Goal: Task Accomplishment & Management: Manage account settings

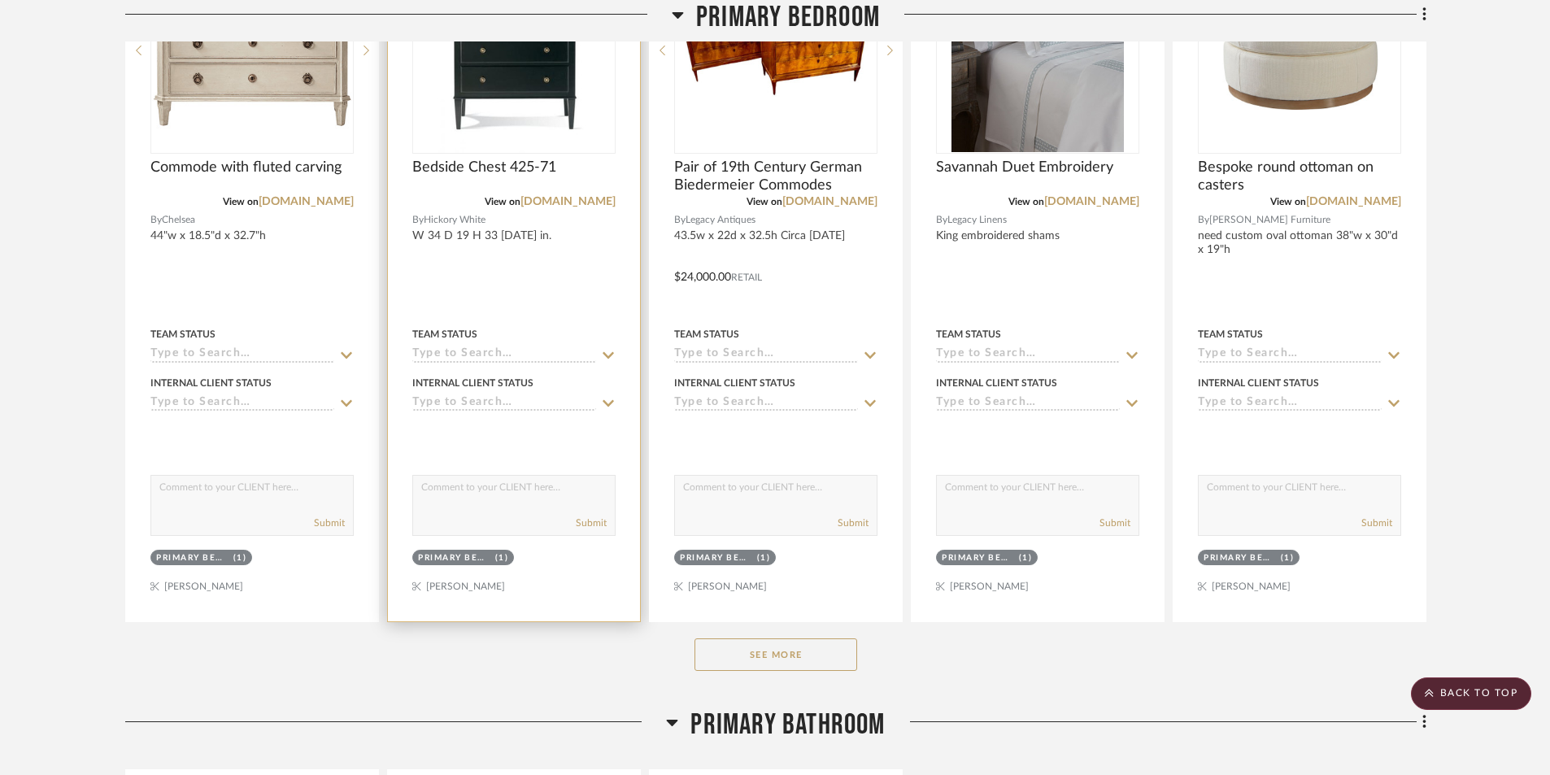
scroll to position [8456, 0]
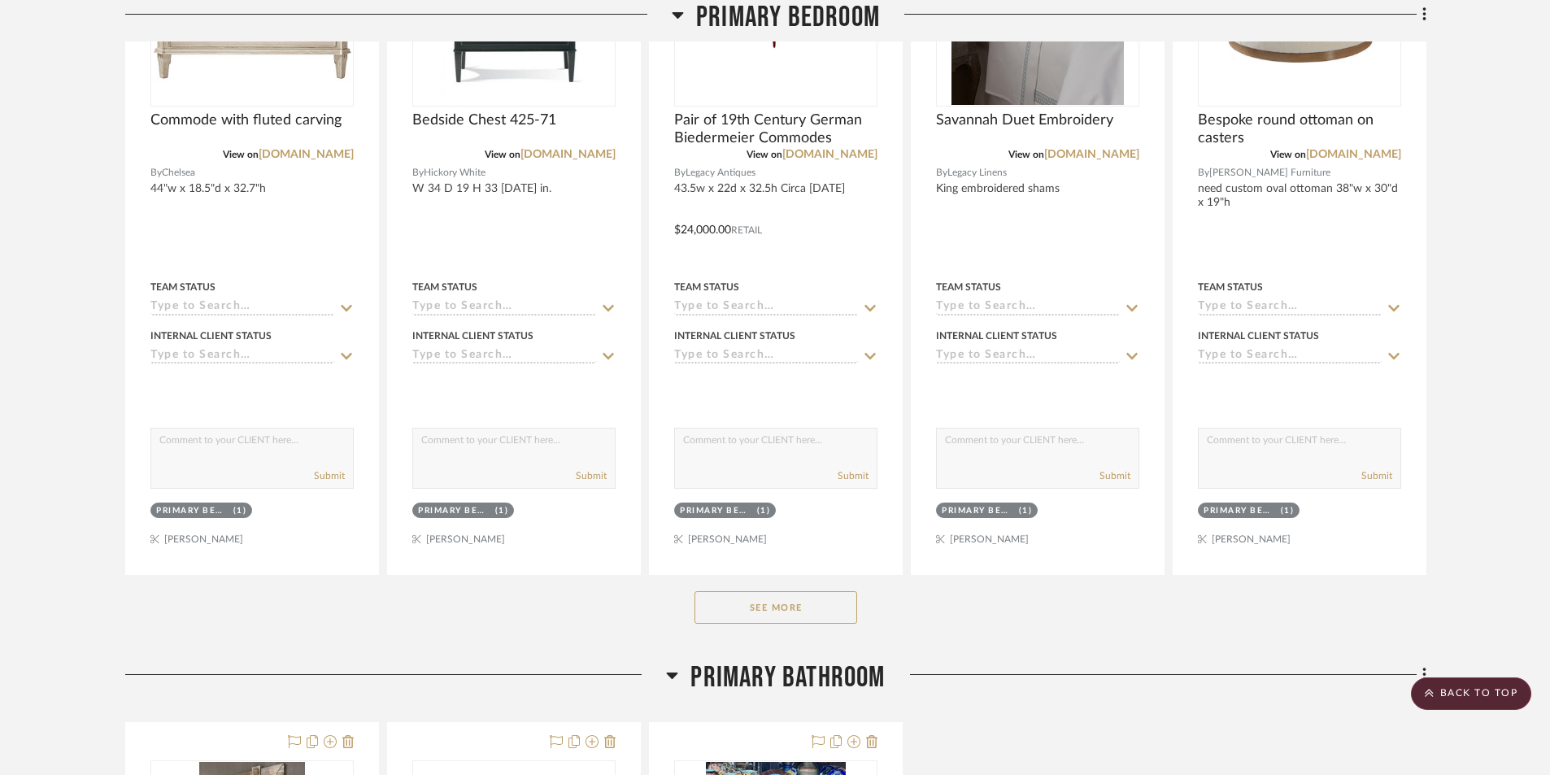
click at [771, 611] on button "See More" at bounding box center [775, 607] width 163 height 33
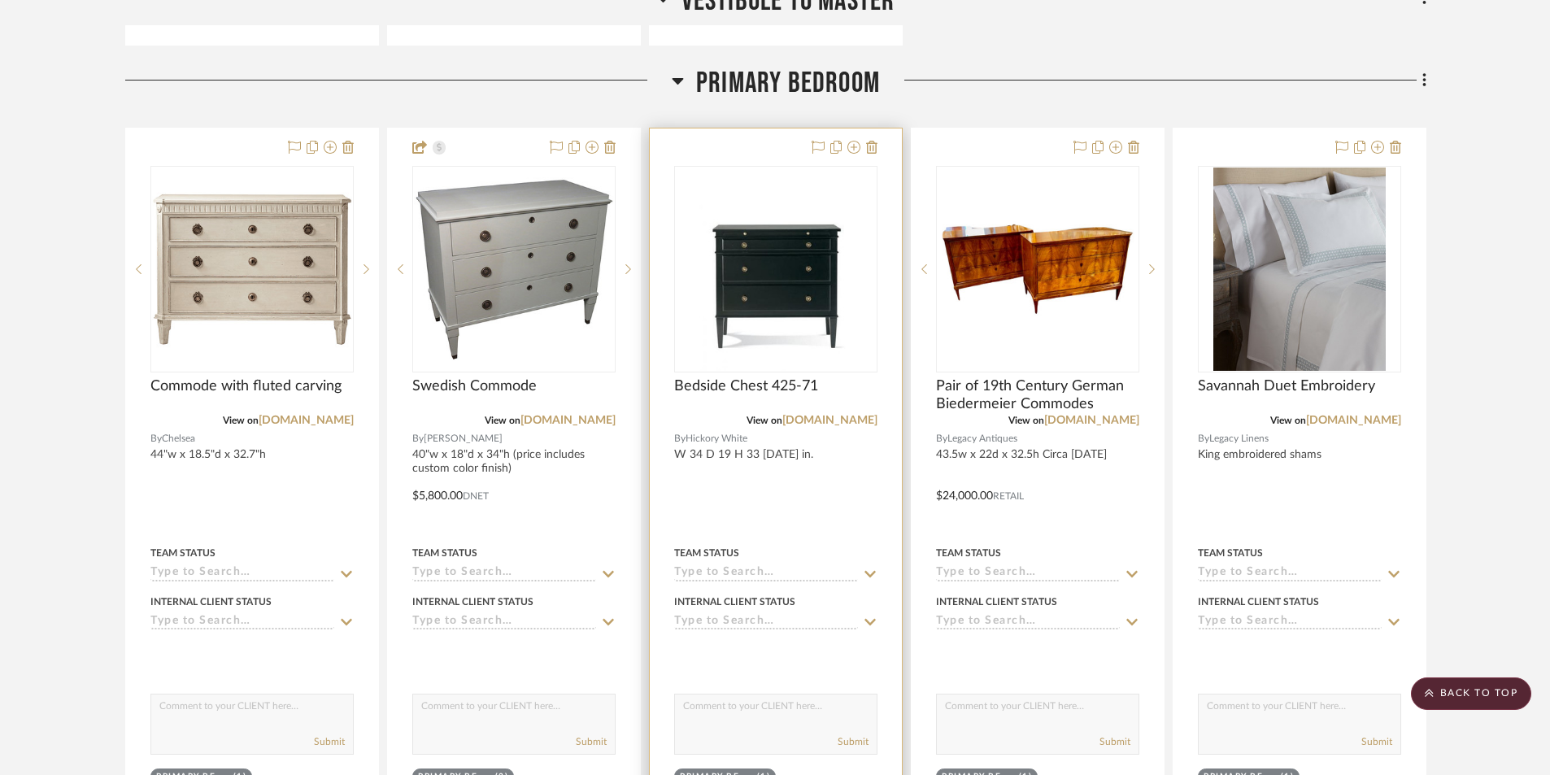
scroll to position [8190, 0]
click at [755, 324] on img "0" at bounding box center [775, 269] width 152 height 203
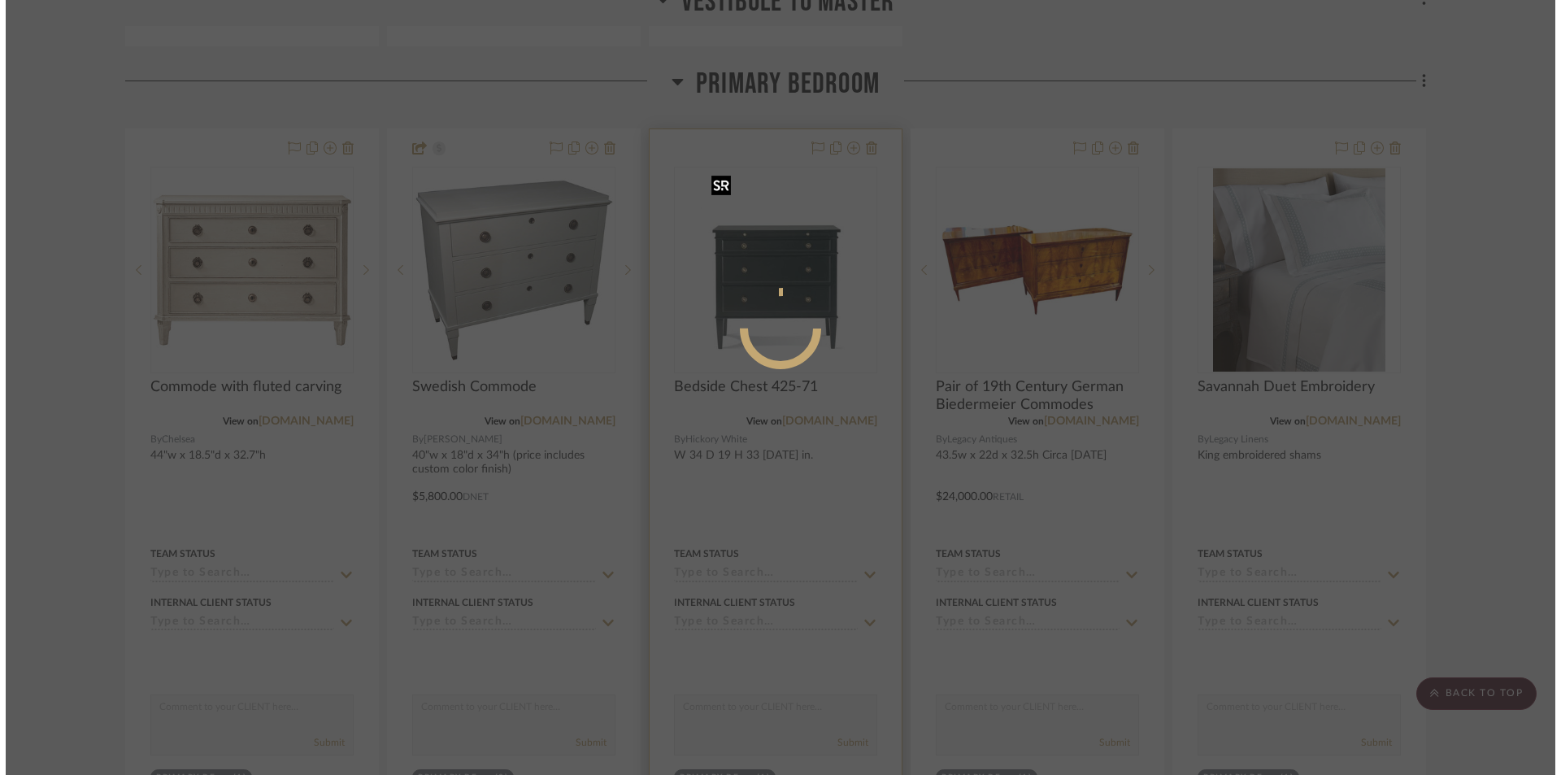
scroll to position [0, 0]
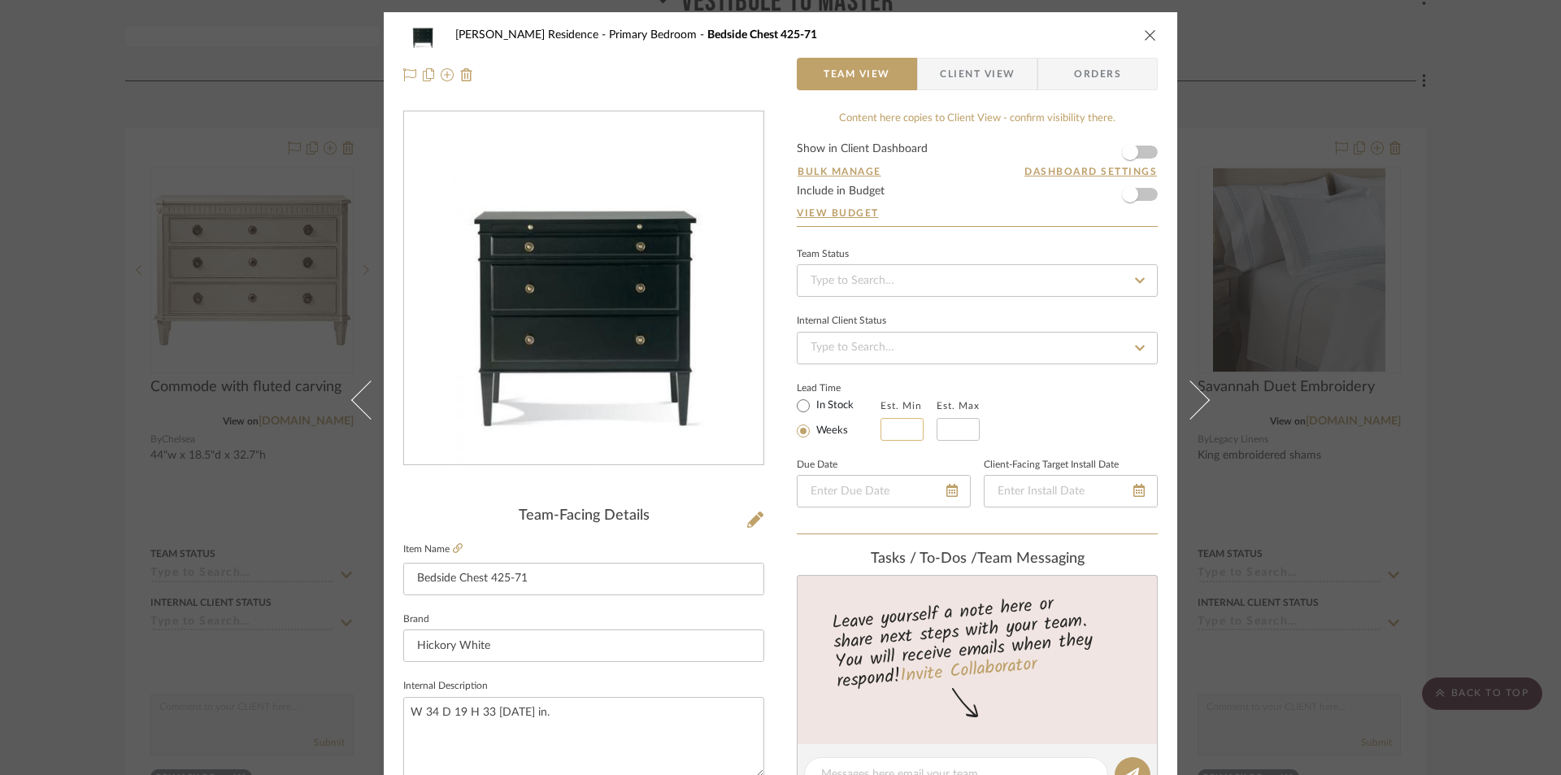
click at [888, 429] on input at bounding box center [902, 429] width 43 height 23
type input "8"
click at [954, 427] on input at bounding box center [958, 429] width 43 height 23
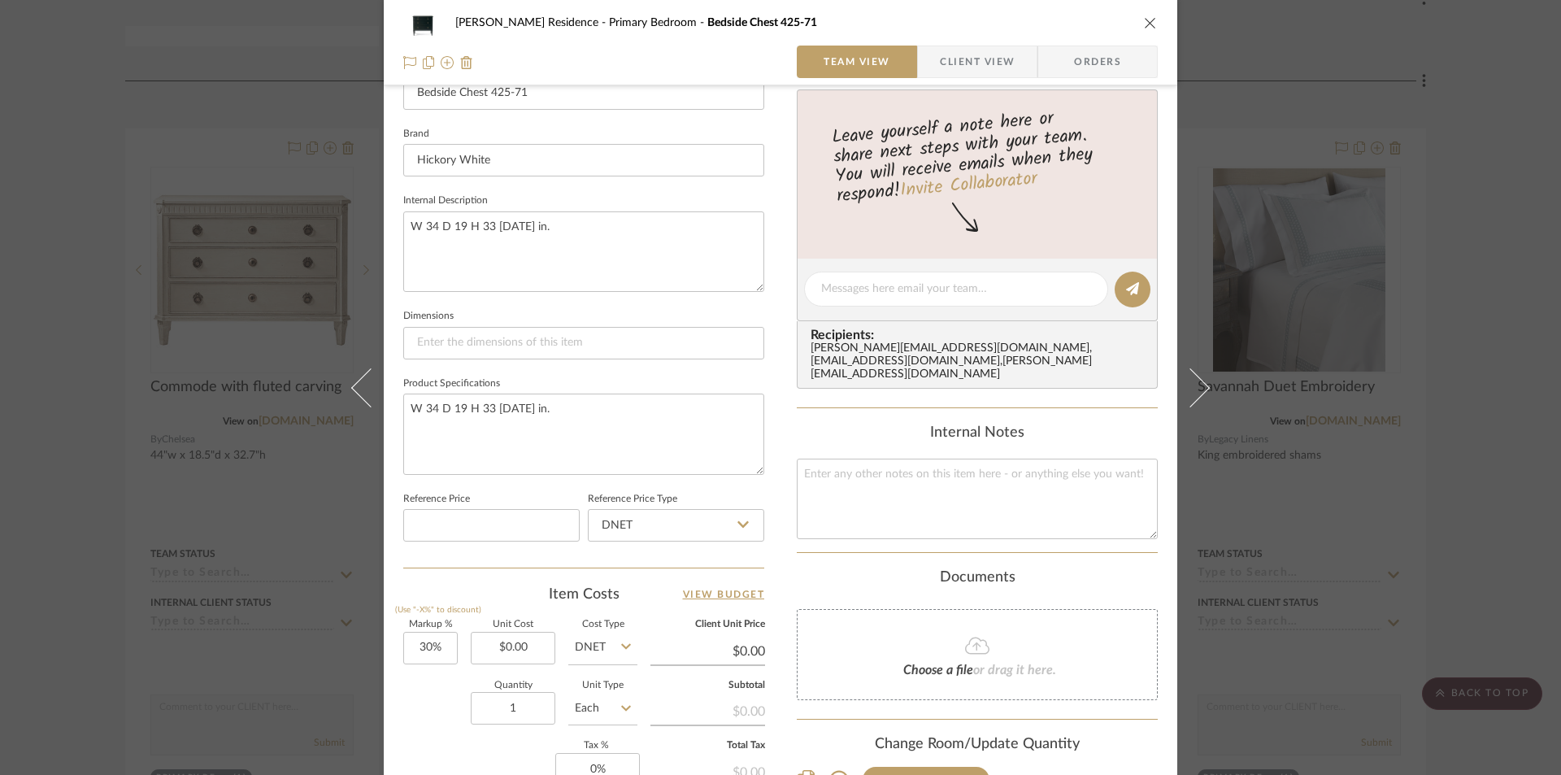
scroll to position [488, 0]
type input "10"
type input "0.00"
click at [490, 649] on input "0.00" at bounding box center [513, 645] width 85 height 33
type input "$2,857.50"
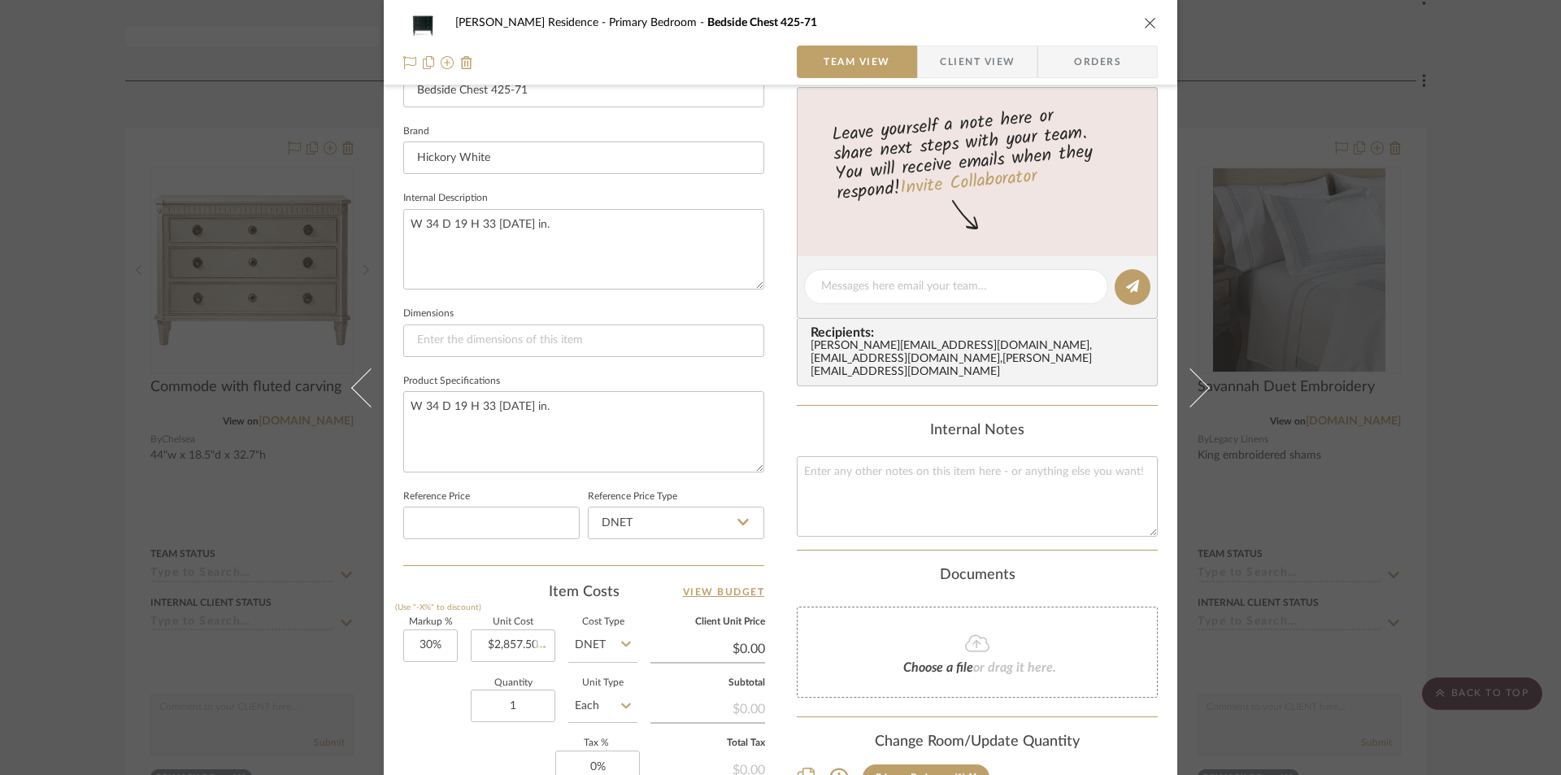
click at [863, 359] on div "Recipients: cheri@ceid.net , concierge+ceid@stylerow.com , riley@ceid.net" at bounding box center [977, 352] width 361 height 67
type input "$3,714.75"
click at [1144, 18] on icon "close" at bounding box center [1150, 22] width 13 height 13
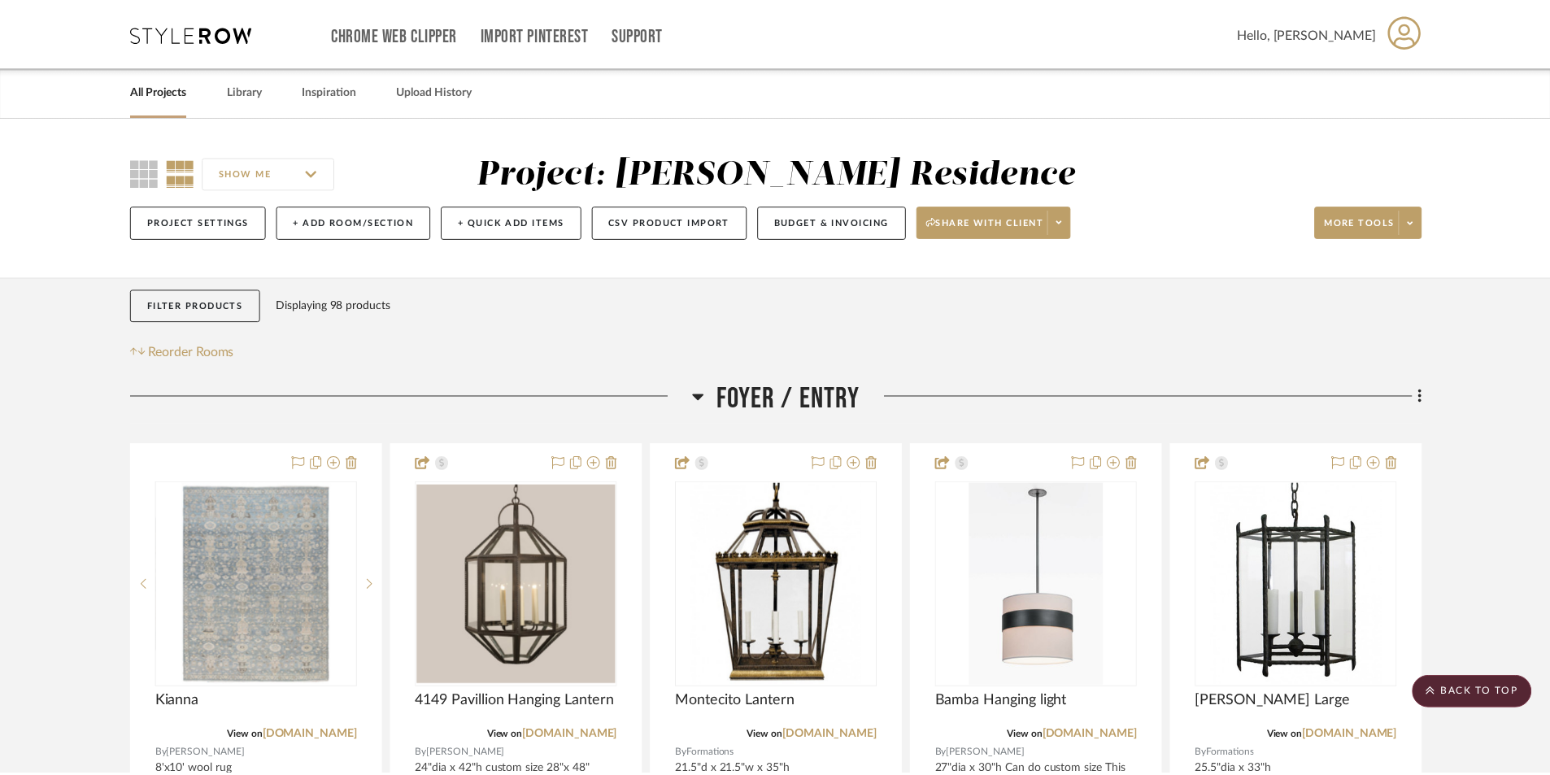
scroll to position [8190, 0]
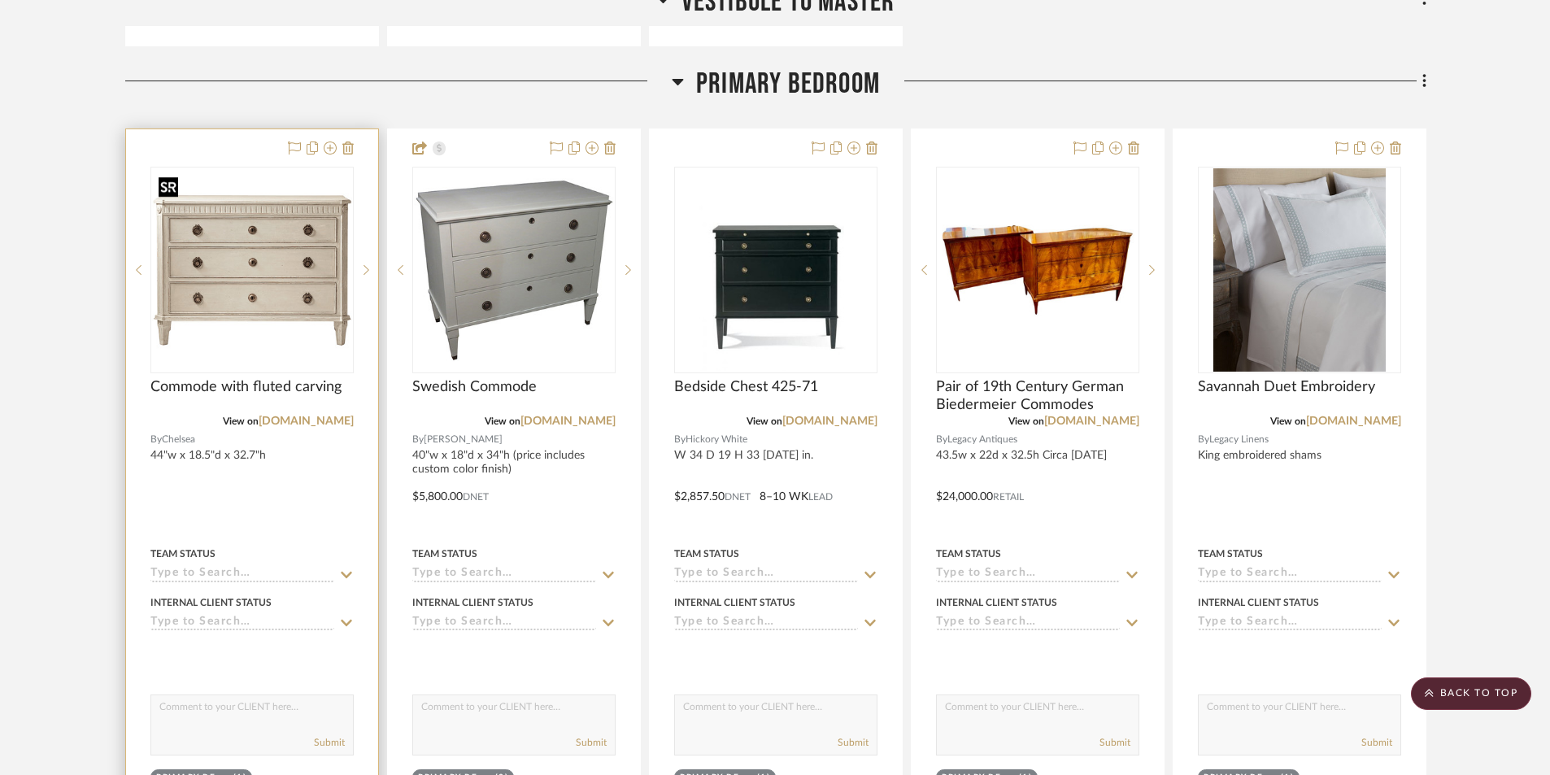
click at [224, 335] on img "0" at bounding box center [252, 270] width 200 height 200
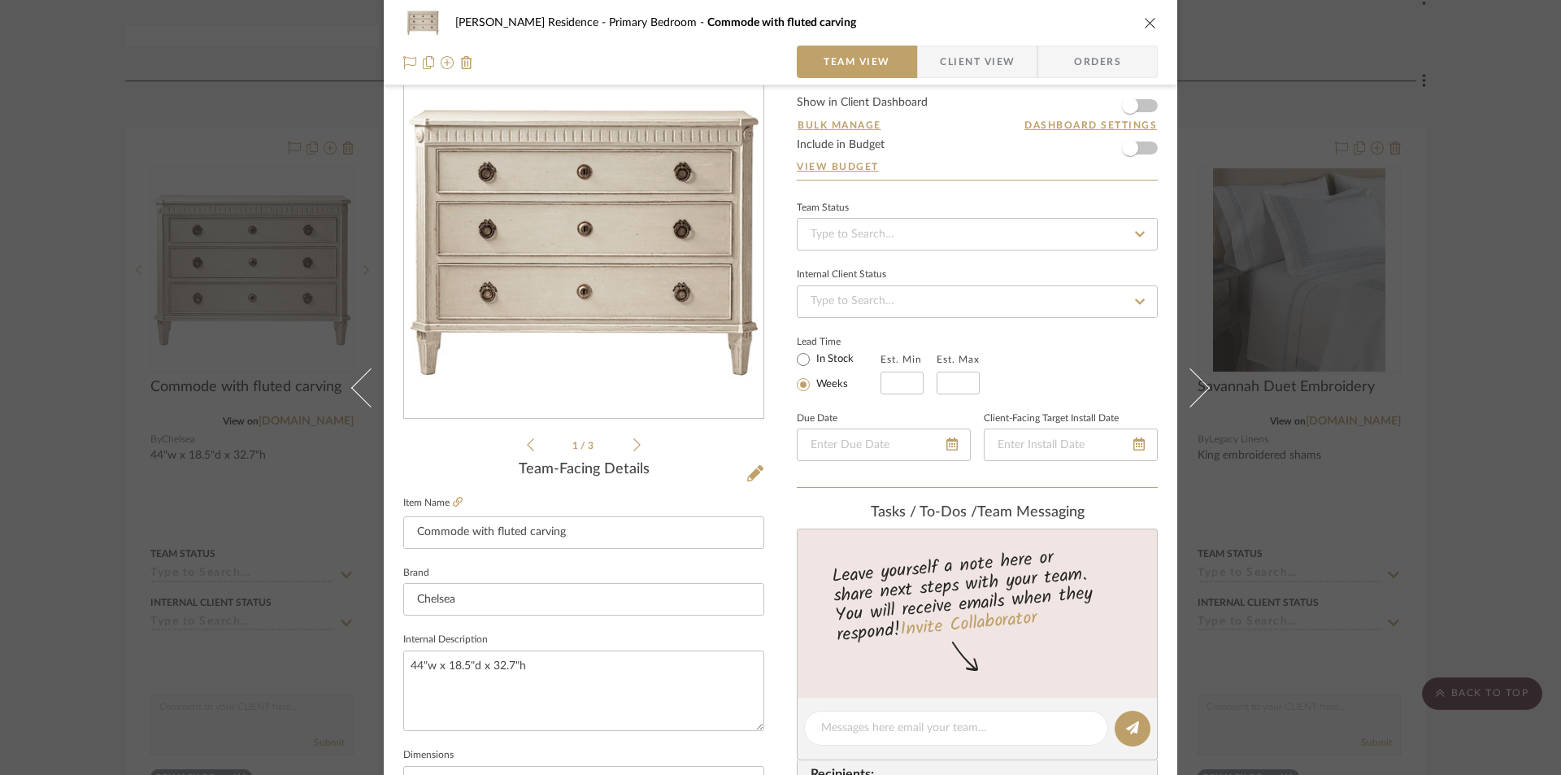
scroll to position [0, 0]
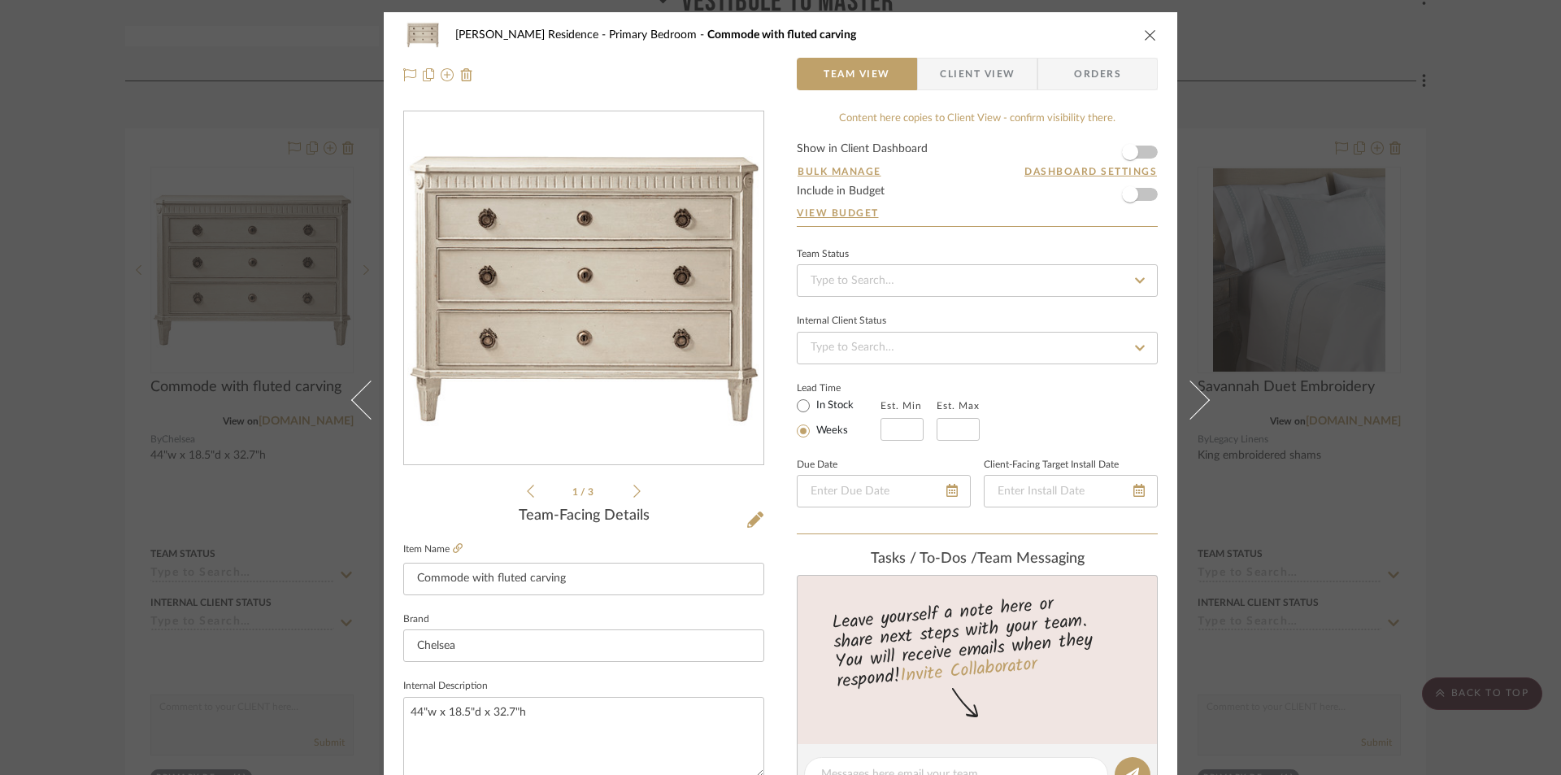
click at [1144, 33] on icon "close" at bounding box center [1150, 34] width 13 height 13
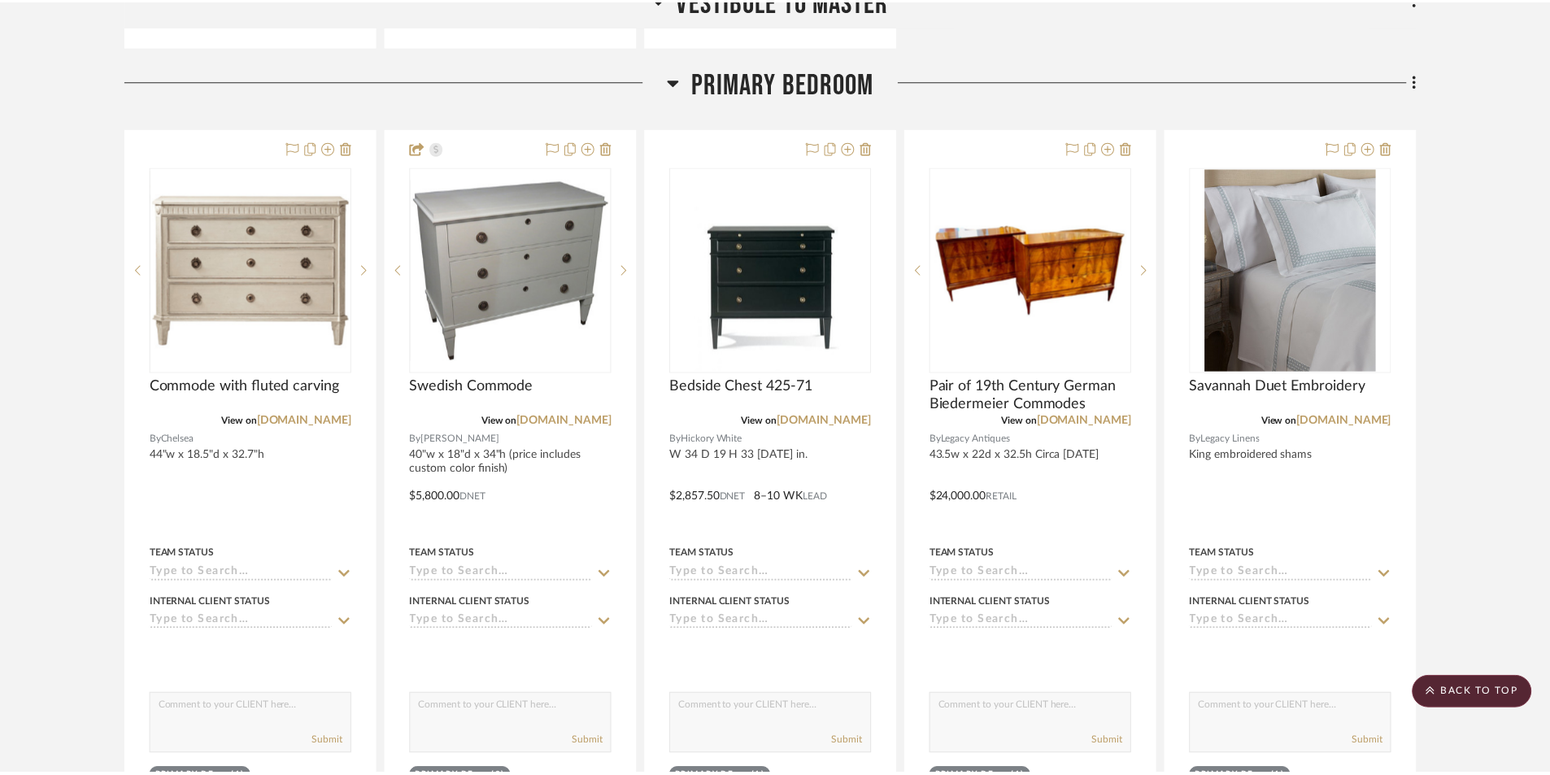
scroll to position [8190, 0]
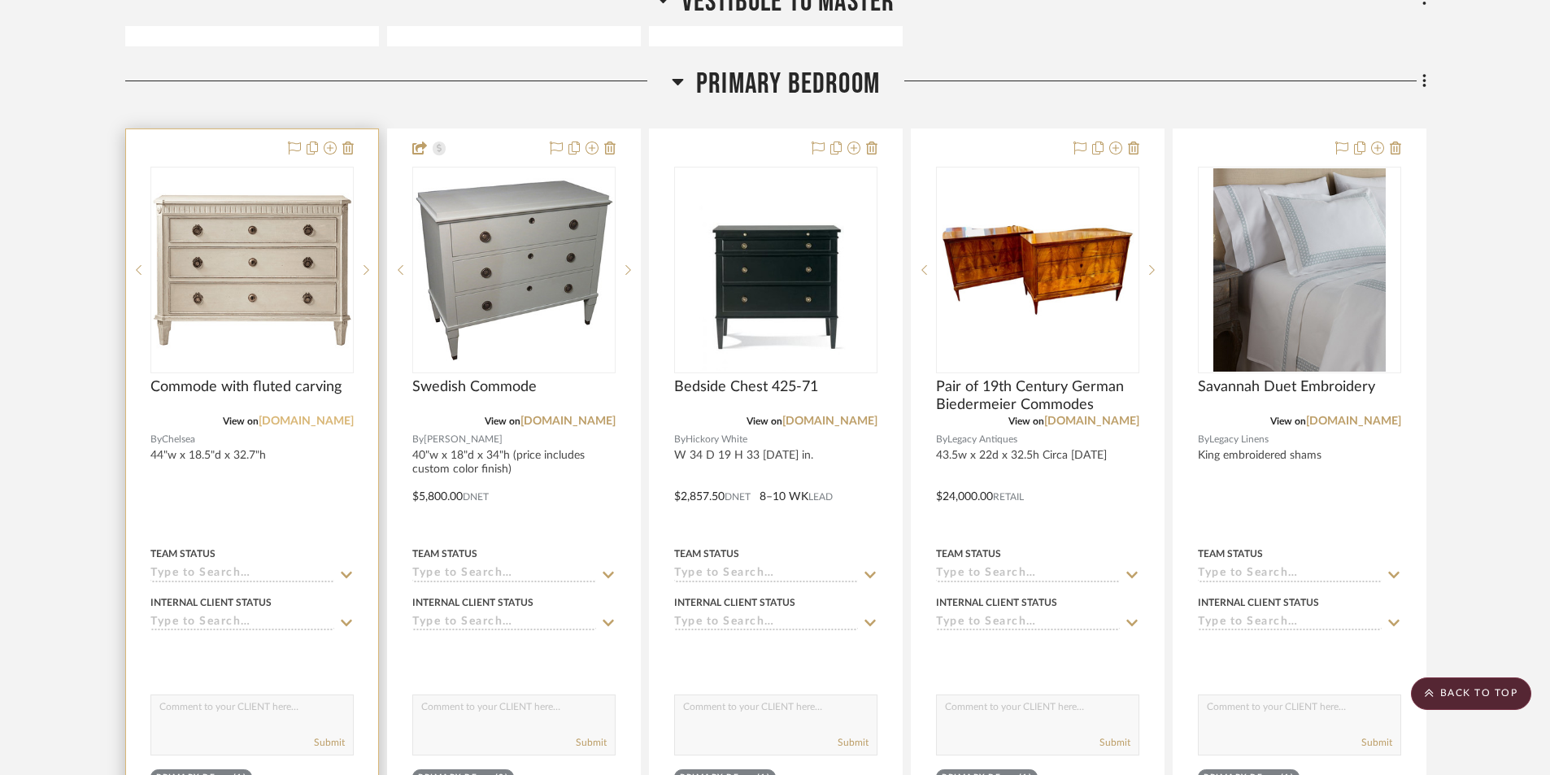
click at [285, 422] on link "chelseatextiles.com" at bounding box center [306, 421] width 95 height 11
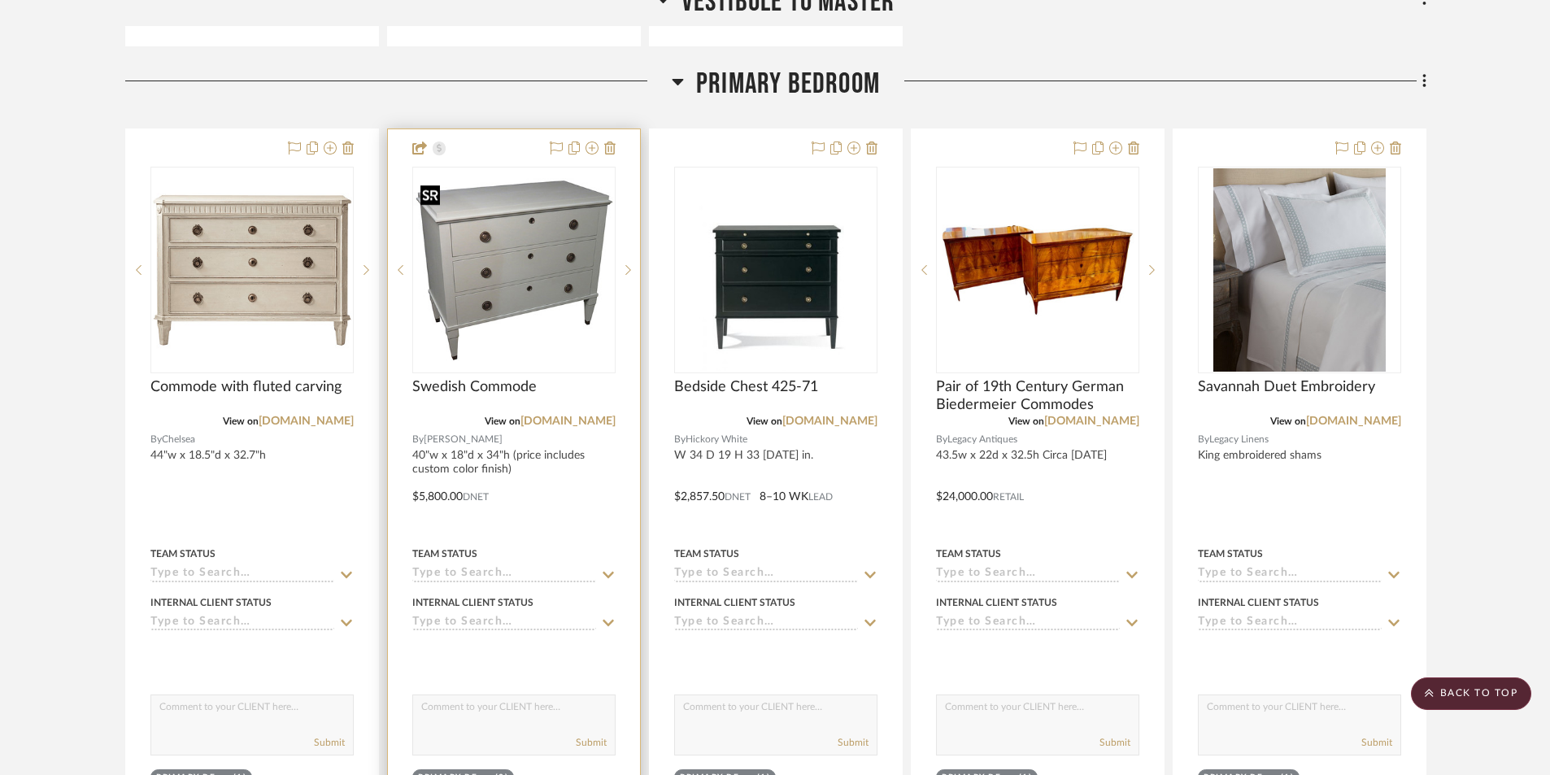
click at [508, 316] on img "0" at bounding box center [514, 270] width 200 height 184
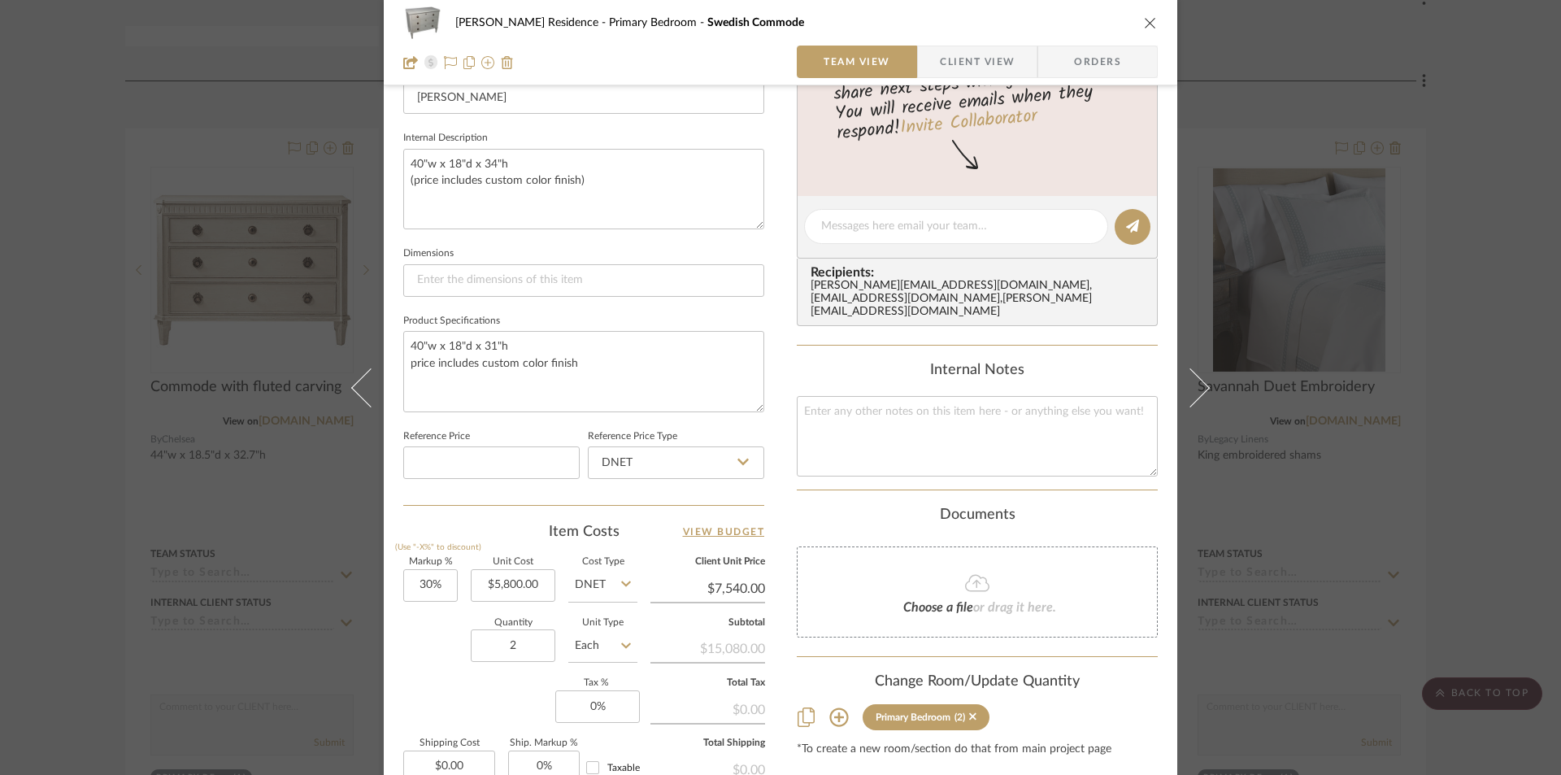
scroll to position [569, 0]
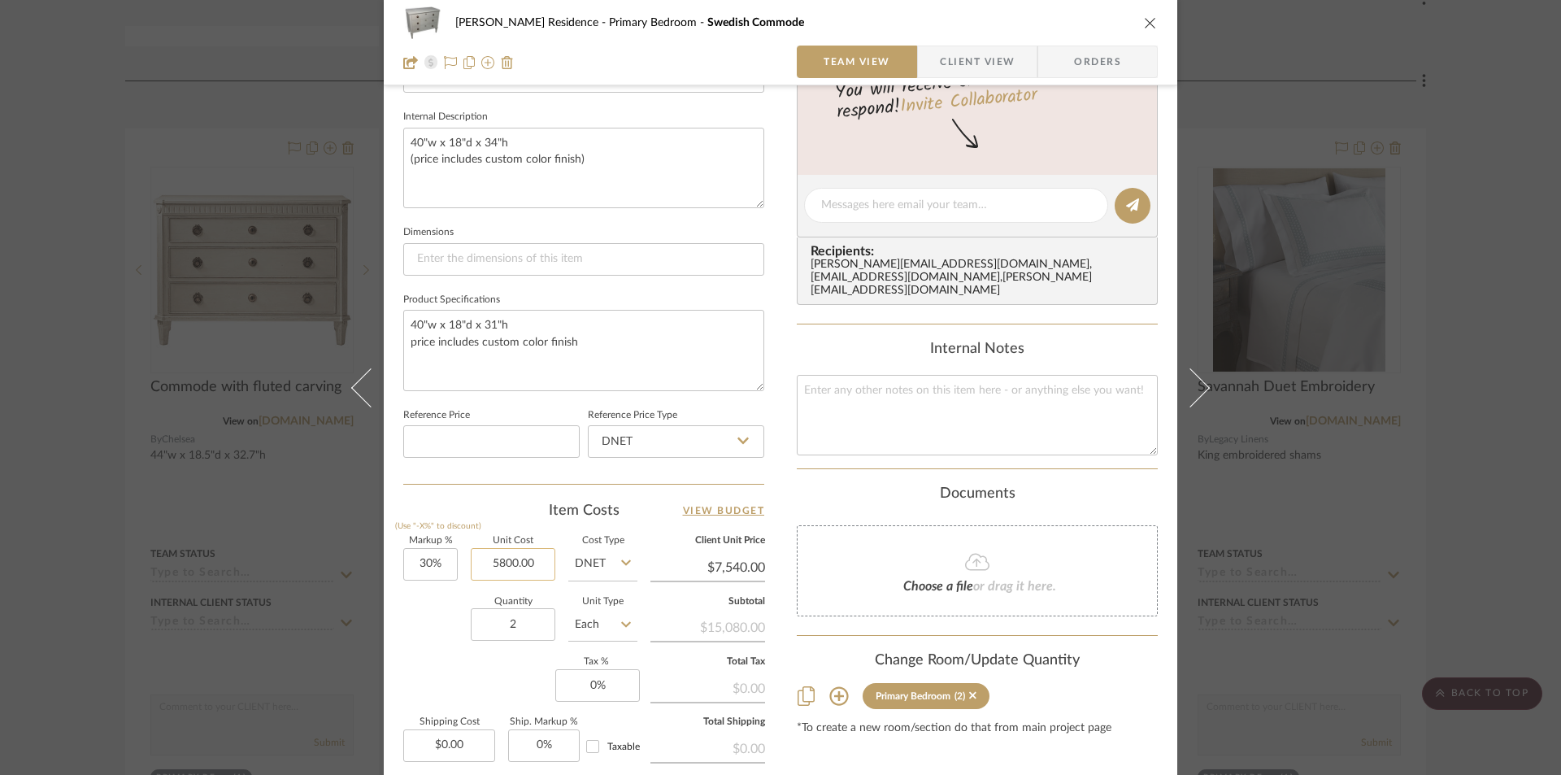
click at [536, 568] on input "5800.00" at bounding box center [513, 564] width 85 height 33
type input "$6,490.00"
click at [1022, 715] on div "Content here copies to Client View - confirm visibility there. Show in Client D…" at bounding box center [977, 210] width 361 height 1338
type input "$8,437.00"
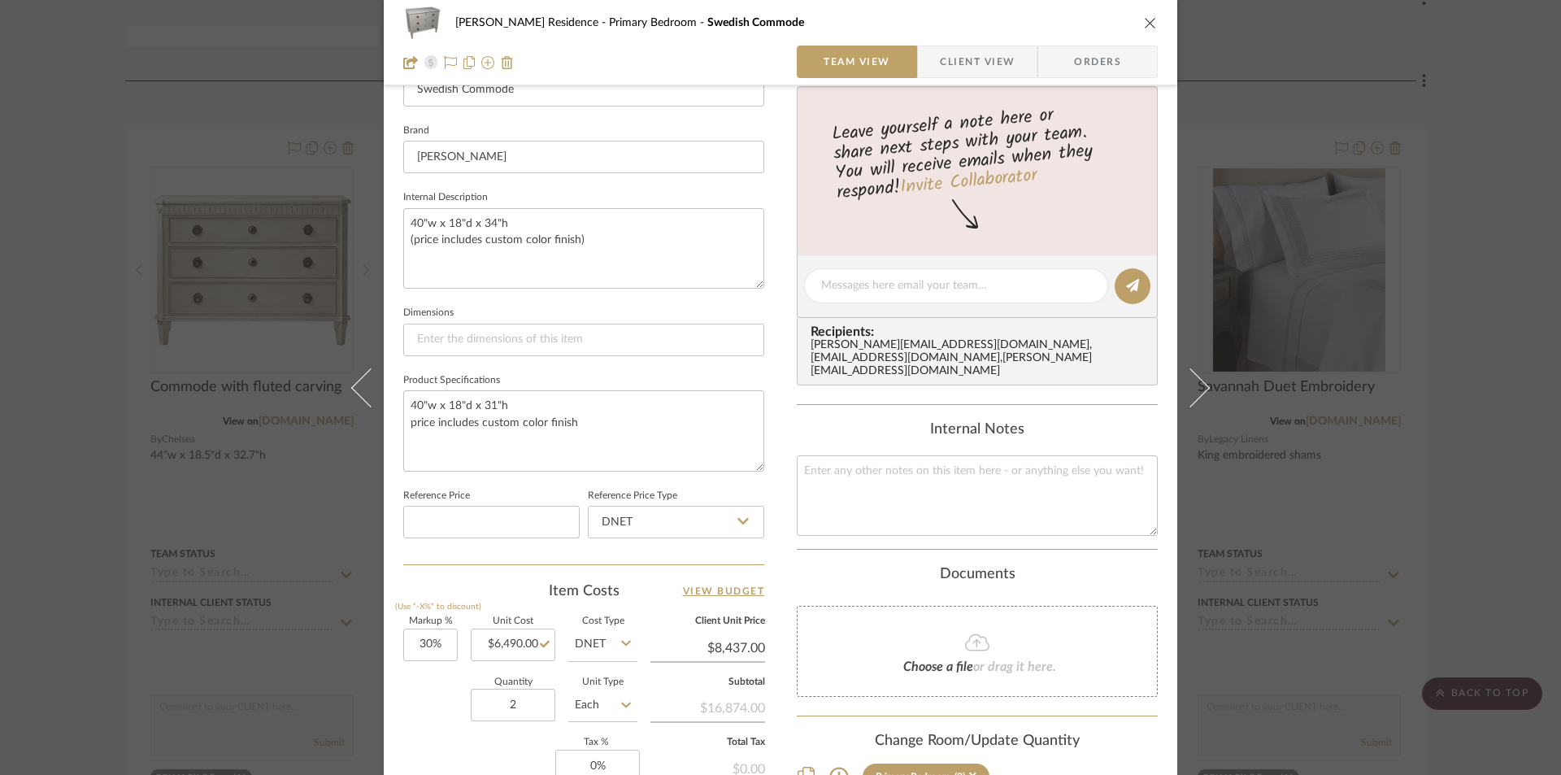
scroll to position [488, 0]
click at [1144, 27] on icon "close" at bounding box center [1150, 22] width 13 height 13
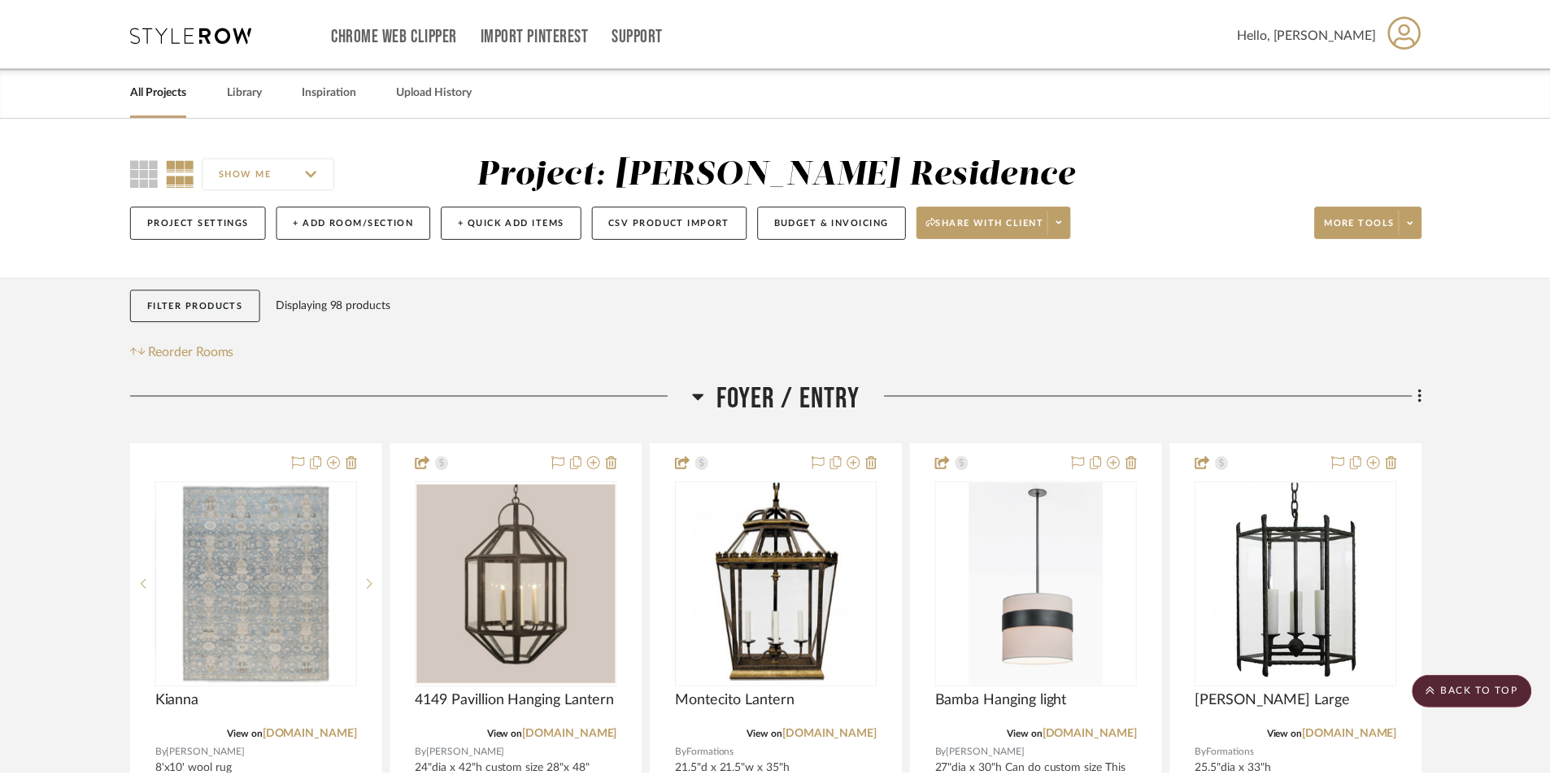
scroll to position [8190, 0]
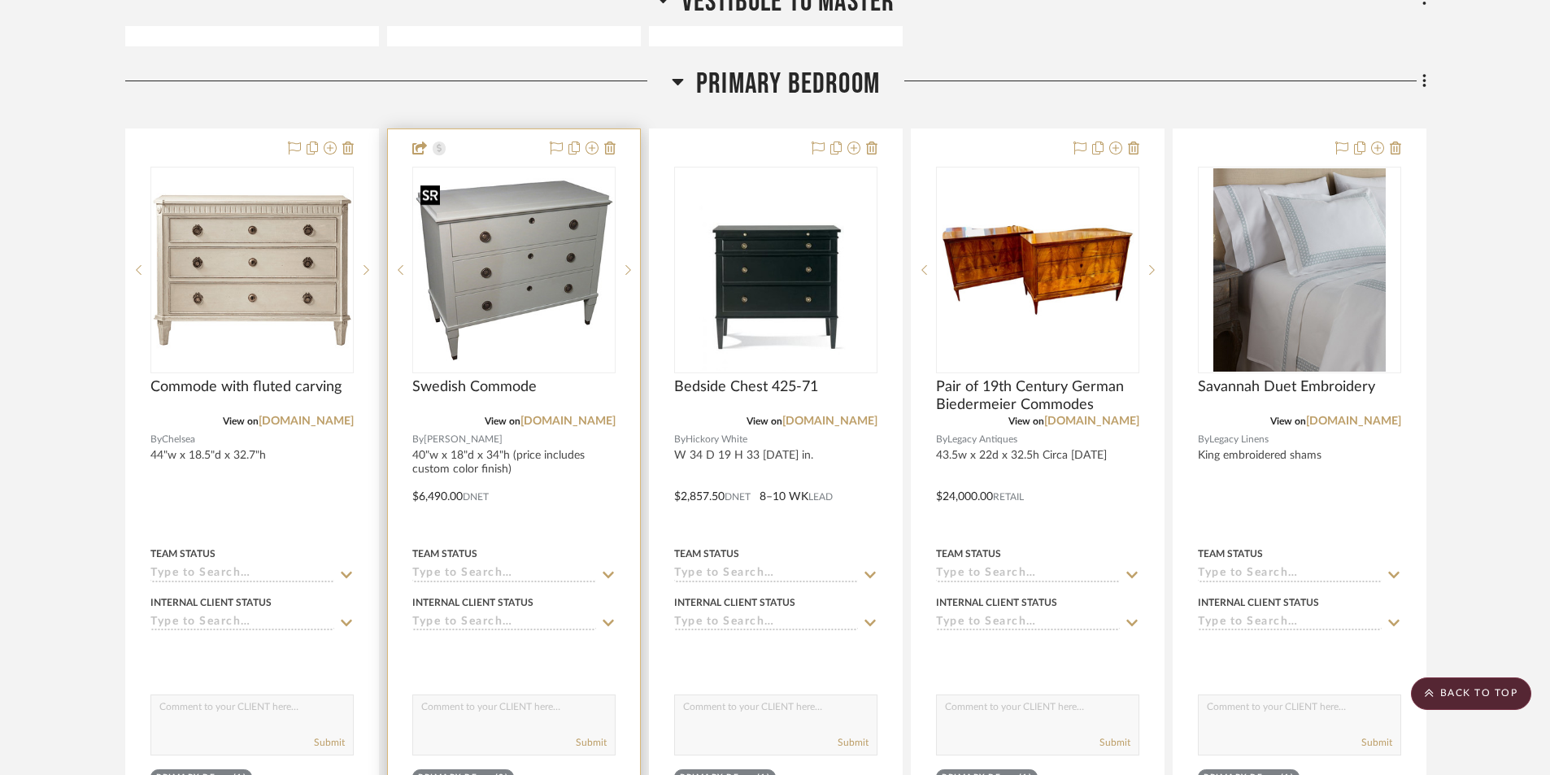
click at [540, 286] on img "0" at bounding box center [514, 270] width 200 height 184
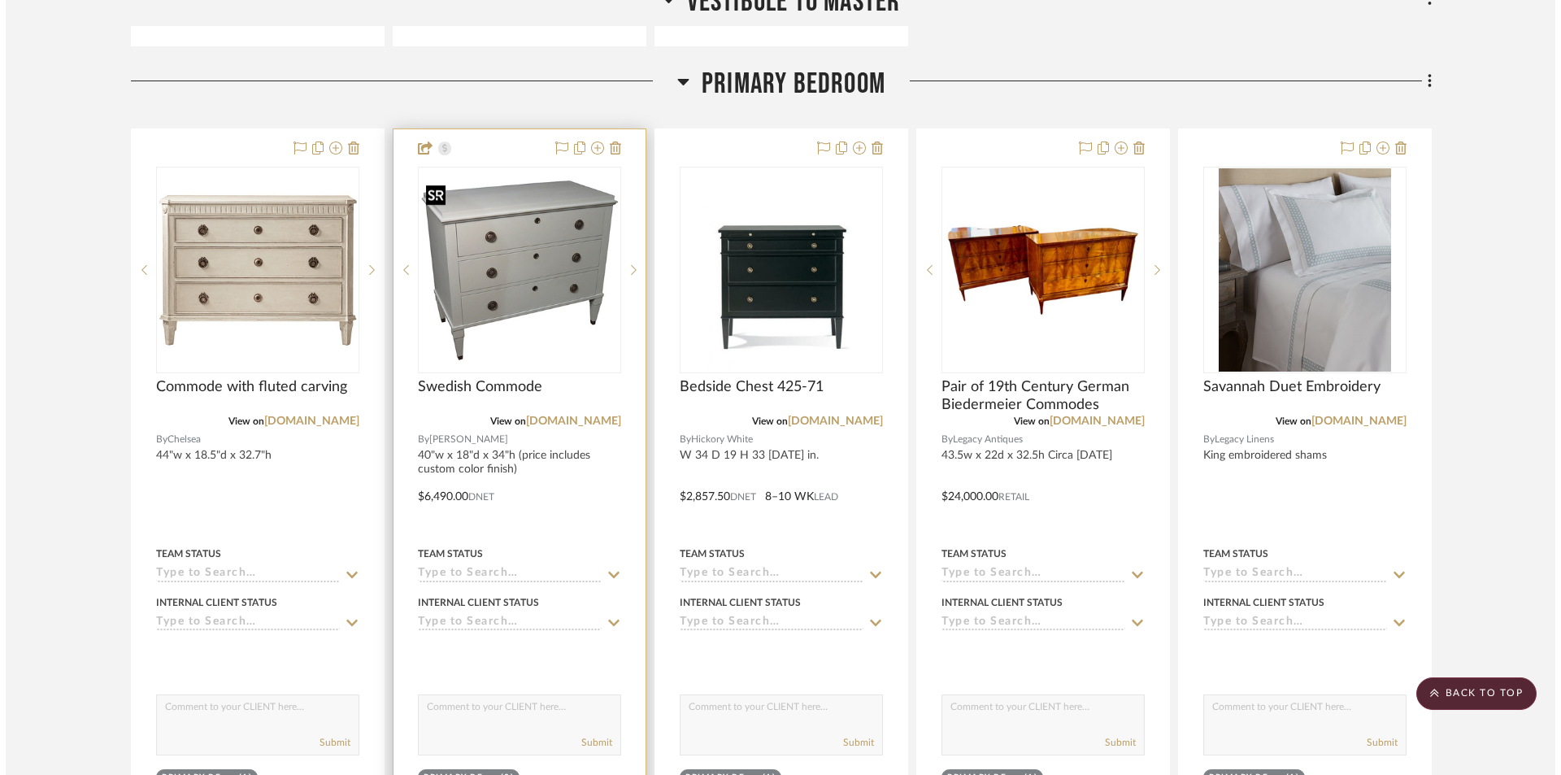
scroll to position [0, 0]
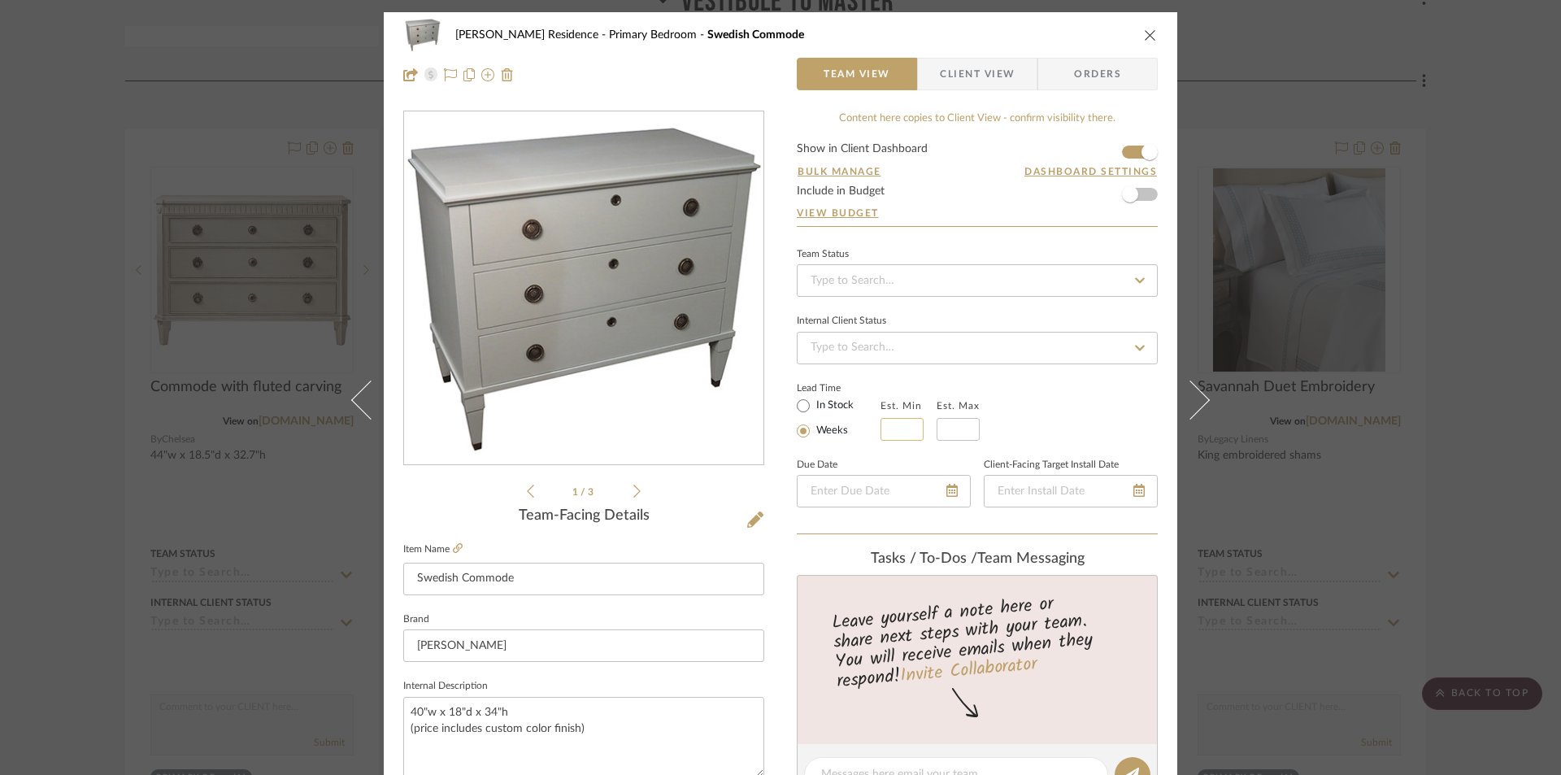
click at [889, 431] on input "text" at bounding box center [902, 429] width 43 height 23
drag, startPoint x: 906, startPoint y: 430, endPoint x: 881, endPoint y: 432, distance: 25.3
click at [881, 432] on input "1620" at bounding box center [902, 429] width 43 height 23
type input "16"
click at [952, 427] on input "text" at bounding box center [958, 429] width 43 height 23
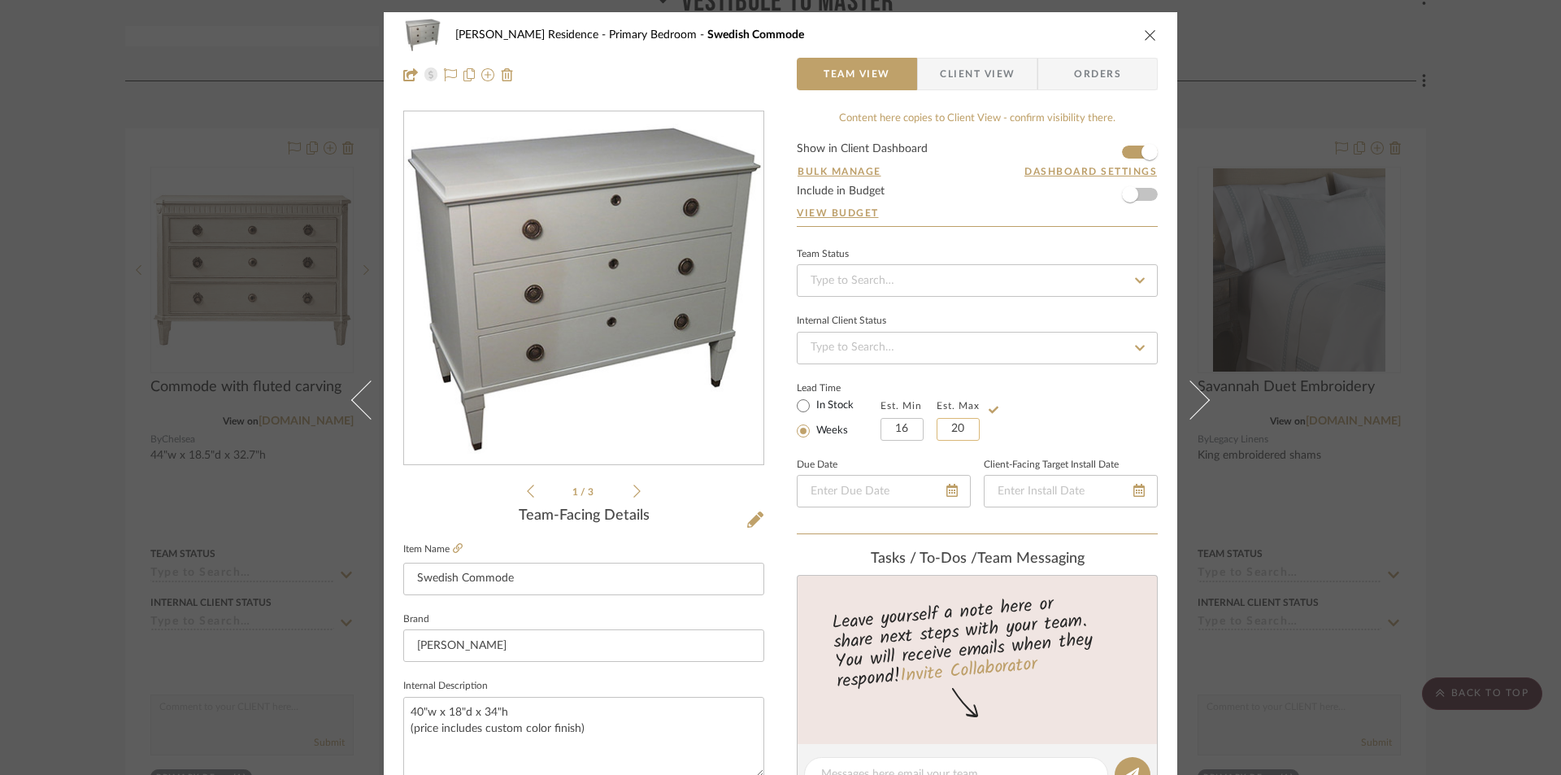
type input "20"
click at [1053, 442] on div "Team Status Internal Client Status Lead Time In Stock Weeks Est. Min 16 Est. Ma…" at bounding box center [977, 389] width 361 height 292
click at [1144, 32] on icon "close" at bounding box center [1150, 34] width 13 height 13
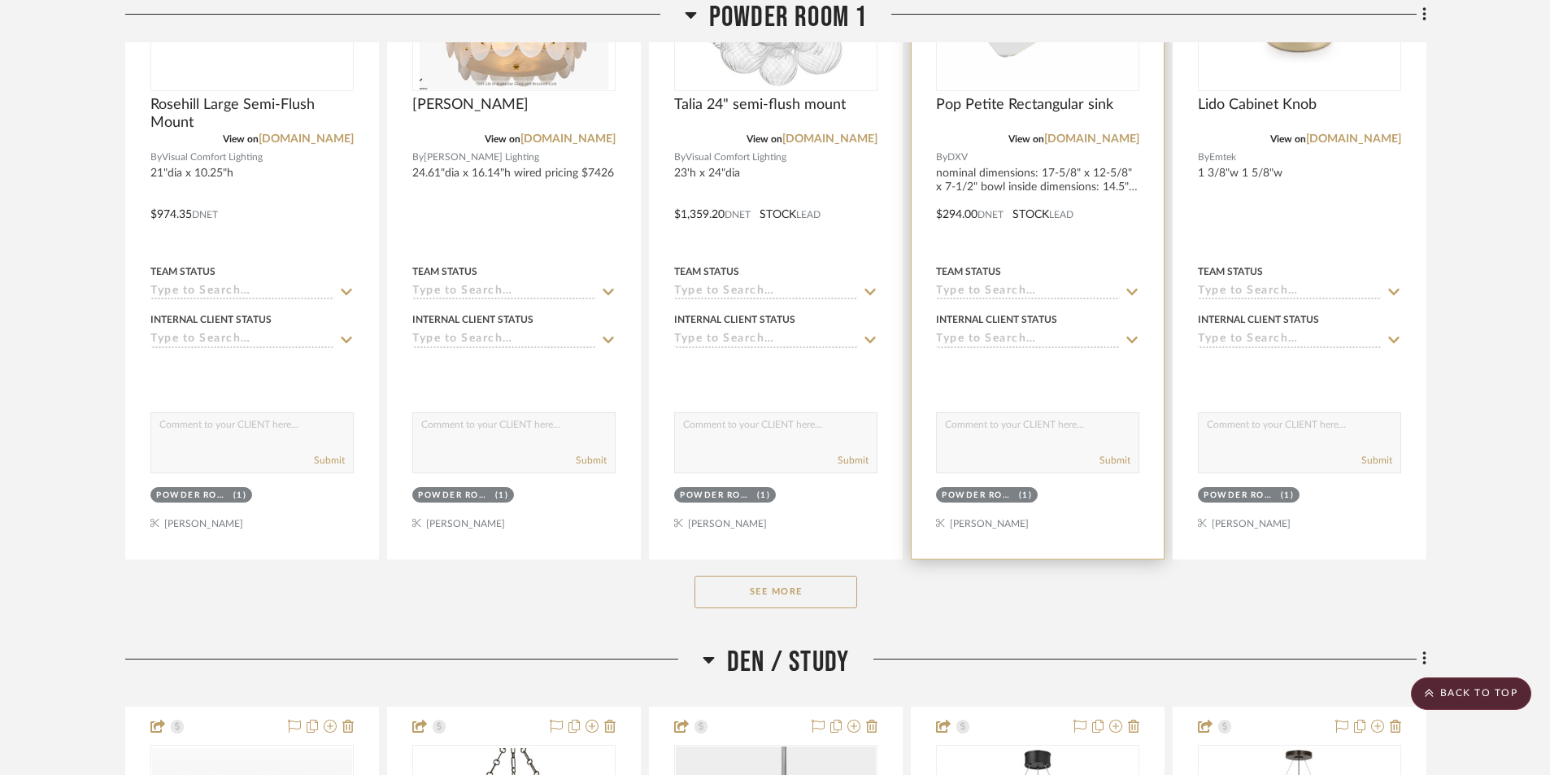
scroll to position [2417, 0]
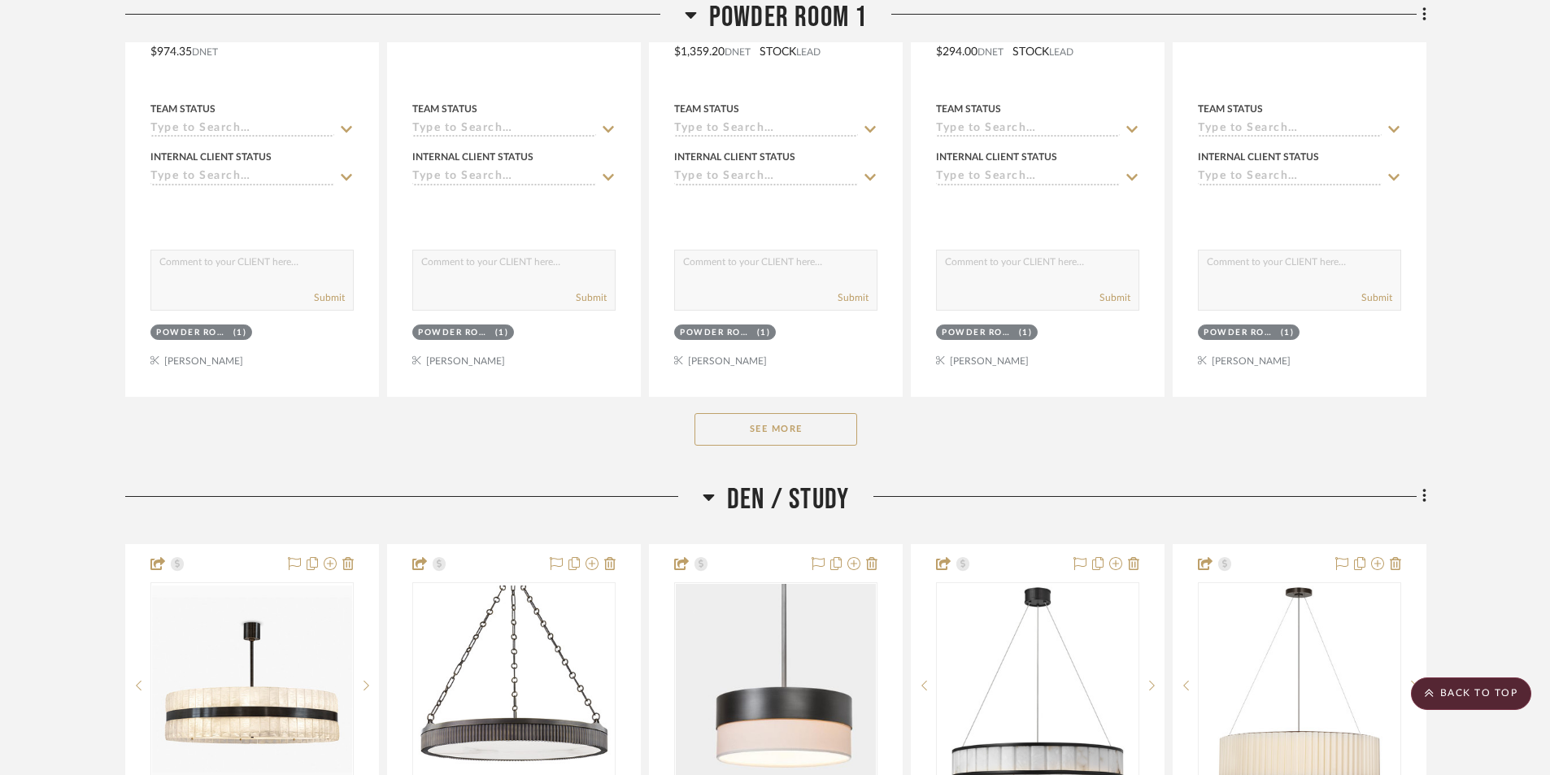
click at [729, 430] on button "See More" at bounding box center [775, 429] width 163 height 33
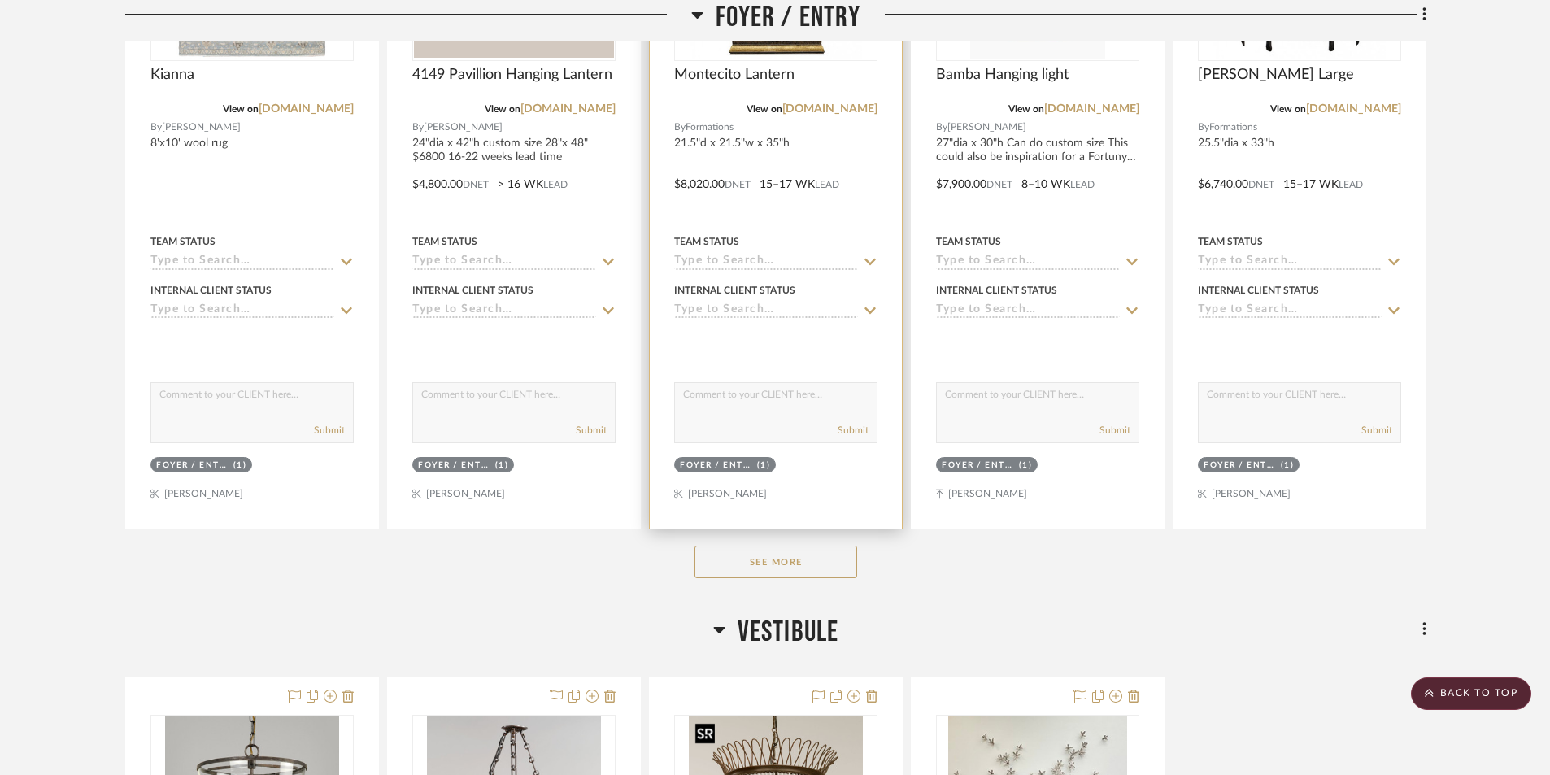
scroll to position [302, 0]
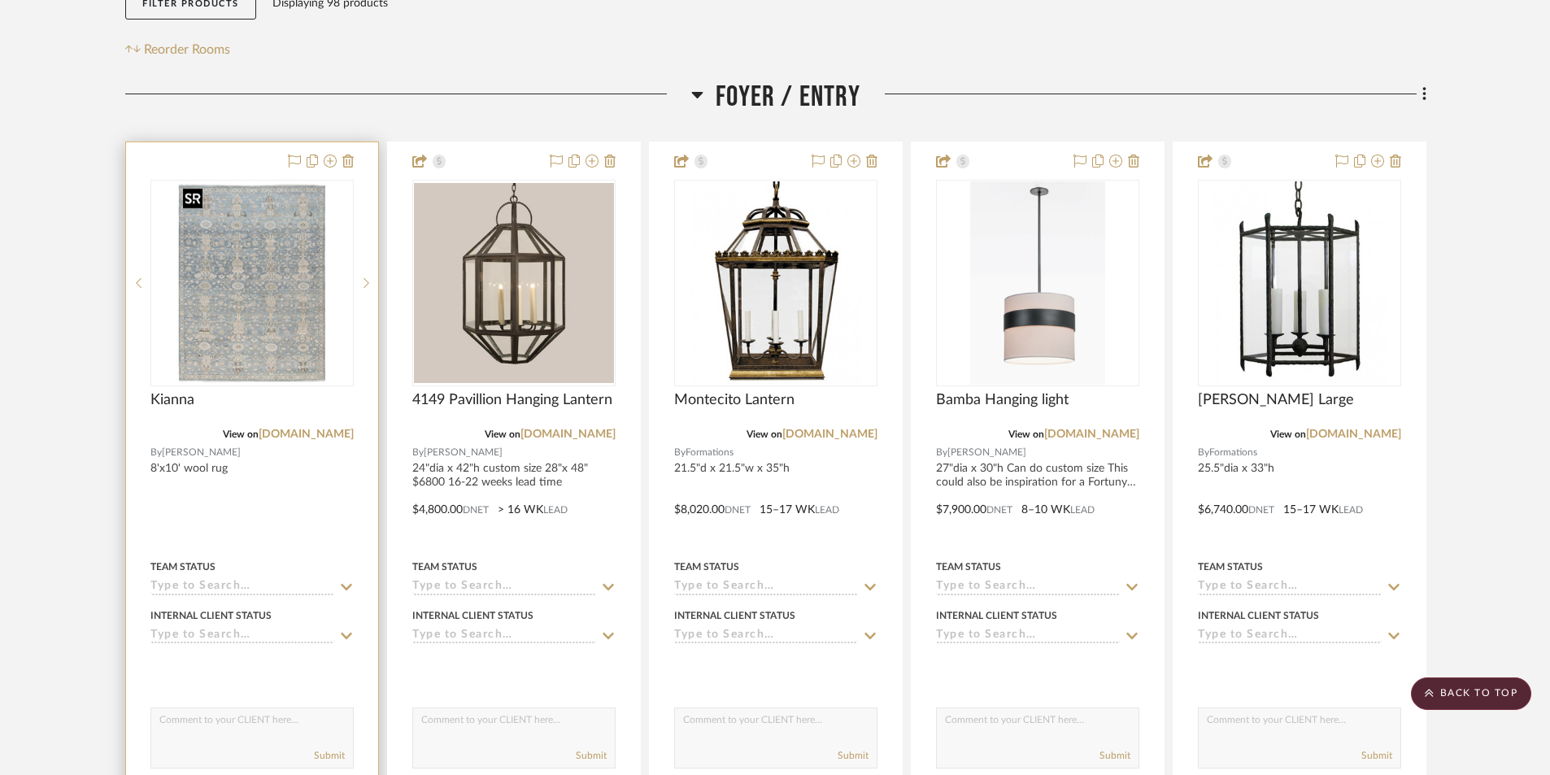
click at [284, 363] on img "0" at bounding box center [251, 282] width 151 height 203
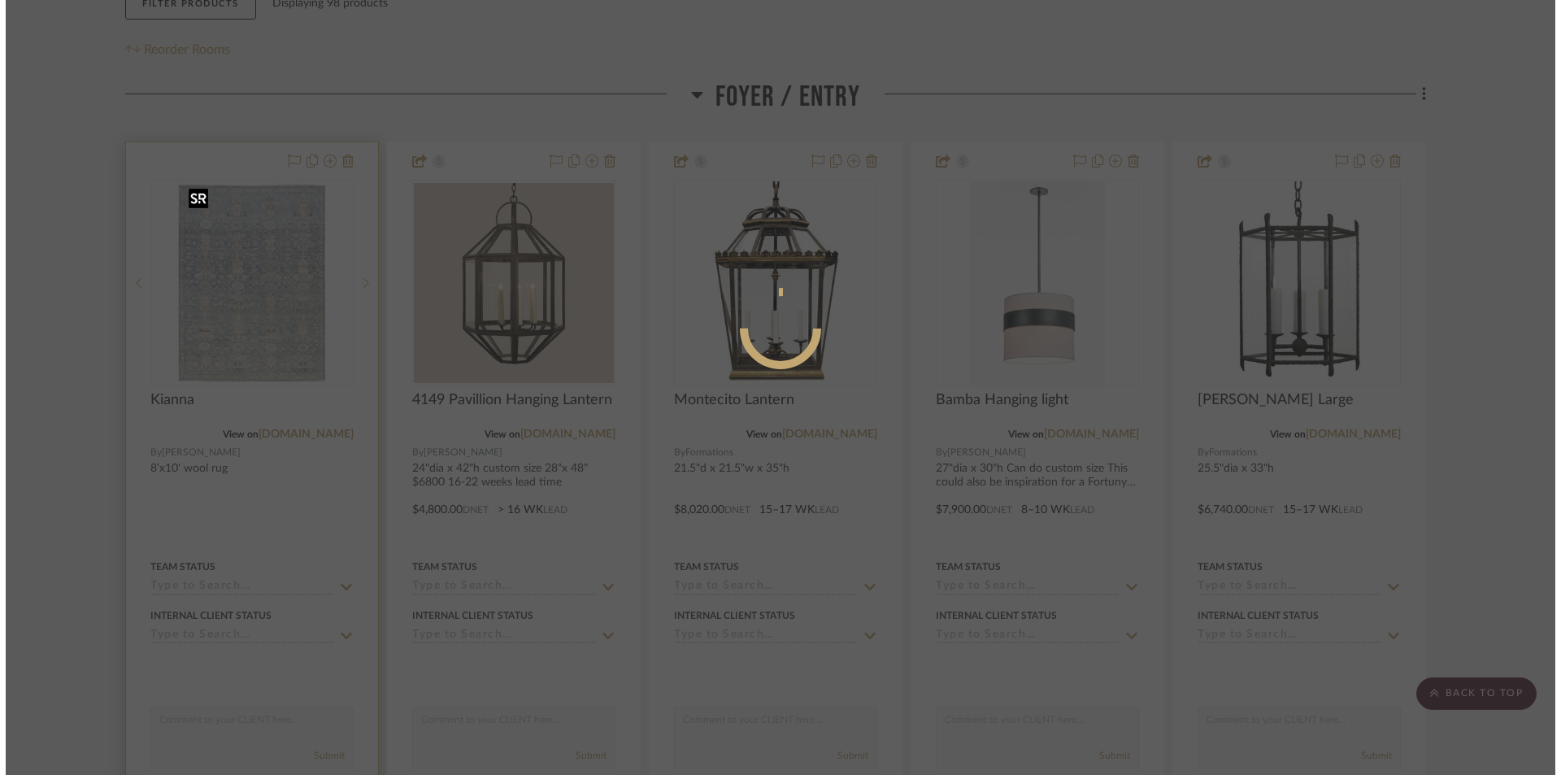
scroll to position [0, 0]
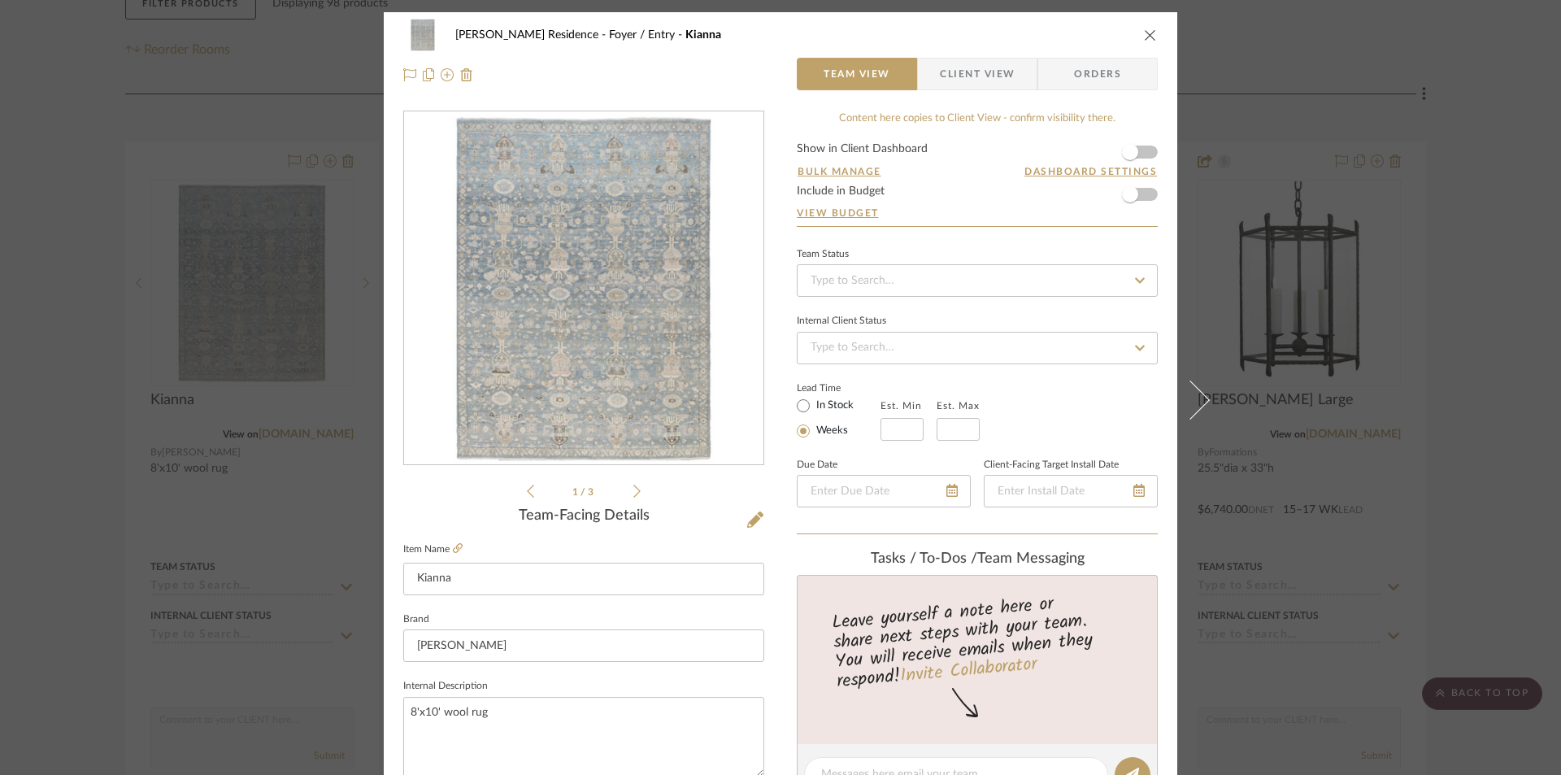
click at [1143, 38] on button "close" at bounding box center [1150, 35] width 15 height 15
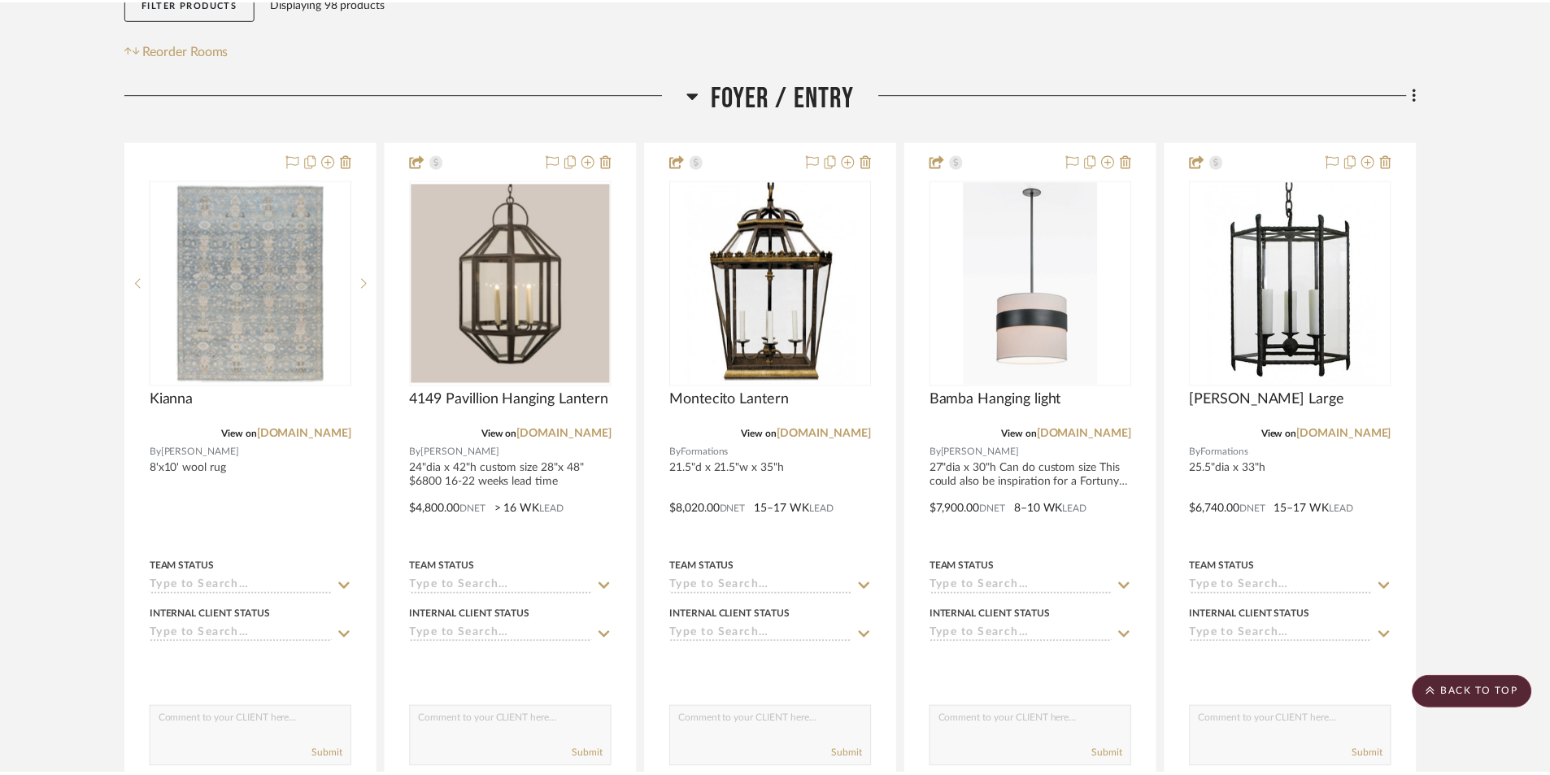
scroll to position [302, 0]
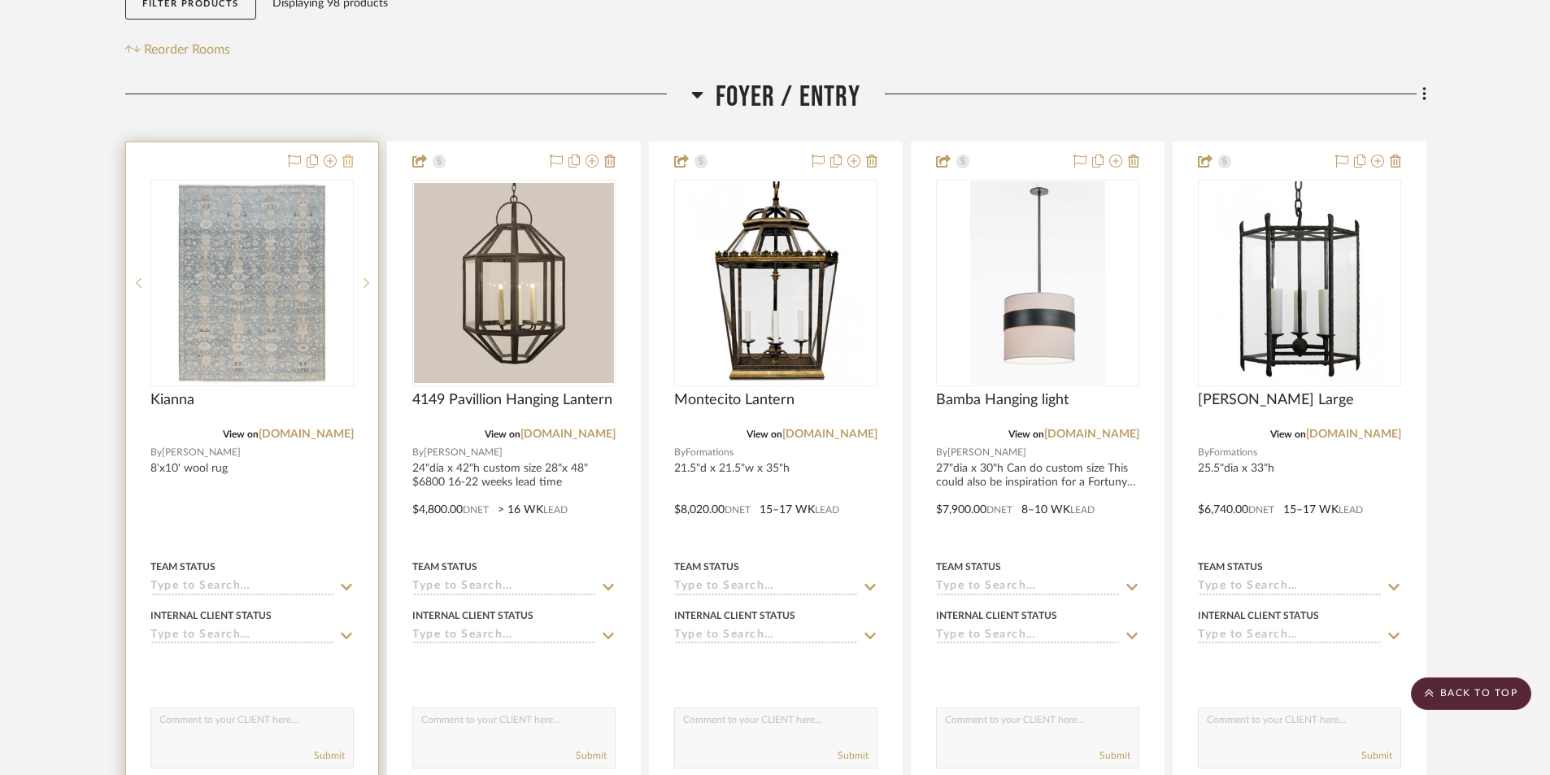
click at [346, 163] on icon at bounding box center [347, 160] width 11 height 13
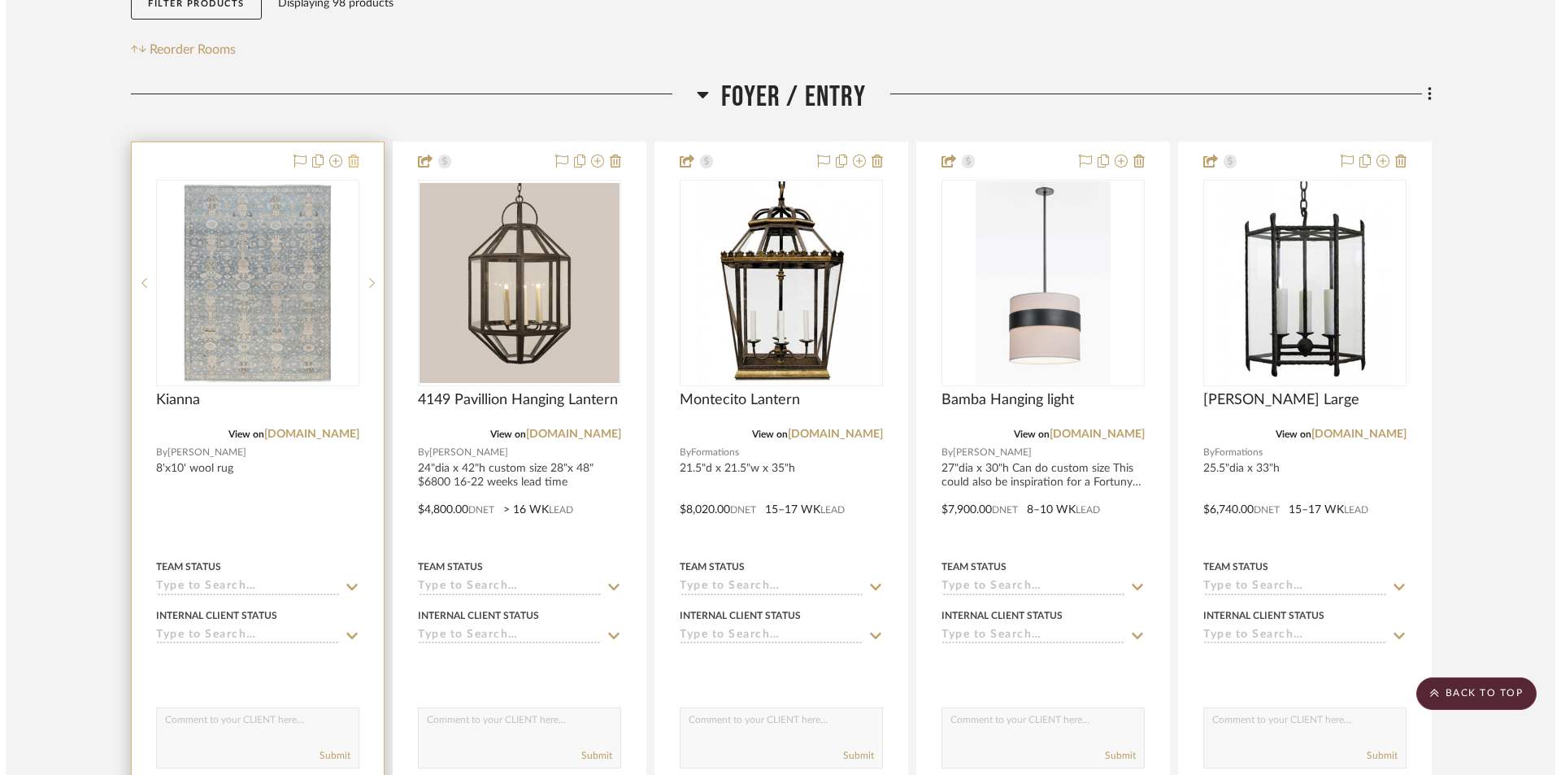
scroll to position [0, 0]
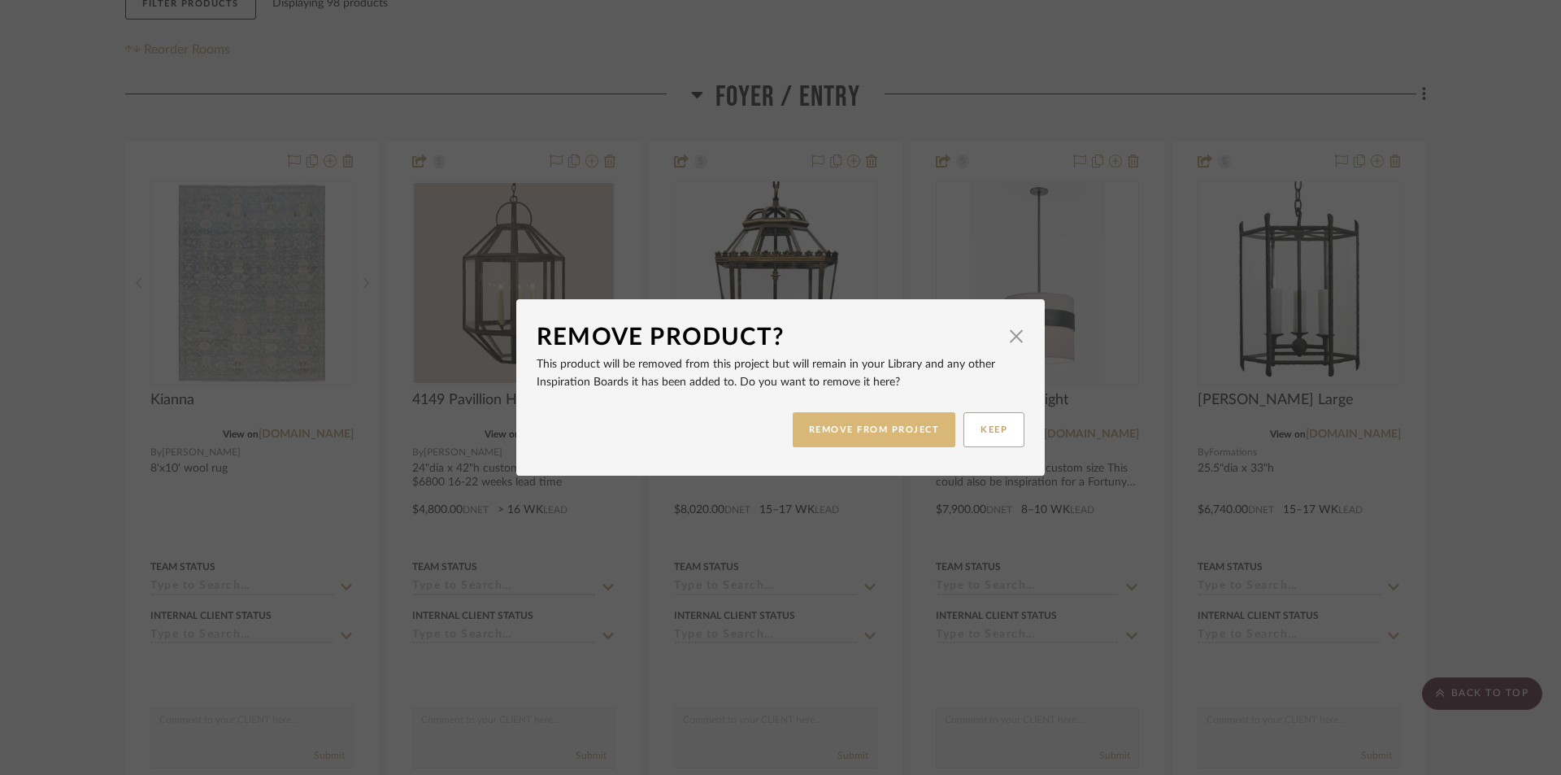
click at [846, 433] on button "REMOVE FROM PROJECT" at bounding box center [874, 429] width 163 height 35
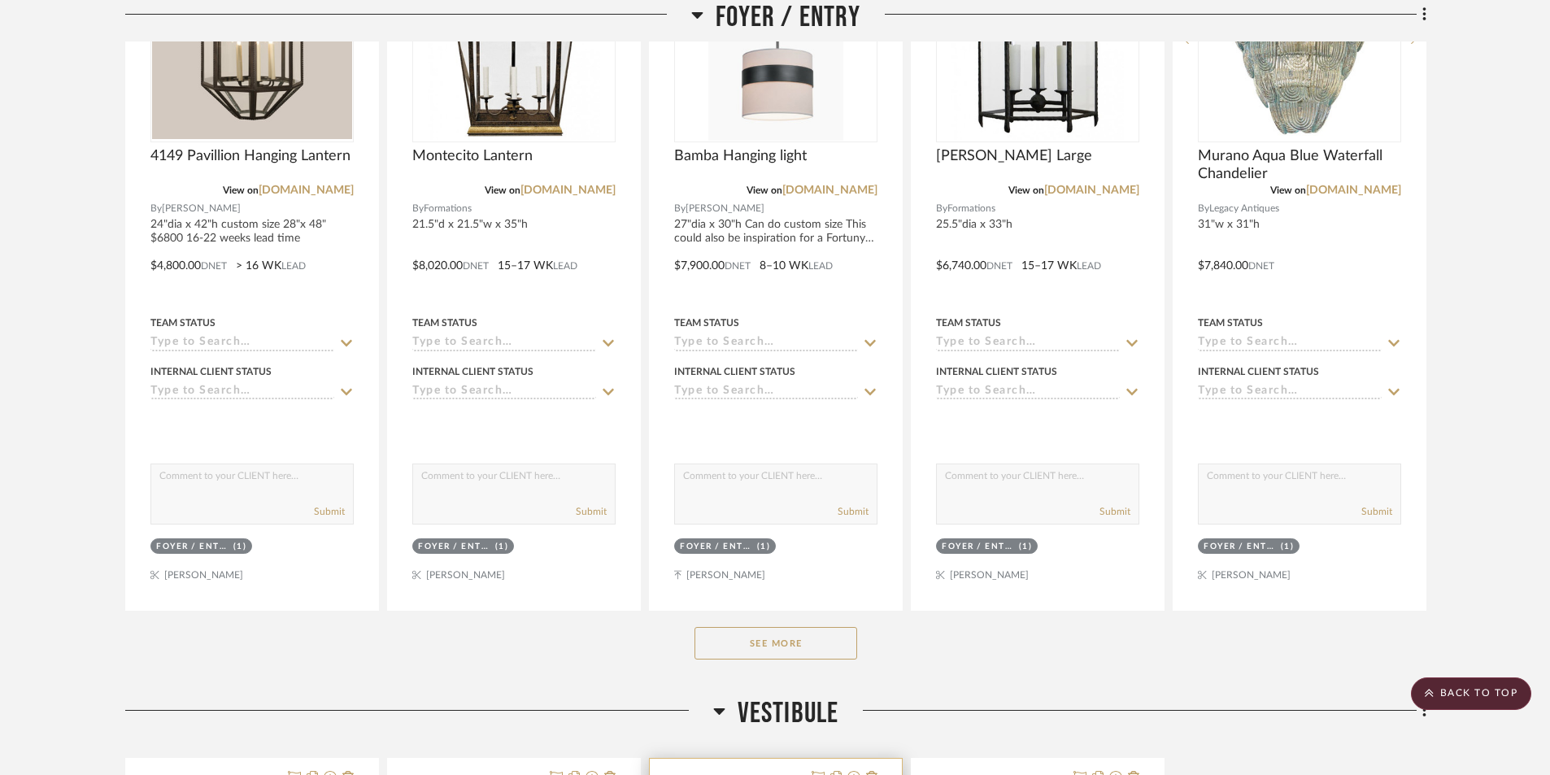
scroll to position [628, 0]
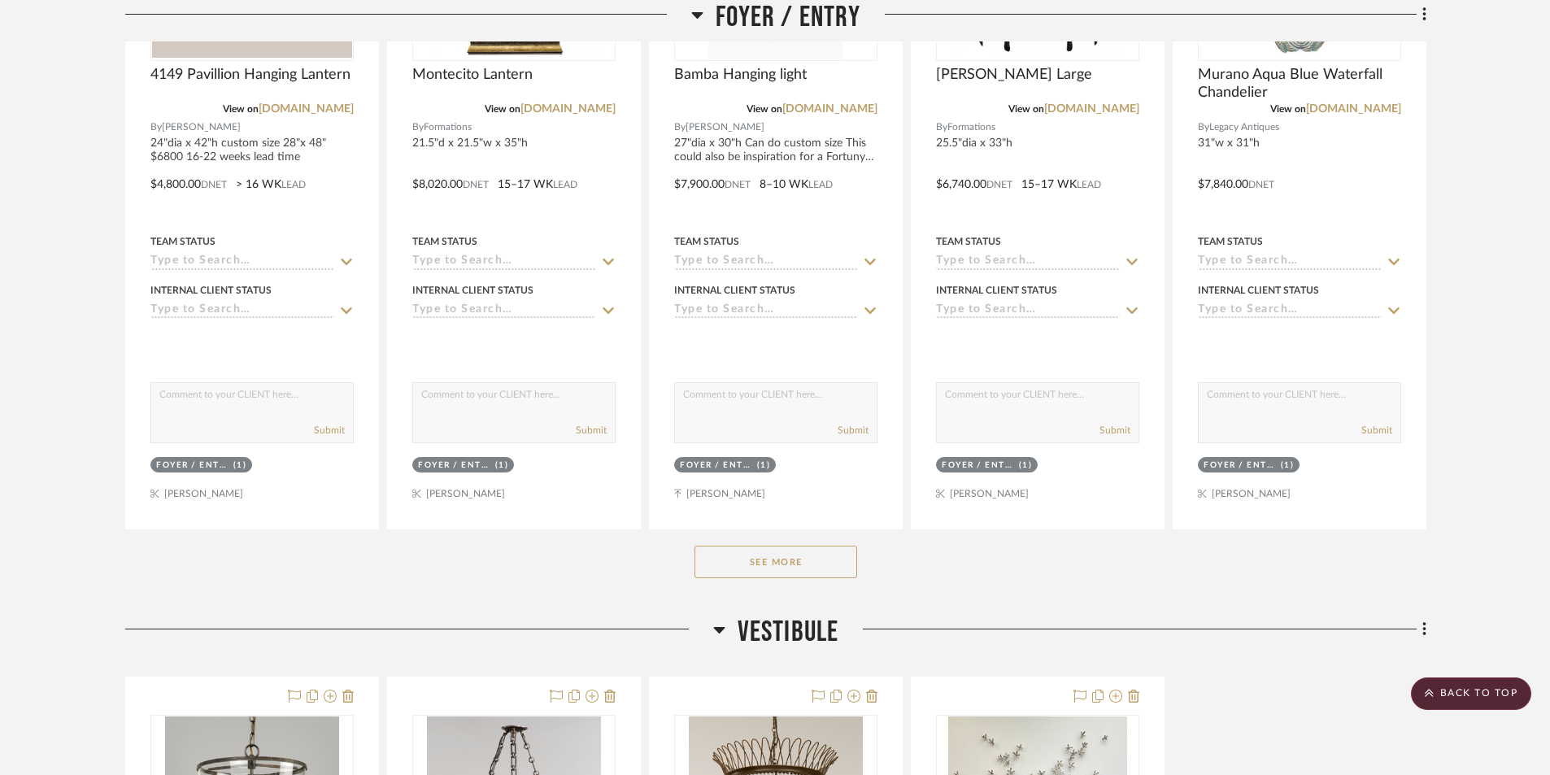
click at [798, 568] on button "See More" at bounding box center [775, 562] width 163 height 33
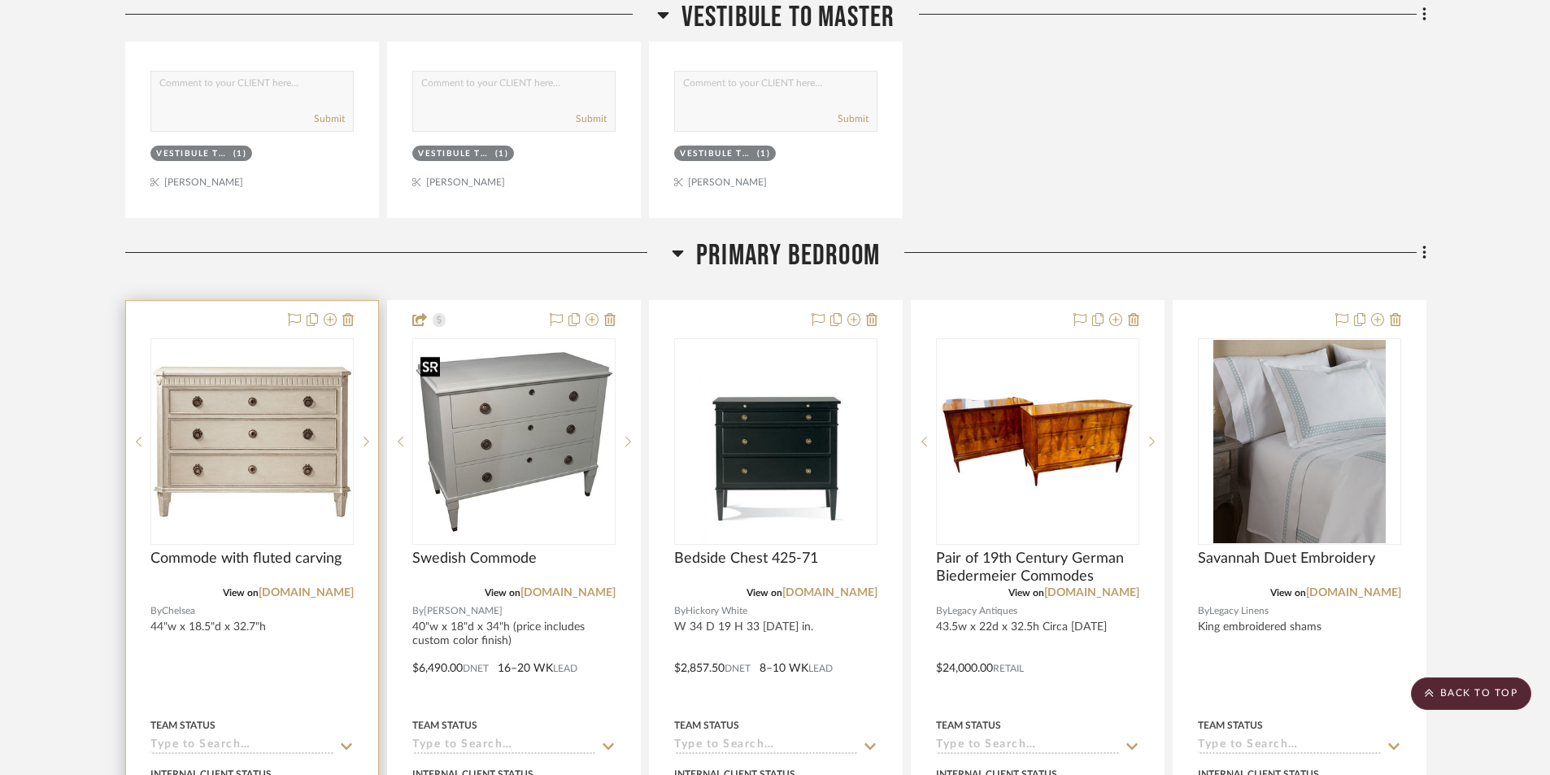
scroll to position [9432, 0]
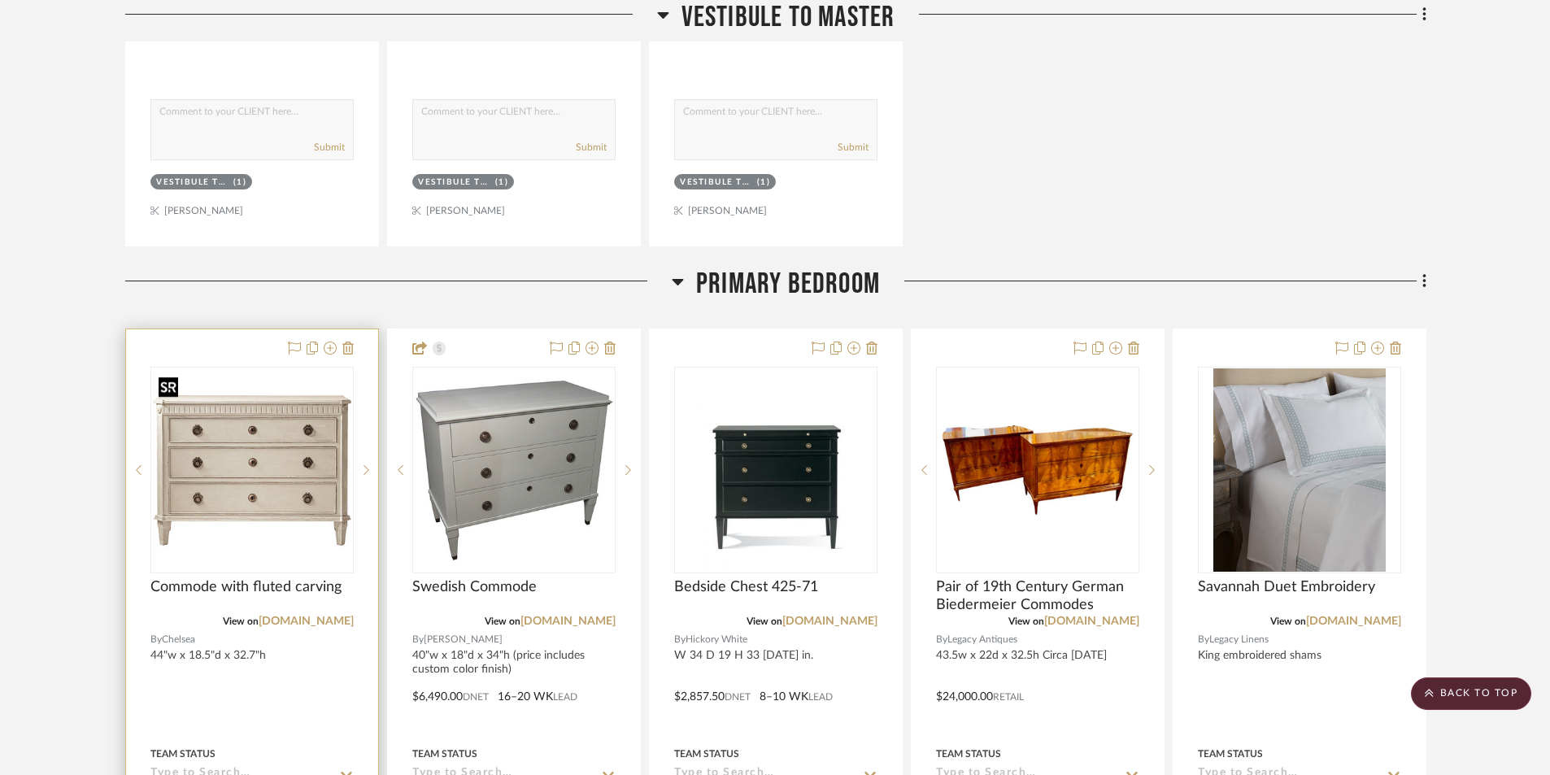
click at [237, 509] on img "0" at bounding box center [252, 470] width 200 height 200
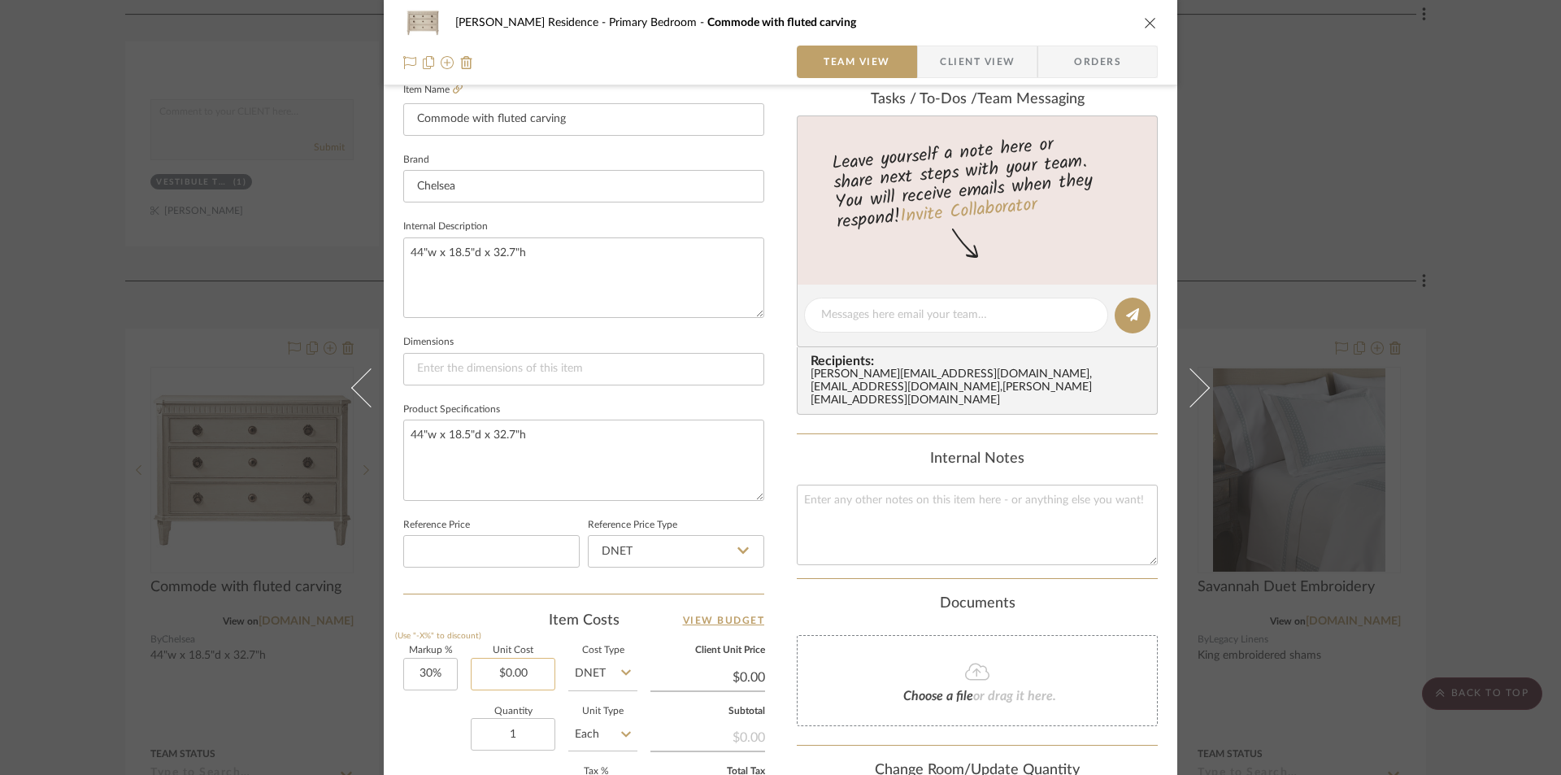
scroll to position [488, 0]
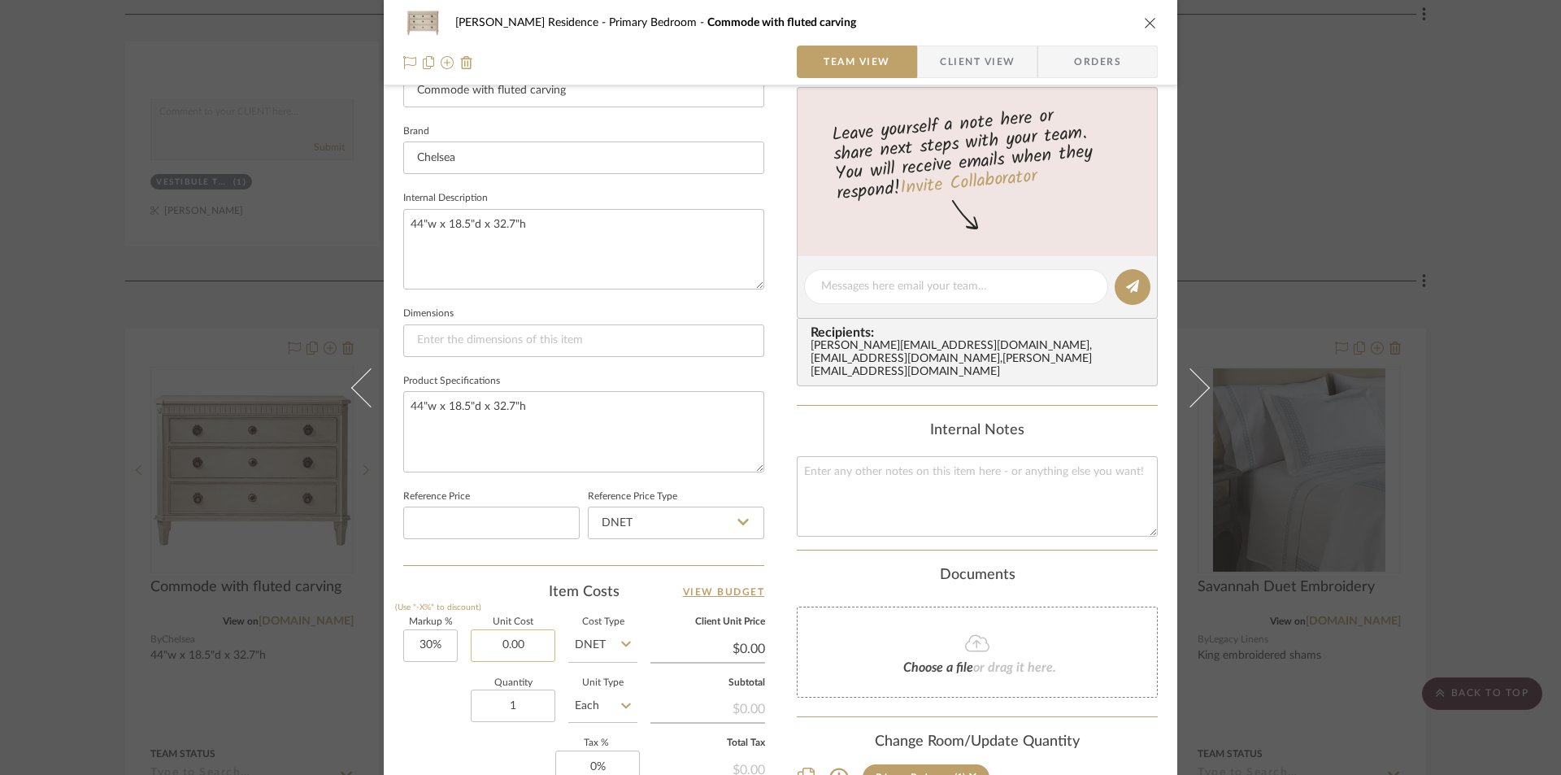
click at [533, 649] on input "0.00" at bounding box center [513, 645] width 85 height 33
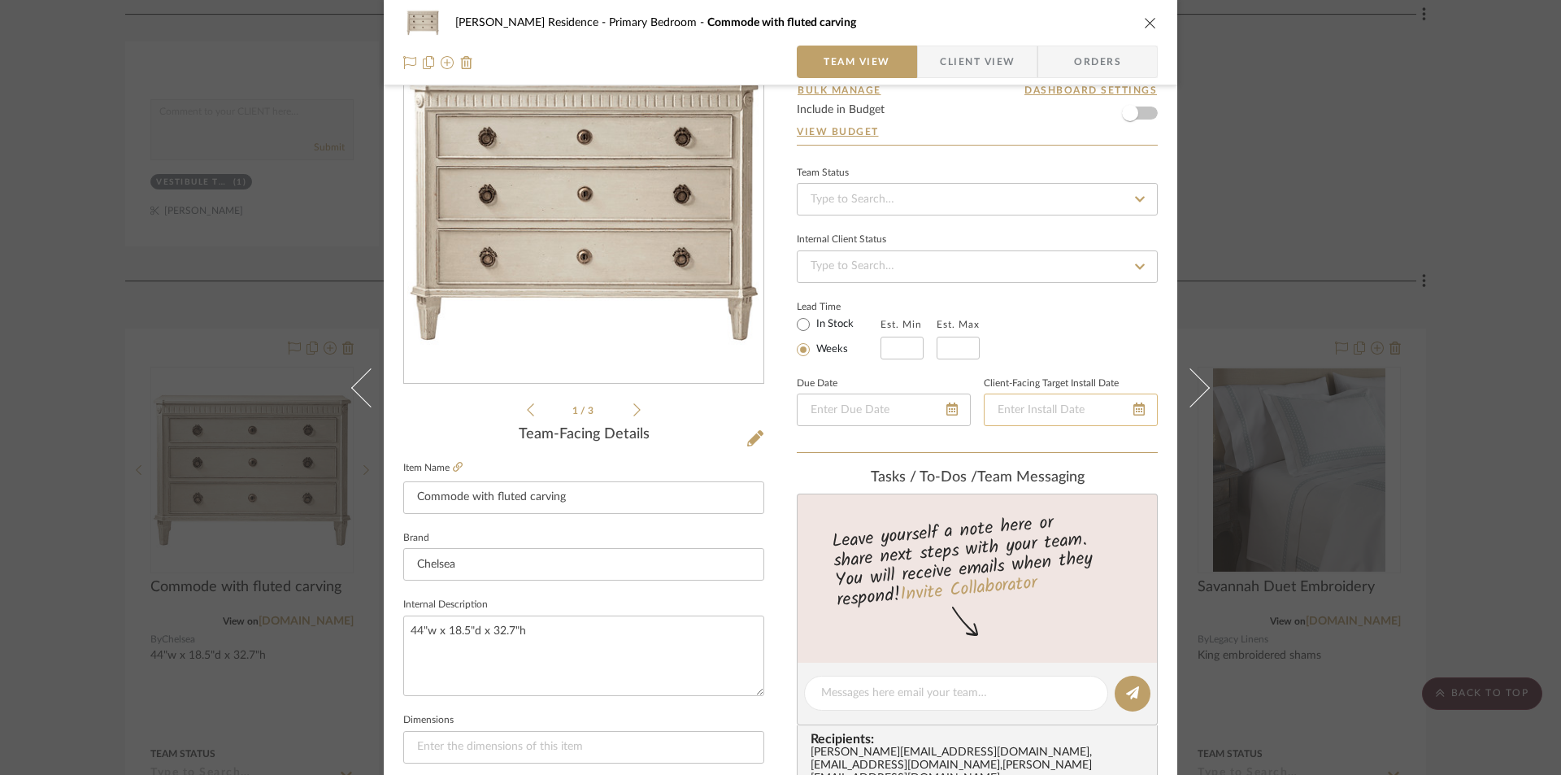
scroll to position [0, 0]
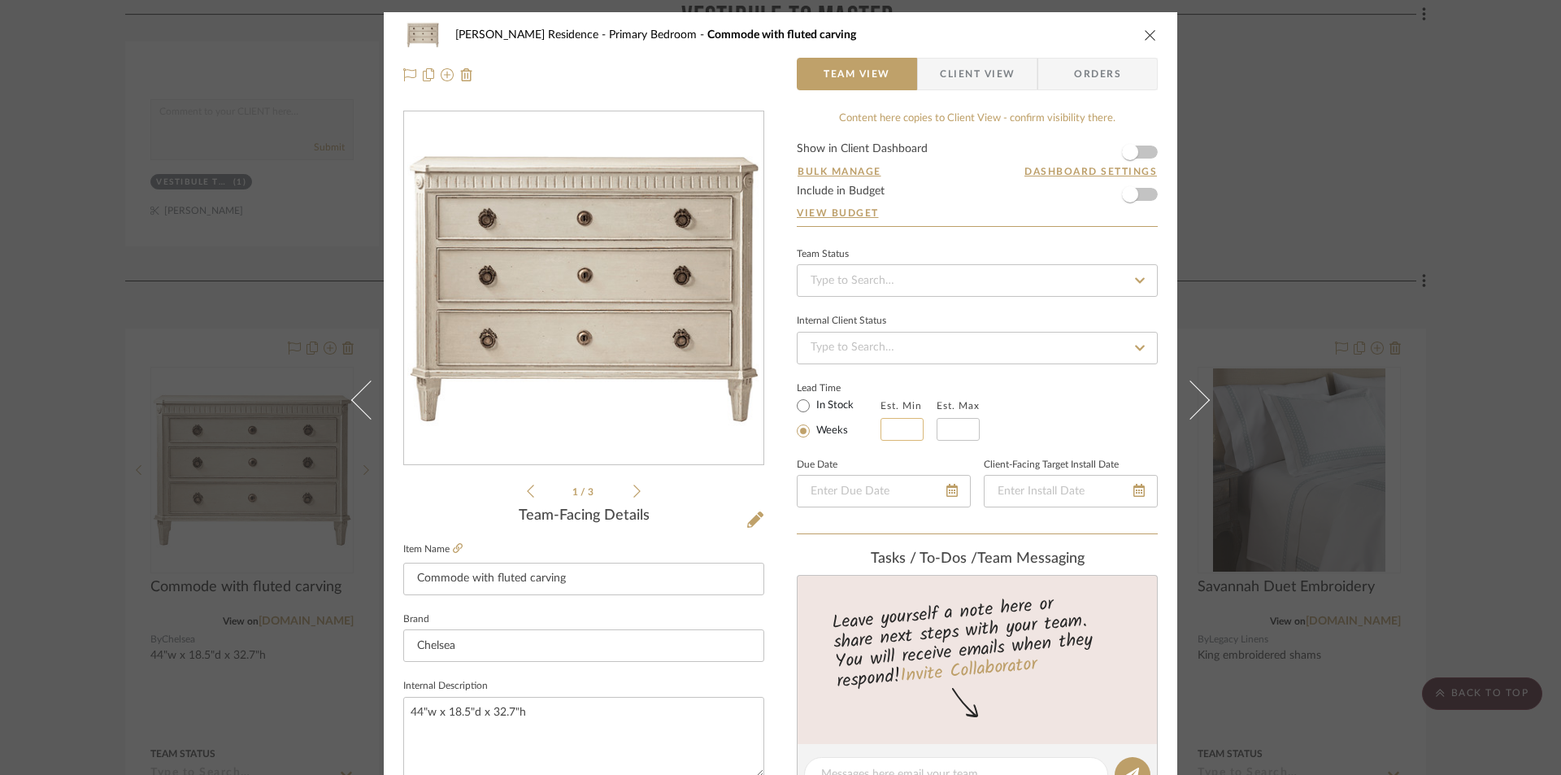
type input "$2,419.00"
click at [906, 430] on input at bounding box center [902, 429] width 43 height 23
type input "$3,144.70"
type input "16"
click at [947, 430] on input "text" at bounding box center [958, 429] width 43 height 23
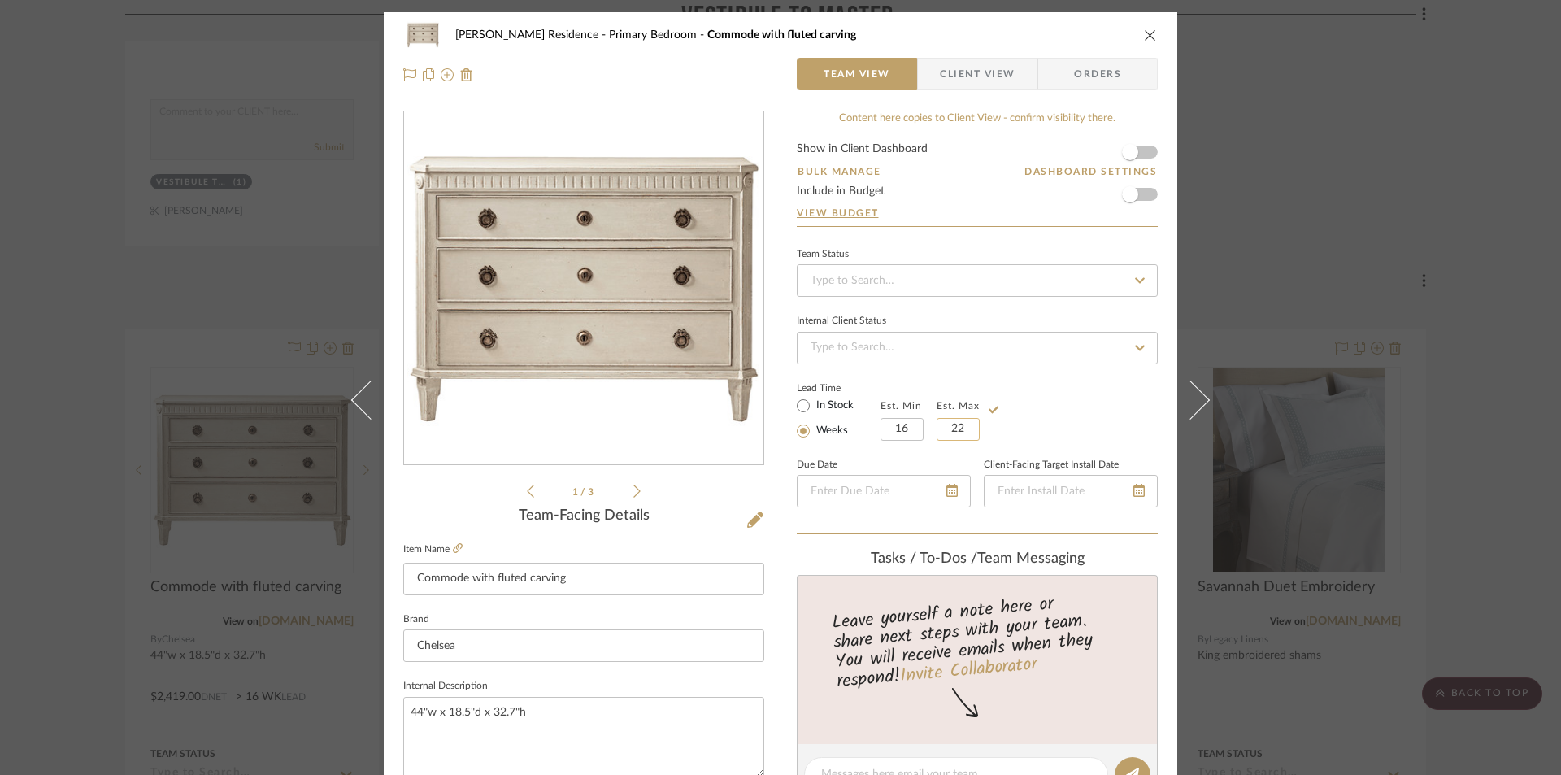
type input "22"
click at [1029, 398] on div "Lead Time In Stock Weeks Est. Min 16 Est. Max 22" at bounding box center [977, 408] width 361 height 63
click at [1144, 35] on icon "close" at bounding box center [1150, 34] width 13 height 13
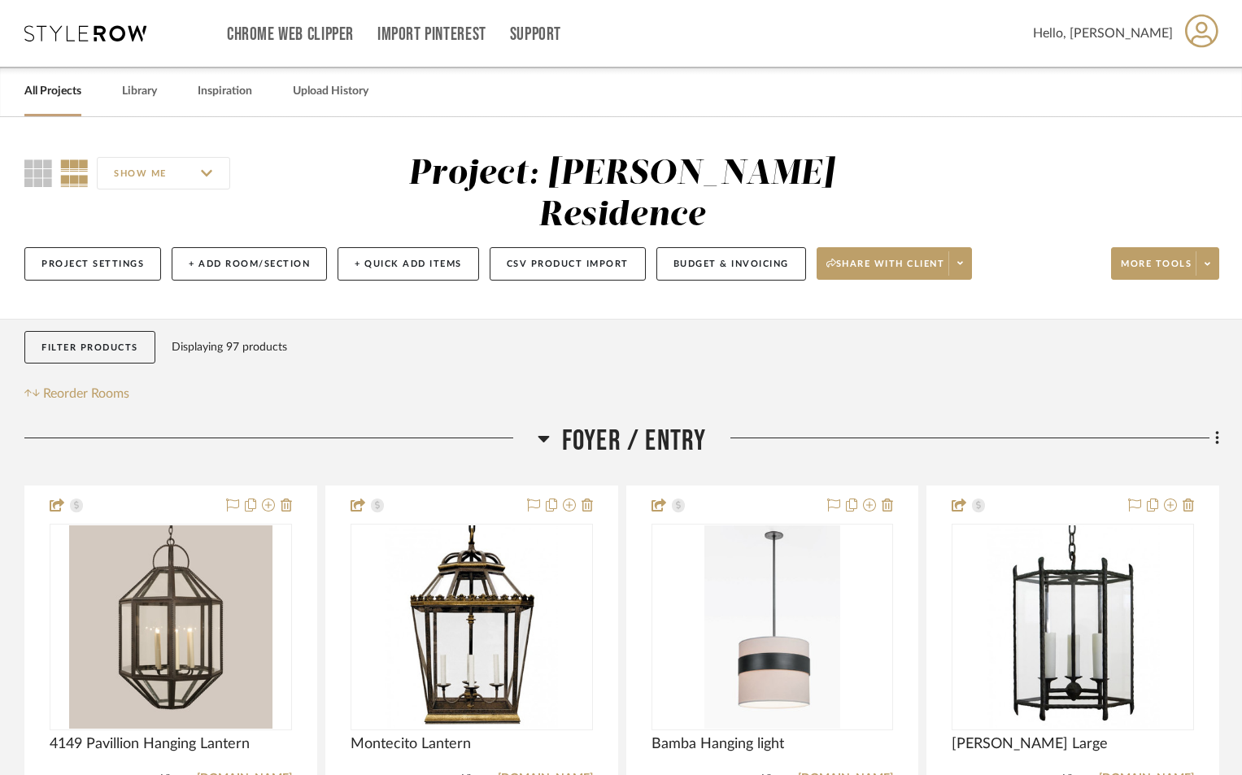
click at [59, 97] on link "All Projects" at bounding box center [52, 91] width 57 height 22
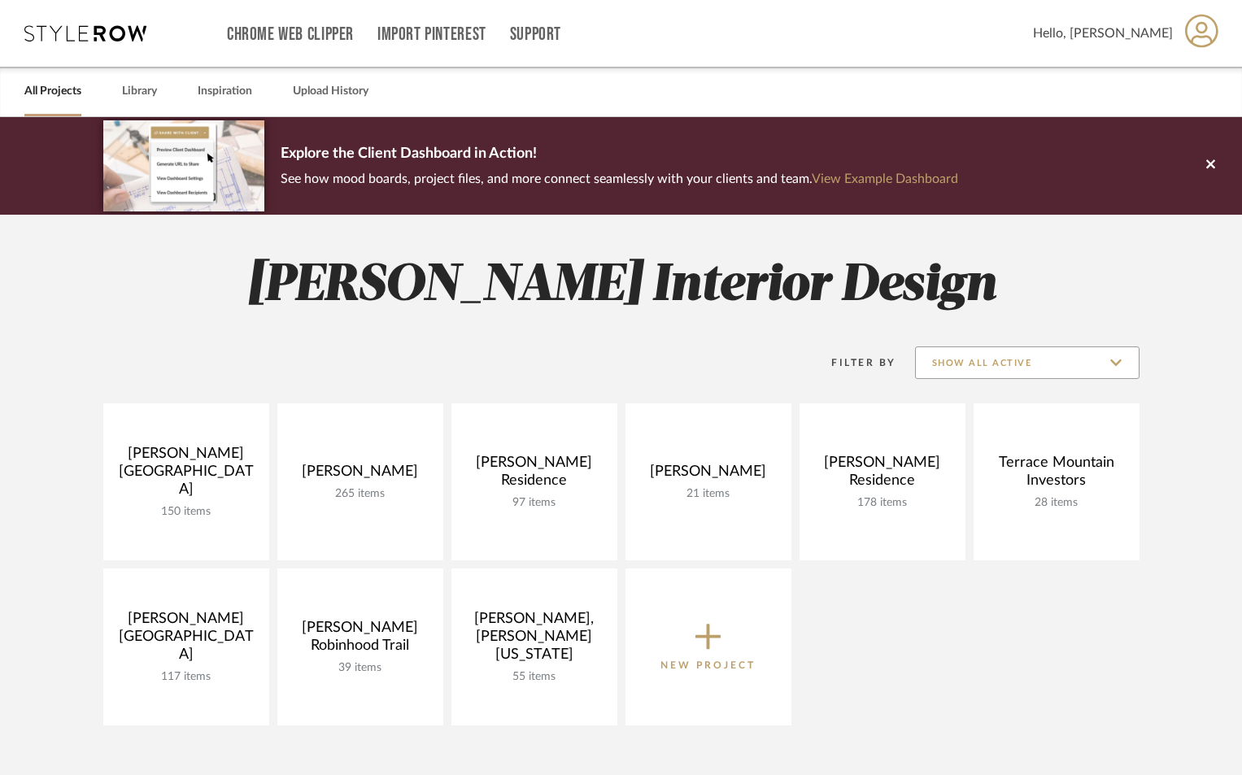
click at [1118, 365] on input "Show All Active" at bounding box center [1027, 362] width 224 height 33
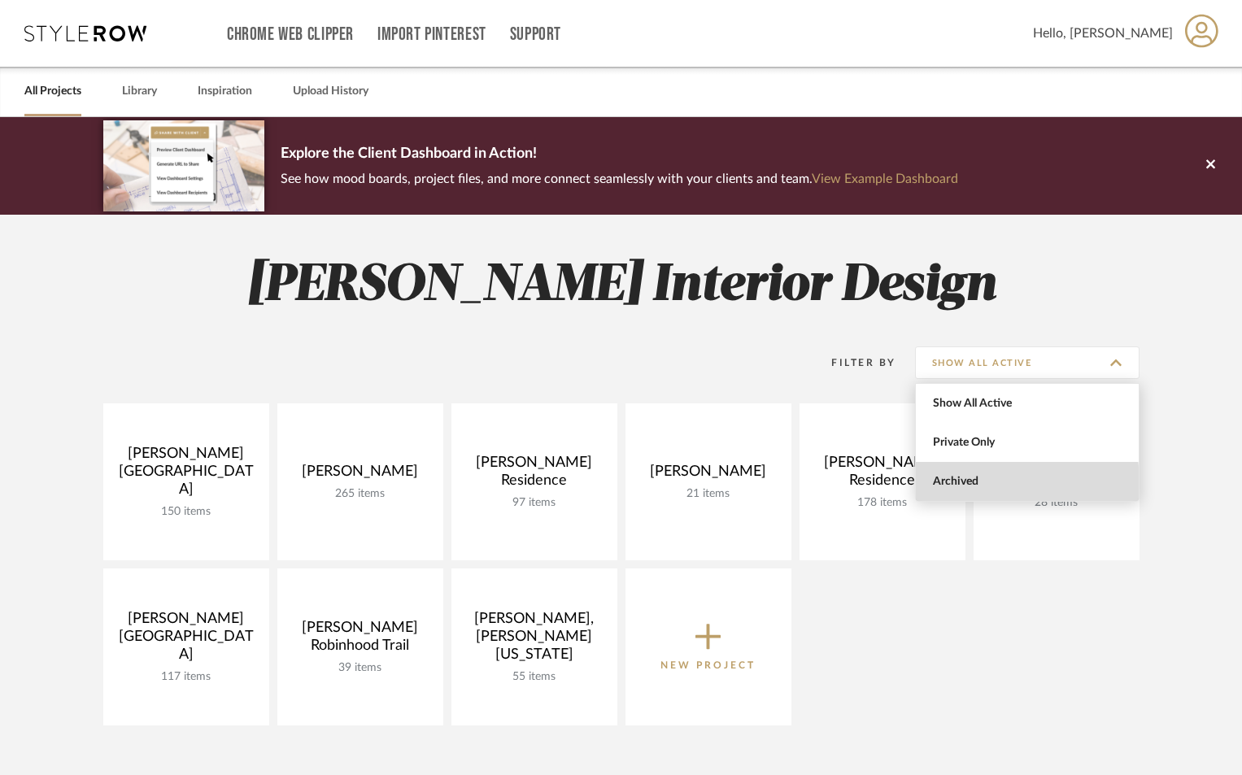
click at [972, 483] on span "Archived" at bounding box center [1029, 482] width 193 height 14
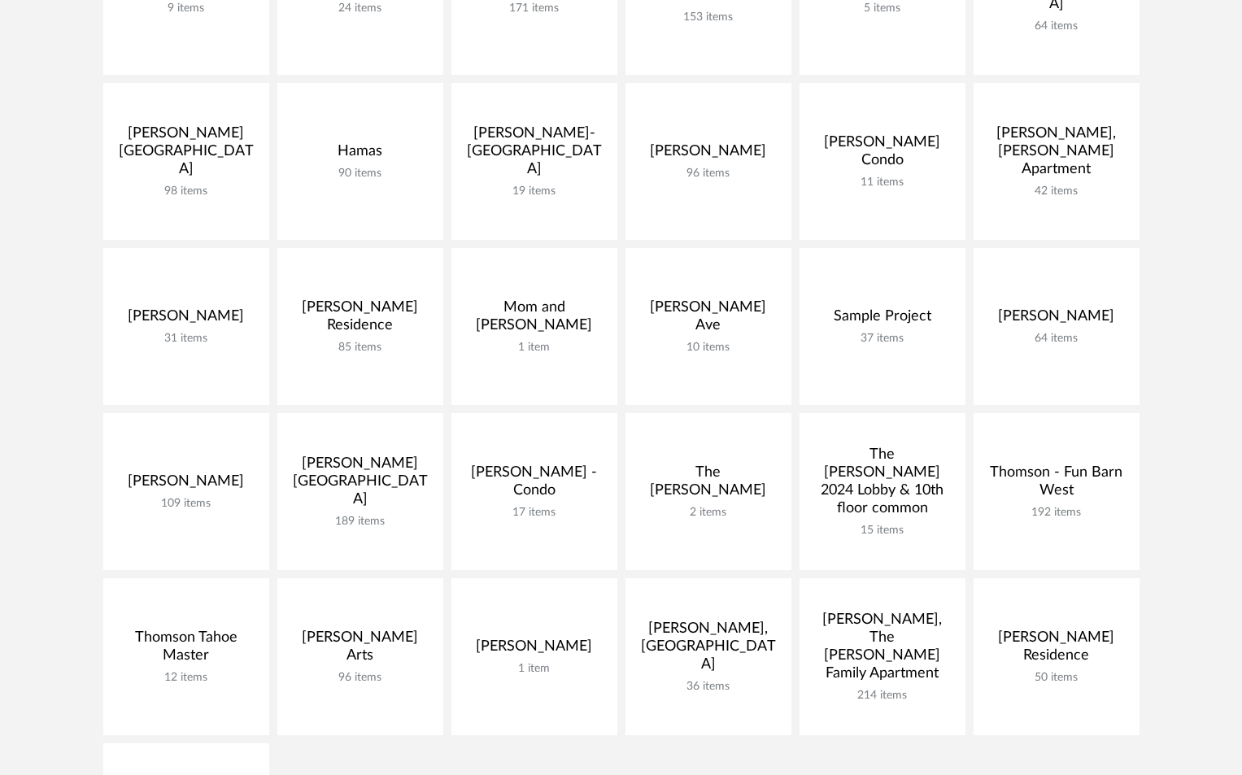
scroll to position [569, 0]
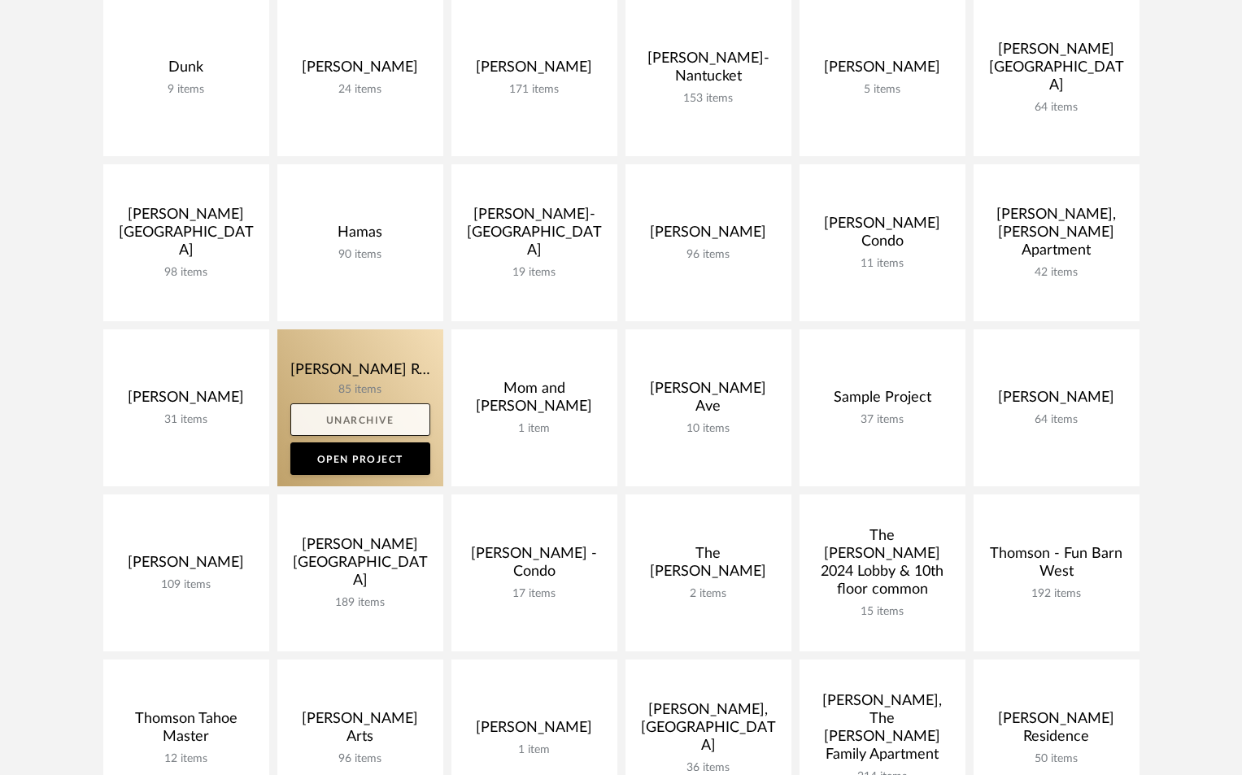
click at [359, 424] on link "Unarchive" at bounding box center [360, 419] width 140 height 33
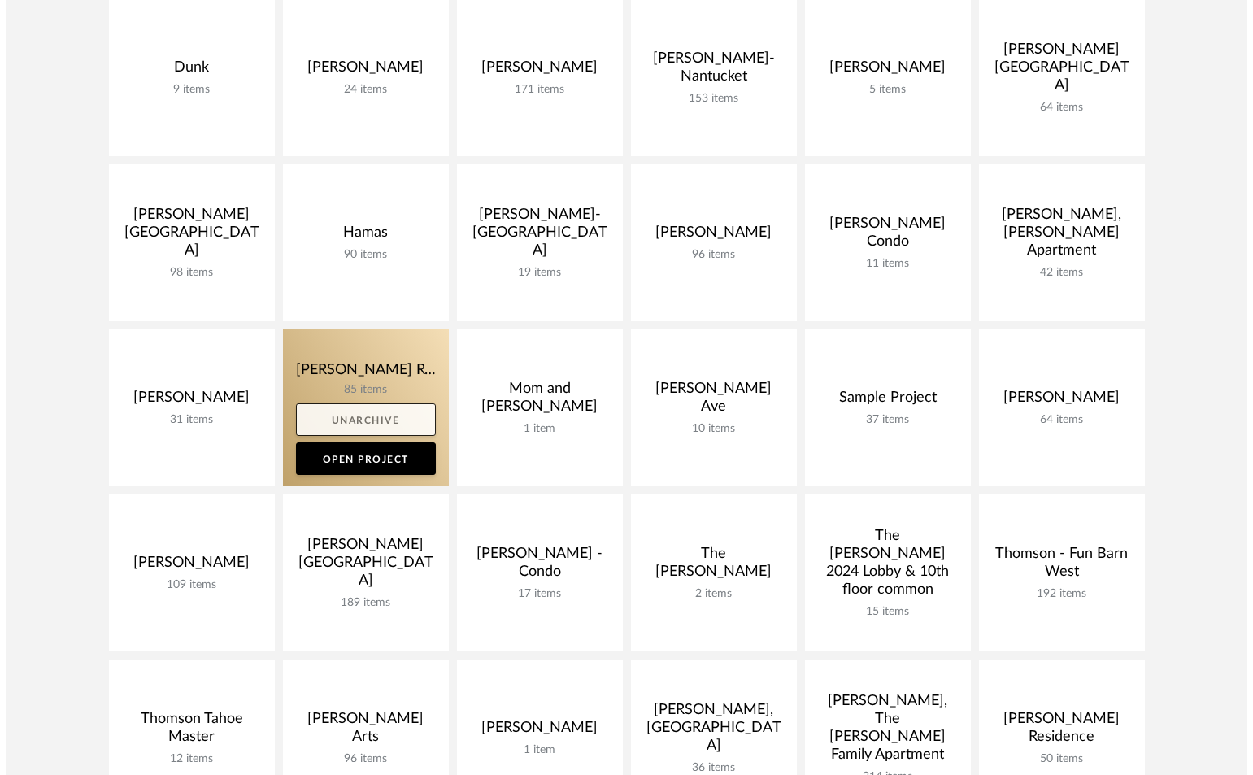
scroll to position [0, 0]
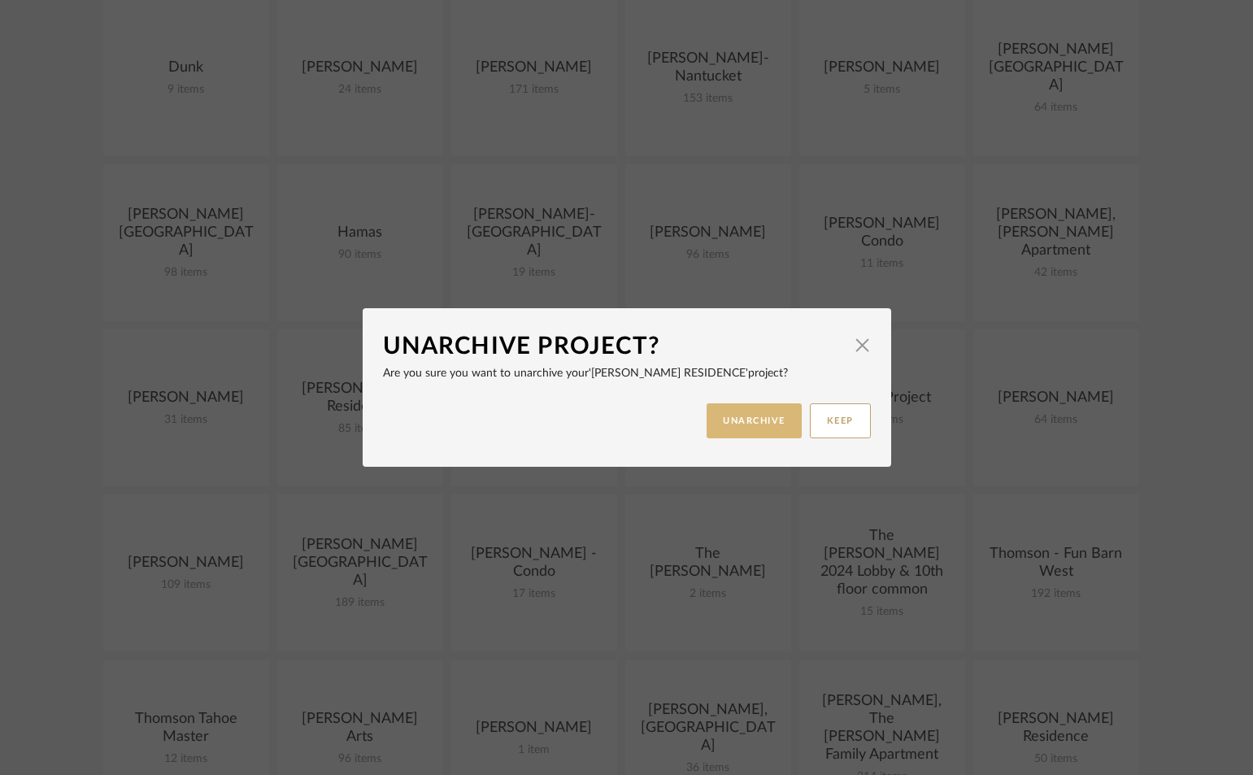
click at [736, 419] on button "UNARCHIVE" at bounding box center [754, 420] width 95 height 35
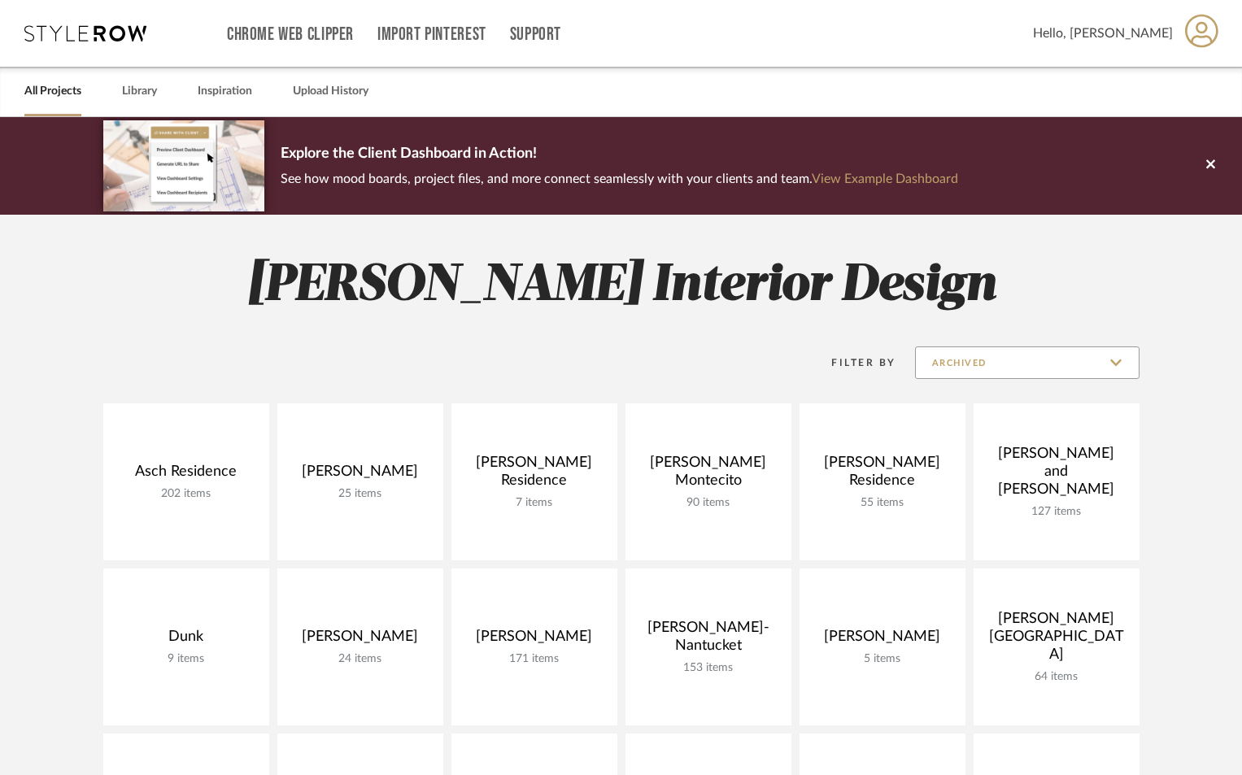
click at [1097, 368] on input "Archived" at bounding box center [1027, 362] width 224 height 33
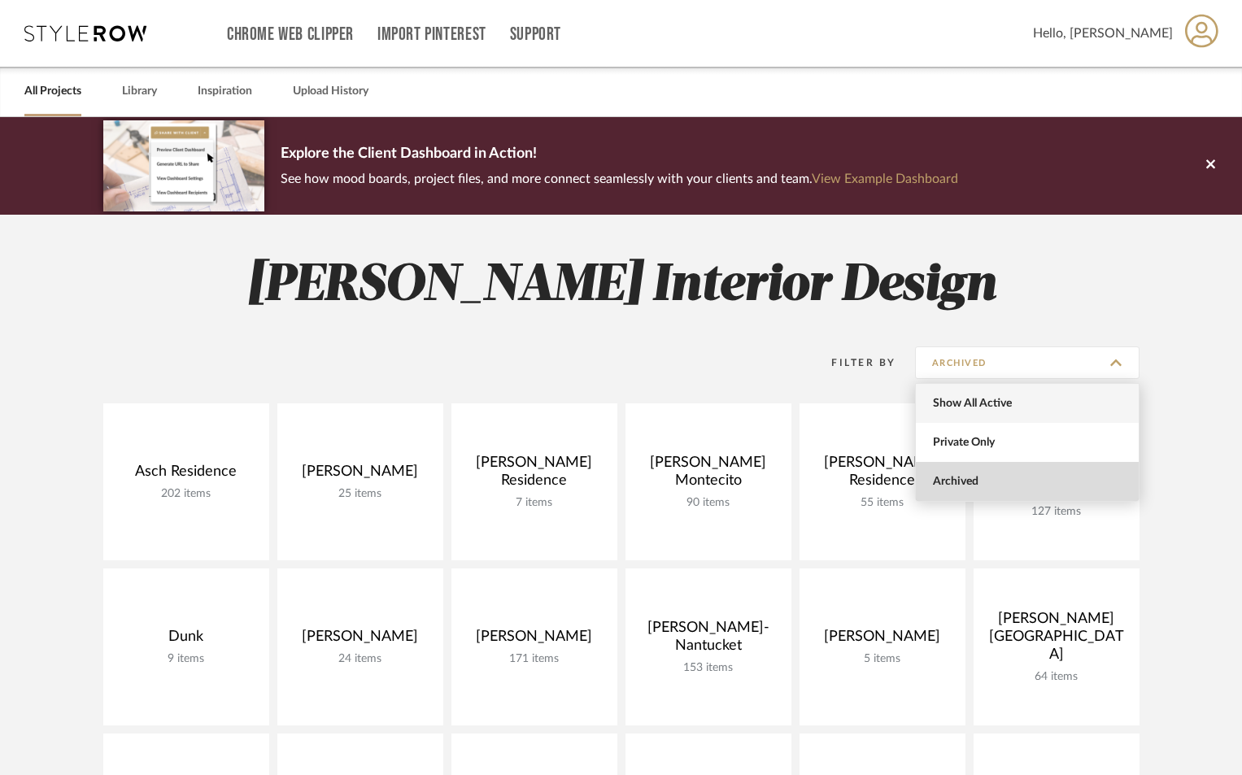
click at [957, 408] on span "Show All Active" at bounding box center [1029, 404] width 193 height 14
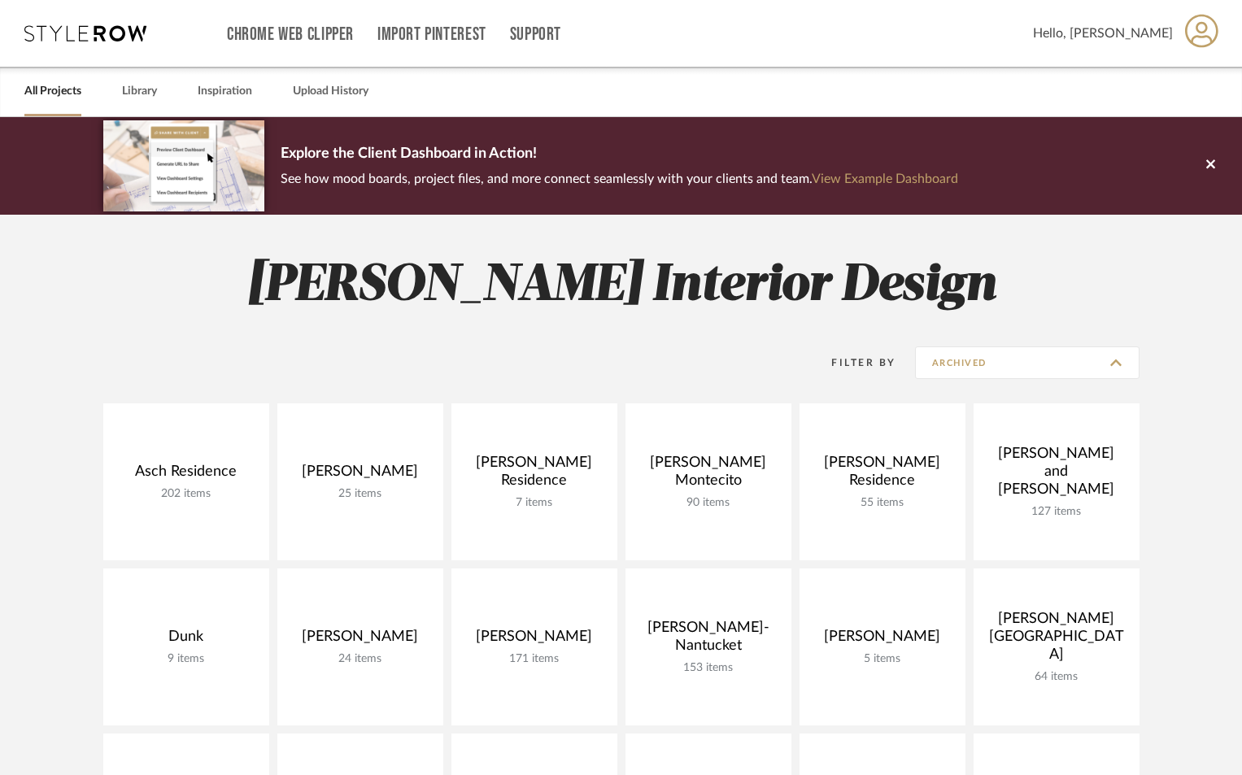
type input "Show All Active"
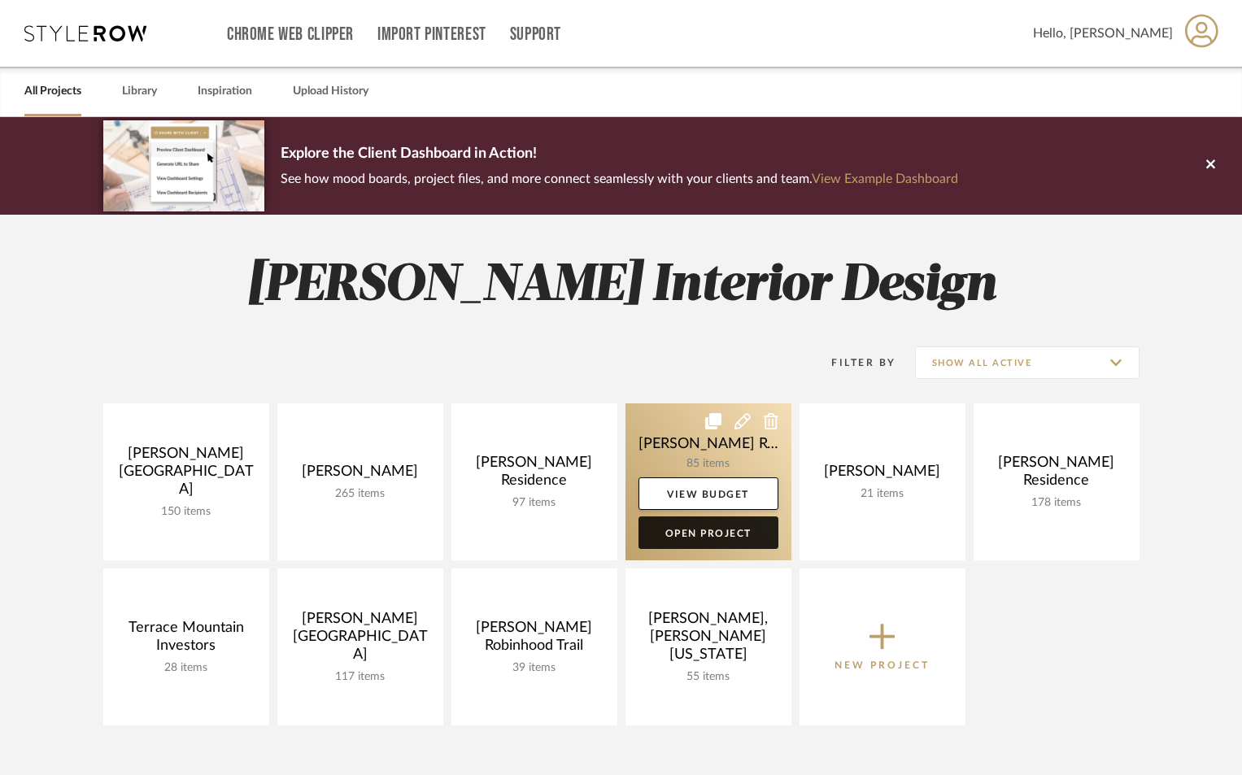
click at [699, 537] on link "Open Project" at bounding box center [708, 532] width 140 height 33
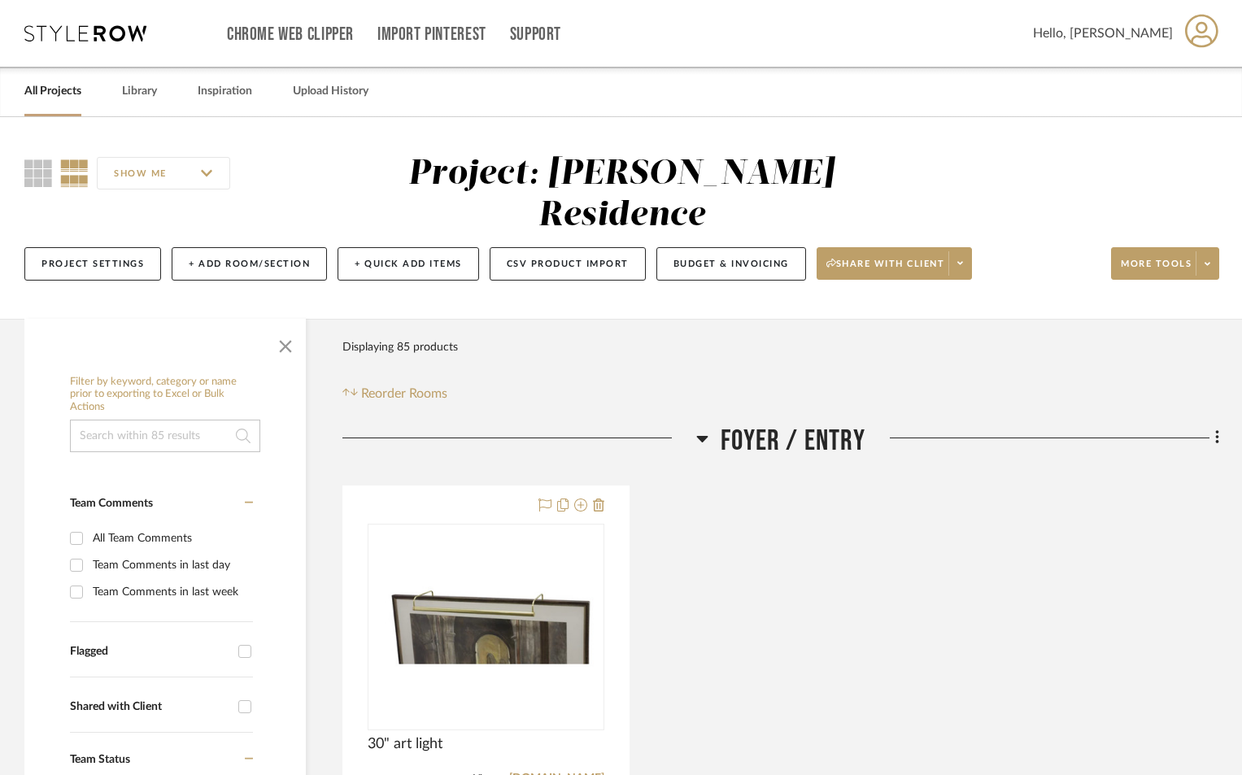
click at [276, 324] on span "button" at bounding box center [285, 343] width 39 height 39
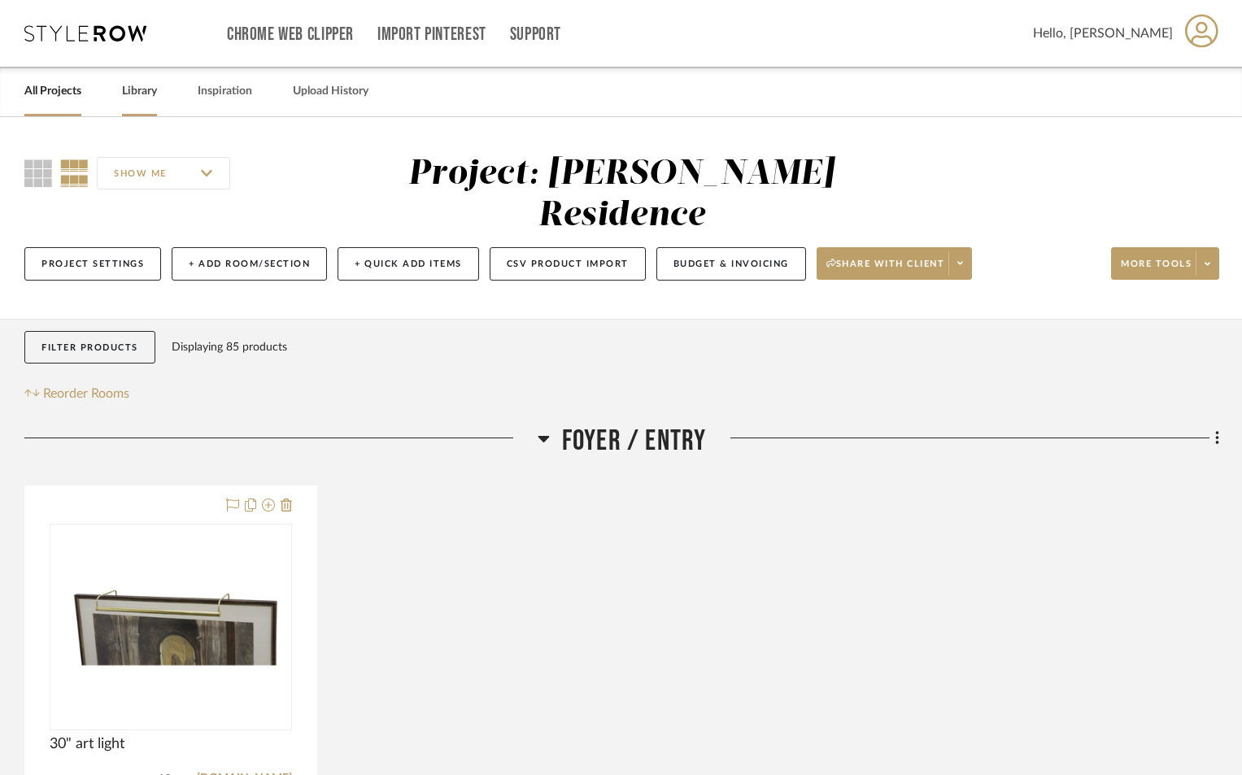
click at [150, 100] on link "Library" at bounding box center [139, 91] width 35 height 22
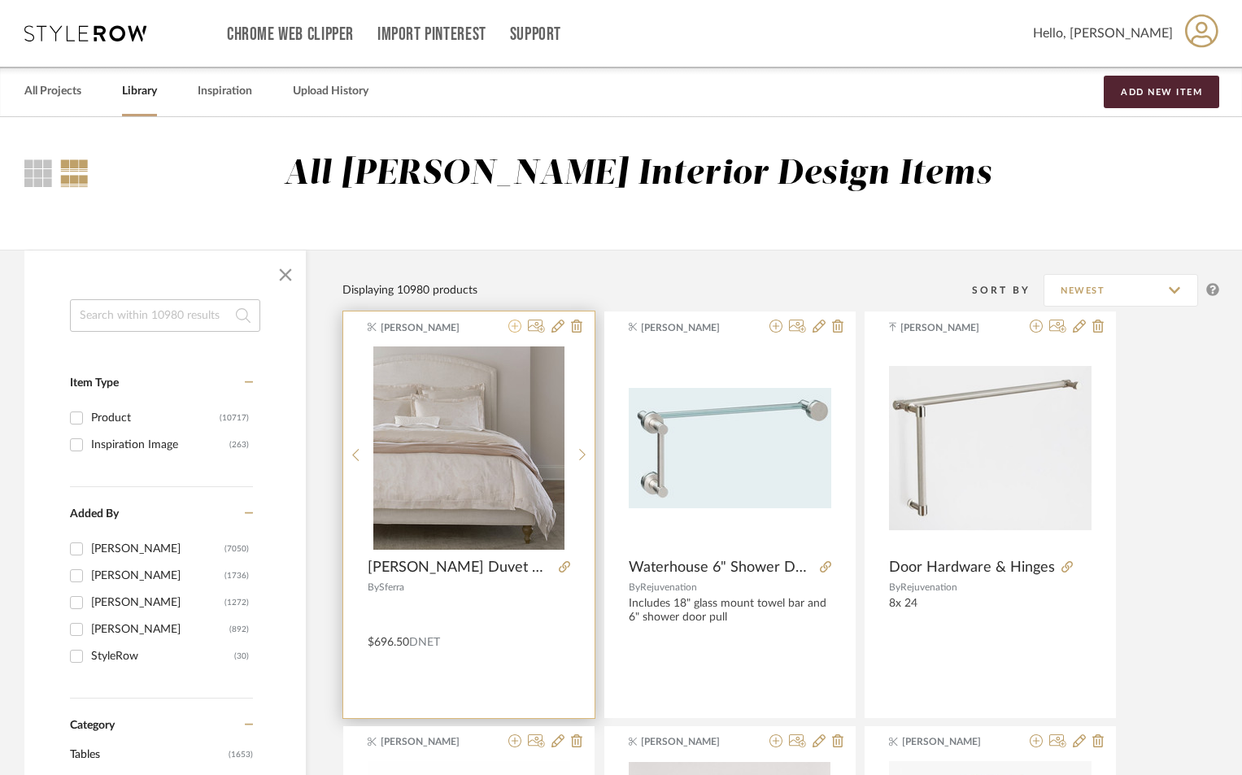
click at [510, 328] on icon at bounding box center [514, 326] width 13 height 13
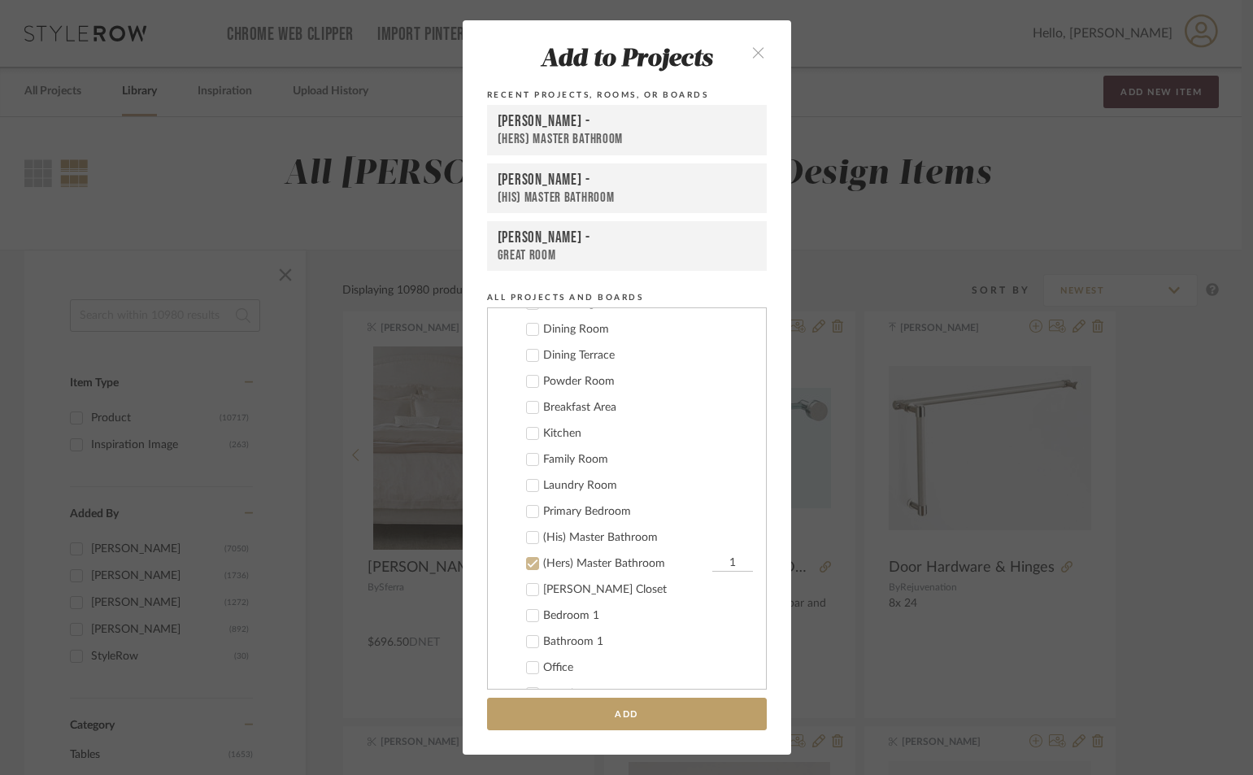
scroll to position [244, 0]
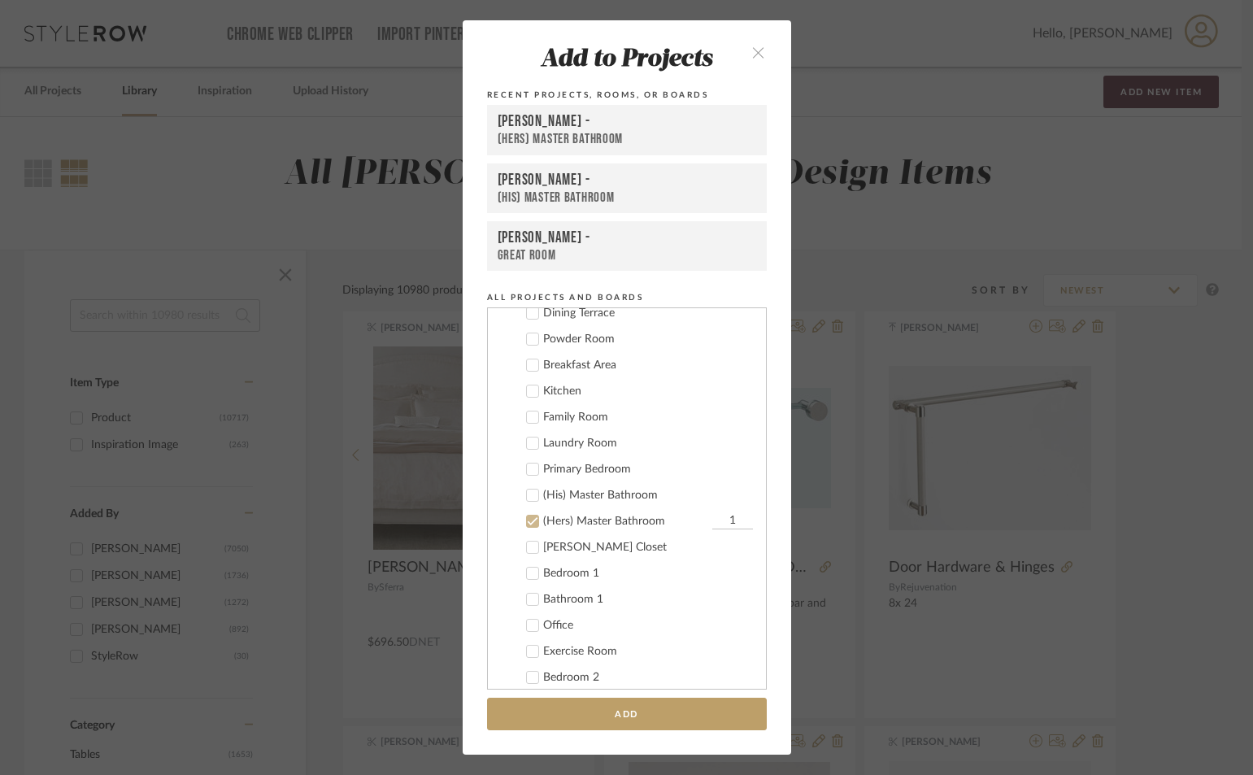
click at [527, 524] on icon at bounding box center [532, 521] width 11 height 11
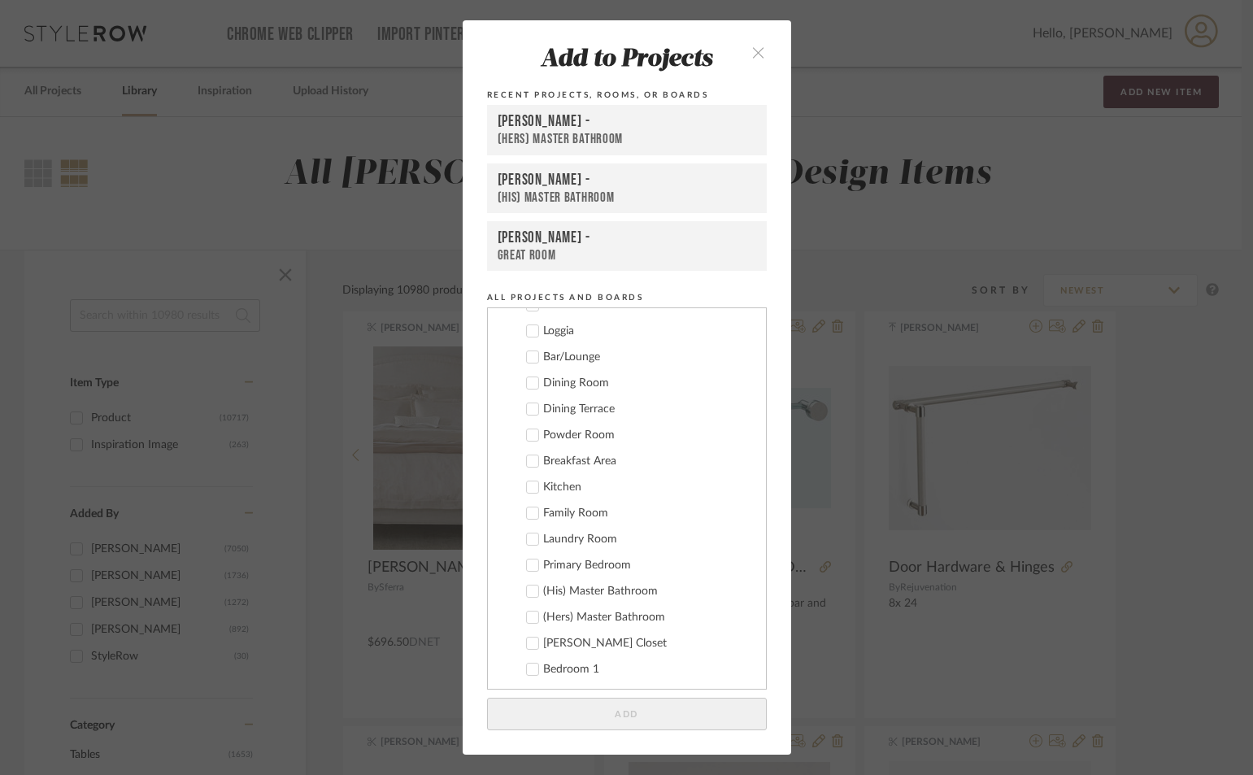
scroll to position [0, 0]
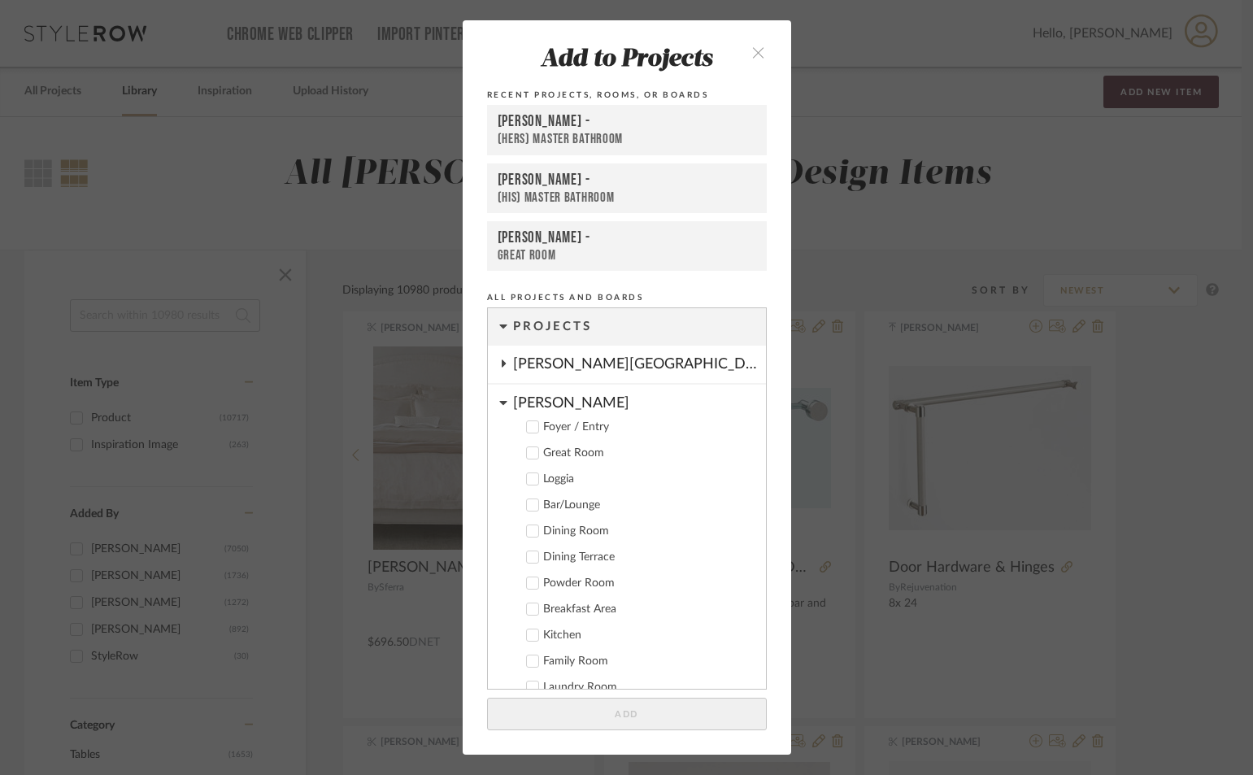
click at [499, 401] on icon at bounding box center [502, 403] width 7 height 4
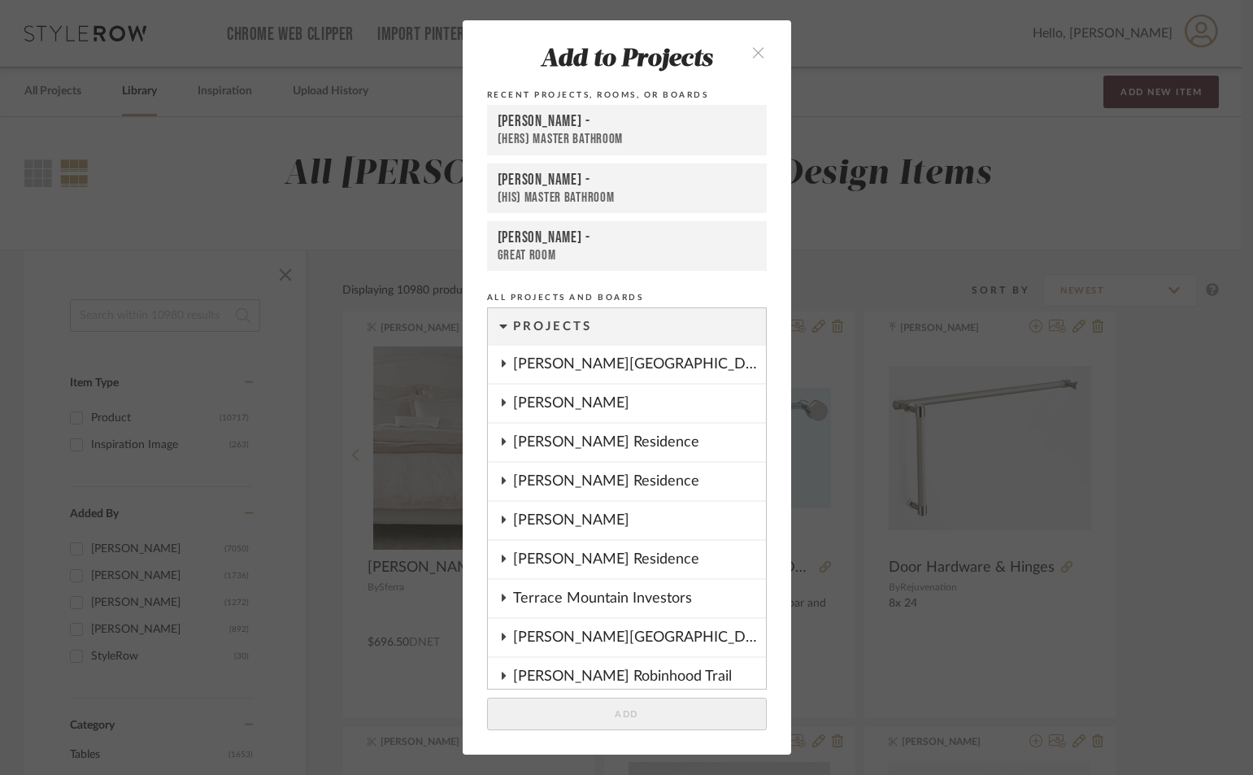
click at [500, 483] on icon at bounding box center [503, 480] width 13 height 8
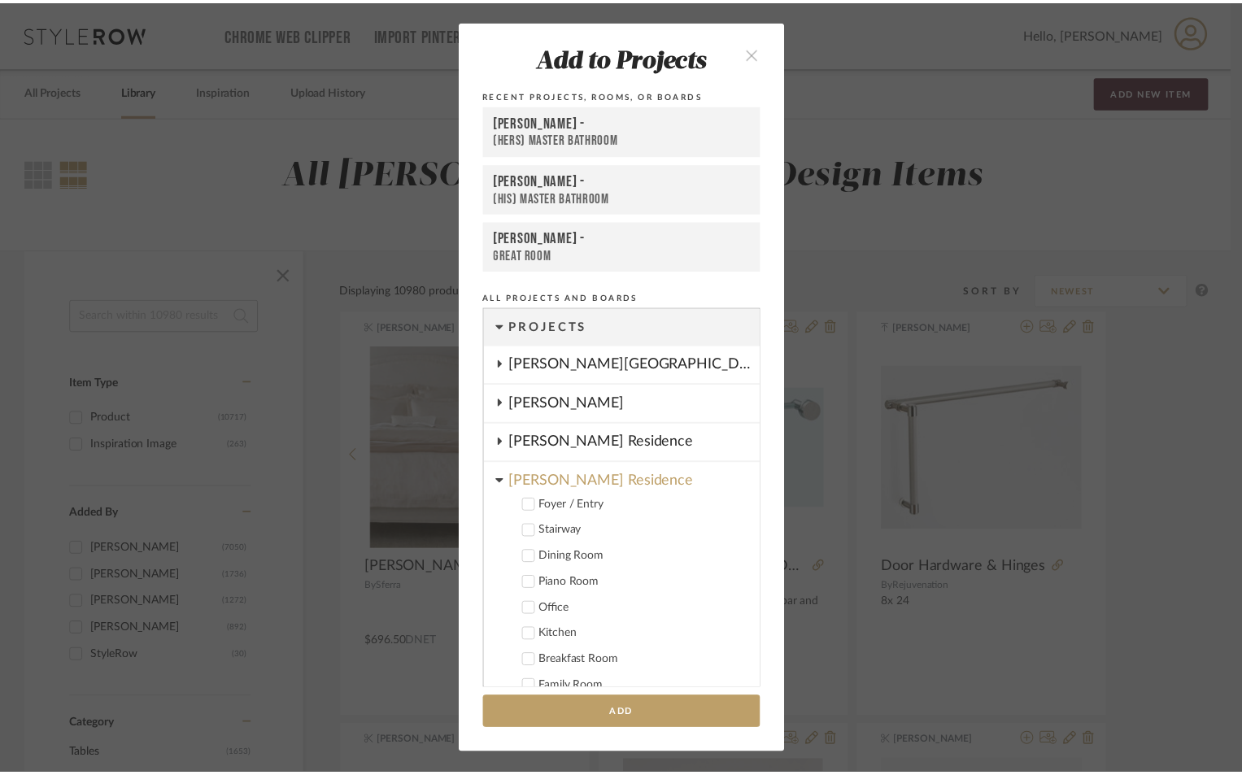
scroll to position [163, 0]
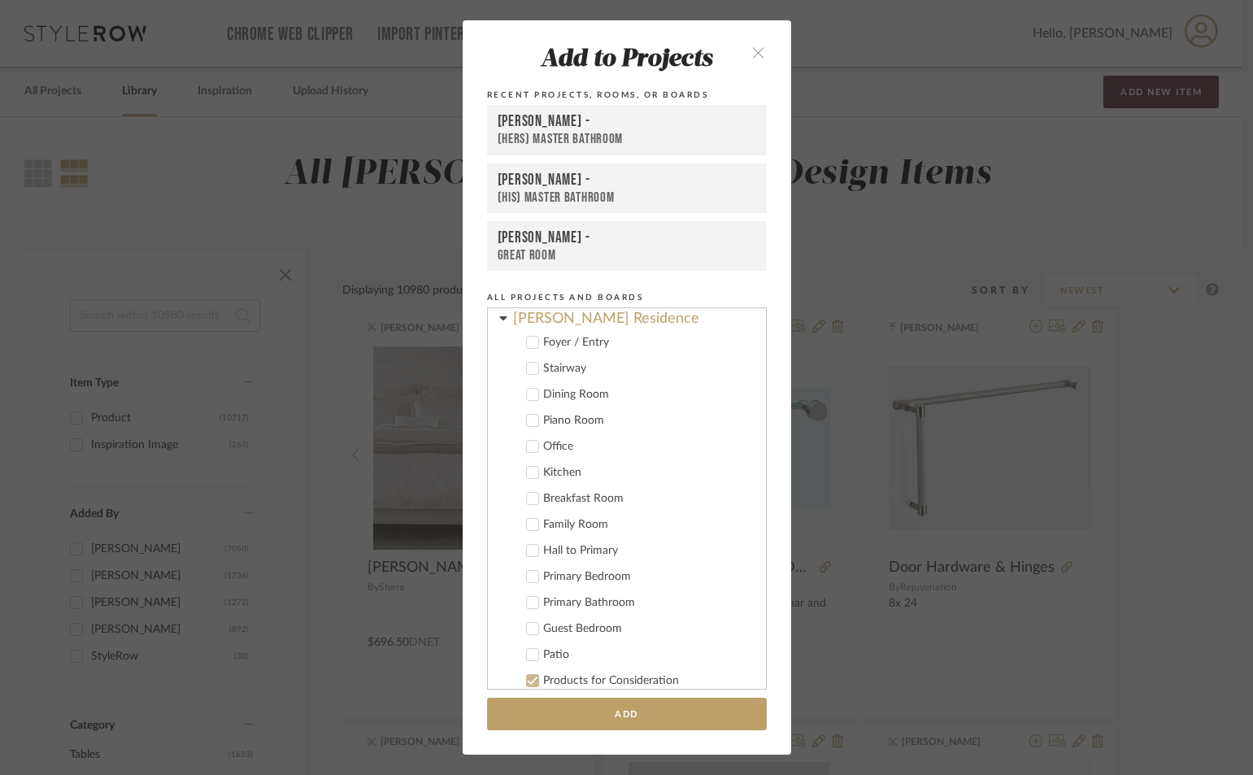
click at [527, 578] on icon at bounding box center [532, 576] width 11 height 11
click at [590, 716] on button "Add" at bounding box center [627, 714] width 280 height 33
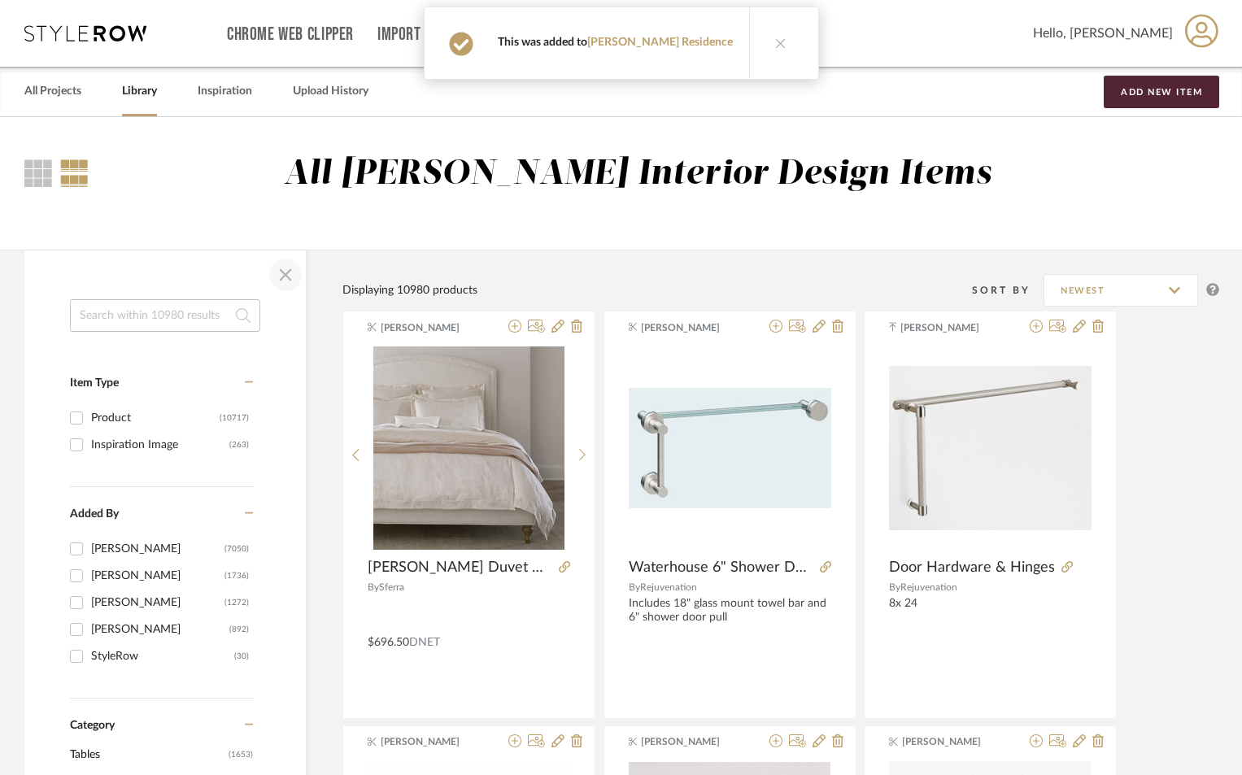
click at [285, 278] on span "button" at bounding box center [285, 274] width 39 height 39
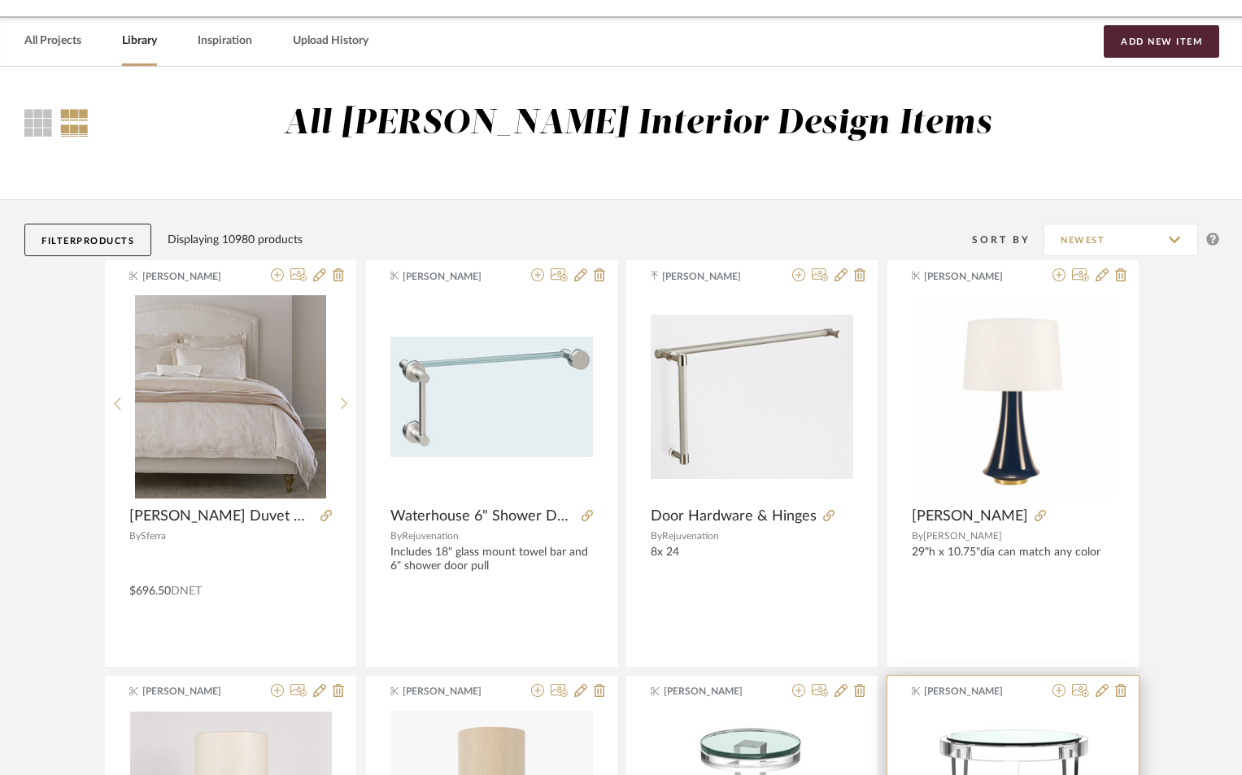
scroll to position [0, 0]
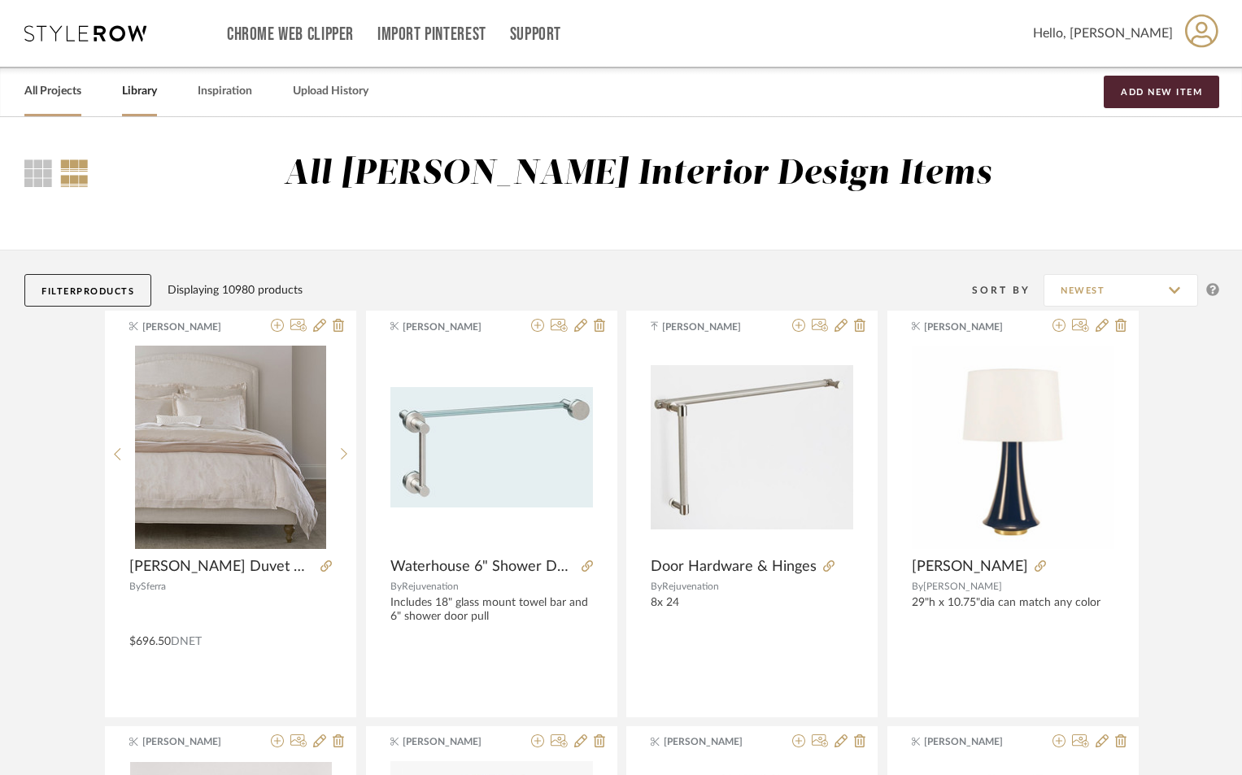
click at [71, 92] on link "All Projects" at bounding box center [52, 91] width 57 height 22
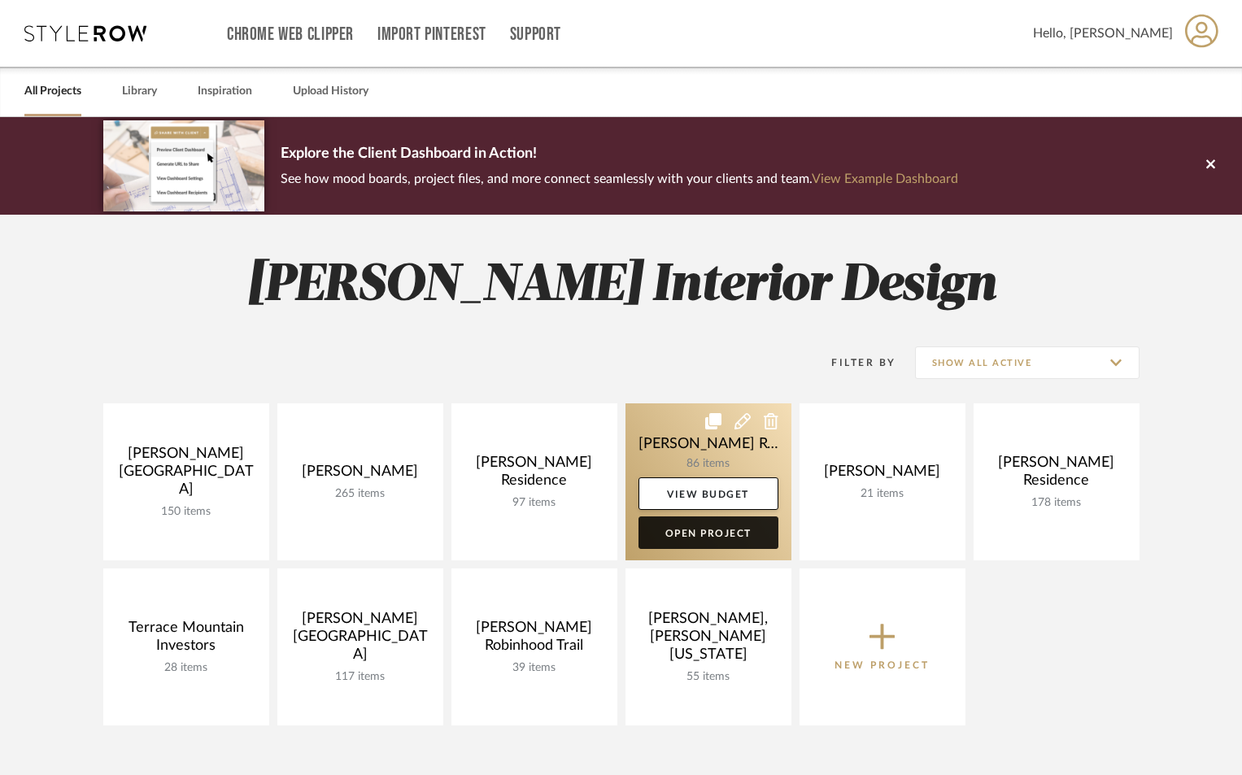
click at [685, 528] on link "Open Project" at bounding box center [708, 532] width 140 height 33
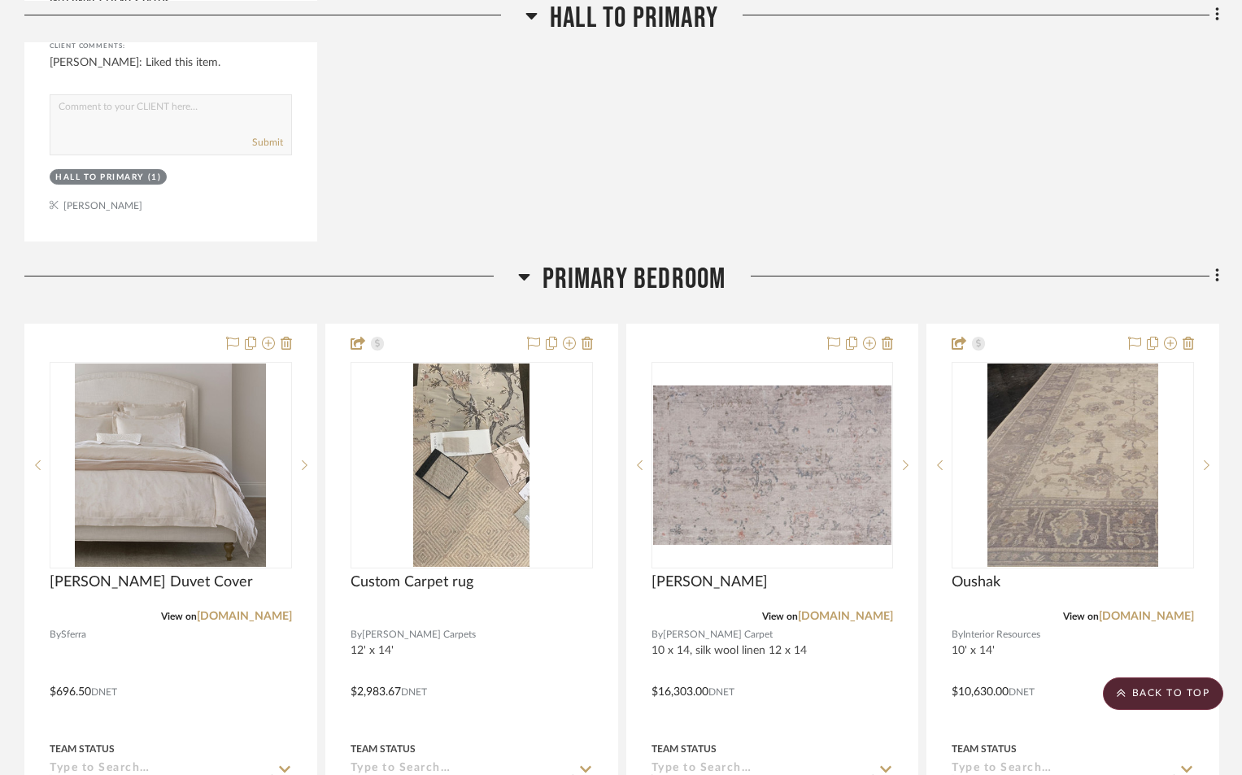
scroll to position [7562, 0]
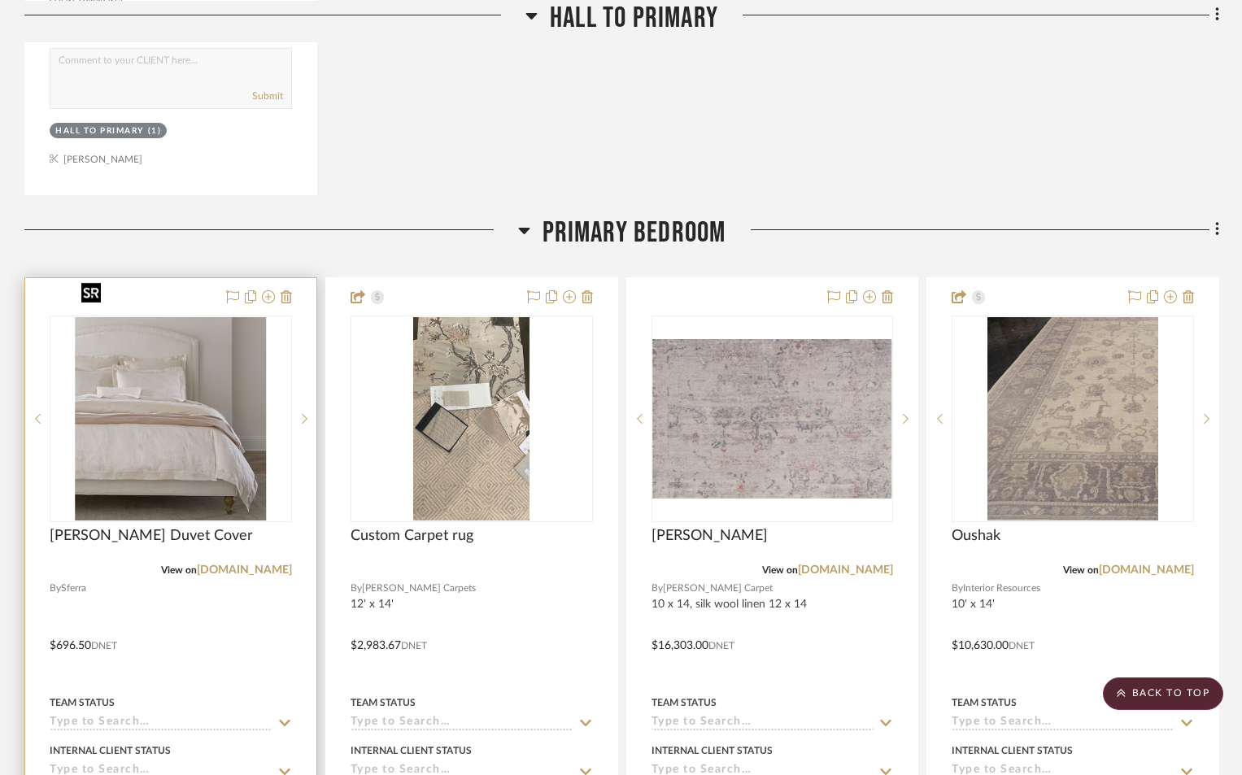
click at [179, 394] on img "0" at bounding box center [170, 418] width 191 height 203
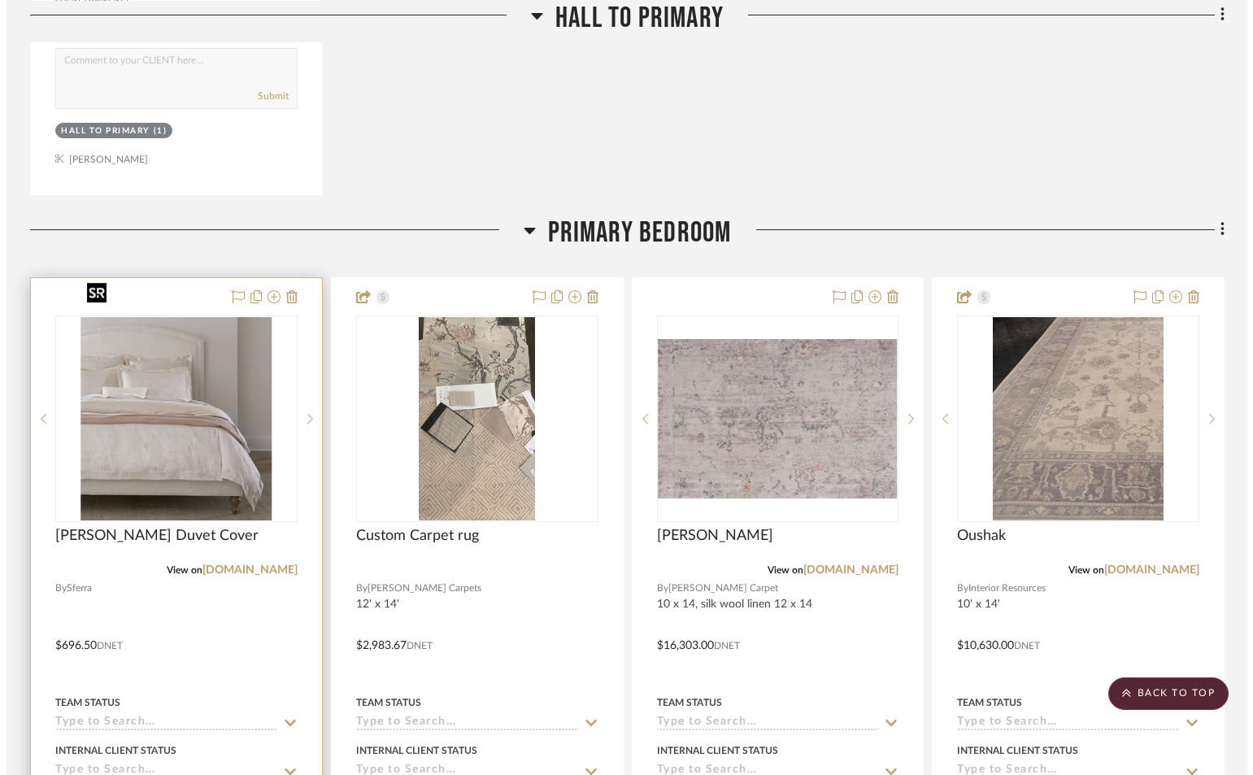
scroll to position [0, 0]
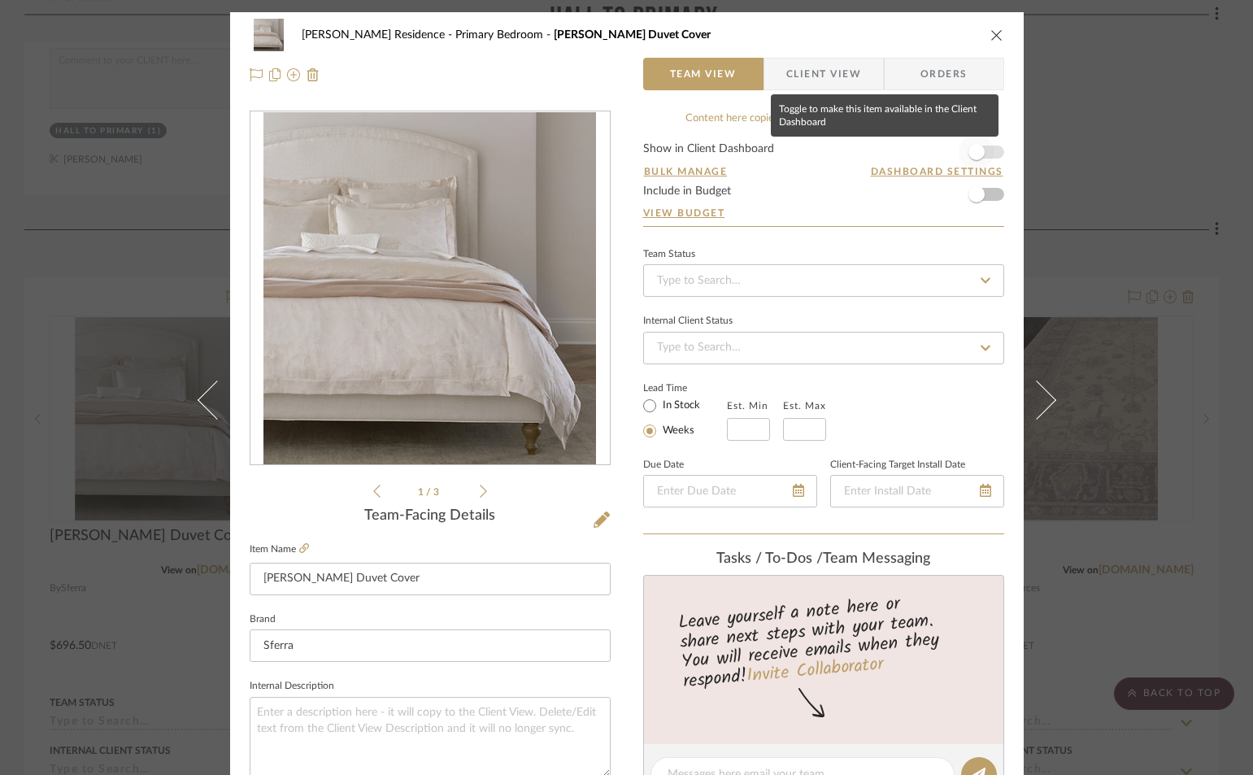
click at [985, 151] on span "button" at bounding box center [977, 152] width 36 height 36
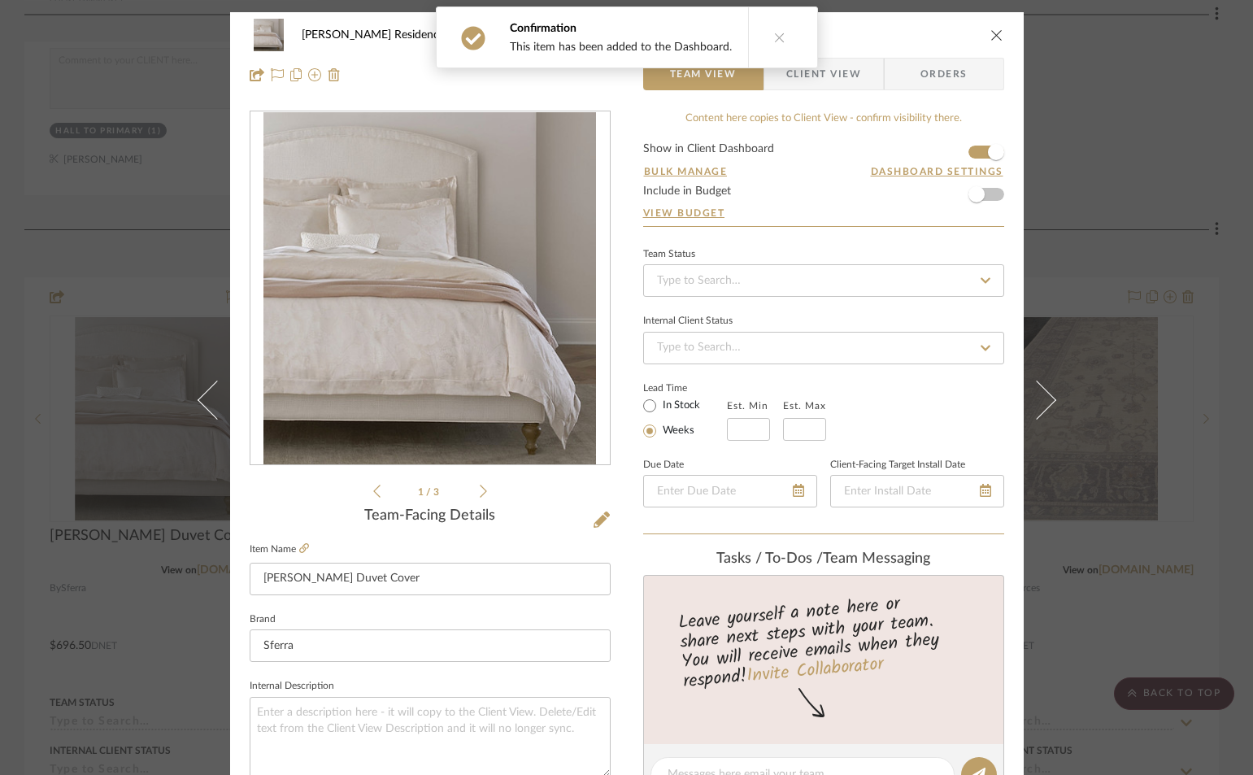
click at [851, 69] on span "Client View" at bounding box center [823, 74] width 75 height 33
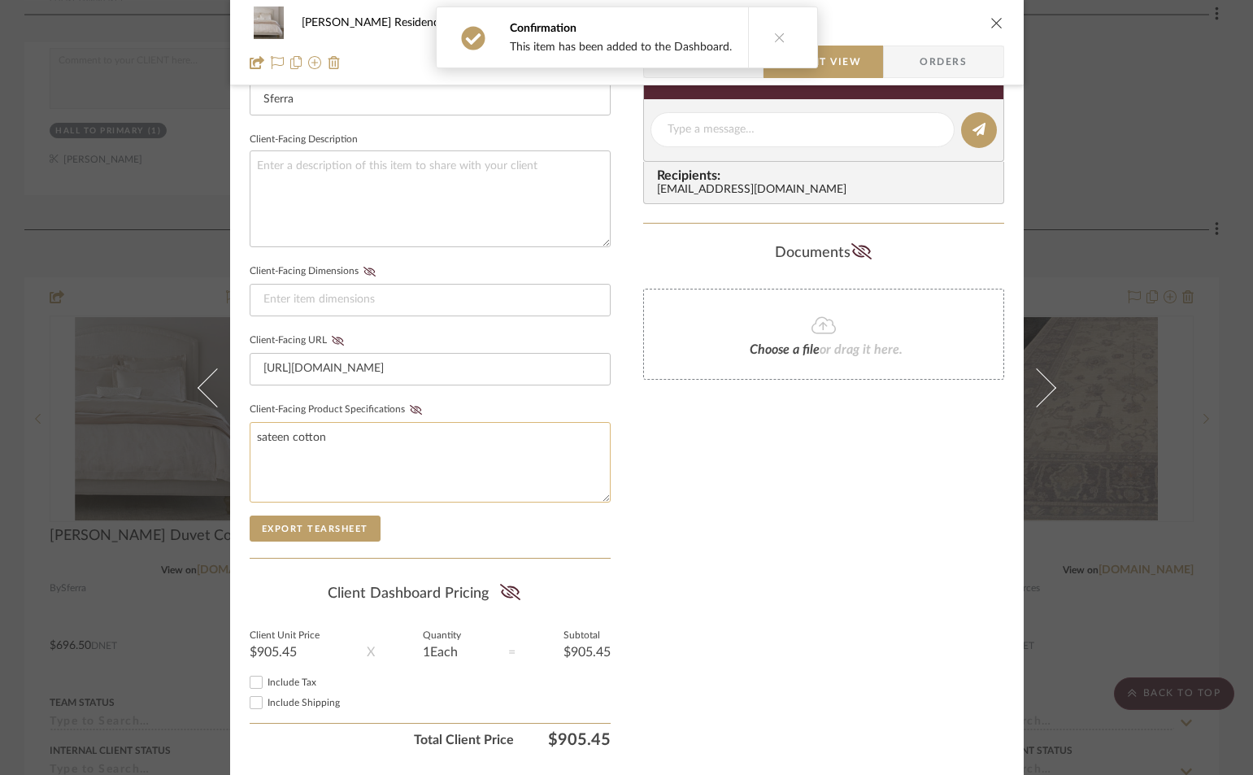
scroll to position [591, 0]
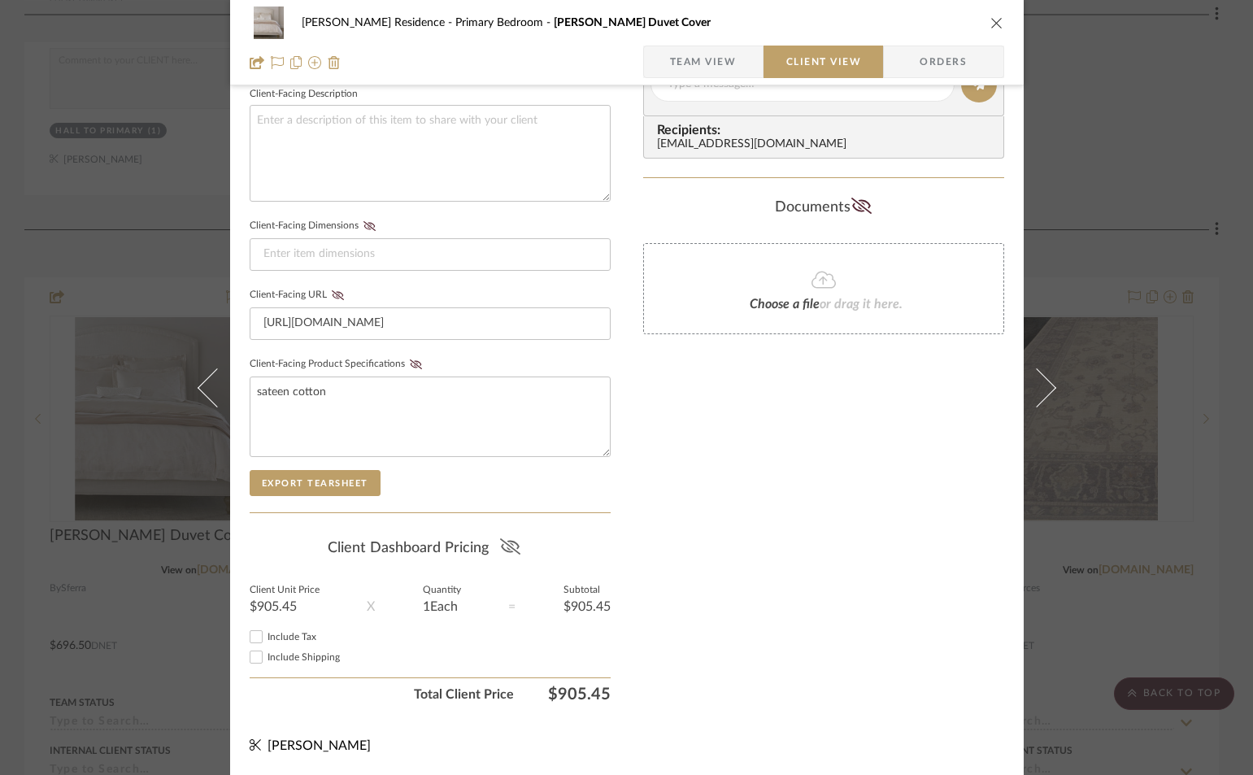
click at [503, 547] on icon at bounding box center [510, 546] width 20 height 16
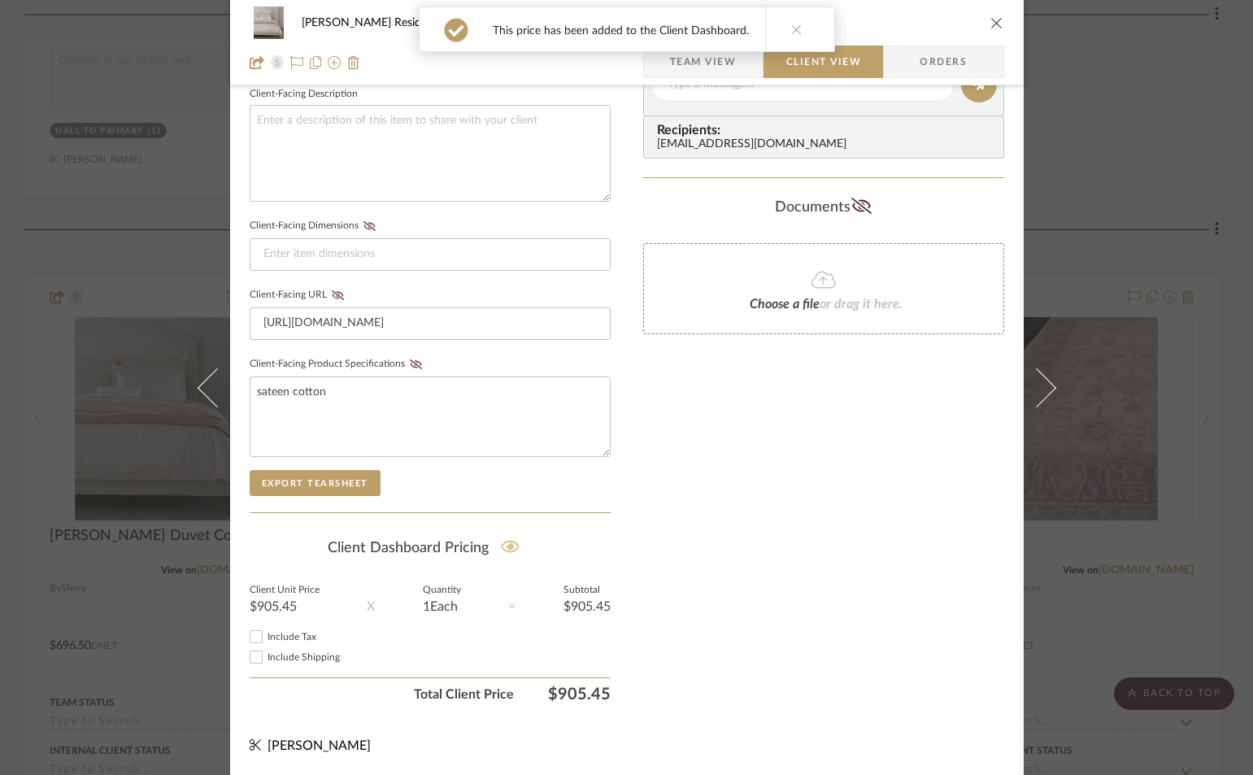
click at [994, 17] on icon "close" at bounding box center [996, 22] width 13 height 13
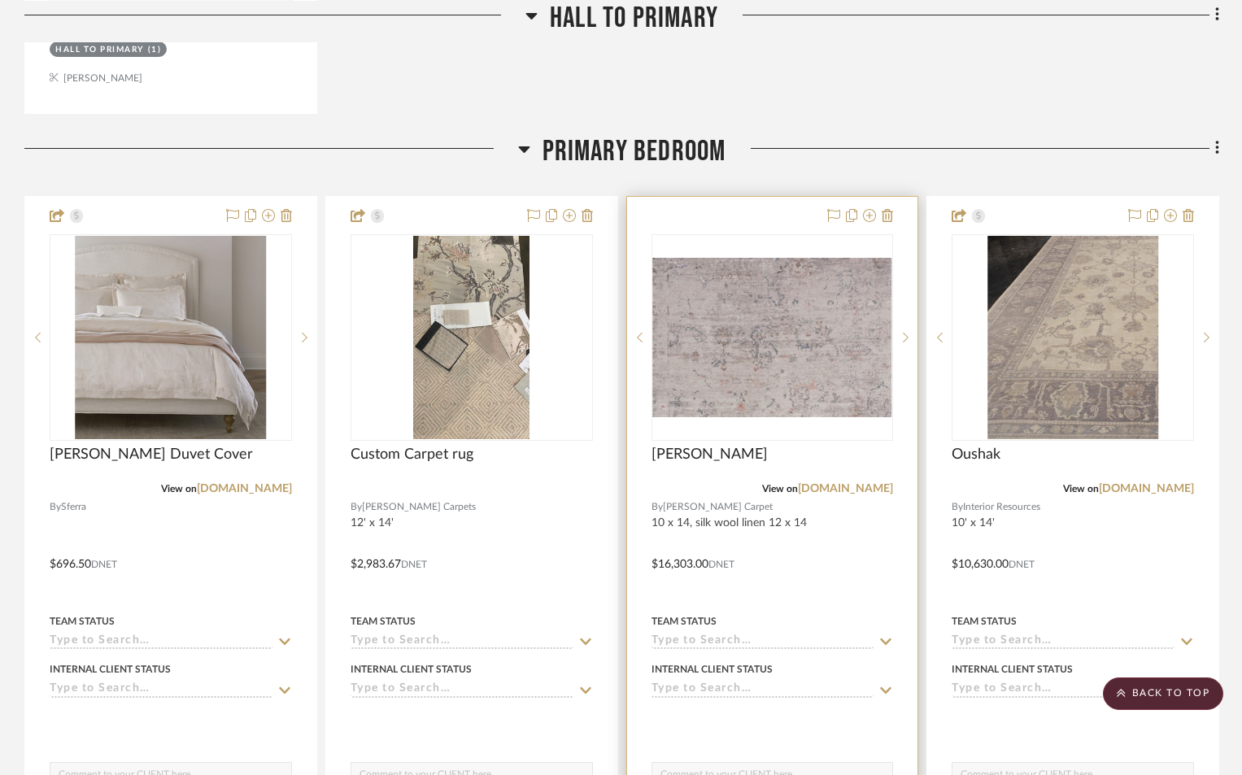
scroll to position [7725, 0]
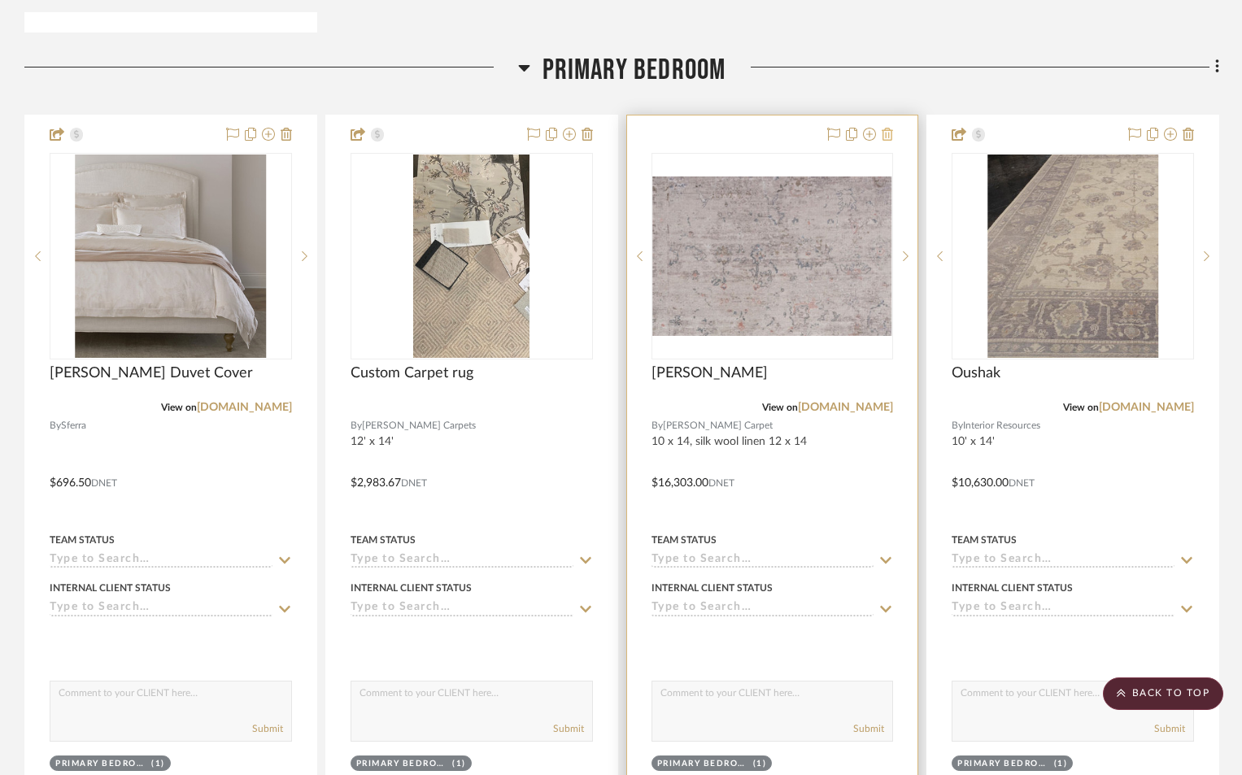
click at [889, 128] on icon at bounding box center [886, 134] width 11 height 13
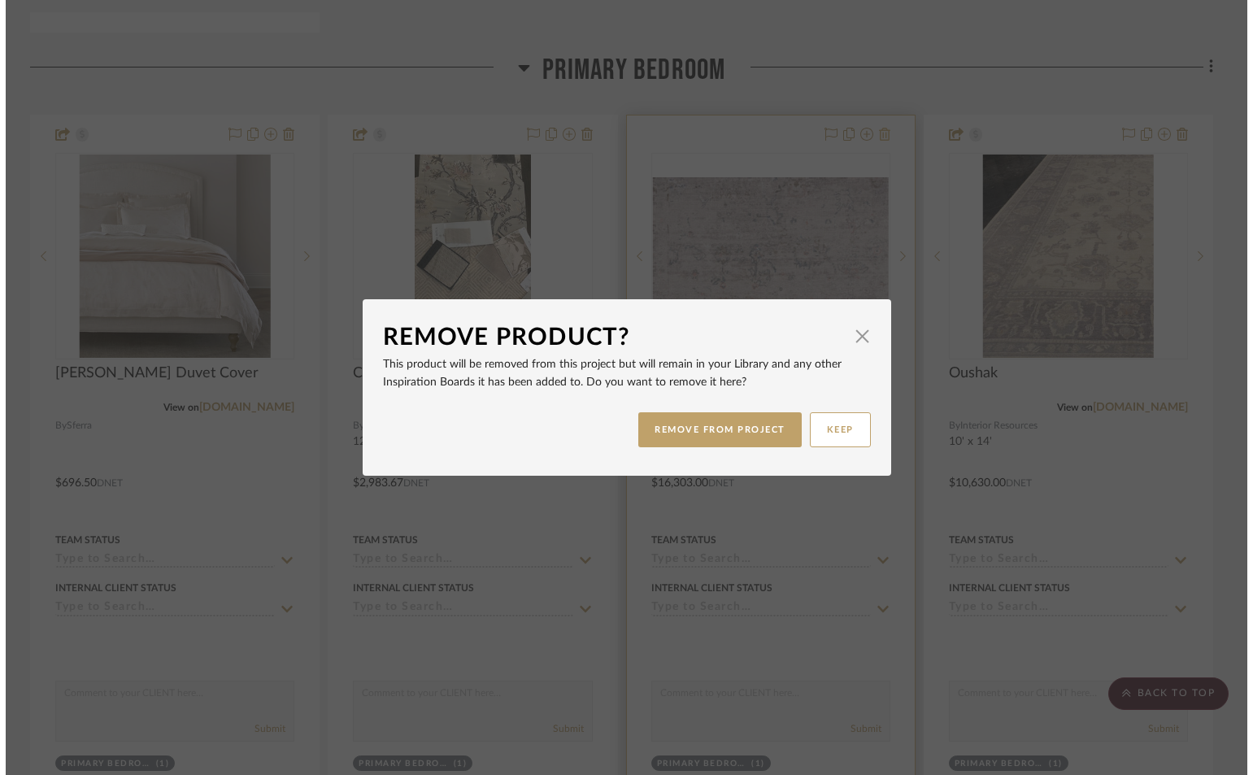
scroll to position [0, 0]
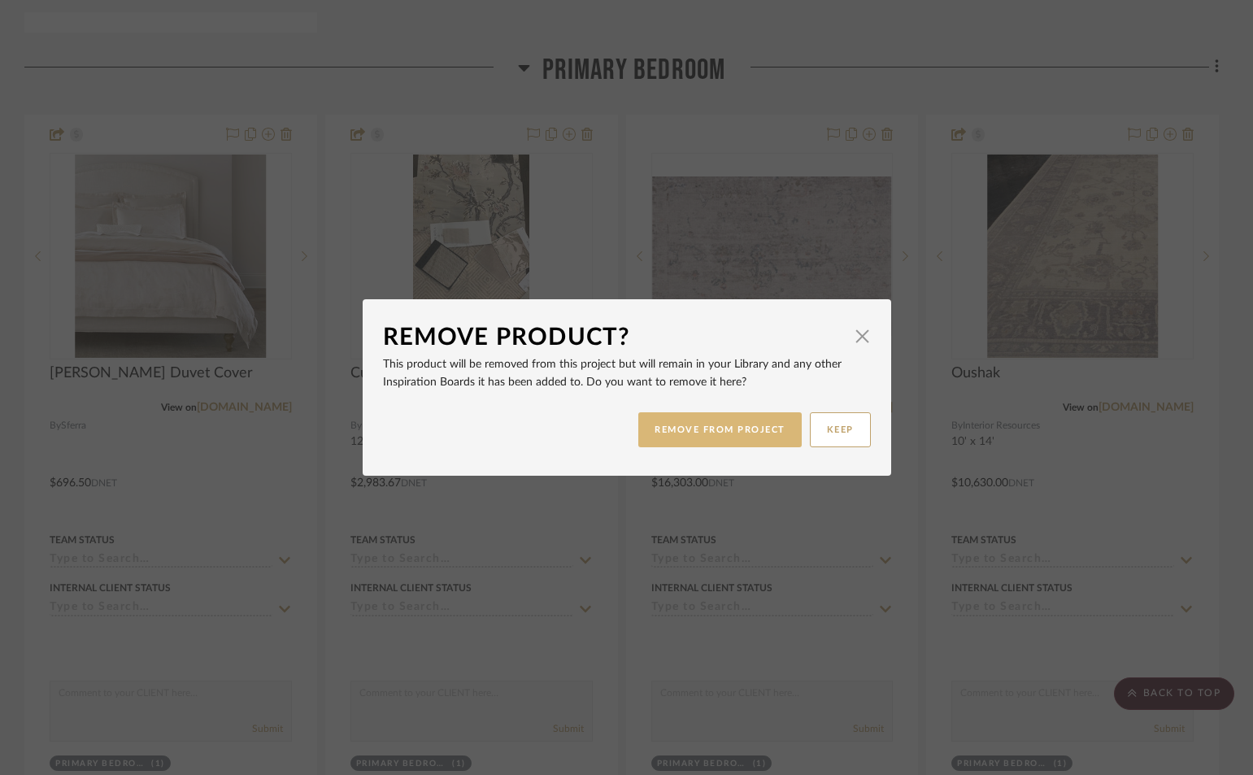
click at [724, 429] on button "REMOVE FROM PROJECT" at bounding box center [719, 429] width 163 height 35
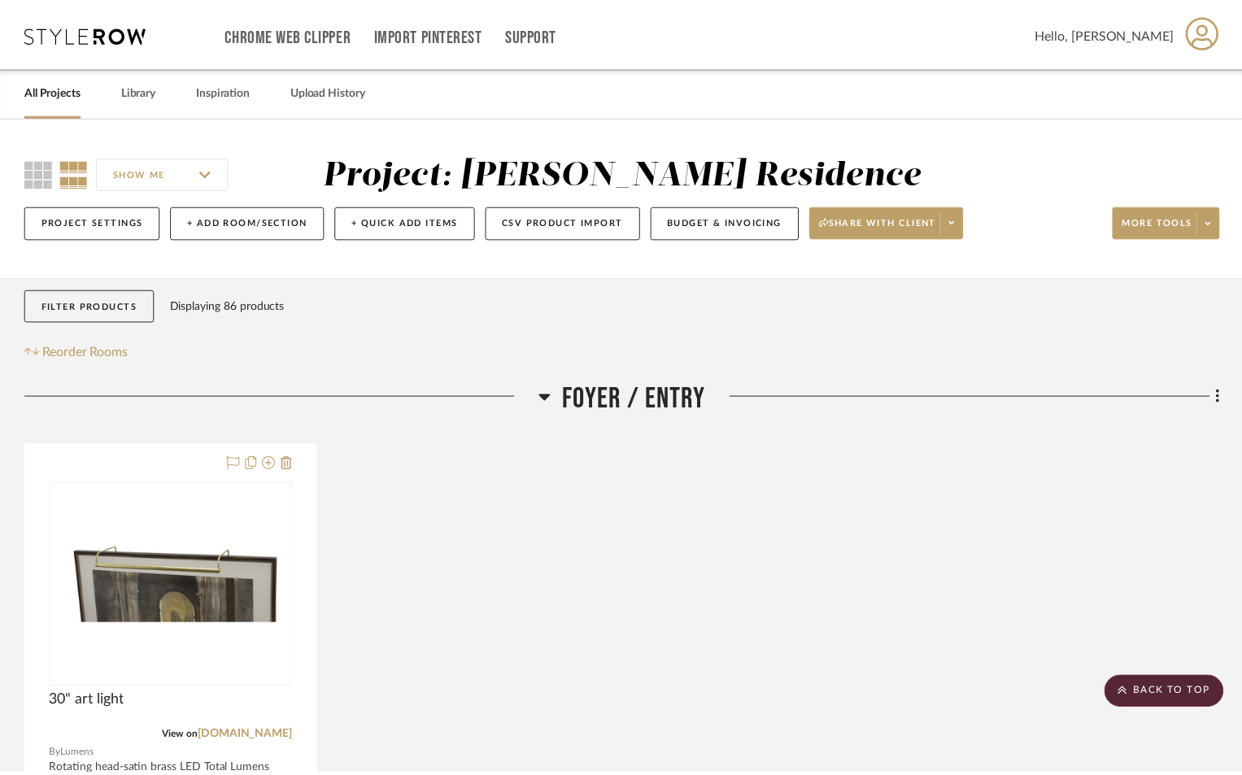
scroll to position [7725, 0]
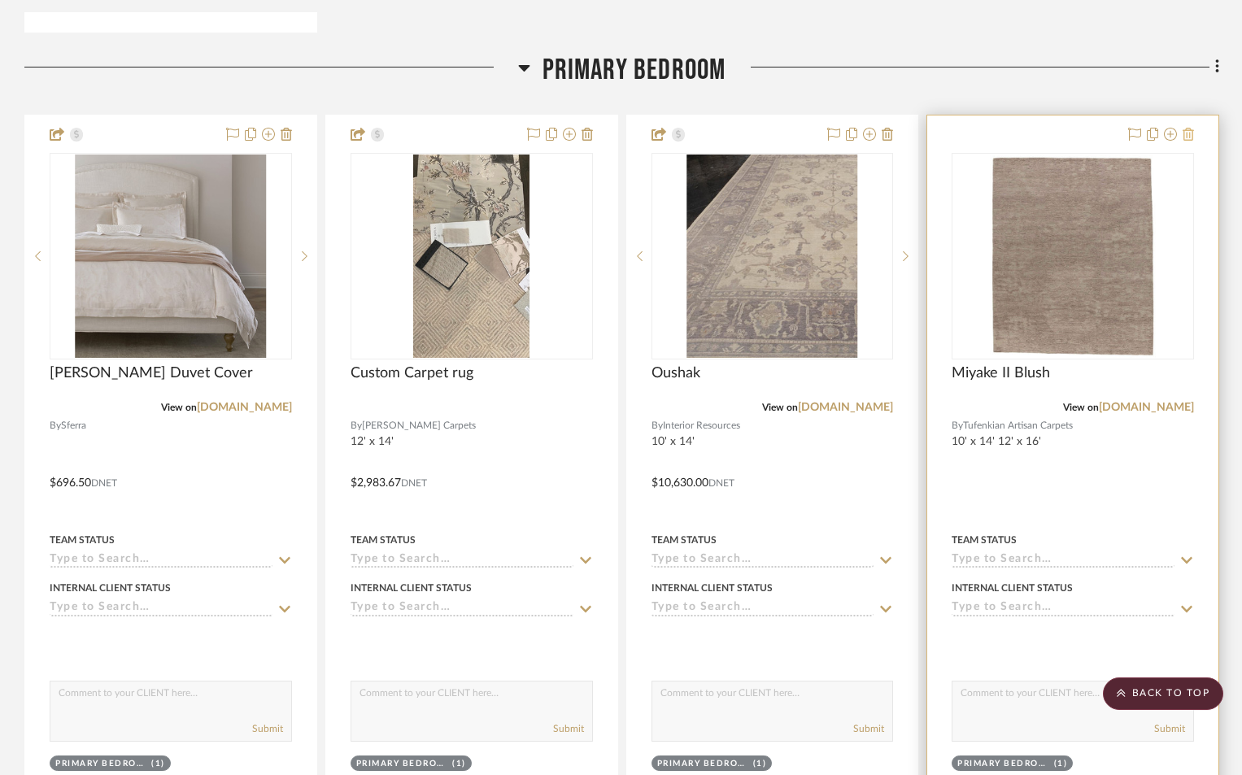
click at [1185, 128] on icon at bounding box center [1187, 134] width 11 height 13
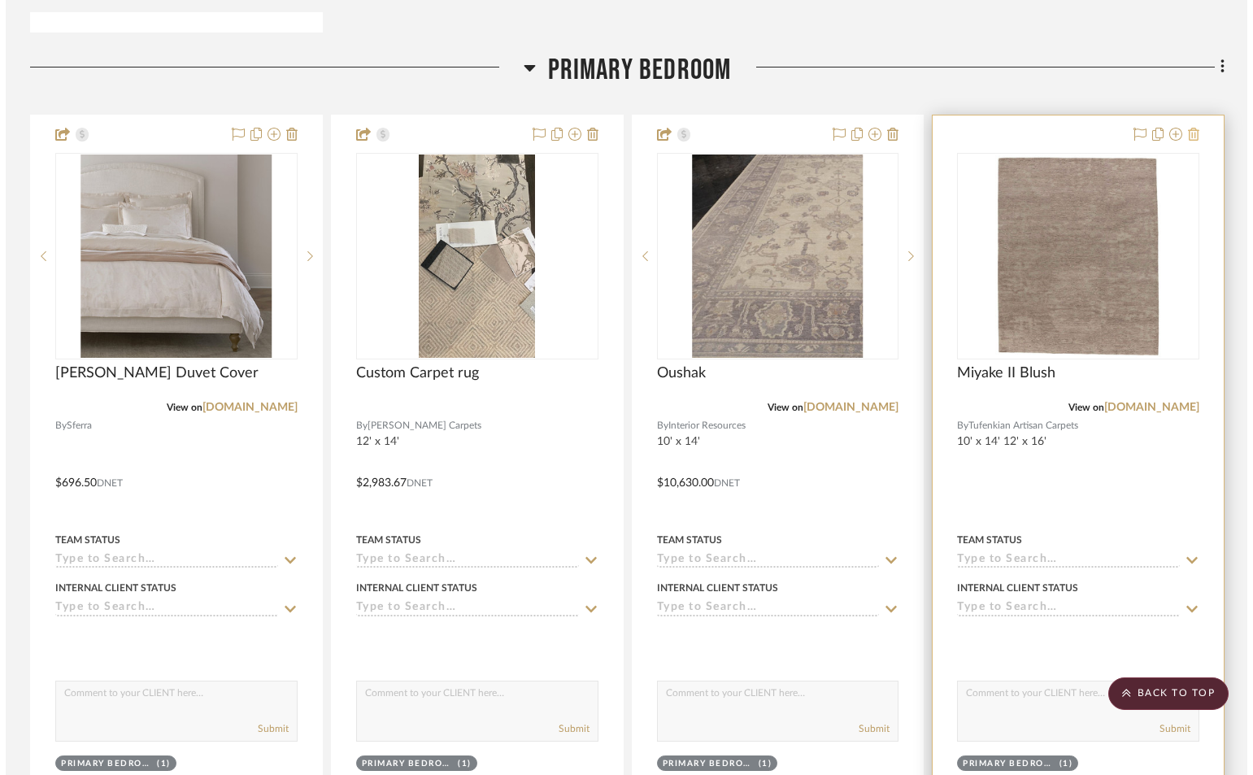
scroll to position [0, 0]
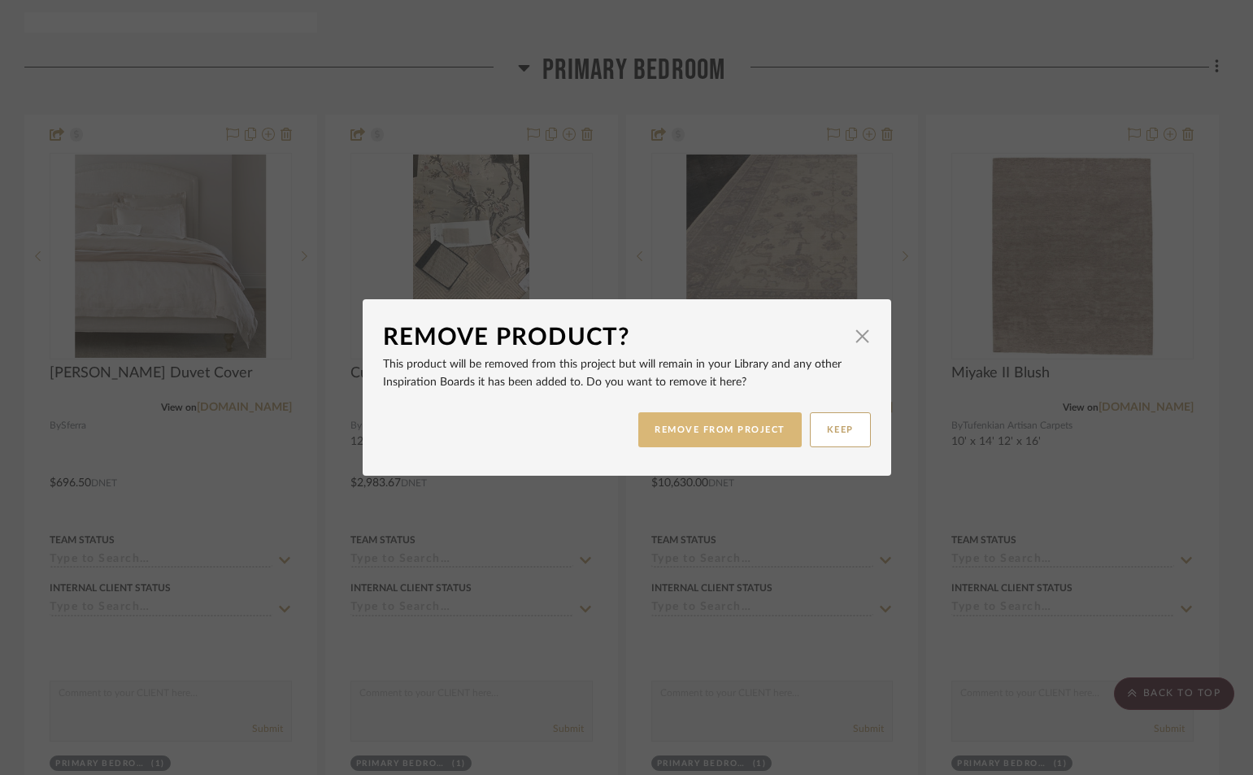
click at [677, 425] on button "REMOVE FROM PROJECT" at bounding box center [719, 429] width 163 height 35
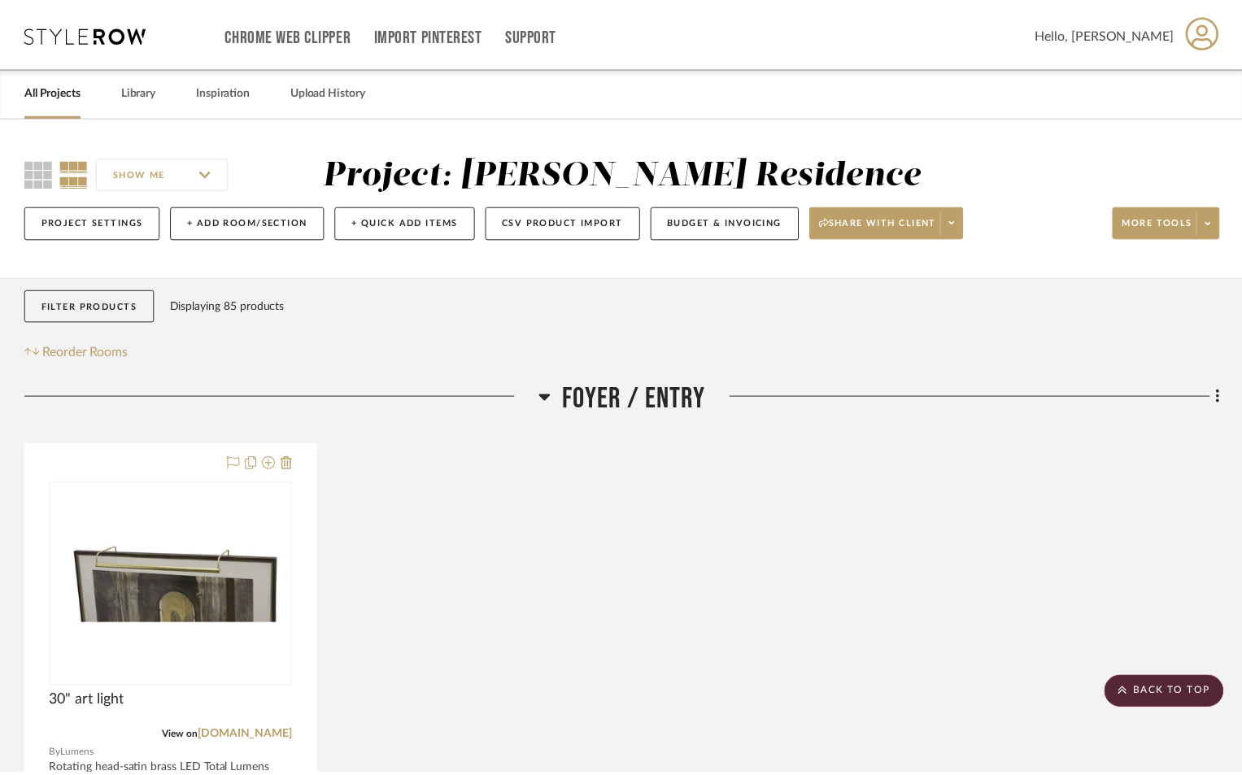
scroll to position [7725, 0]
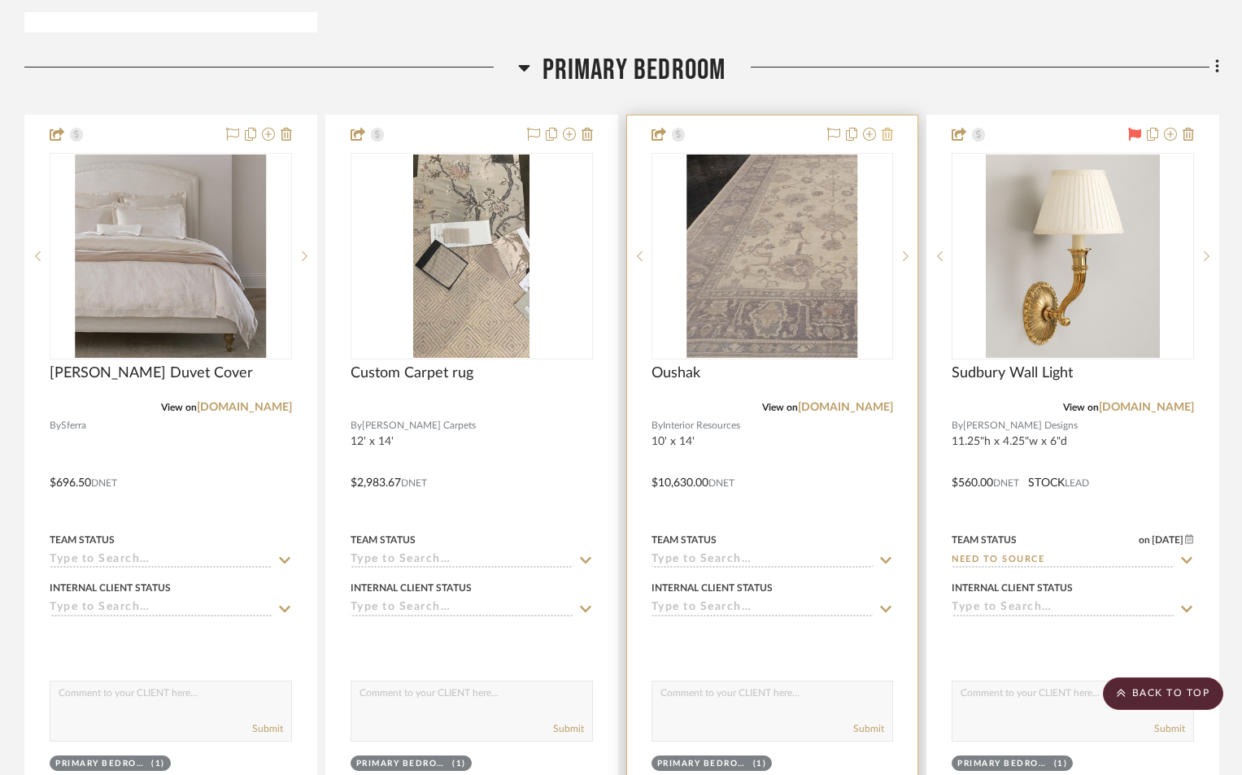
click at [886, 128] on icon at bounding box center [886, 134] width 11 height 13
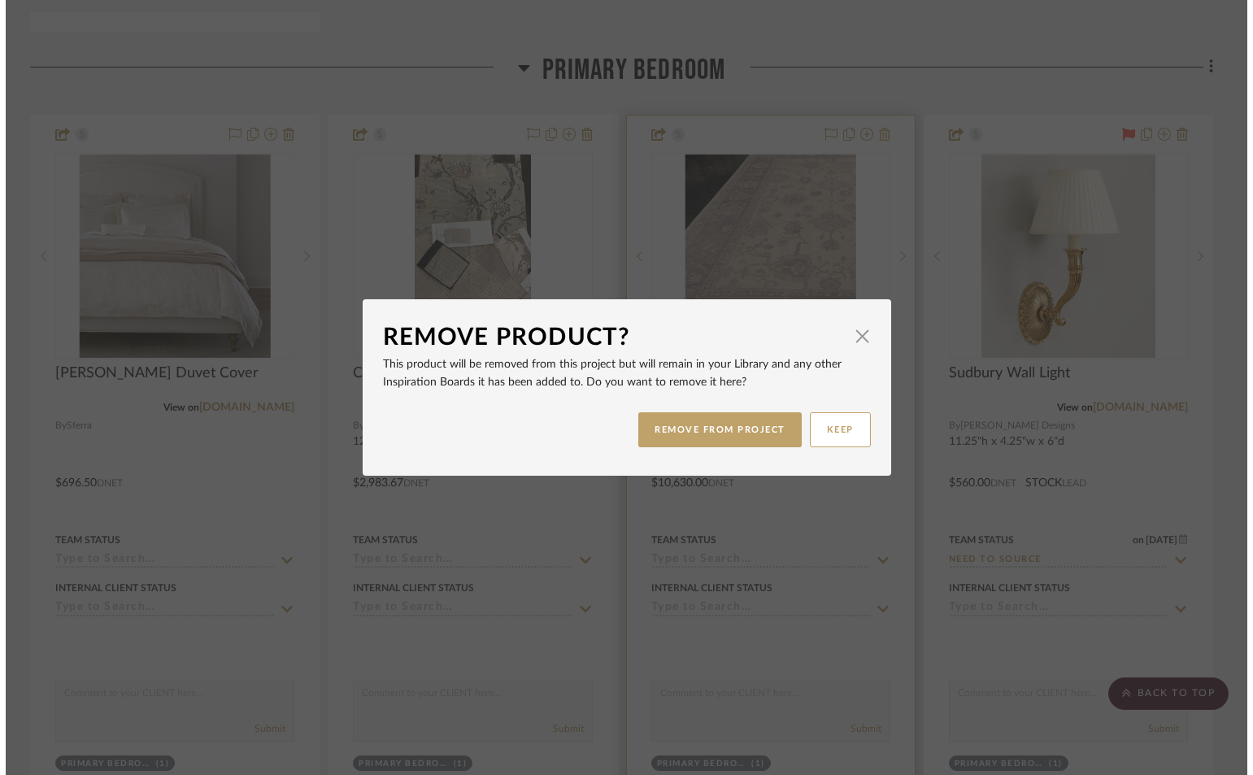
scroll to position [0, 0]
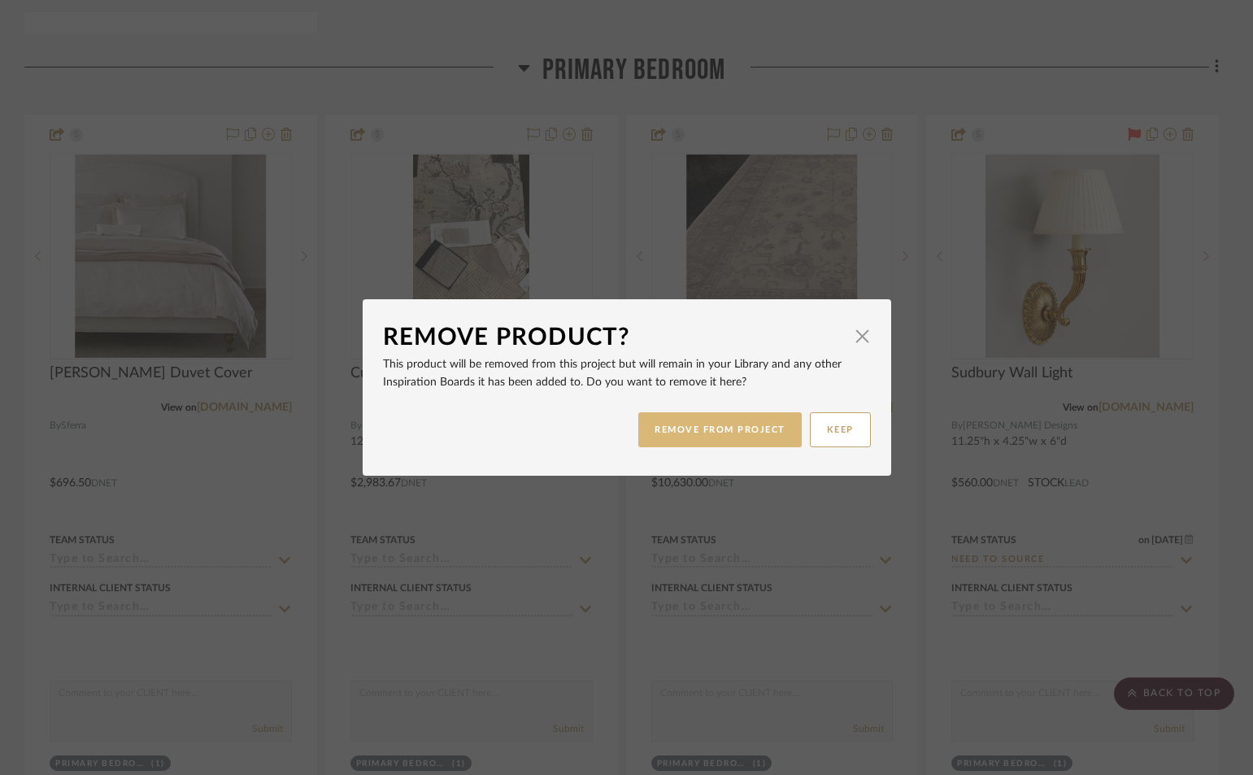
click at [709, 423] on button "REMOVE FROM PROJECT" at bounding box center [719, 429] width 163 height 35
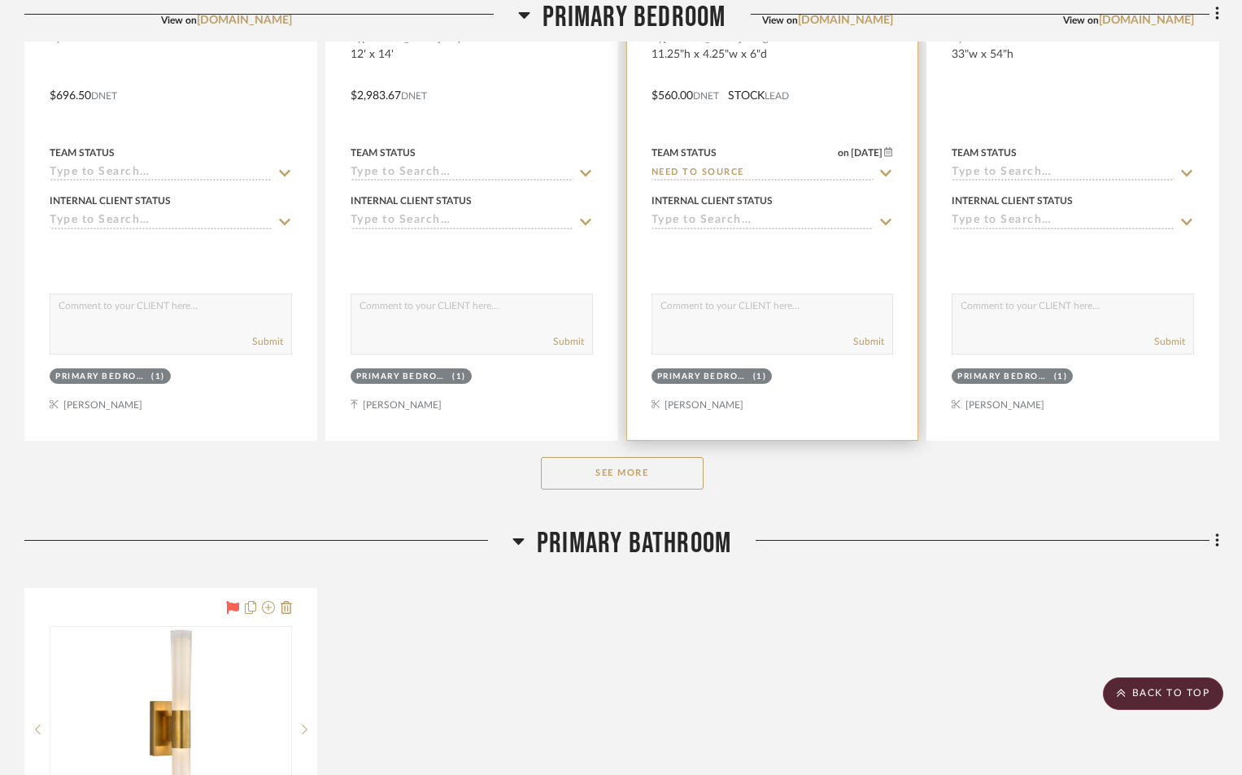
scroll to position [8131, 0]
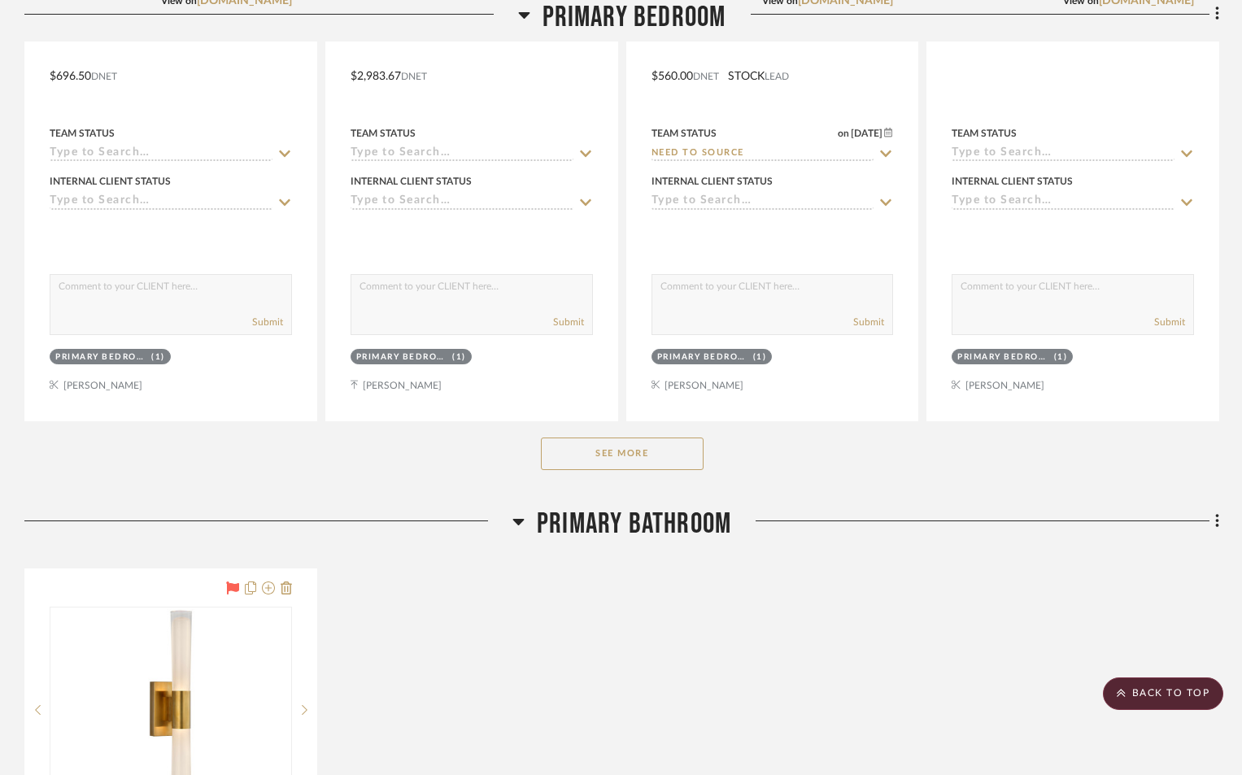
click at [667, 437] on button "See More" at bounding box center [622, 453] width 163 height 33
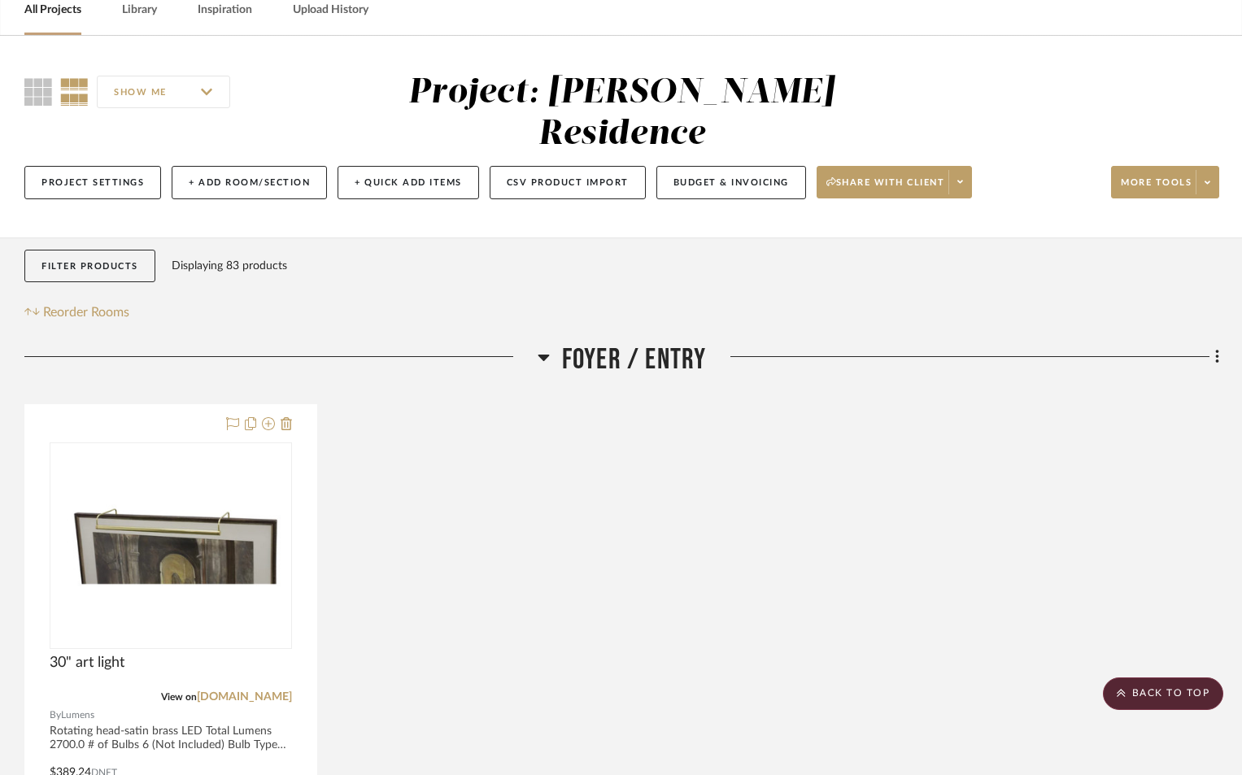
scroll to position [0, 0]
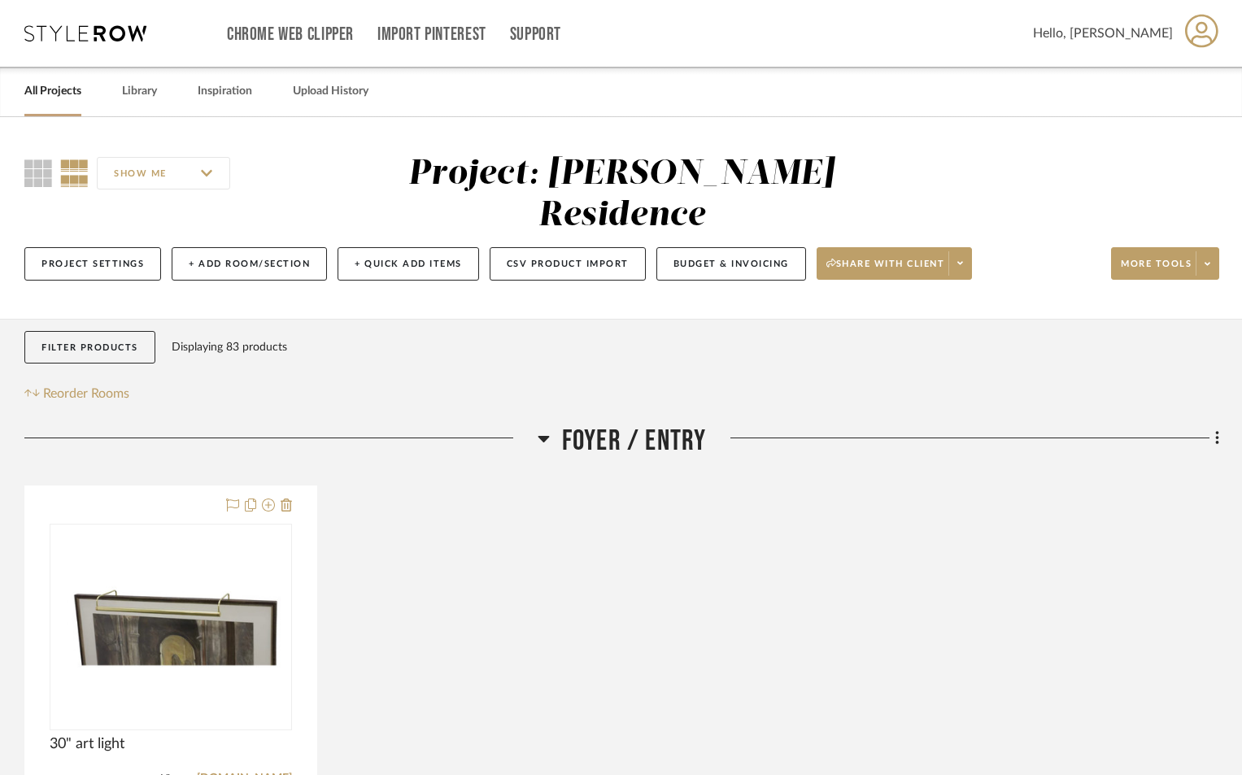
click at [69, 94] on link "All Projects" at bounding box center [52, 91] width 57 height 22
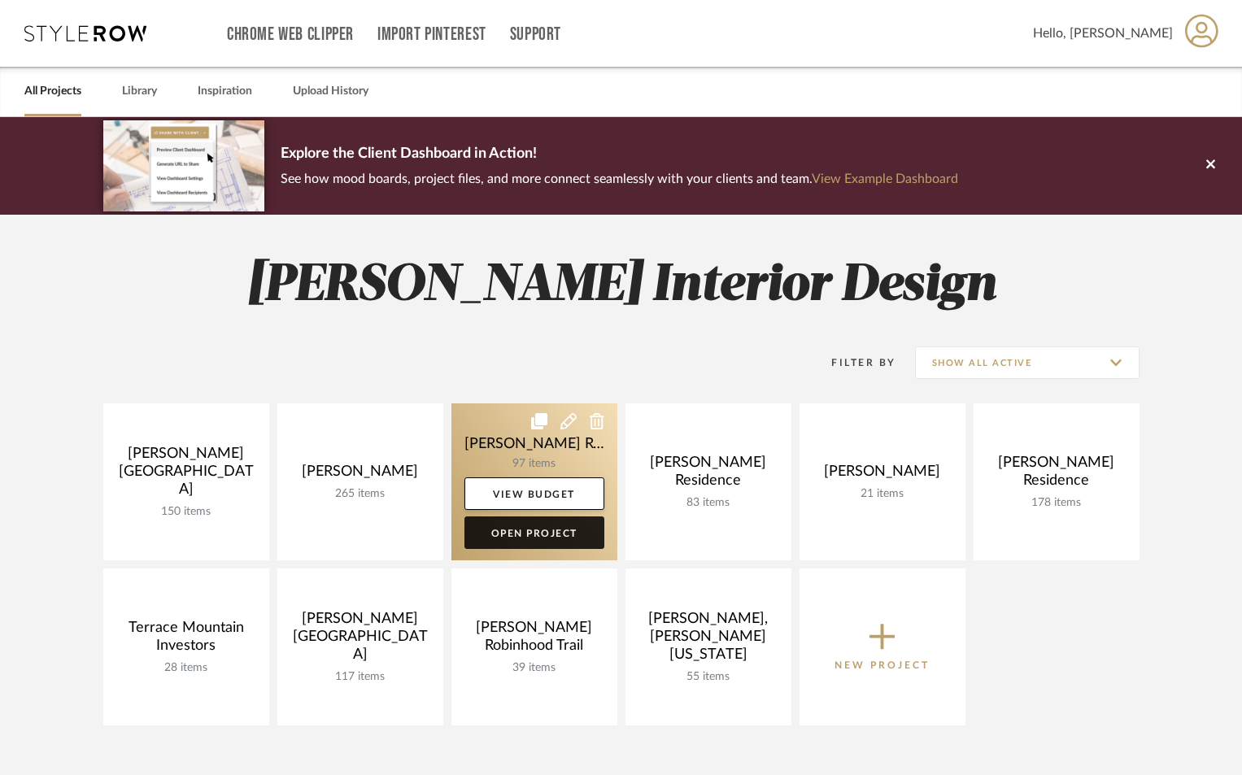
click at [548, 533] on link "Open Project" at bounding box center [534, 532] width 140 height 33
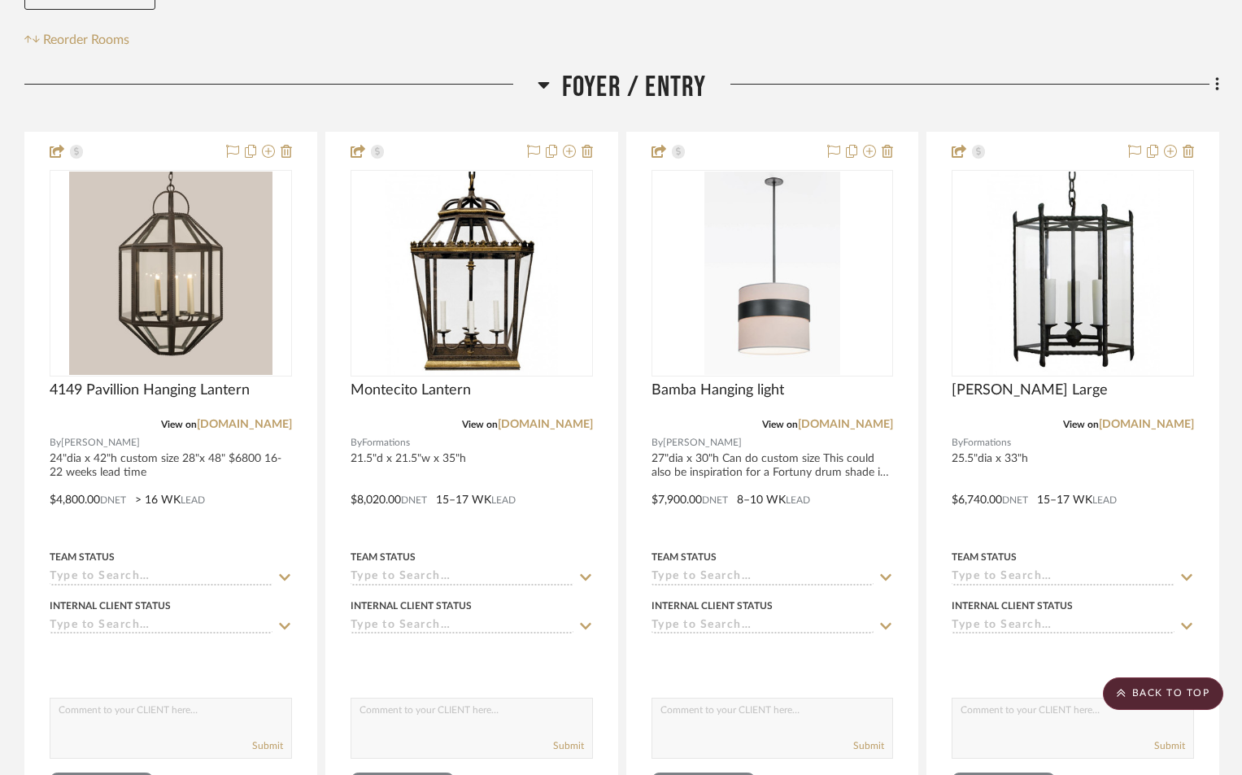
scroll to position [325, 0]
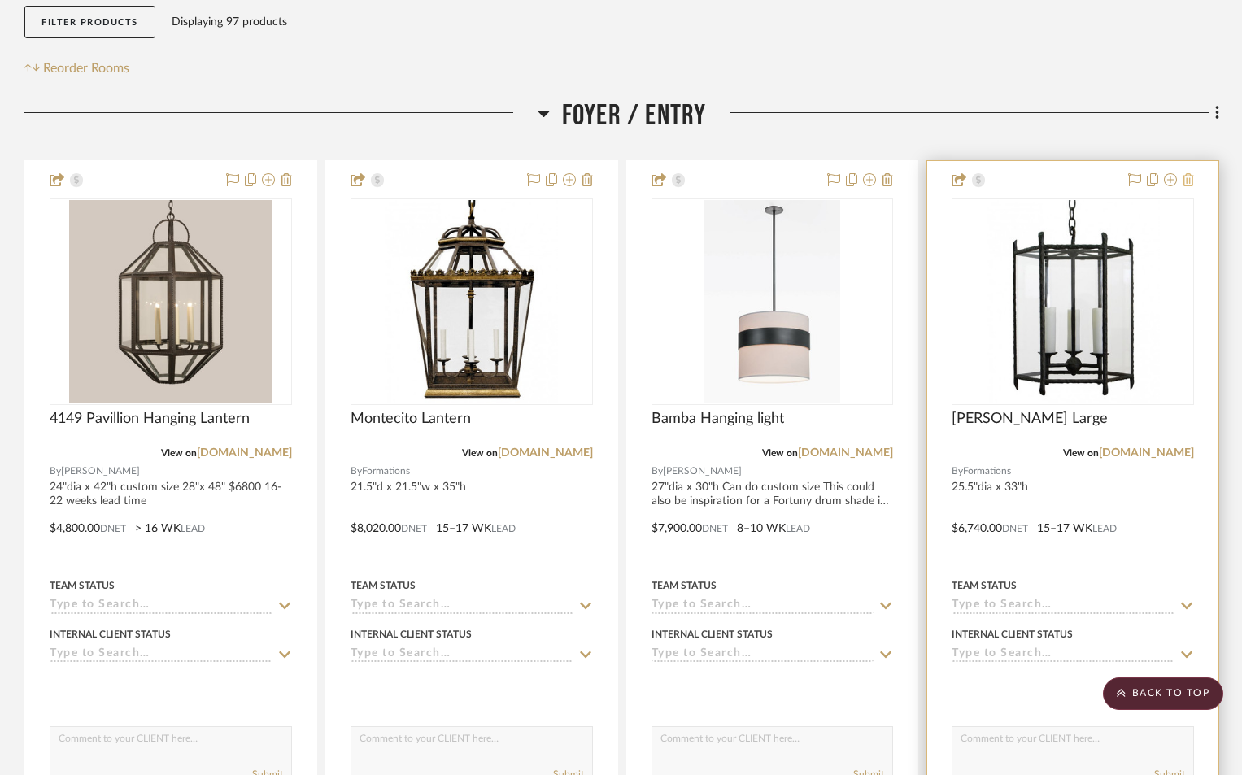
click at [1190, 173] on icon at bounding box center [1187, 179] width 11 height 13
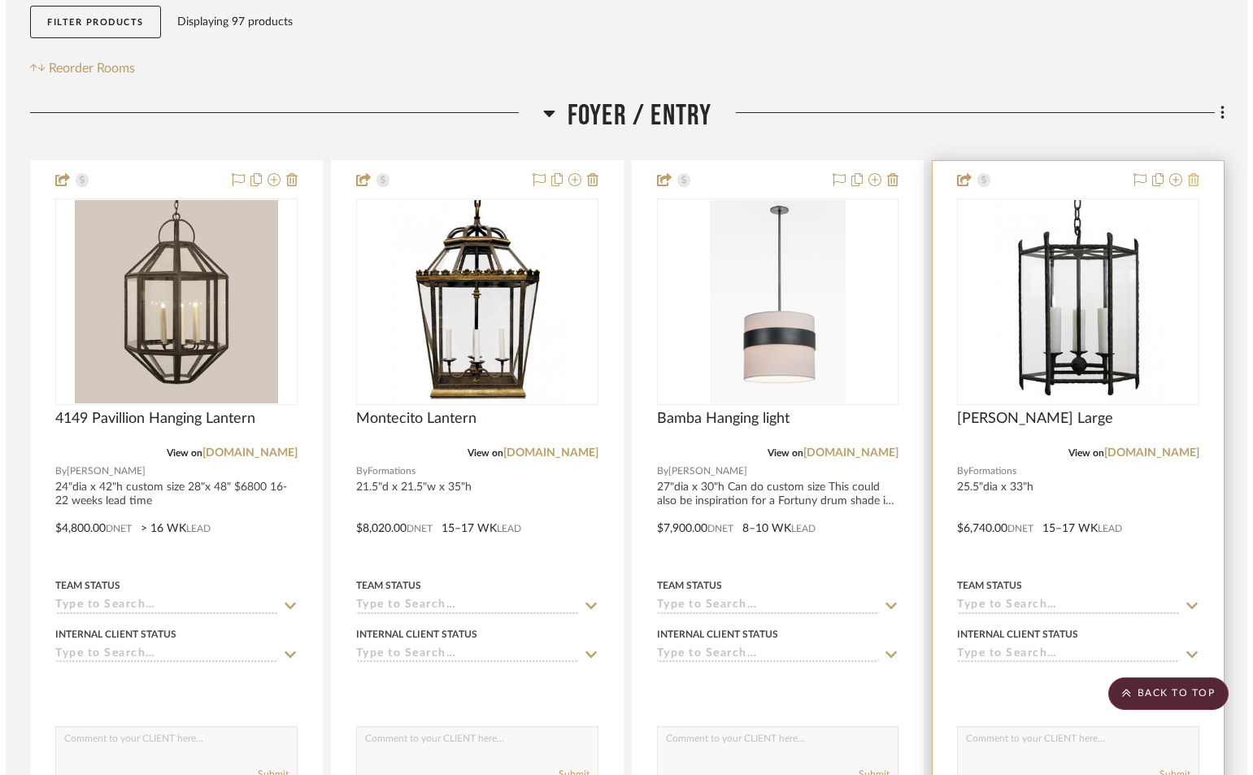
scroll to position [0, 0]
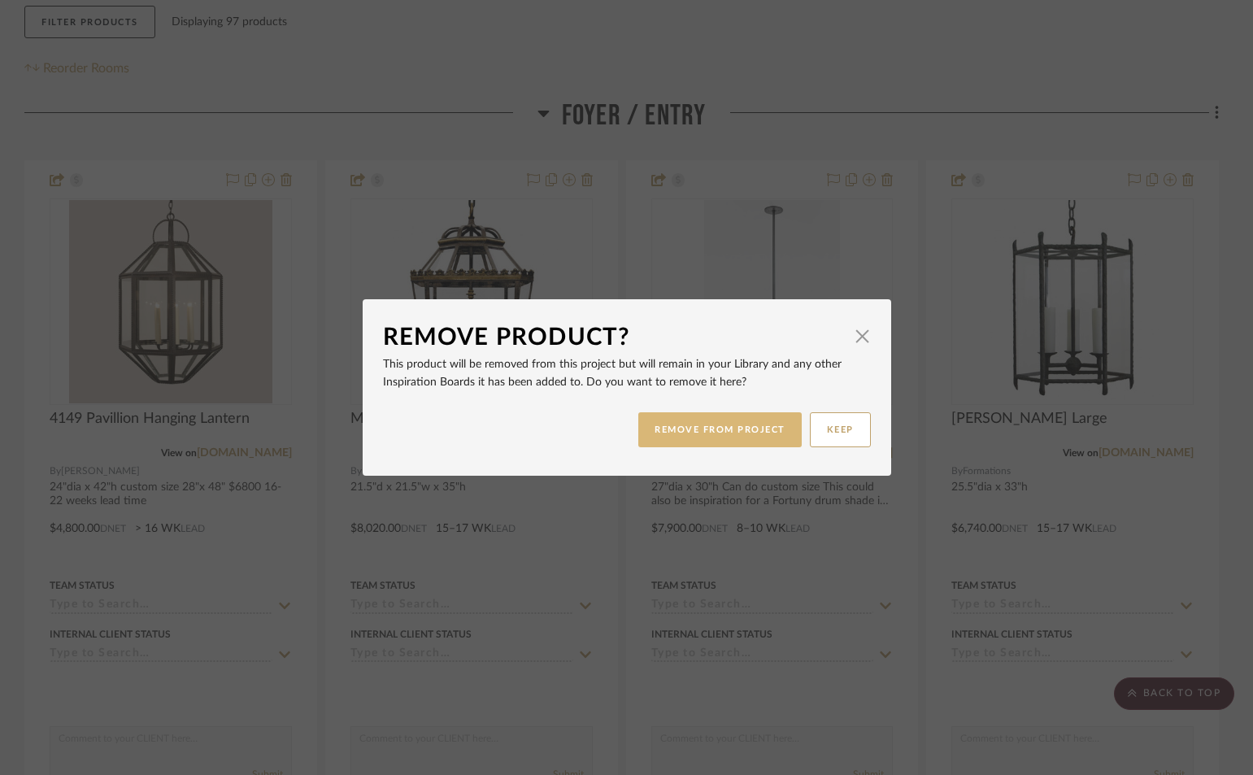
click at [720, 429] on button "REMOVE FROM PROJECT" at bounding box center [719, 429] width 163 height 35
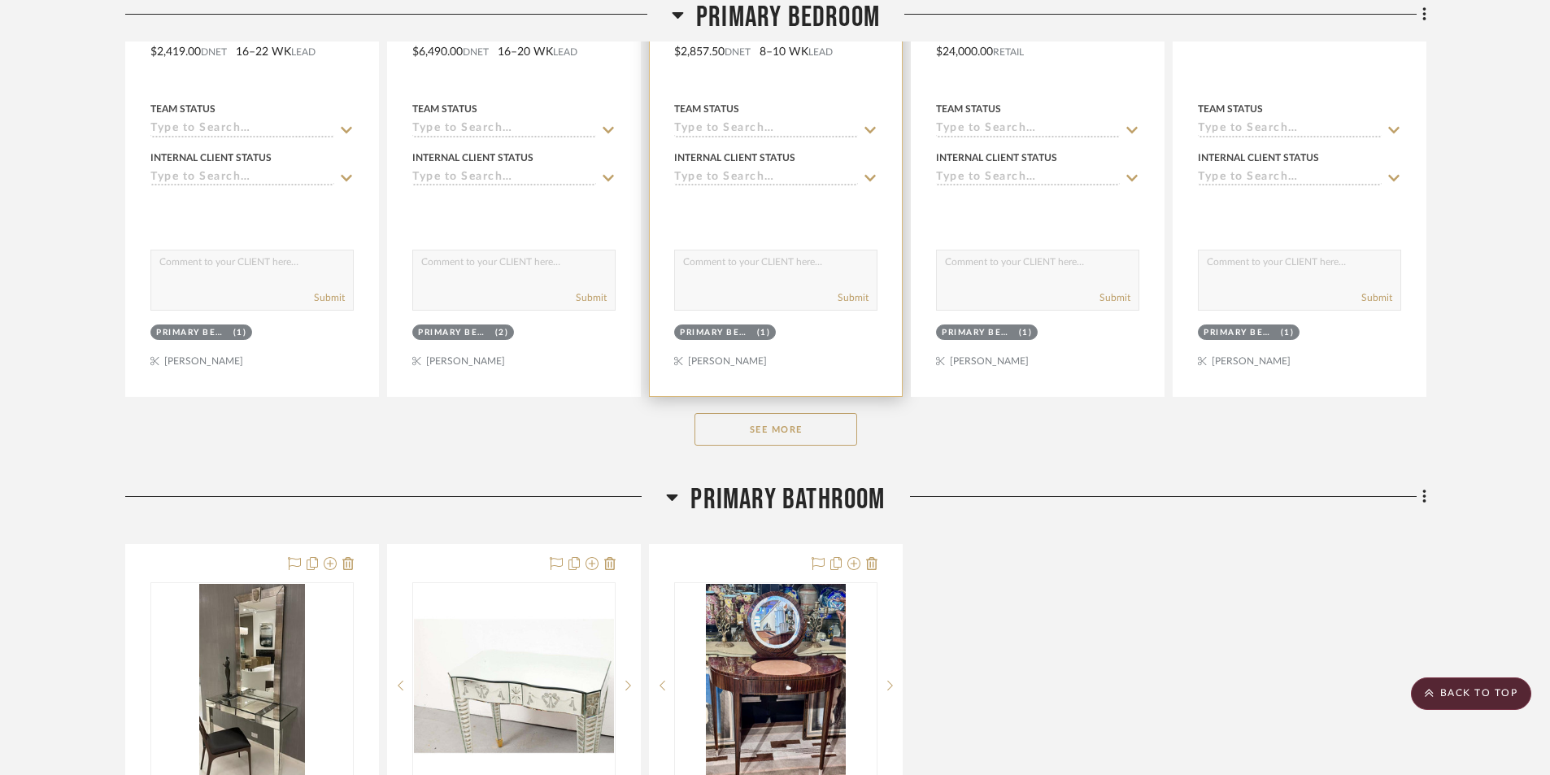
scroll to position [8619, 0]
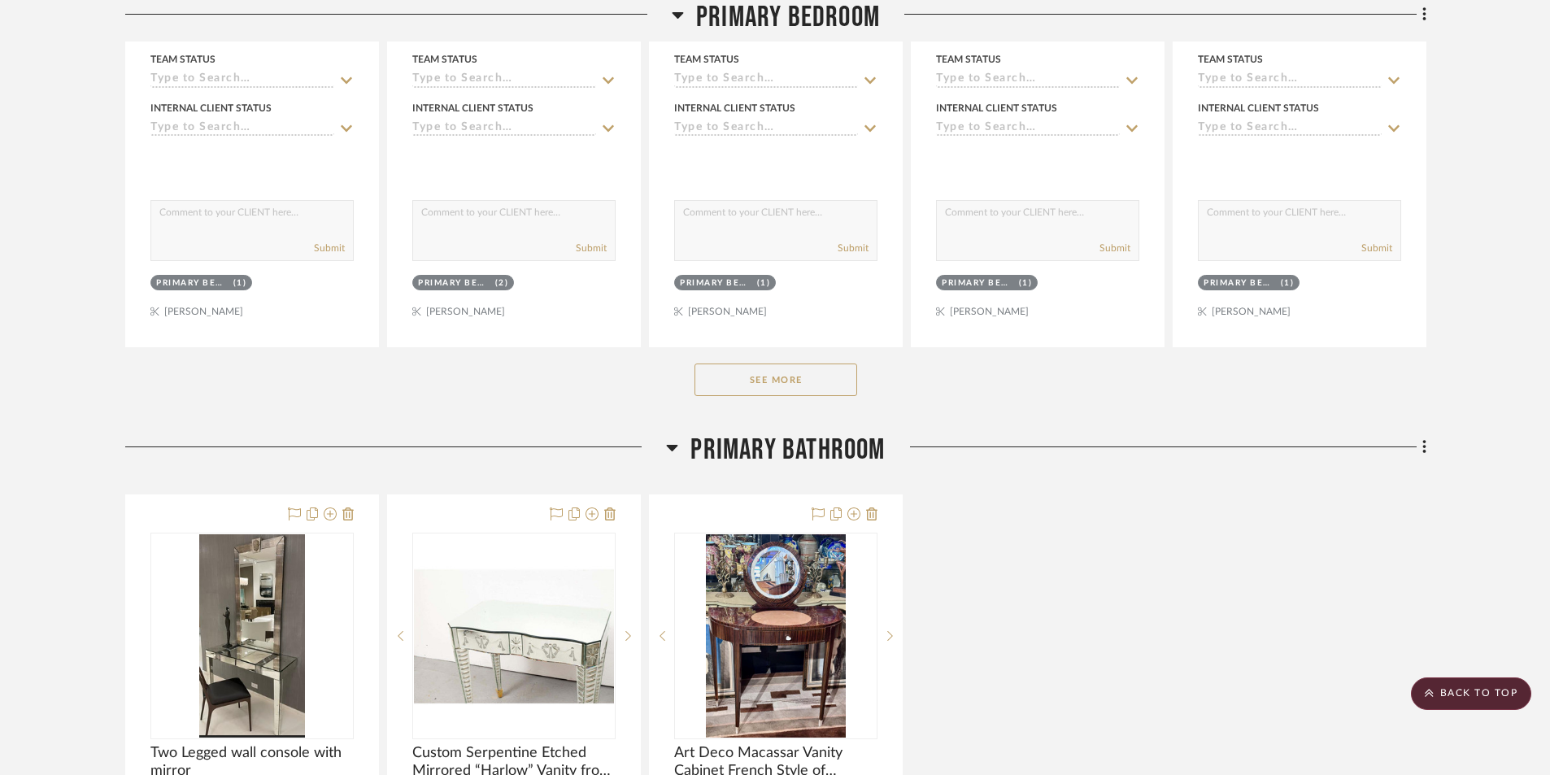
click at [787, 386] on button "See More" at bounding box center [775, 379] width 163 height 33
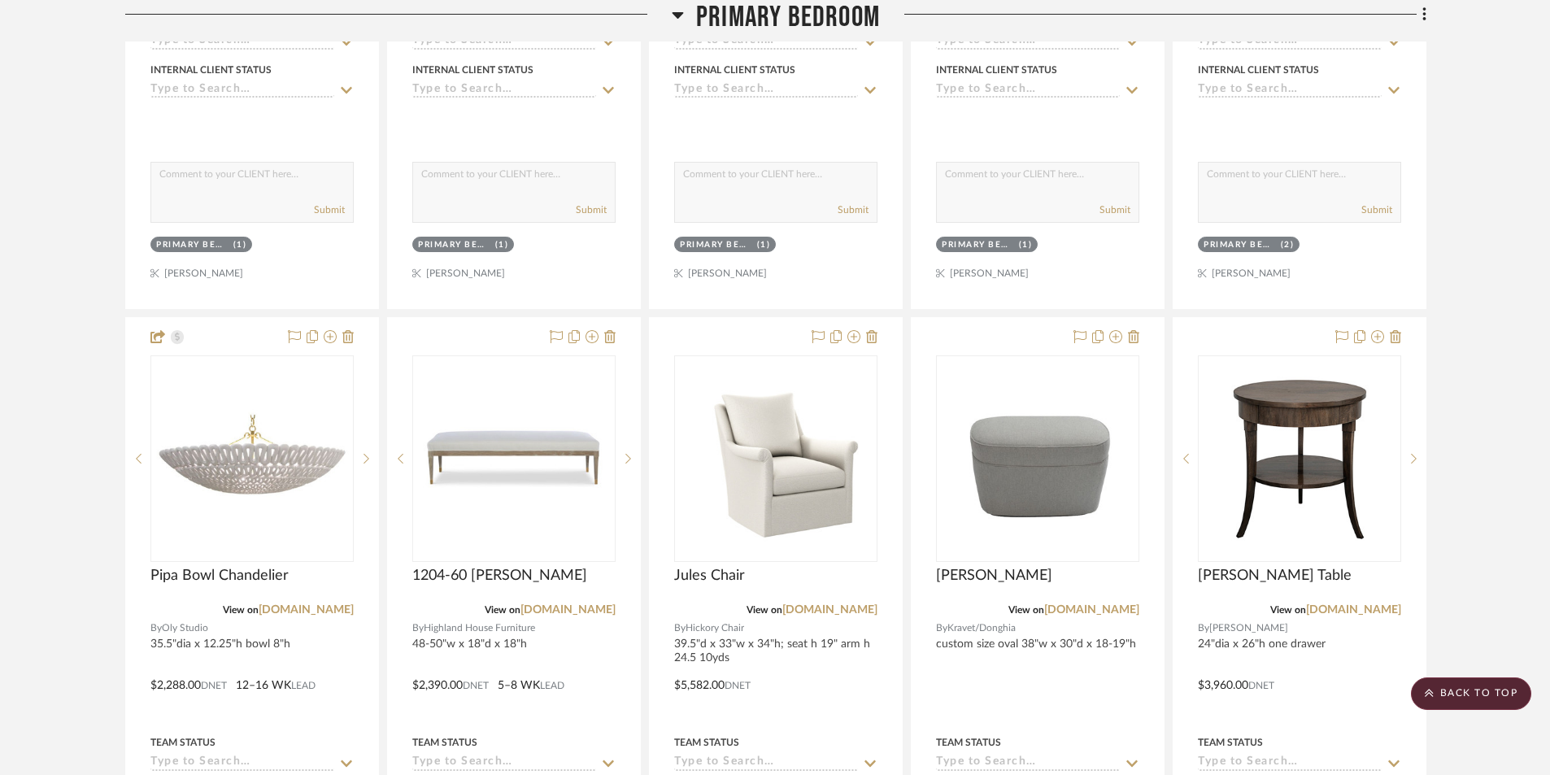
scroll to position [10083, 0]
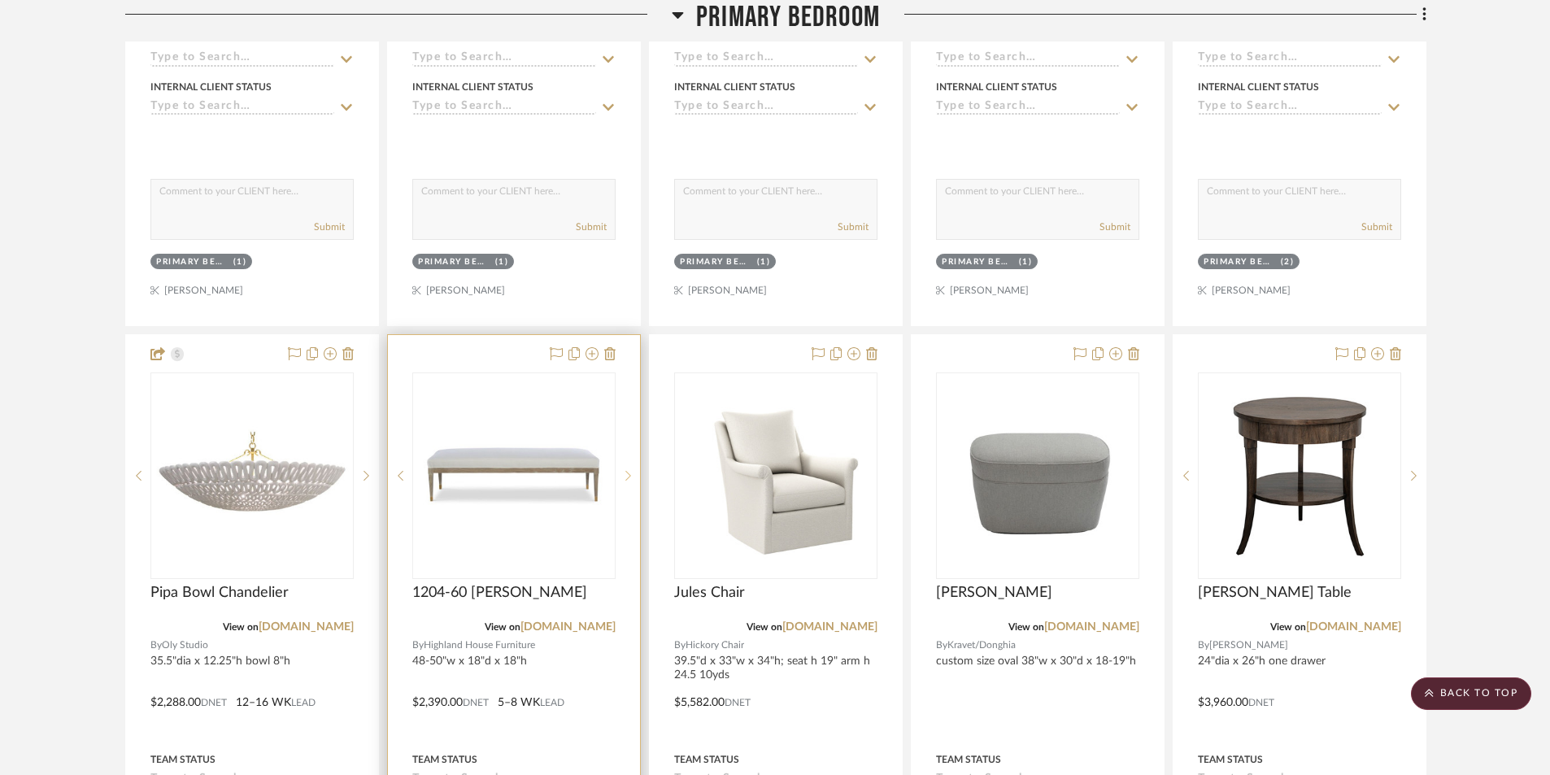
click at [628, 480] on icon at bounding box center [628, 475] width 6 height 11
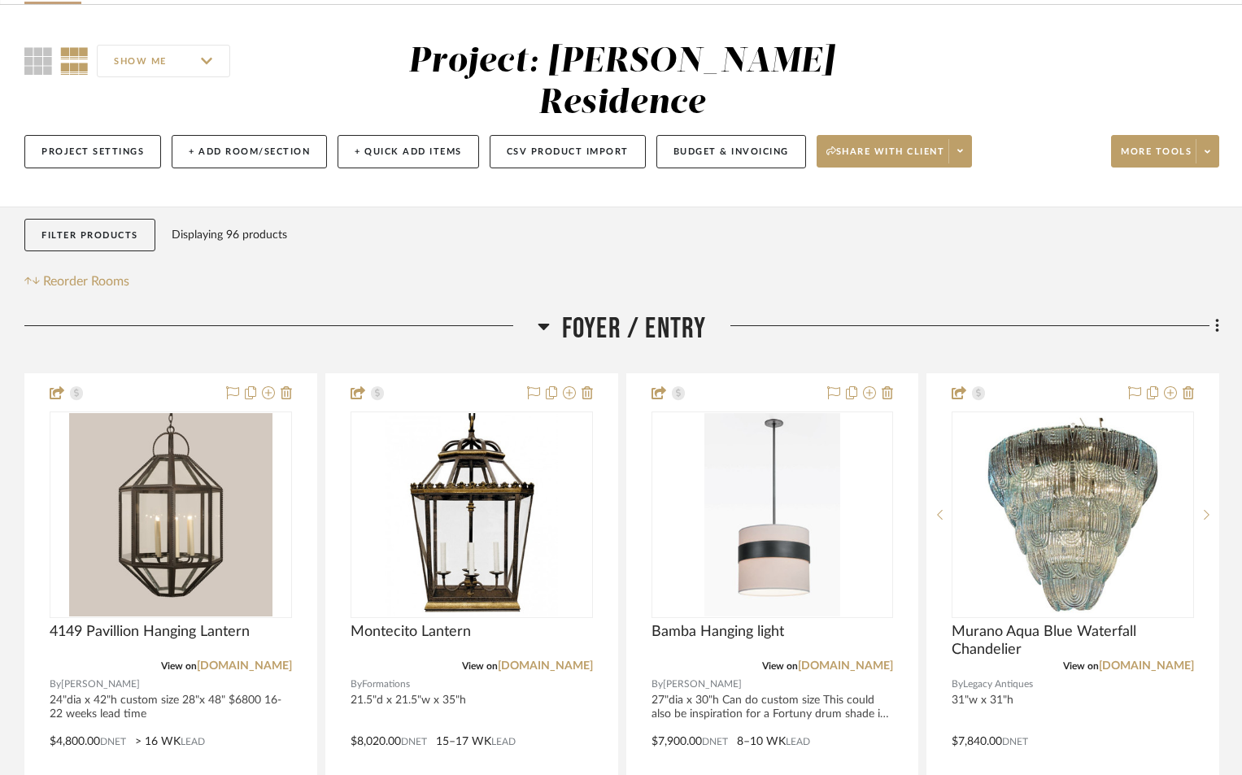
scroll to position [0, 0]
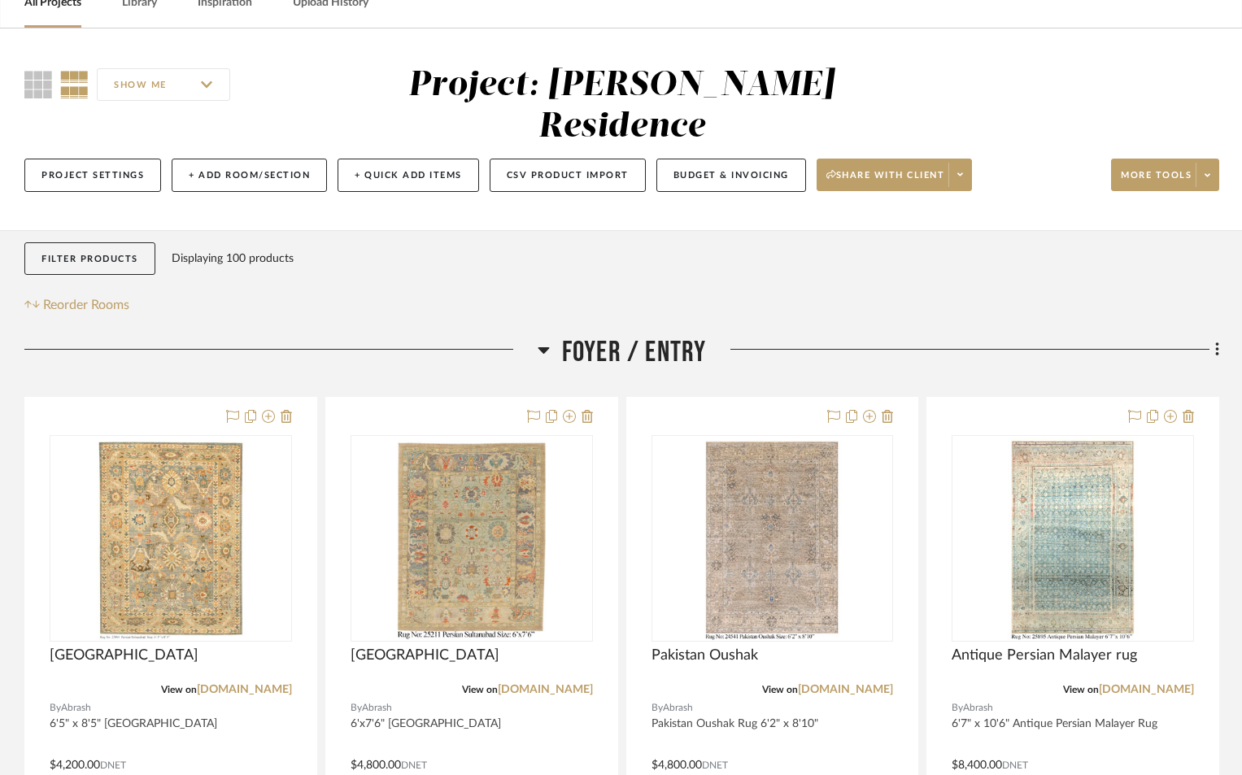
scroll to position [244, 0]
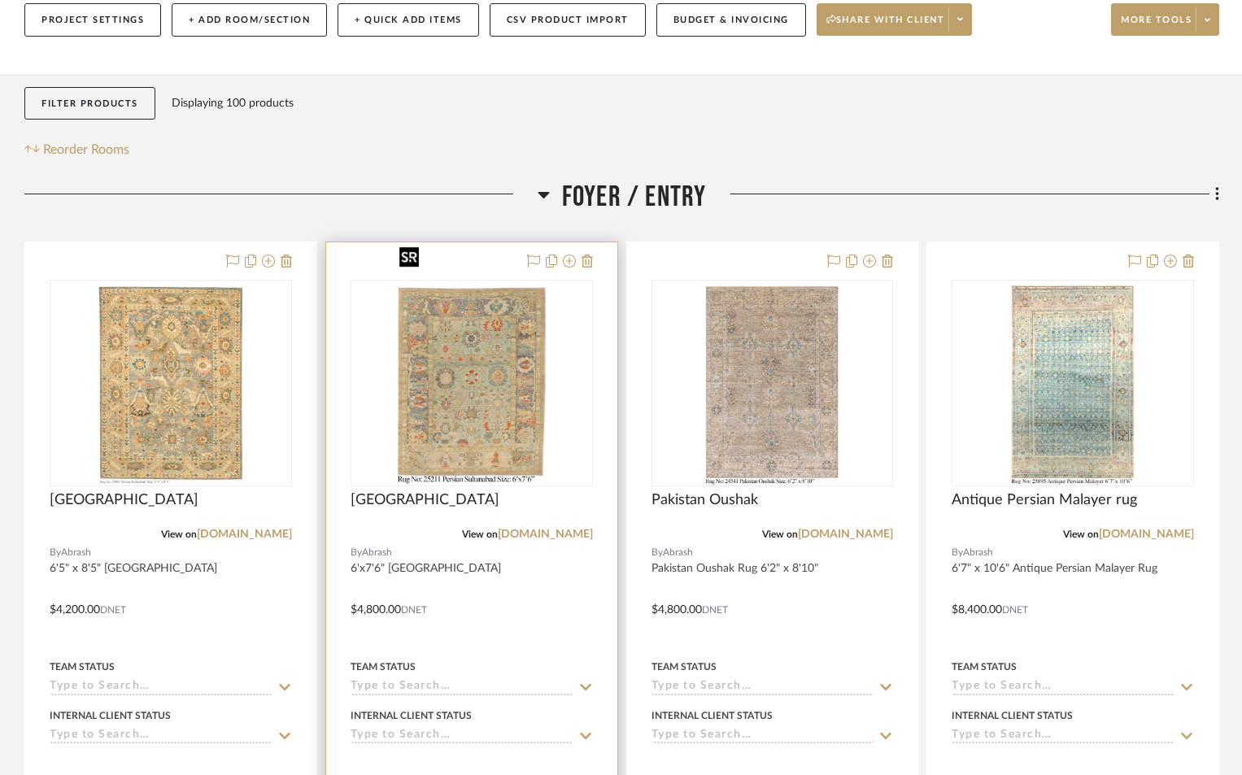
click at [479, 391] on img "0" at bounding box center [472, 382] width 158 height 203
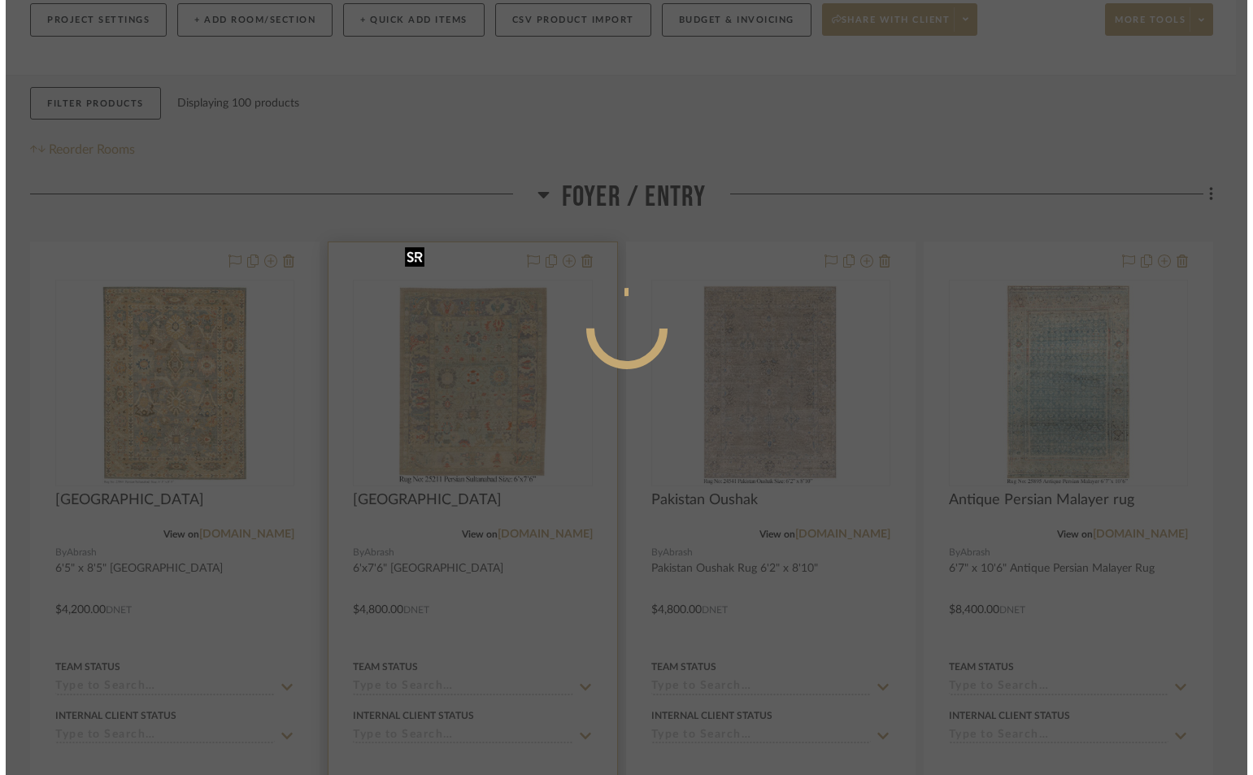
scroll to position [0, 0]
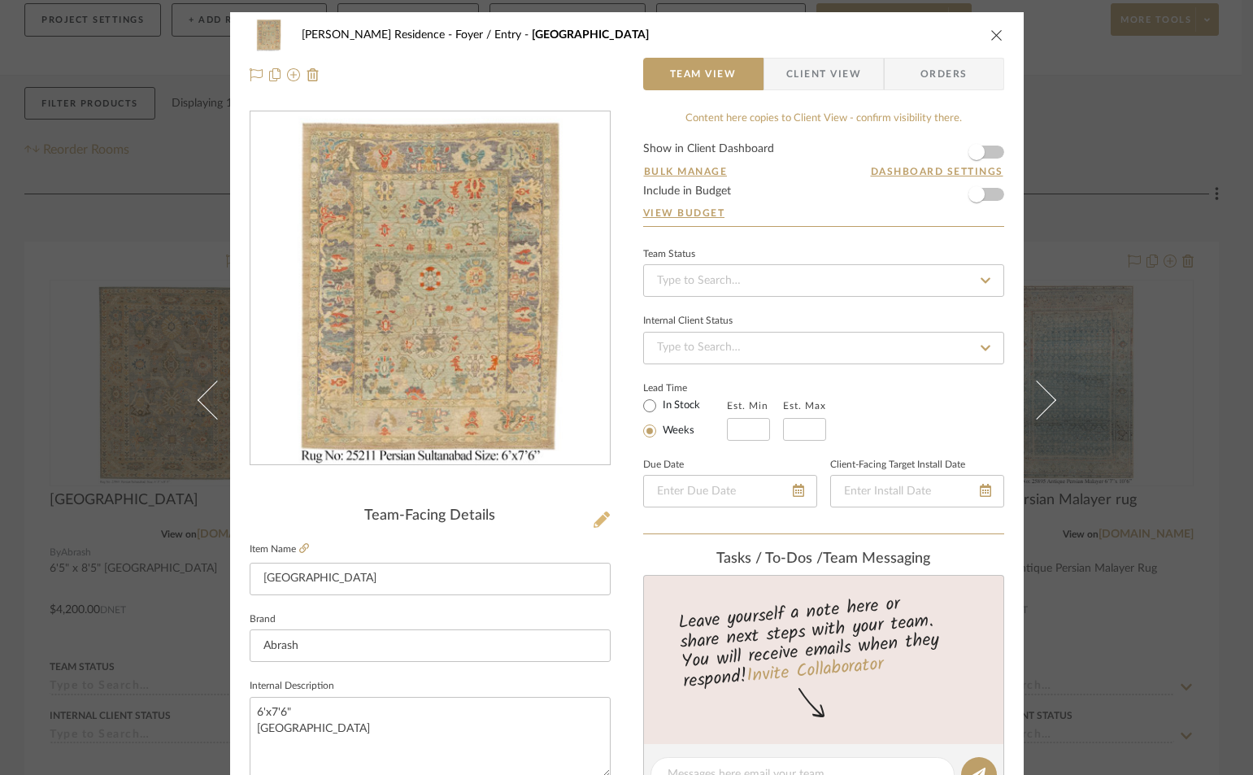
click at [594, 520] on icon at bounding box center [602, 519] width 16 height 16
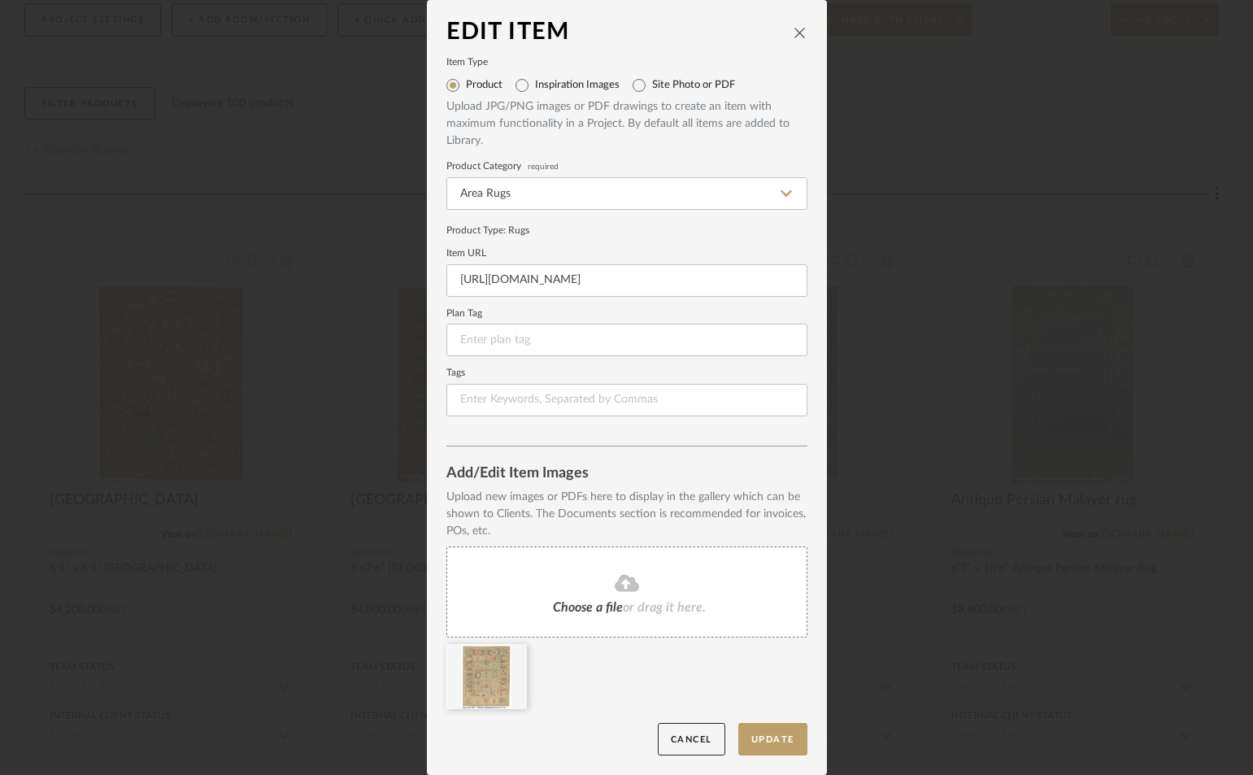
click at [614, 609] on span "Choose a file" at bounding box center [588, 607] width 70 height 13
click at [774, 740] on button "Update" at bounding box center [772, 739] width 69 height 33
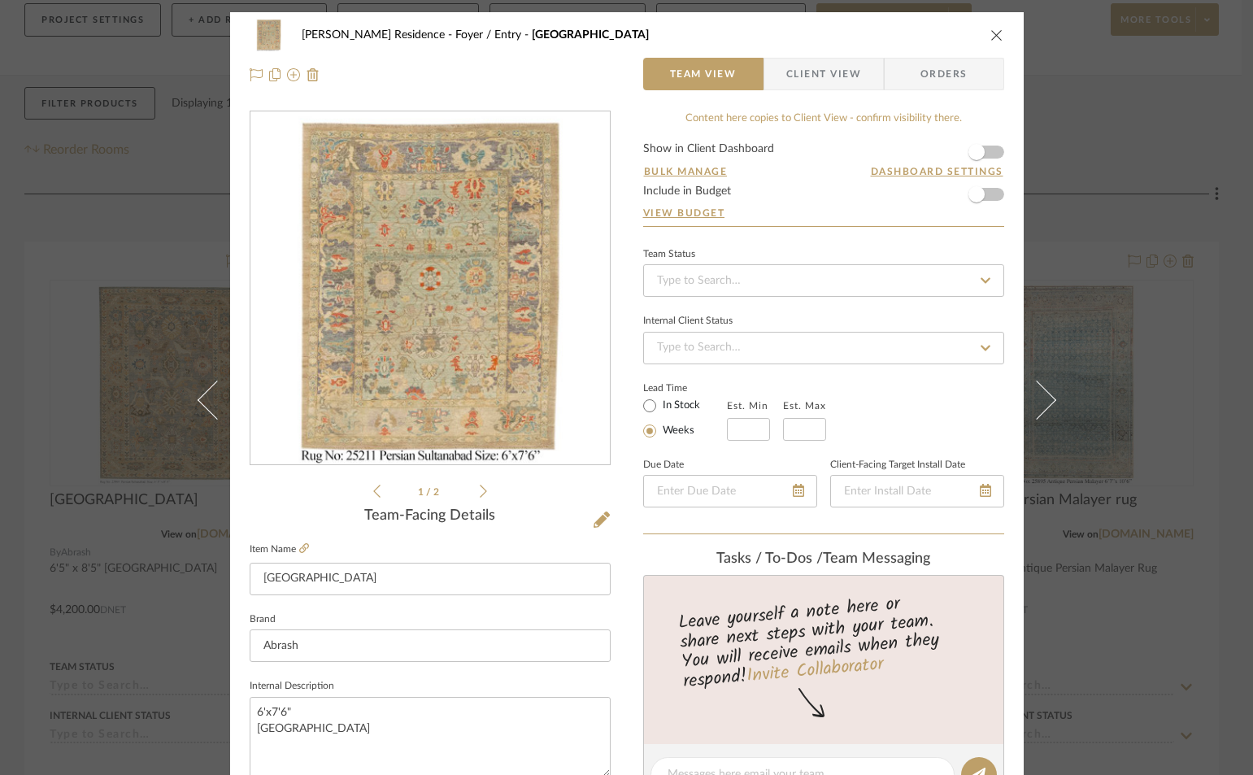
click at [990, 32] on icon "close" at bounding box center [996, 34] width 13 height 13
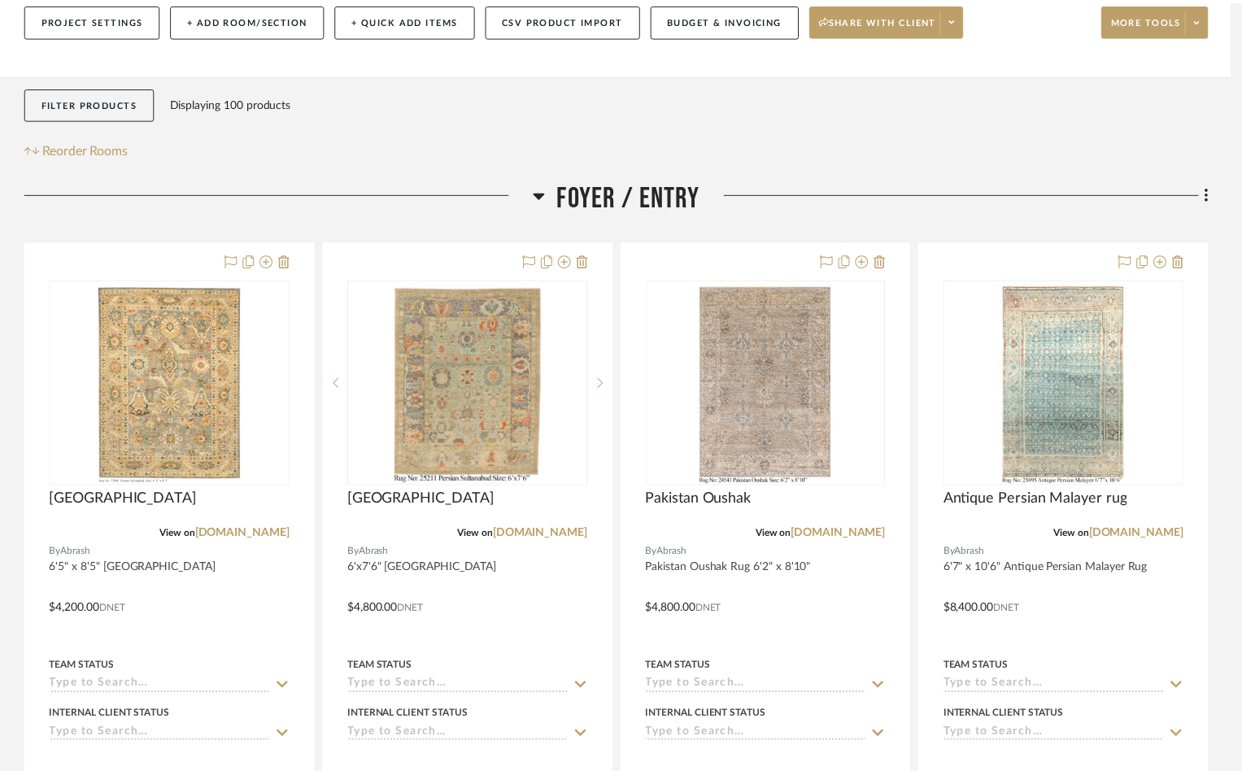
scroll to position [244, 0]
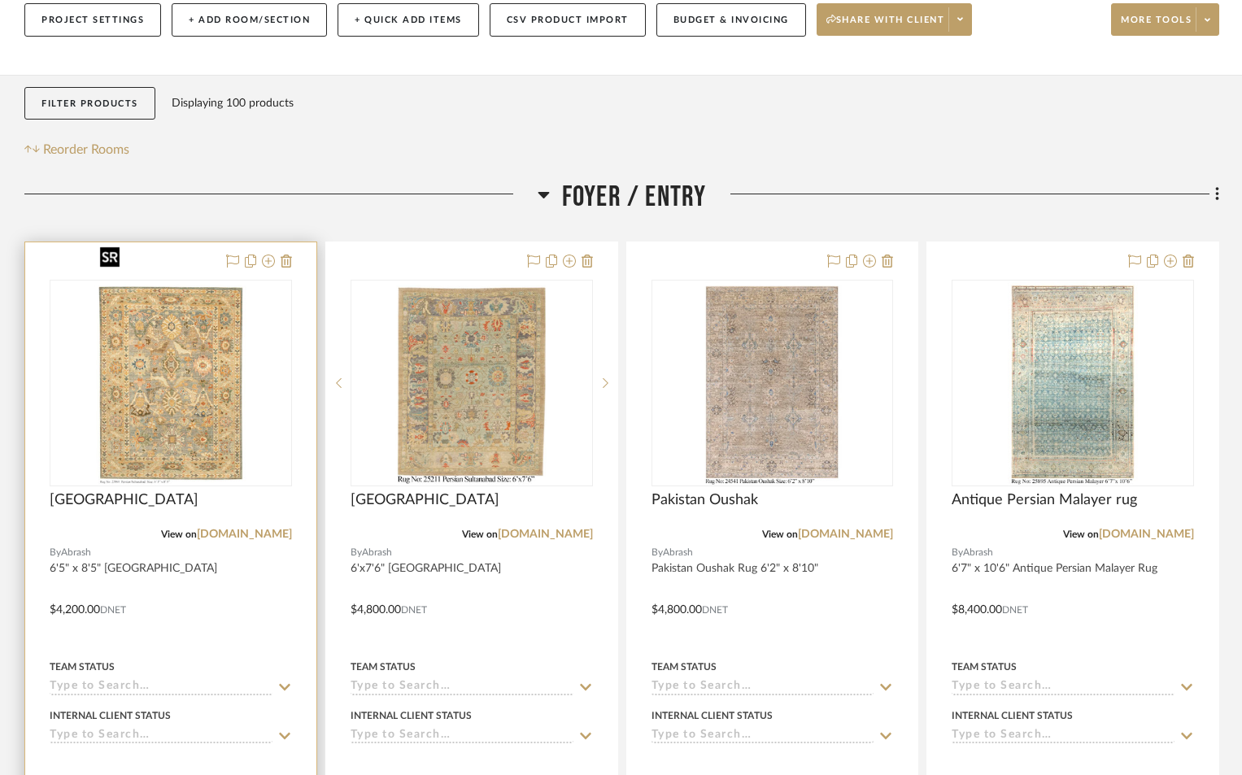
click at [180, 403] on img "0" at bounding box center [171, 382] width 155 height 203
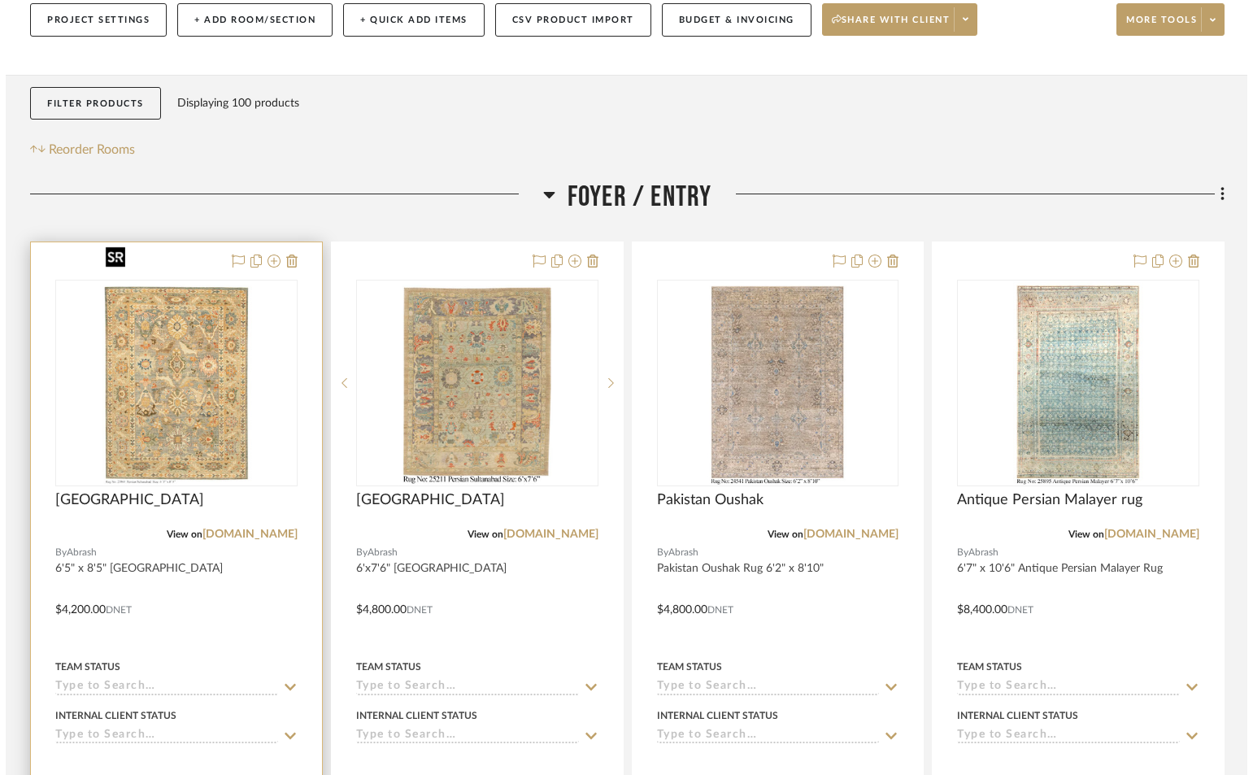
scroll to position [0, 0]
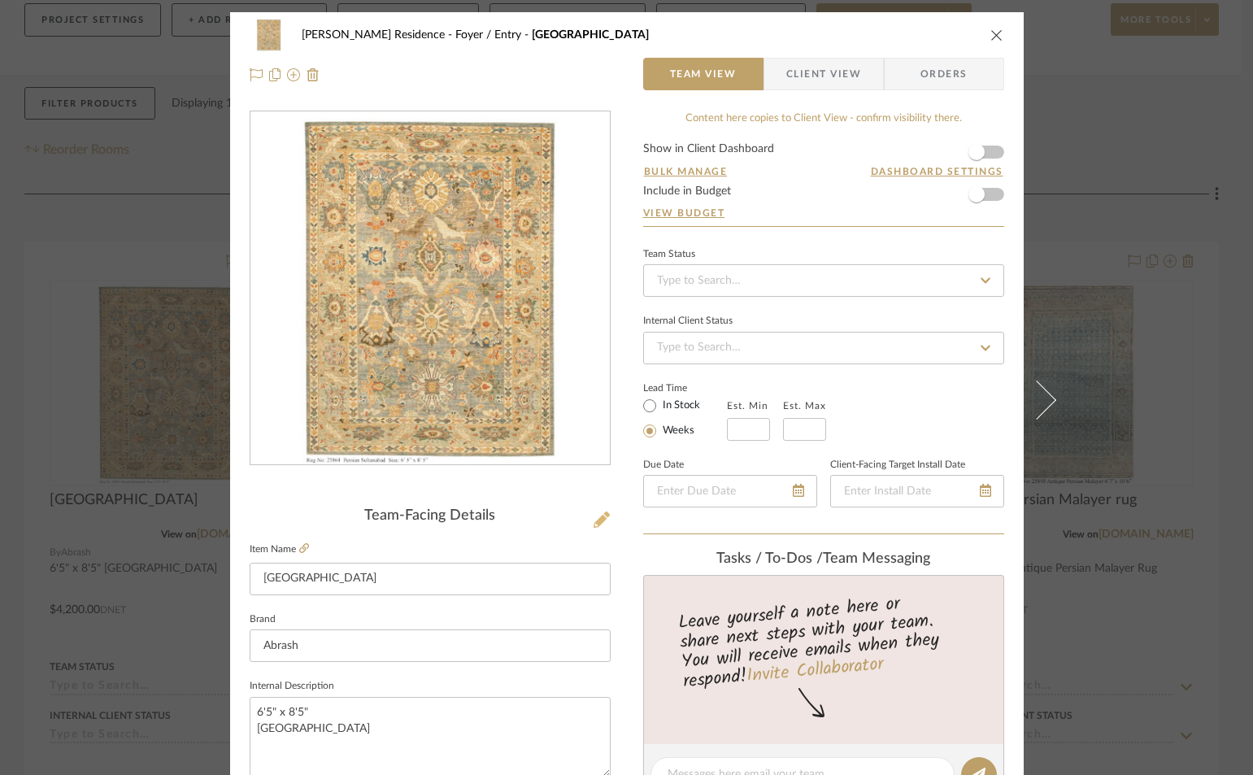
click at [599, 519] on icon at bounding box center [602, 519] width 16 height 16
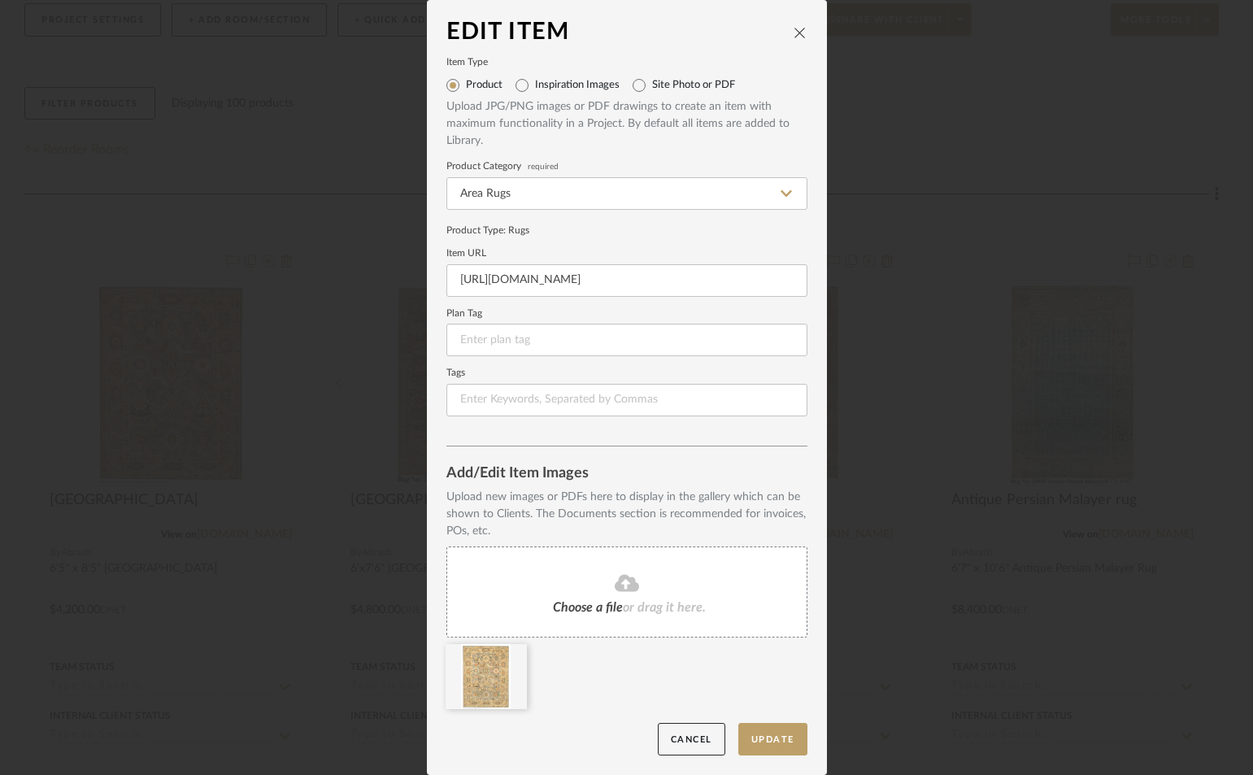
click at [627, 603] on span "or drag it here." at bounding box center [664, 607] width 83 height 13
click at [774, 742] on button "Update" at bounding box center [772, 739] width 69 height 33
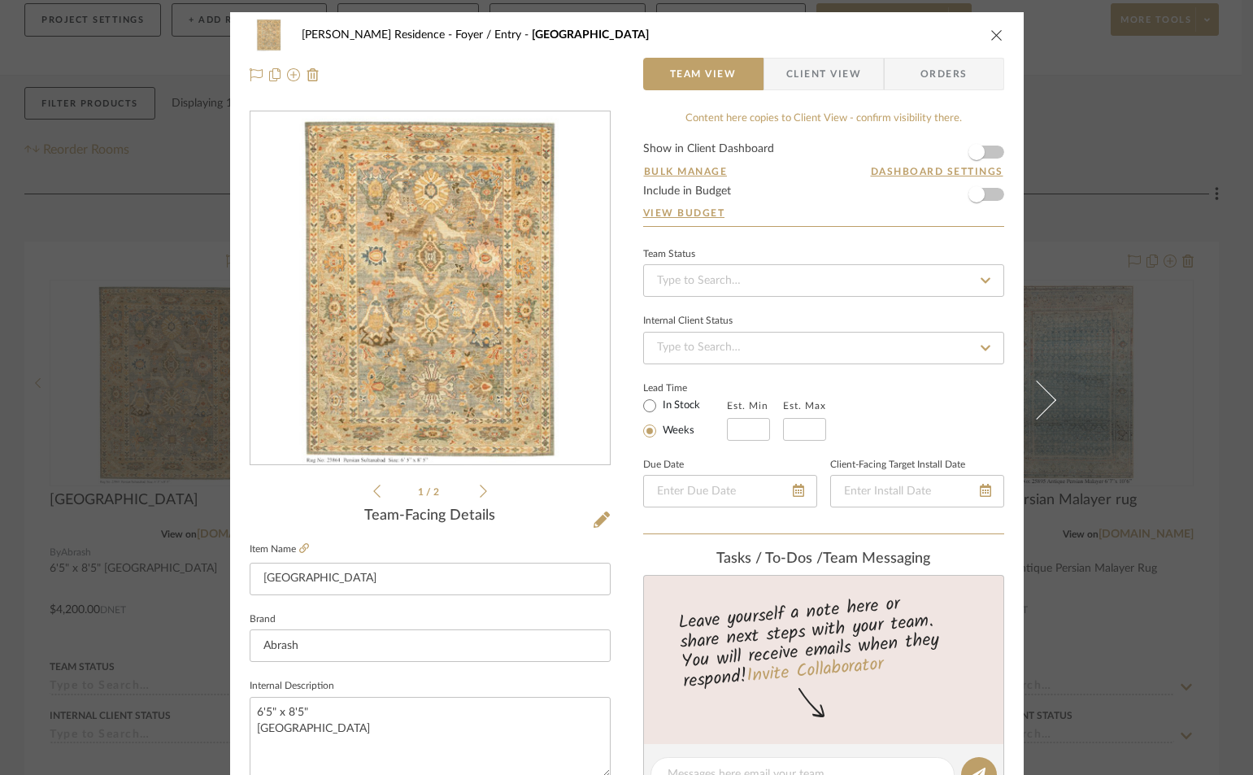
click at [988, 42] on div "Crain Residence Foyer / Entry Persian Sultanabad" at bounding box center [627, 35] width 755 height 33
click at [990, 32] on icon "close" at bounding box center [996, 34] width 13 height 13
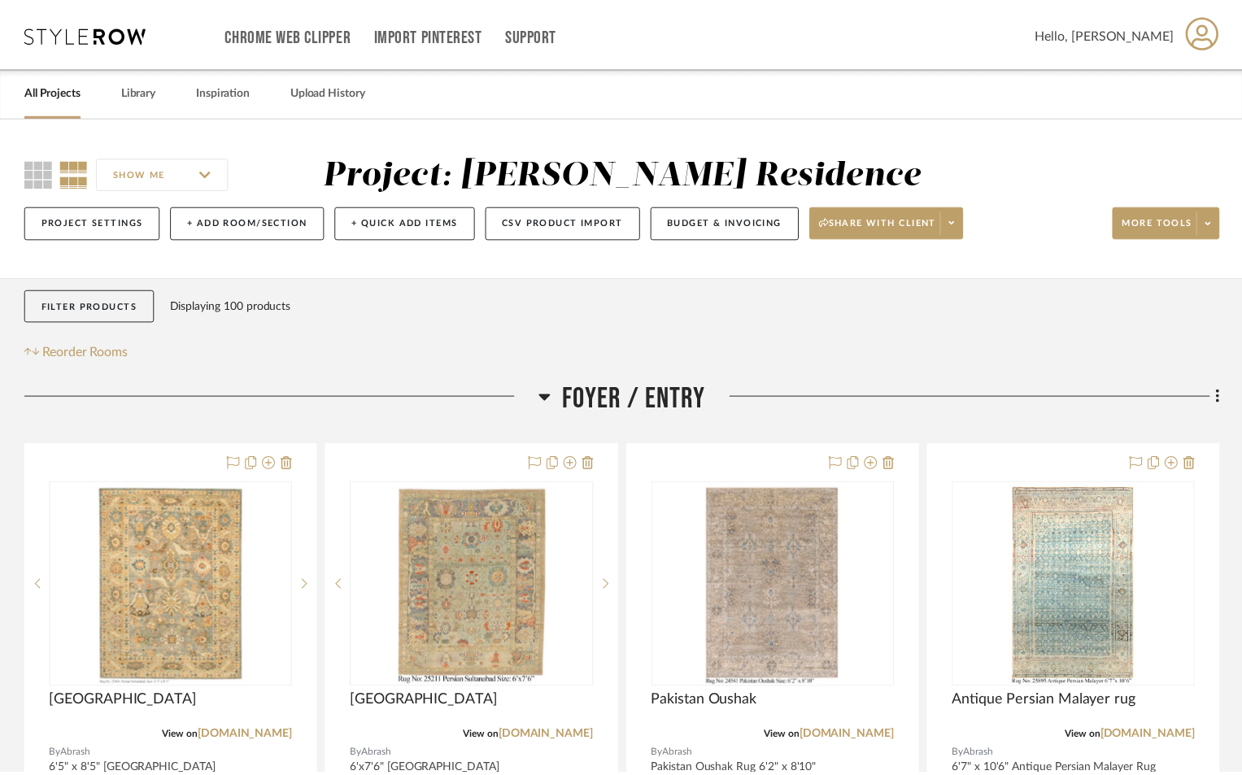
scroll to position [244, 0]
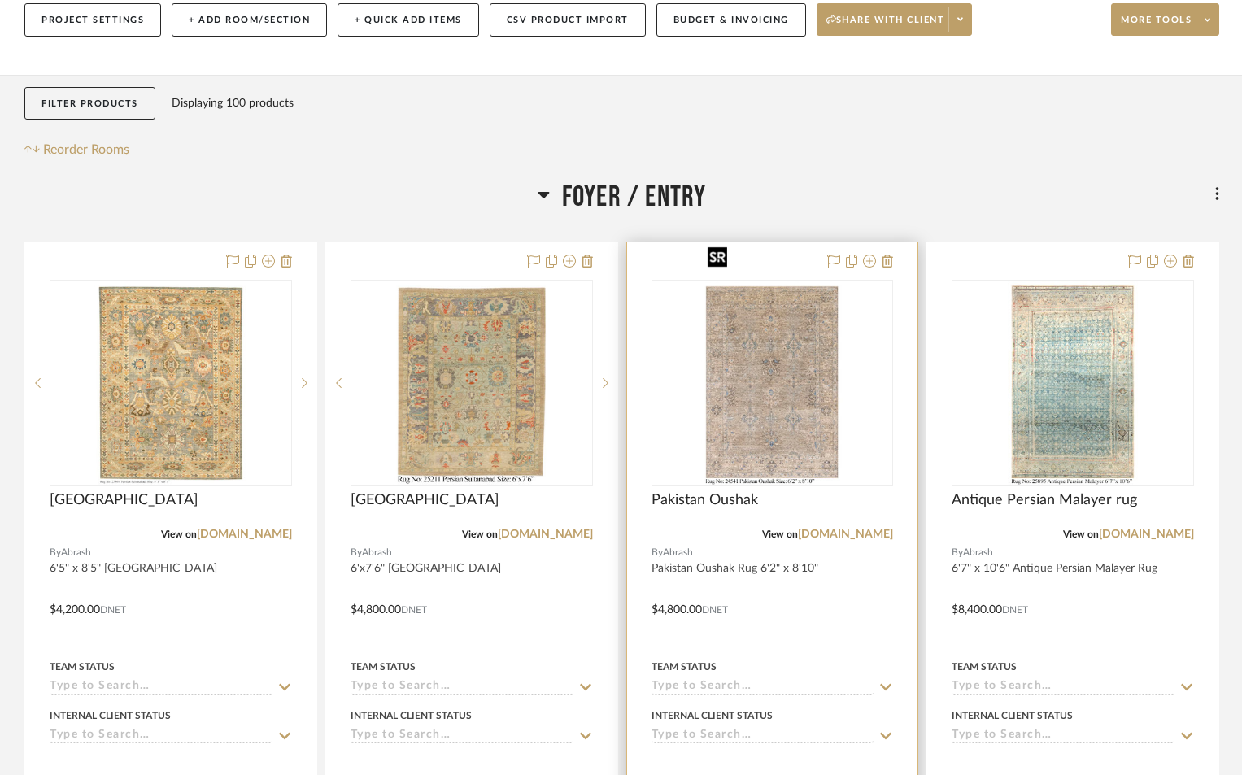
click at [777, 404] on img "0" at bounding box center [772, 382] width 143 height 203
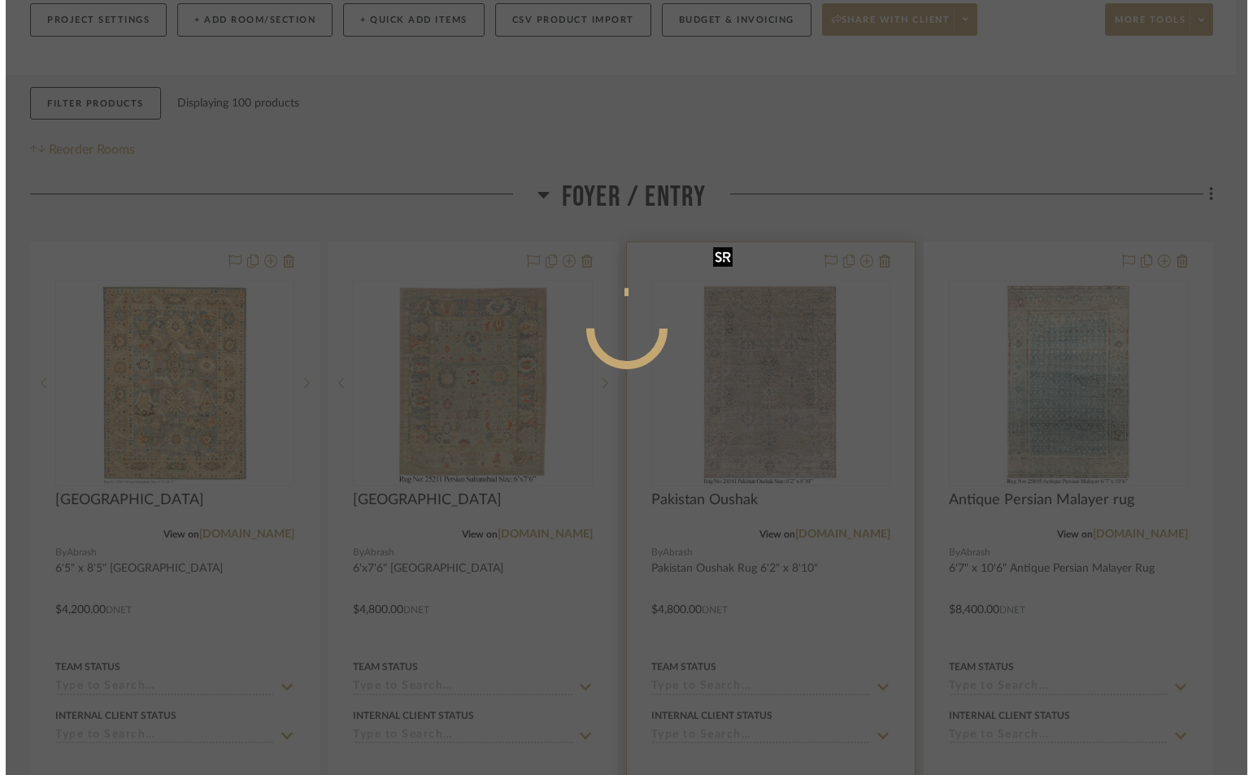
scroll to position [0, 0]
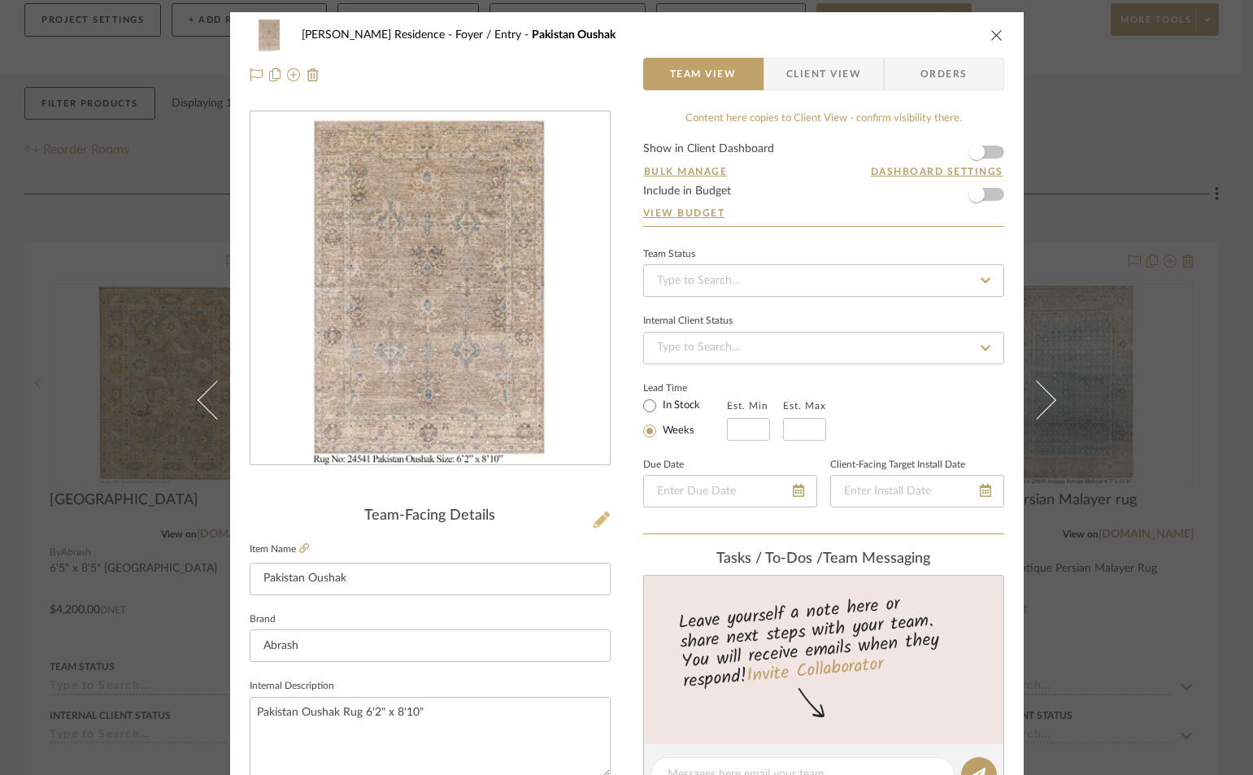
click at [598, 517] on icon at bounding box center [602, 519] width 16 height 16
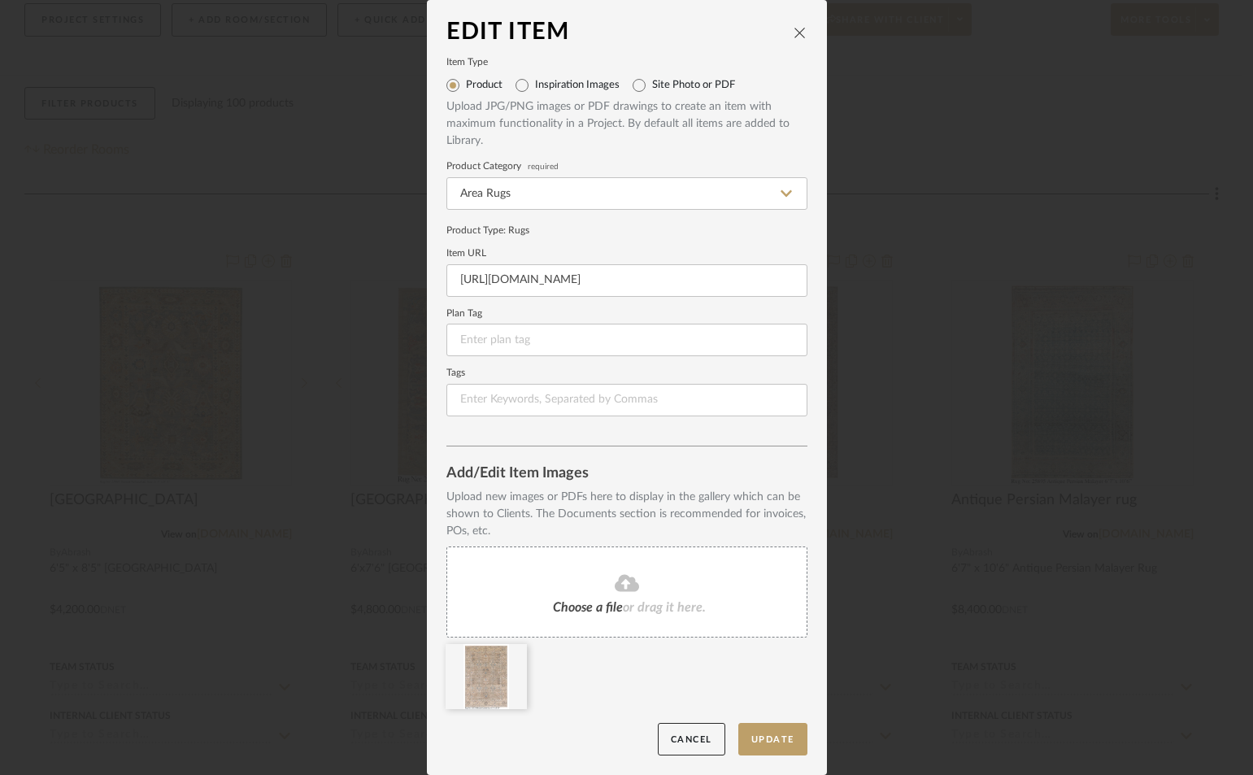
click at [582, 598] on div "Choose a file or drag it here." at bounding box center [626, 591] width 361 height 91
click at [768, 744] on button "Update" at bounding box center [772, 739] width 69 height 33
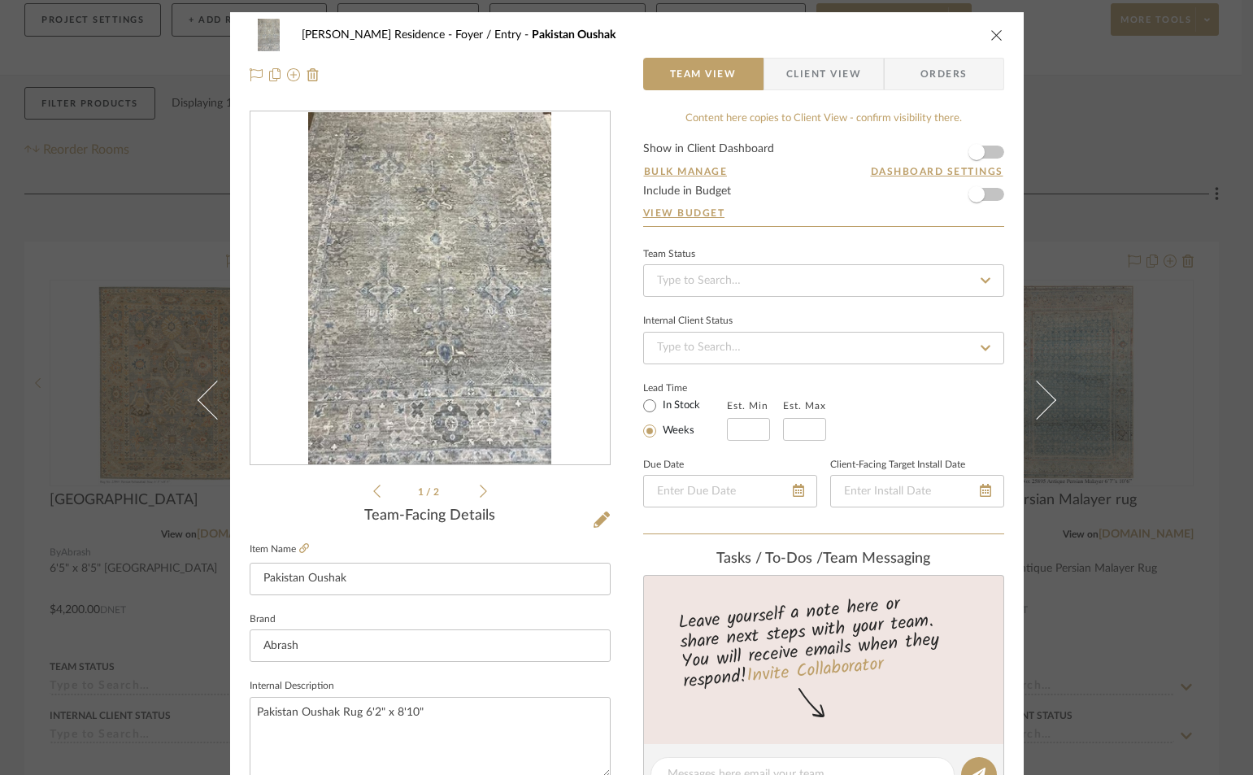
click at [1002, 23] on div "Crain Residence Foyer / Entry Pakistan Oushak Team View Client View Orders" at bounding box center [627, 54] width 794 height 85
click at [990, 30] on icon "close" at bounding box center [996, 34] width 13 height 13
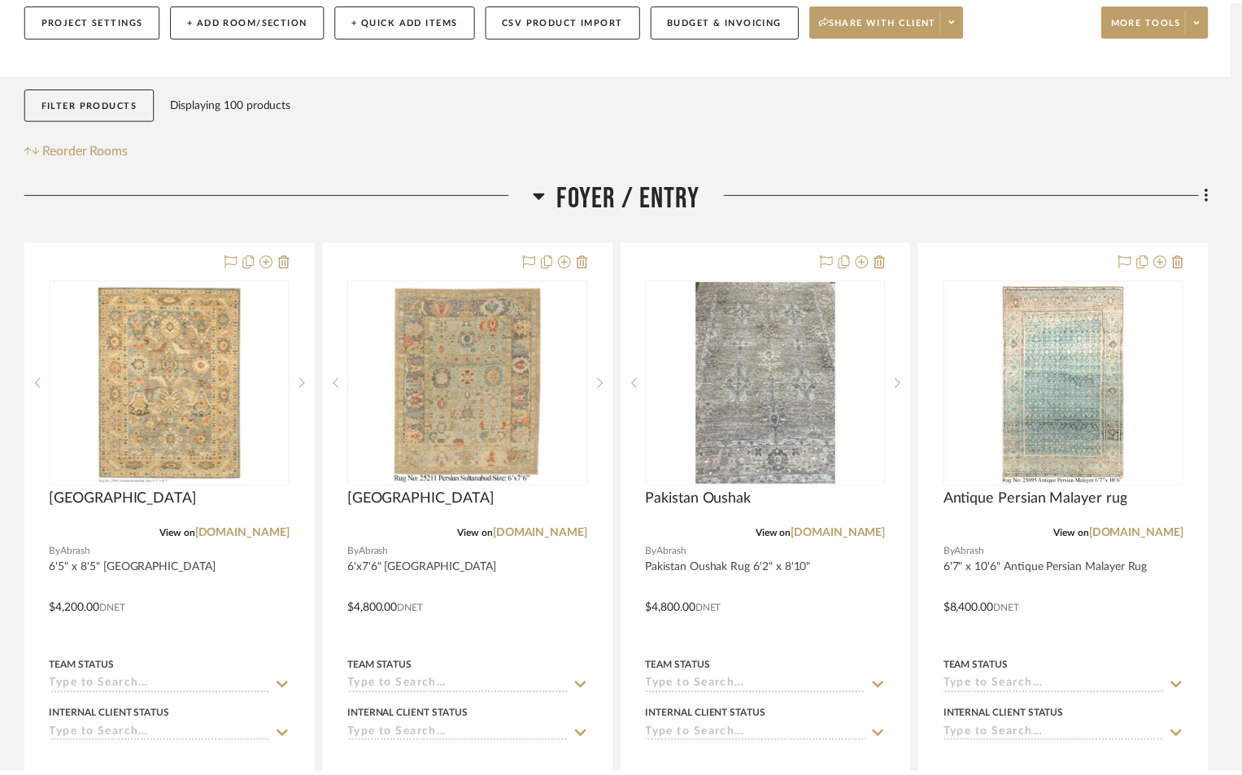
scroll to position [244, 0]
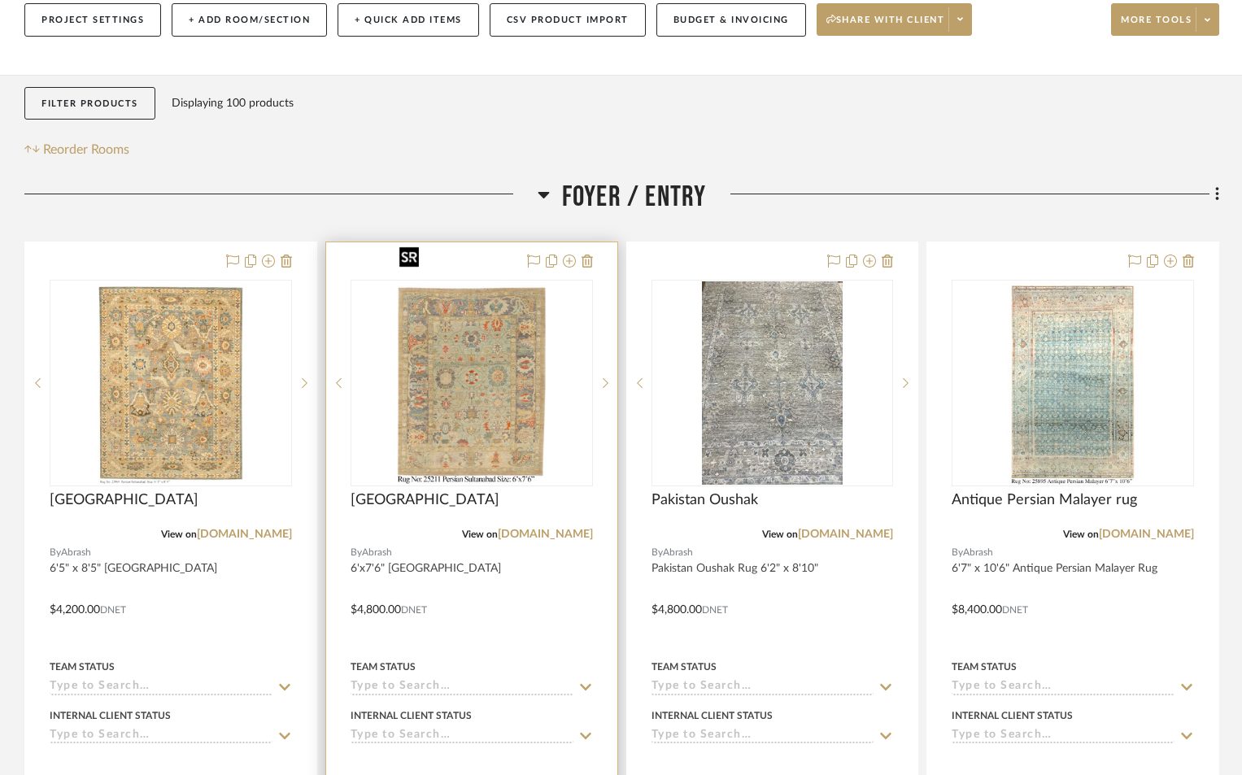
click at [494, 395] on img "0" at bounding box center [472, 382] width 158 height 203
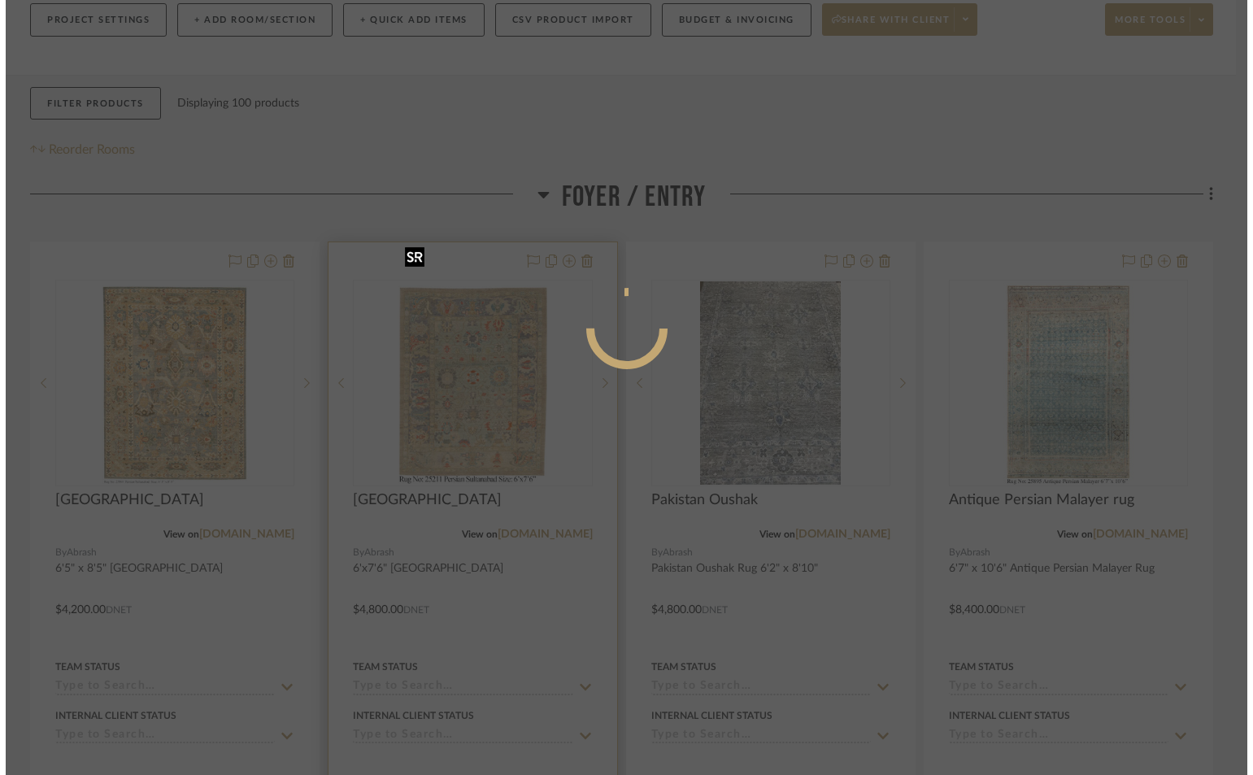
scroll to position [0, 0]
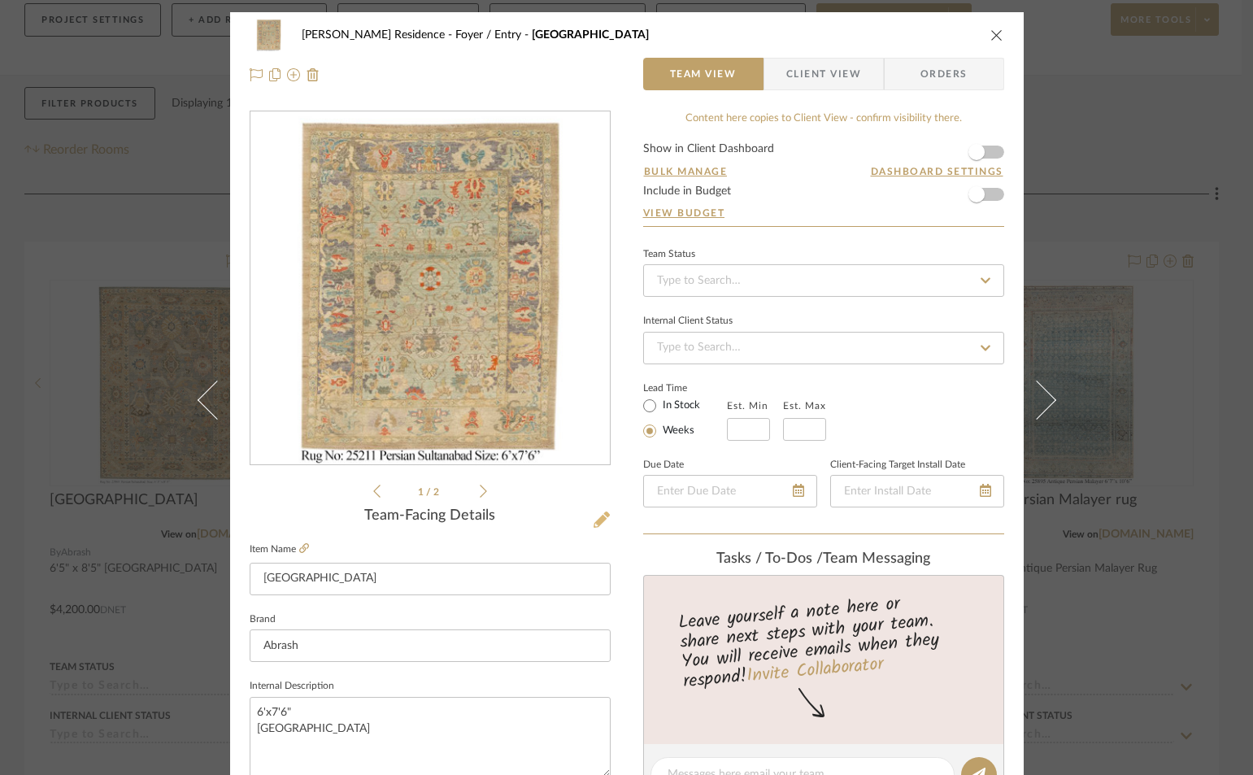
click at [595, 518] on icon at bounding box center [602, 519] width 16 height 16
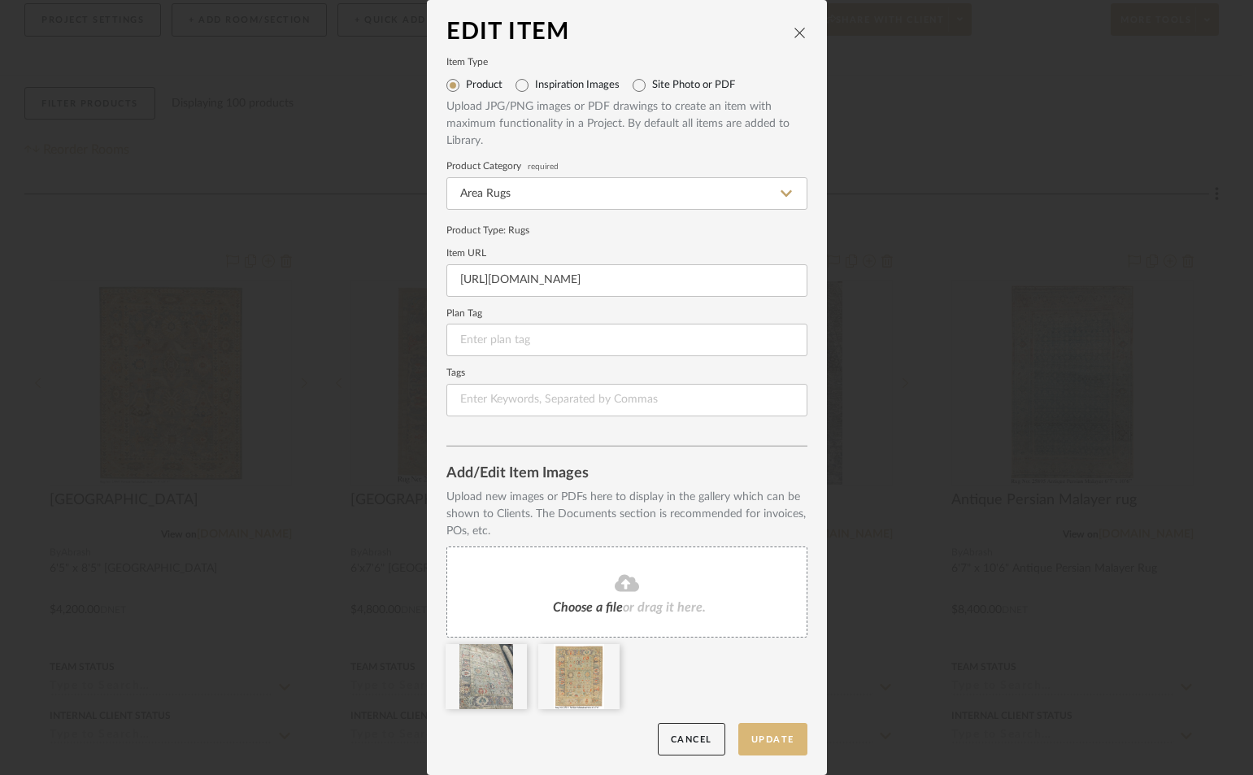
click at [770, 742] on button "Update" at bounding box center [772, 739] width 69 height 33
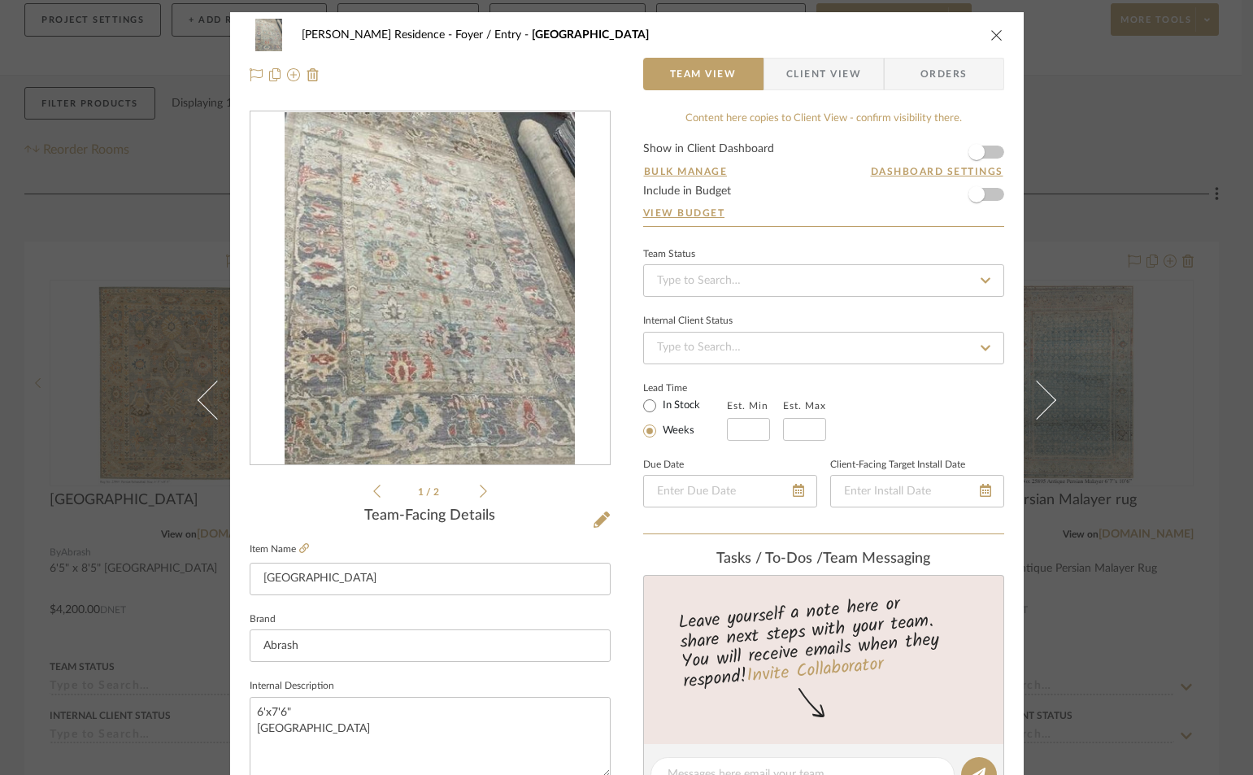
click at [991, 32] on icon "close" at bounding box center [996, 34] width 13 height 13
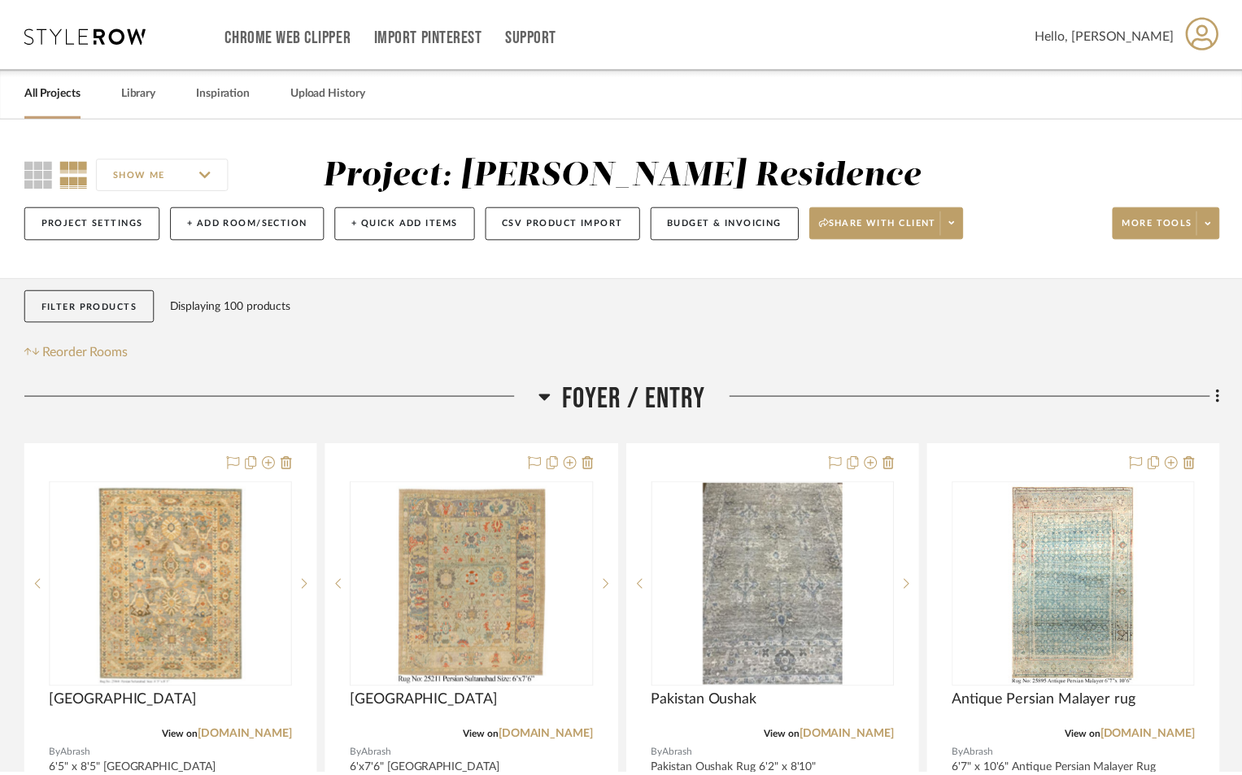
scroll to position [244, 0]
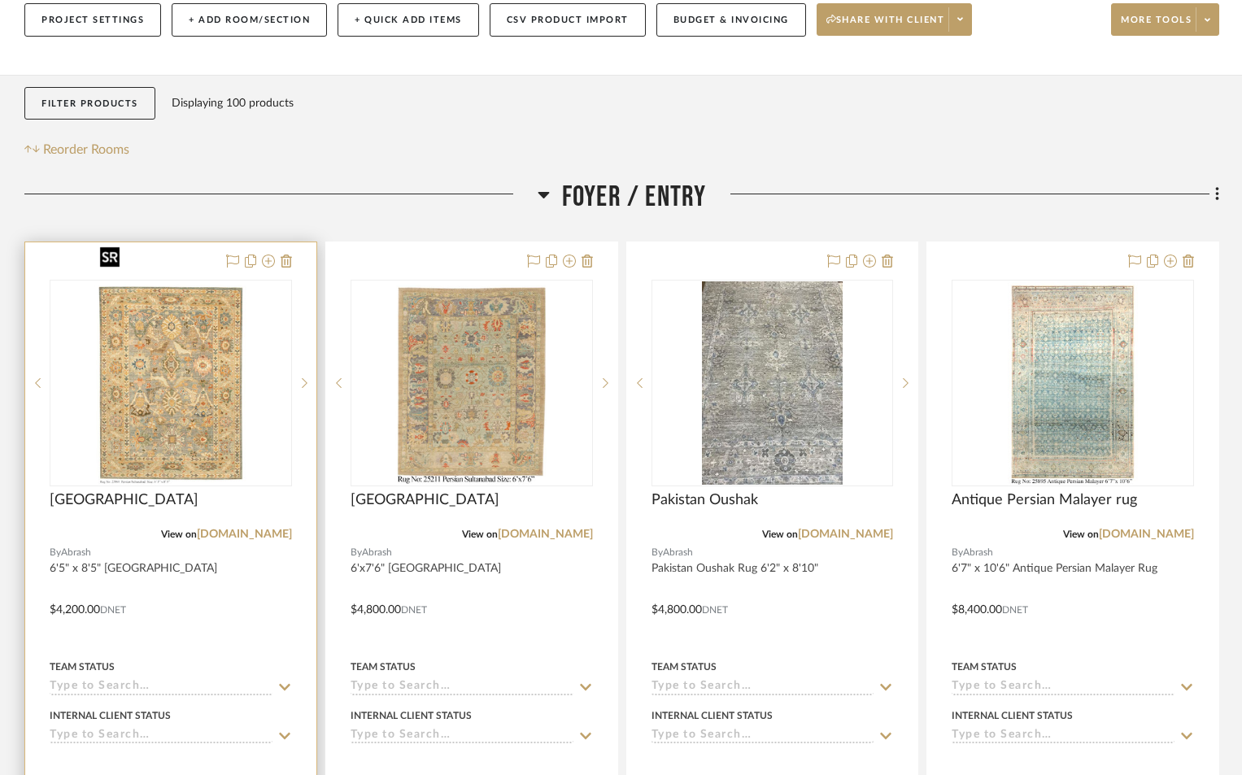
click at [172, 395] on img "0" at bounding box center [171, 382] width 155 height 203
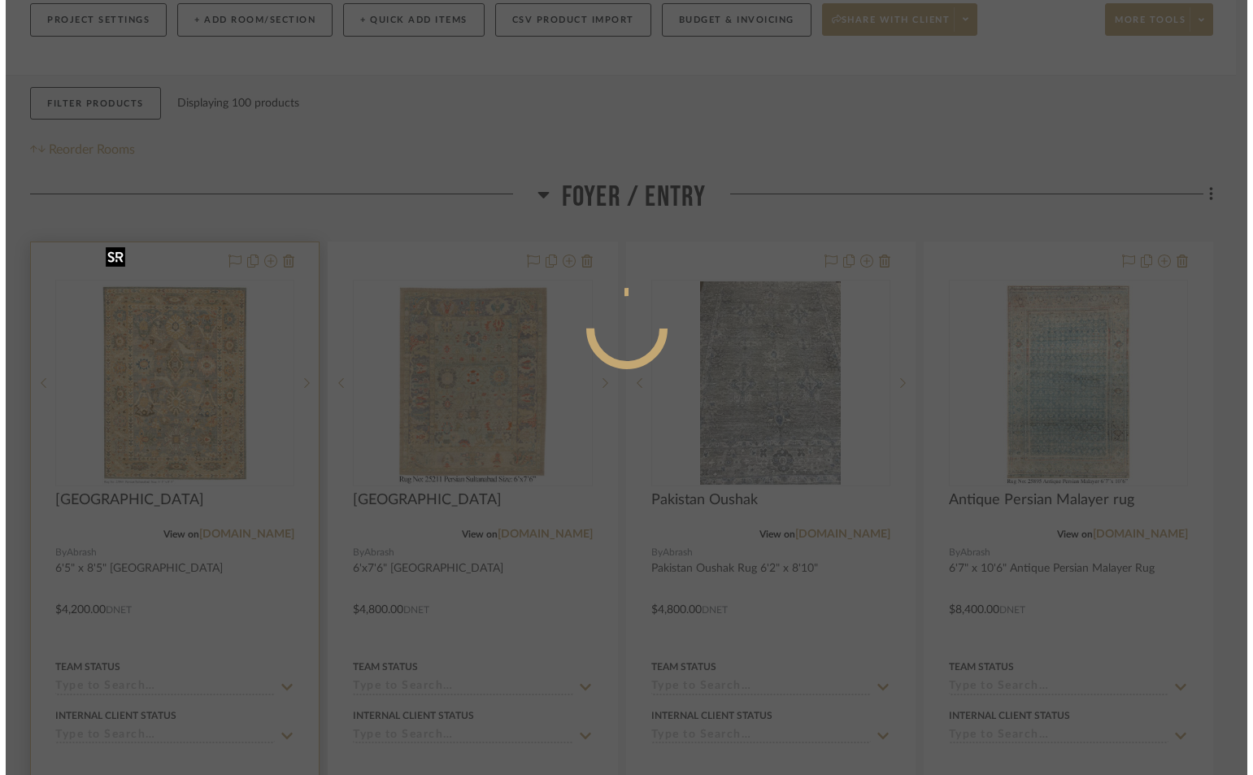
scroll to position [0, 0]
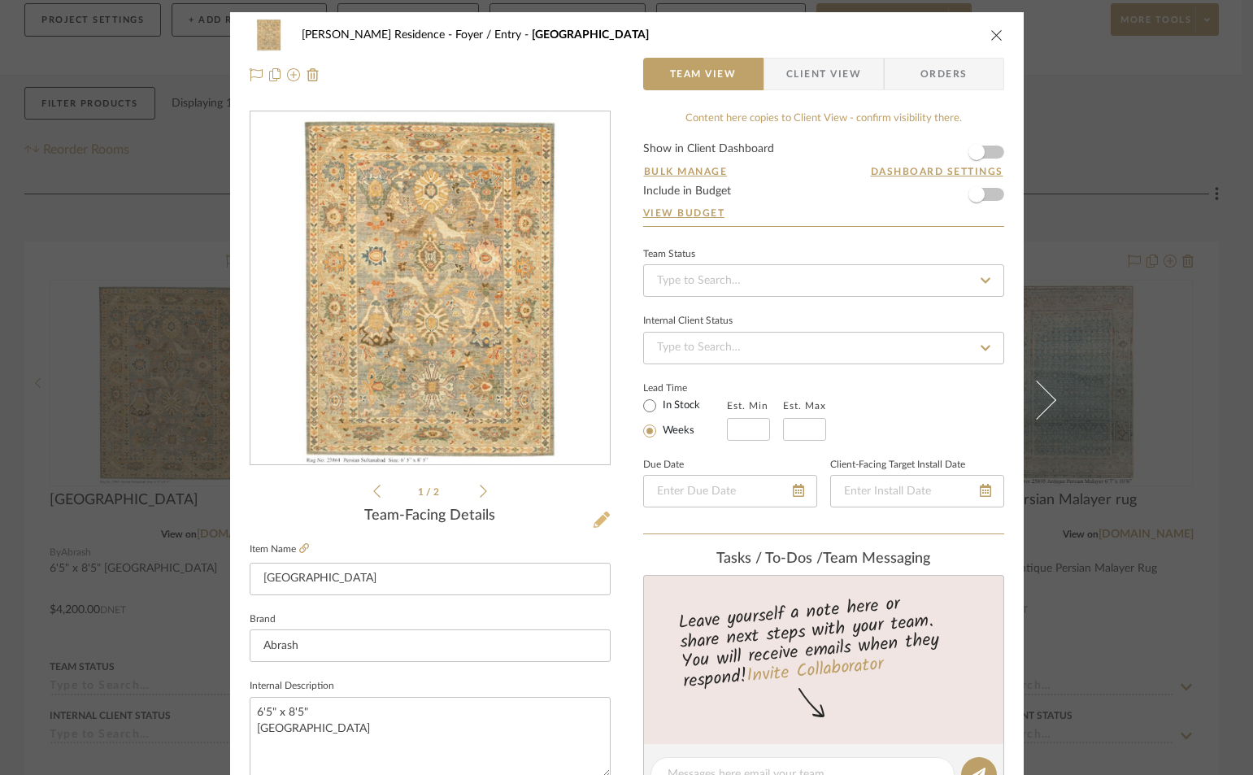
click at [598, 516] on icon at bounding box center [602, 519] width 16 height 16
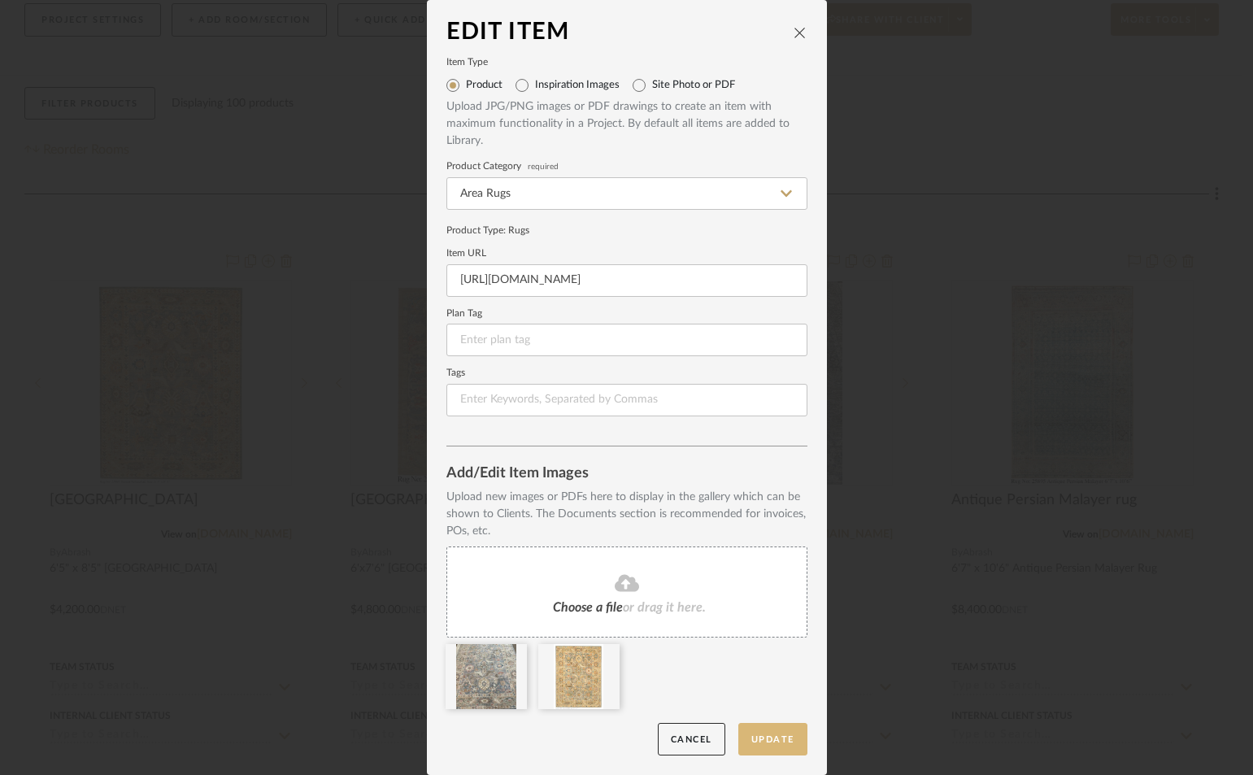
click at [755, 747] on button "Update" at bounding box center [772, 739] width 69 height 33
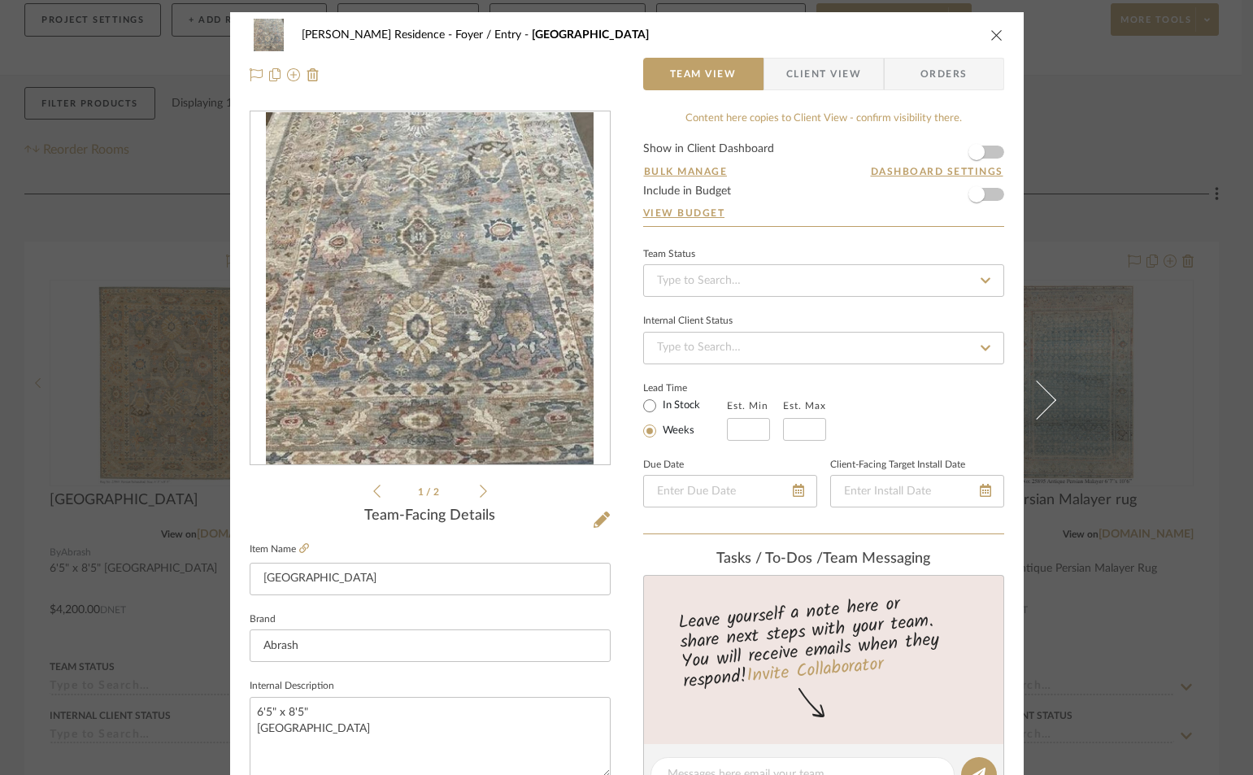
click at [991, 30] on icon "close" at bounding box center [996, 34] width 13 height 13
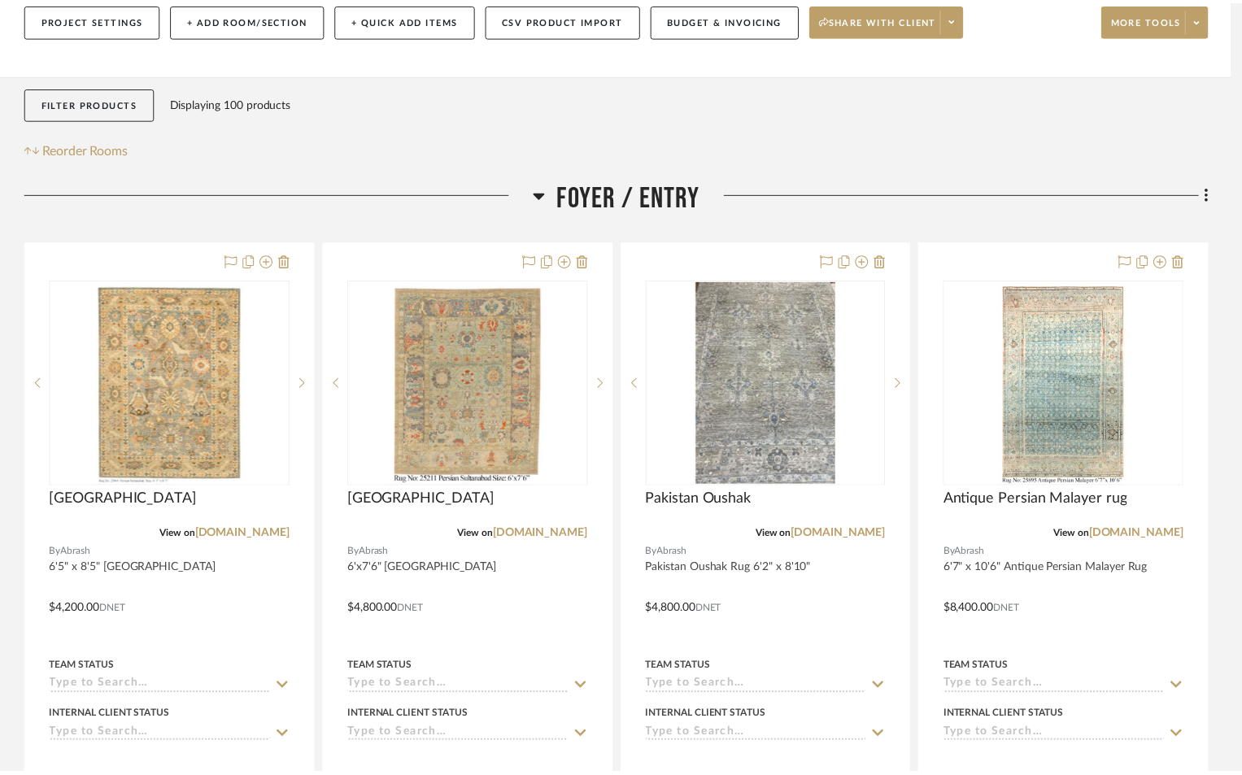
scroll to position [244, 0]
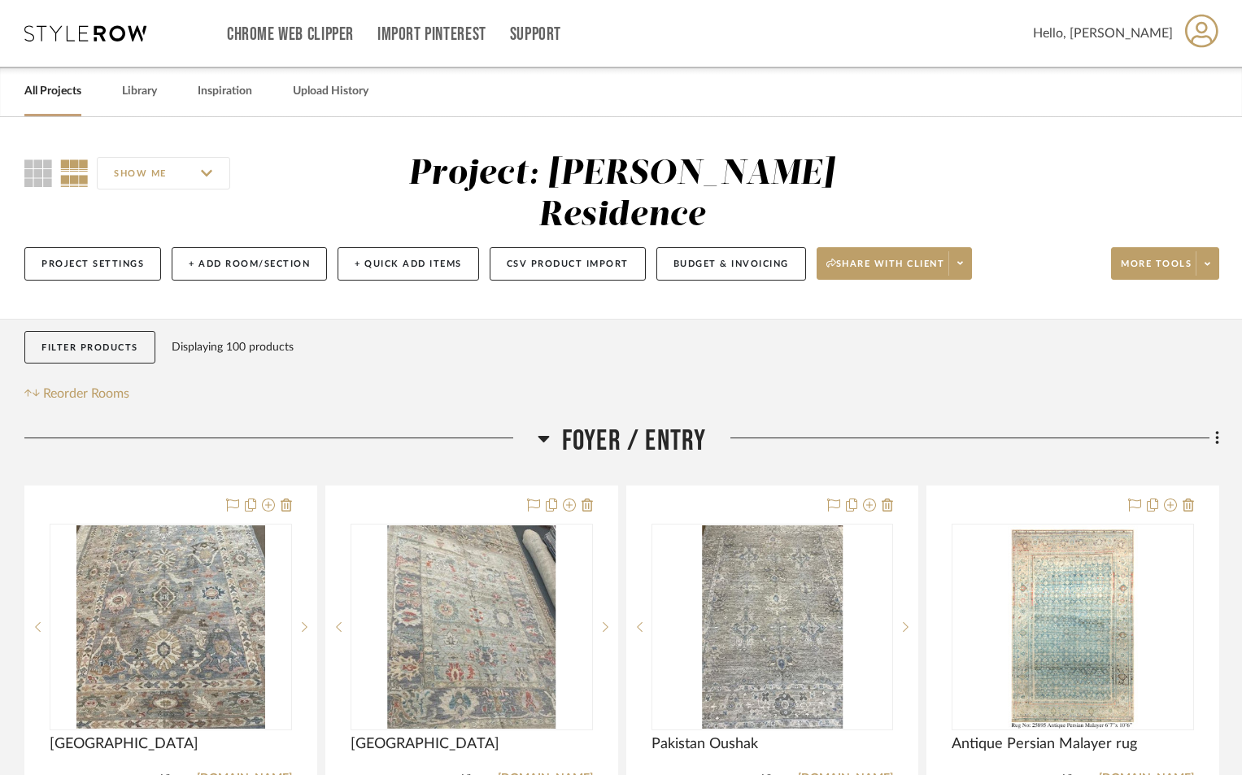
click at [61, 93] on link "All Projects" at bounding box center [52, 91] width 57 height 22
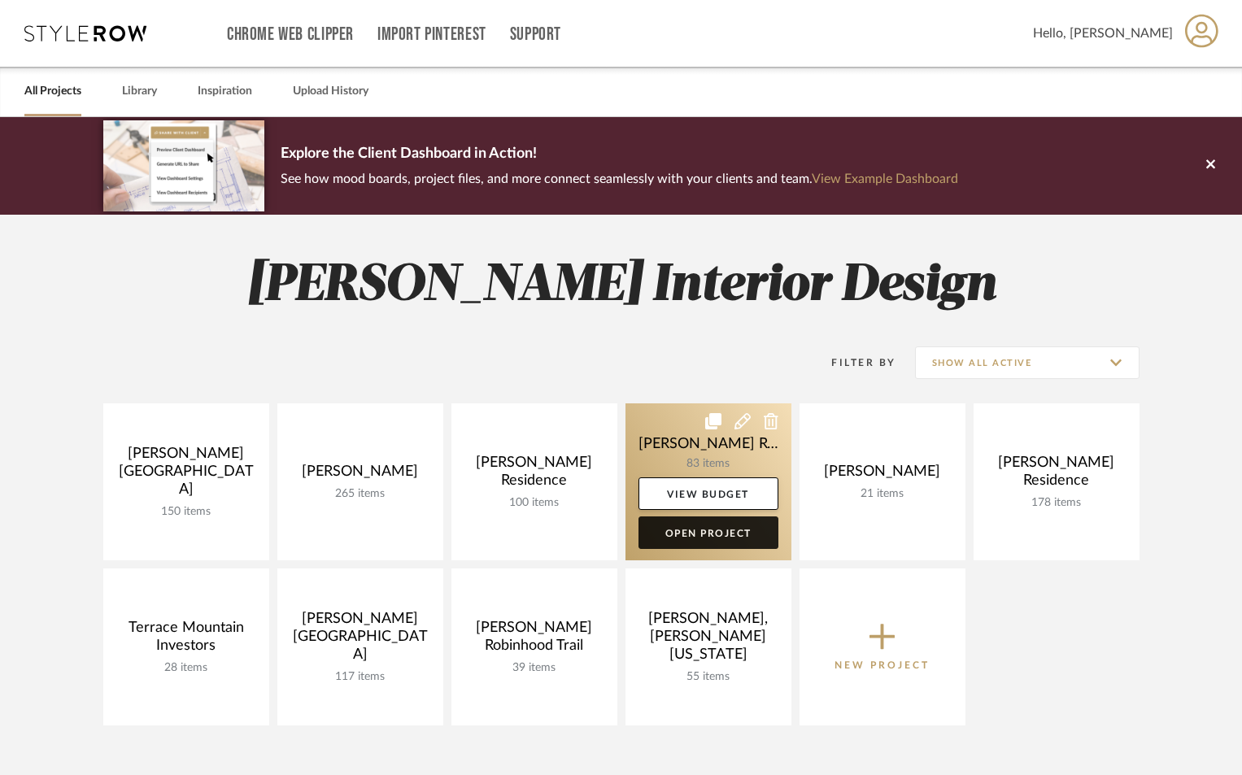
click at [703, 535] on link "Open Project" at bounding box center [708, 532] width 140 height 33
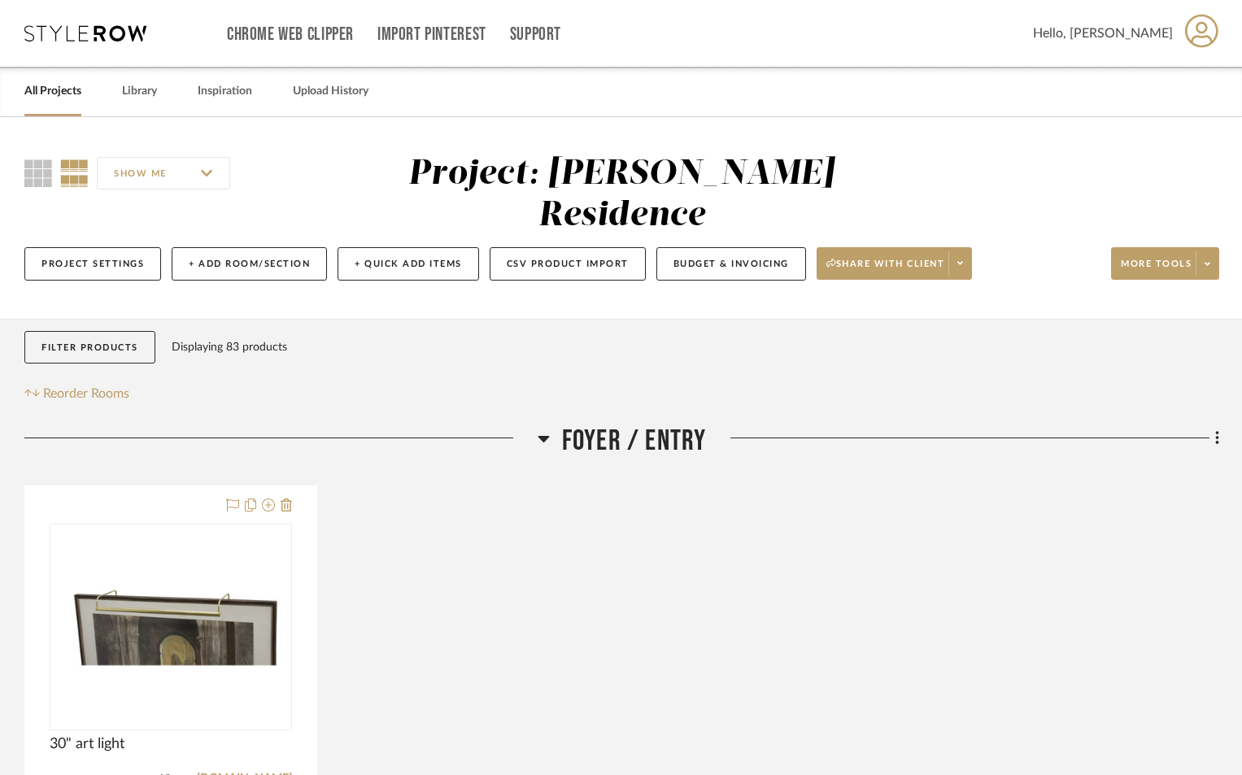
click at [69, 94] on link "All Projects" at bounding box center [52, 91] width 57 height 22
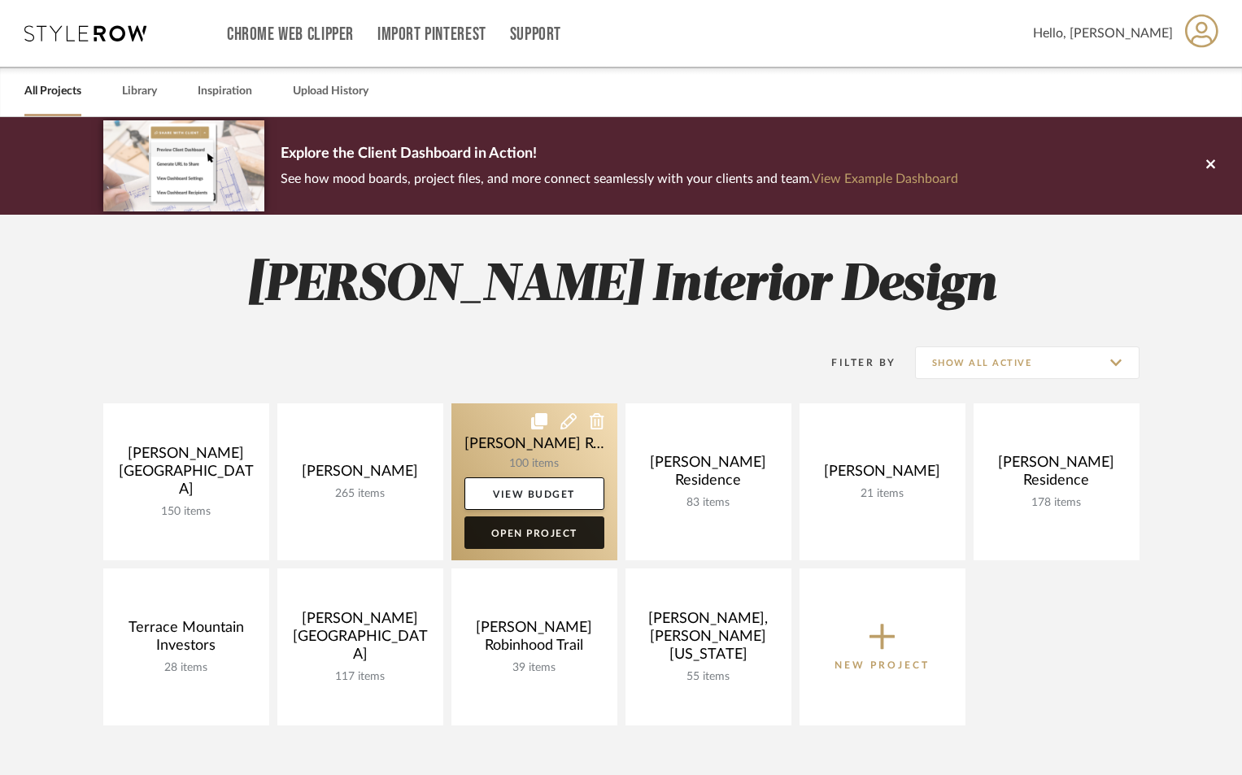
click at [530, 537] on link "Open Project" at bounding box center [534, 532] width 140 height 33
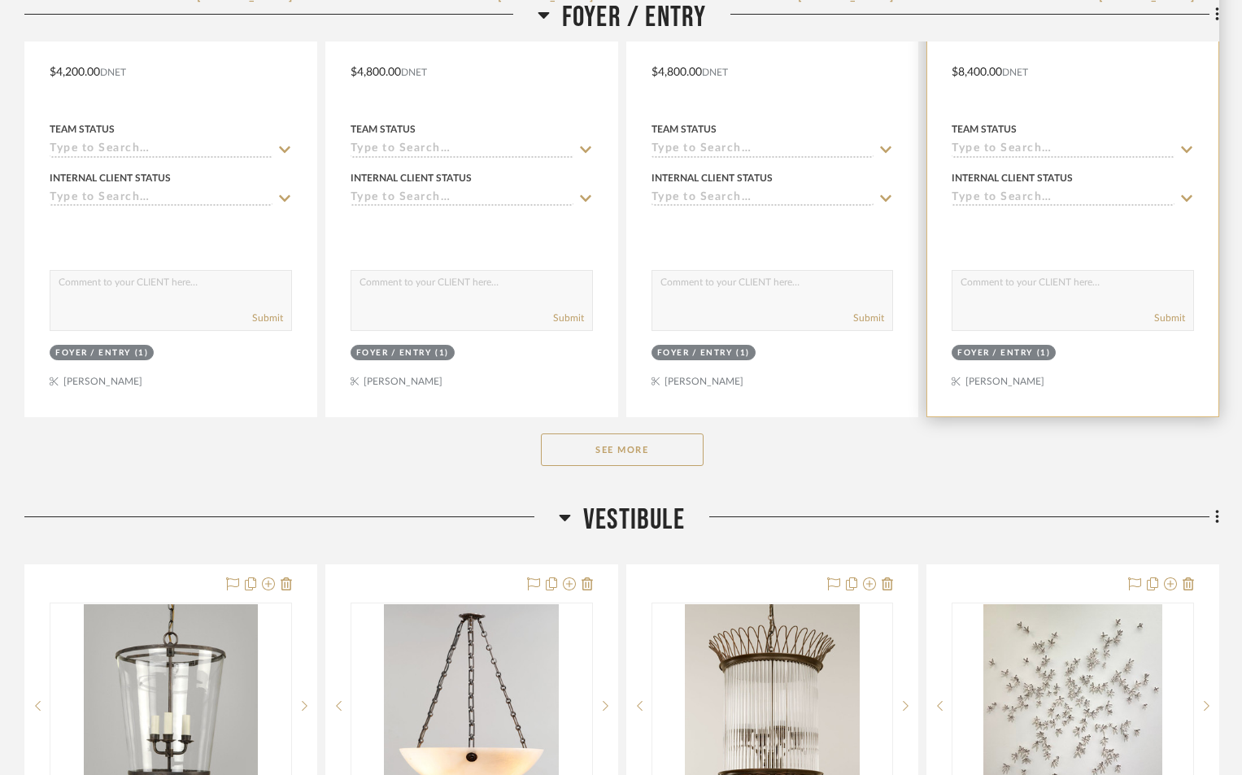
scroll to position [813, 0]
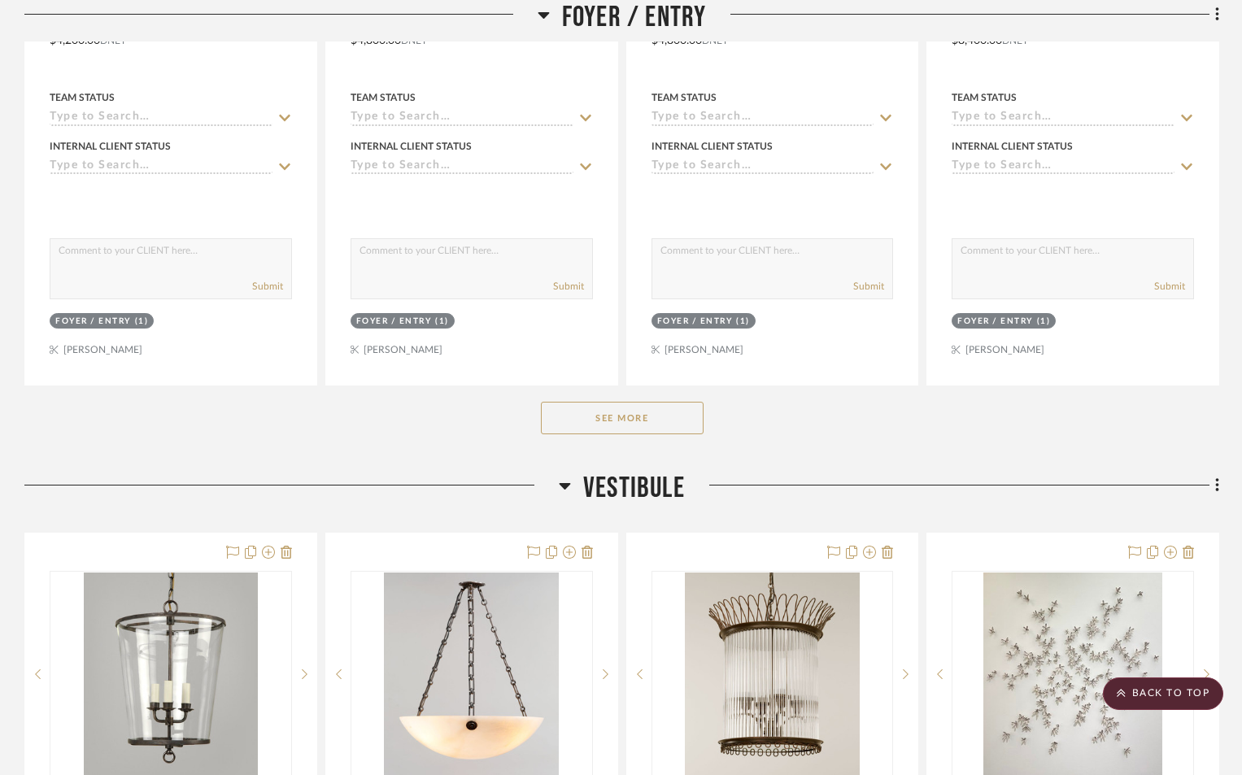
click at [659, 402] on button "See More" at bounding box center [622, 418] width 163 height 33
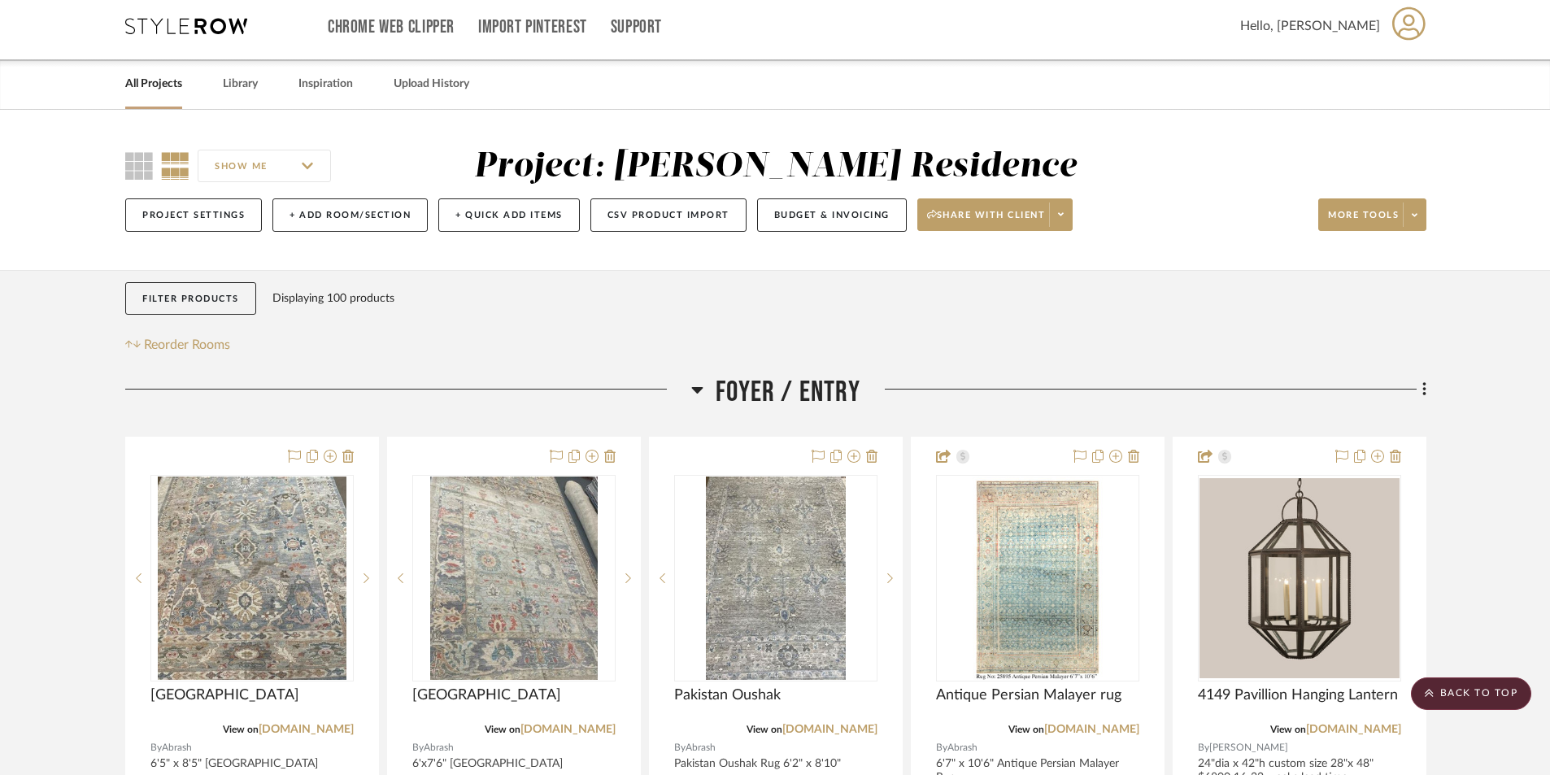
scroll to position [0, 0]
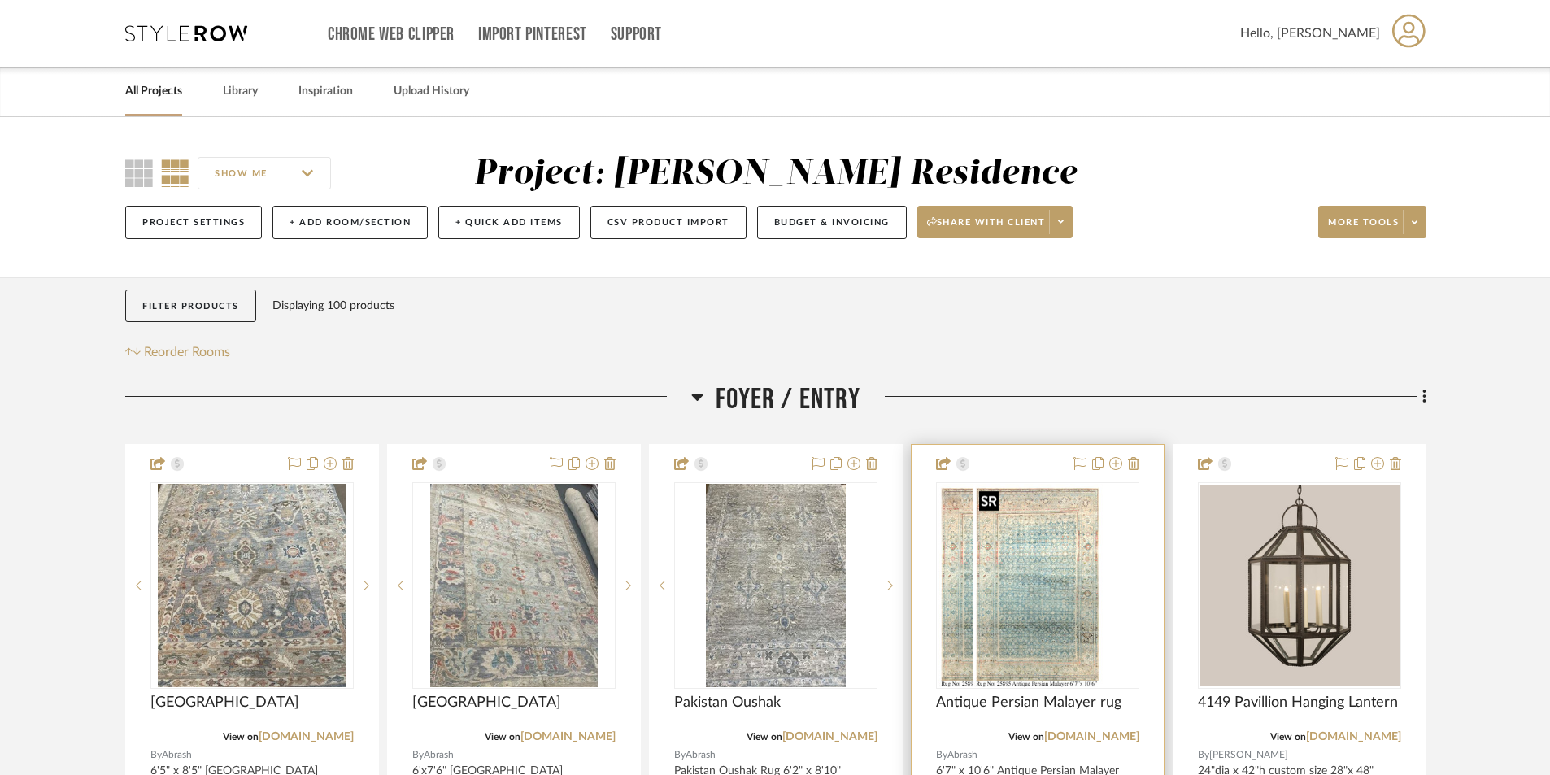
click at [1068, 638] on img "0" at bounding box center [1003, 585] width 130 height 203
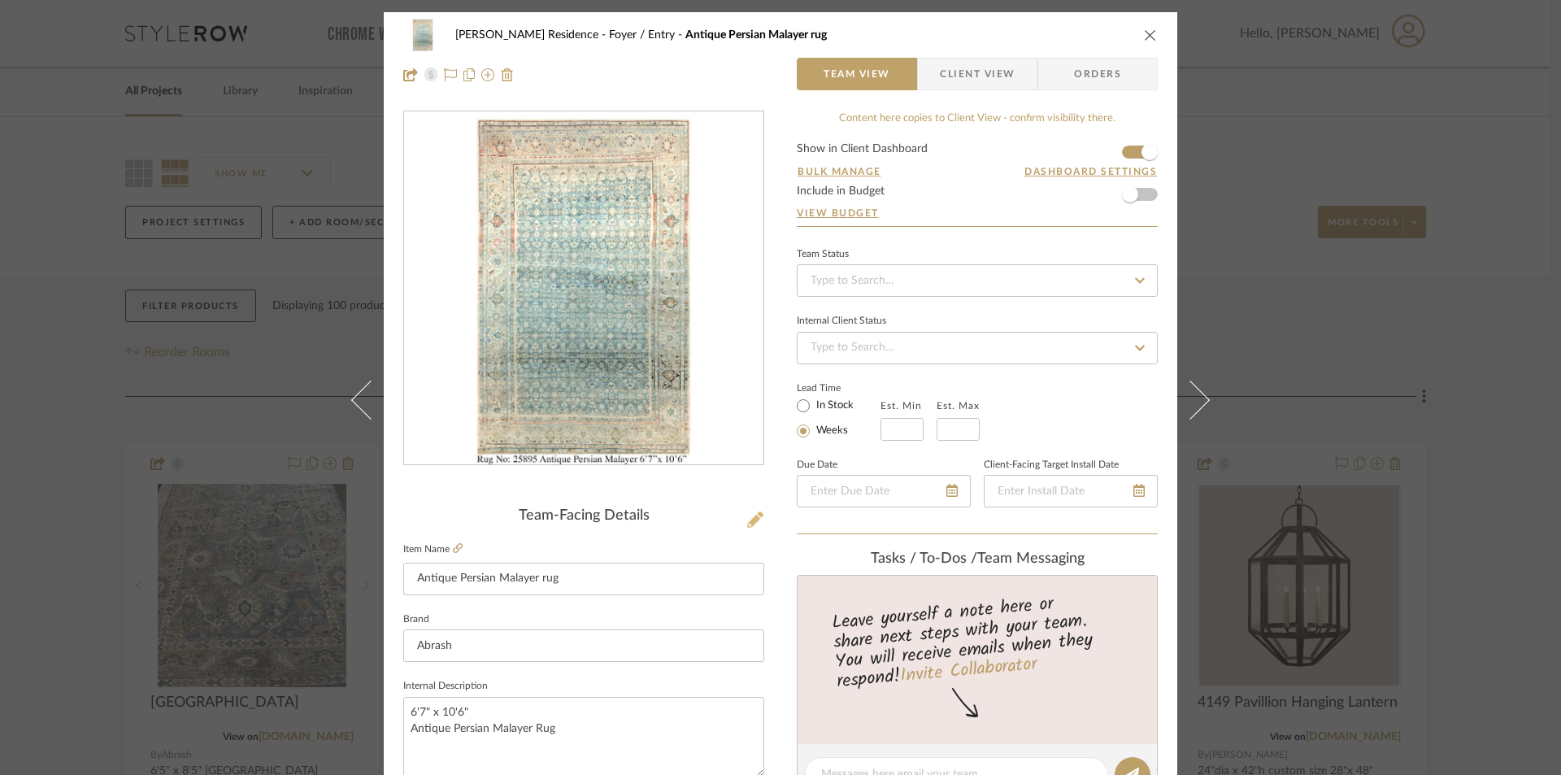
click at [752, 520] on icon at bounding box center [755, 519] width 16 height 16
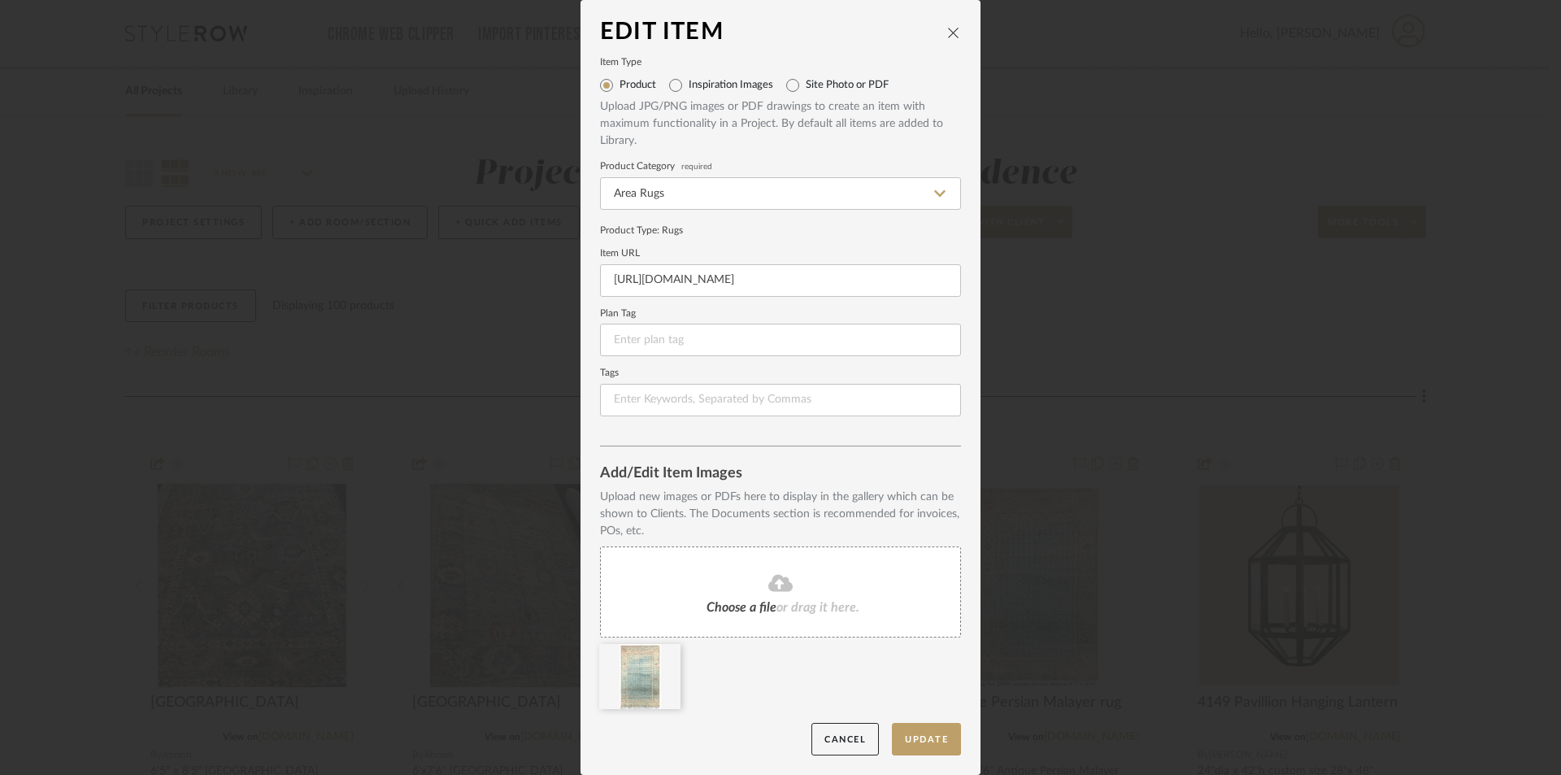
click at [734, 603] on span "Choose a file" at bounding box center [742, 607] width 70 height 13
click at [925, 738] on button "Update" at bounding box center [926, 739] width 69 height 33
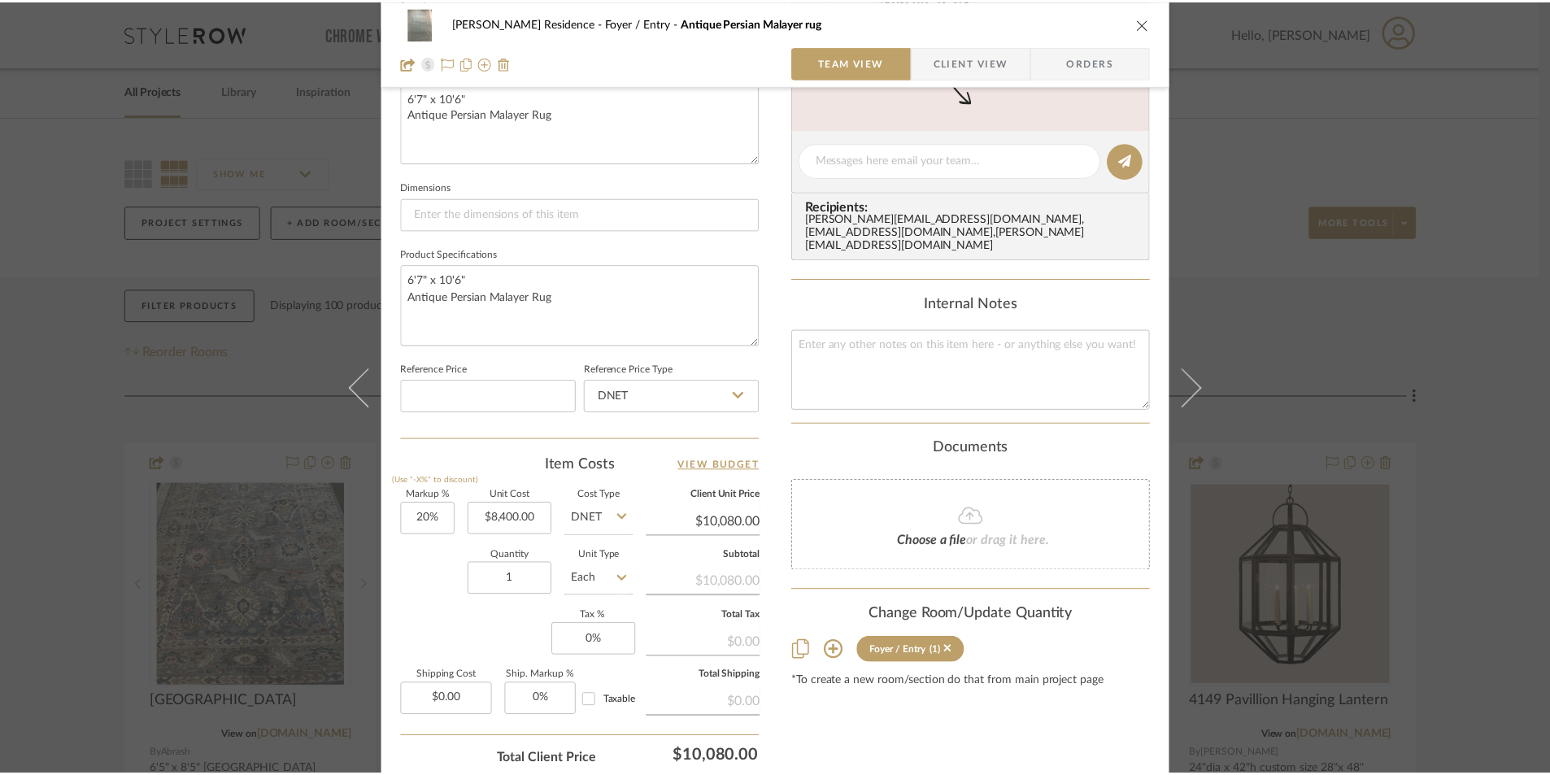
scroll to position [650, 0]
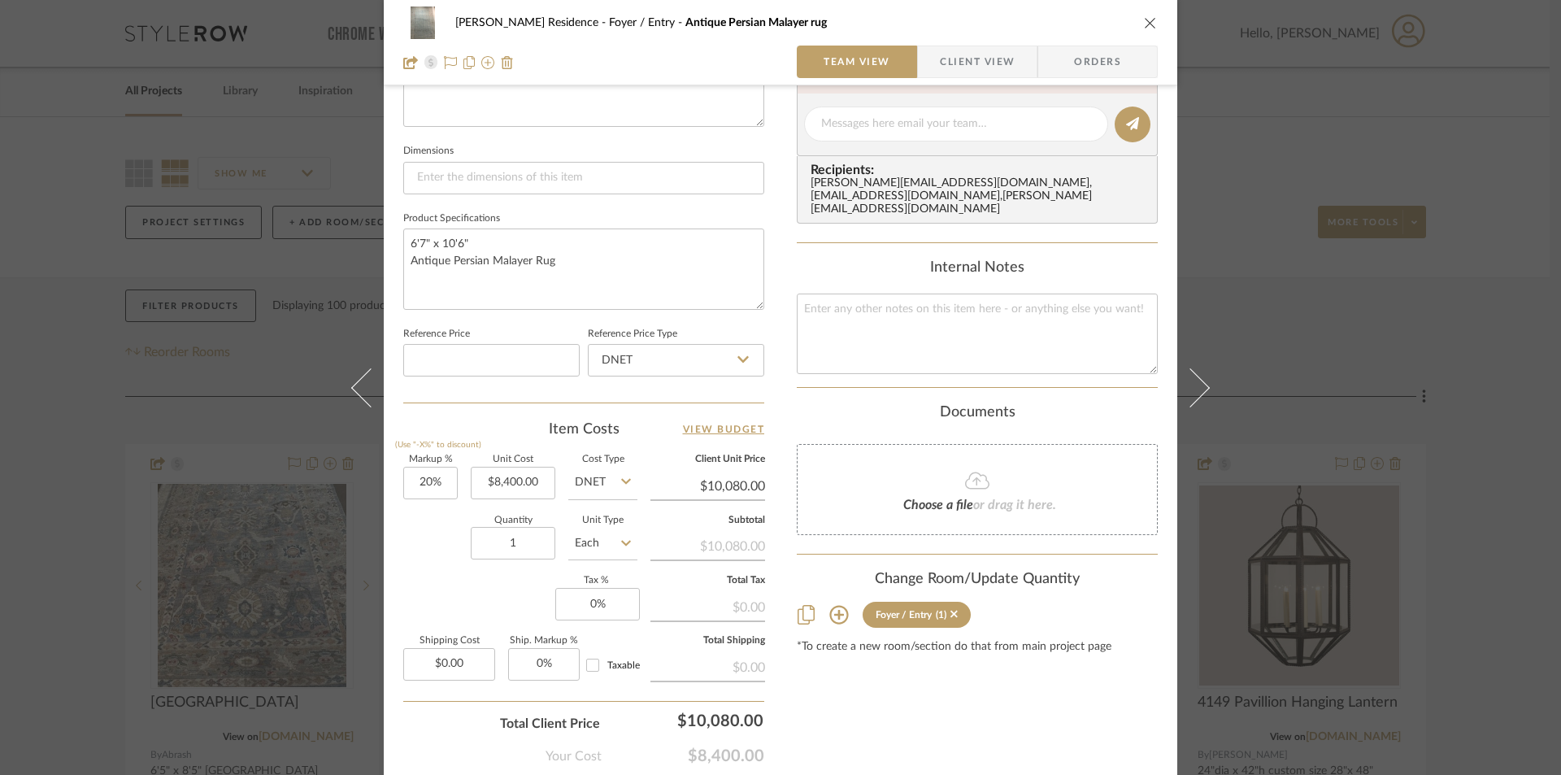
click at [1148, 18] on icon "close" at bounding box center [1150, 22] width 13 height 13
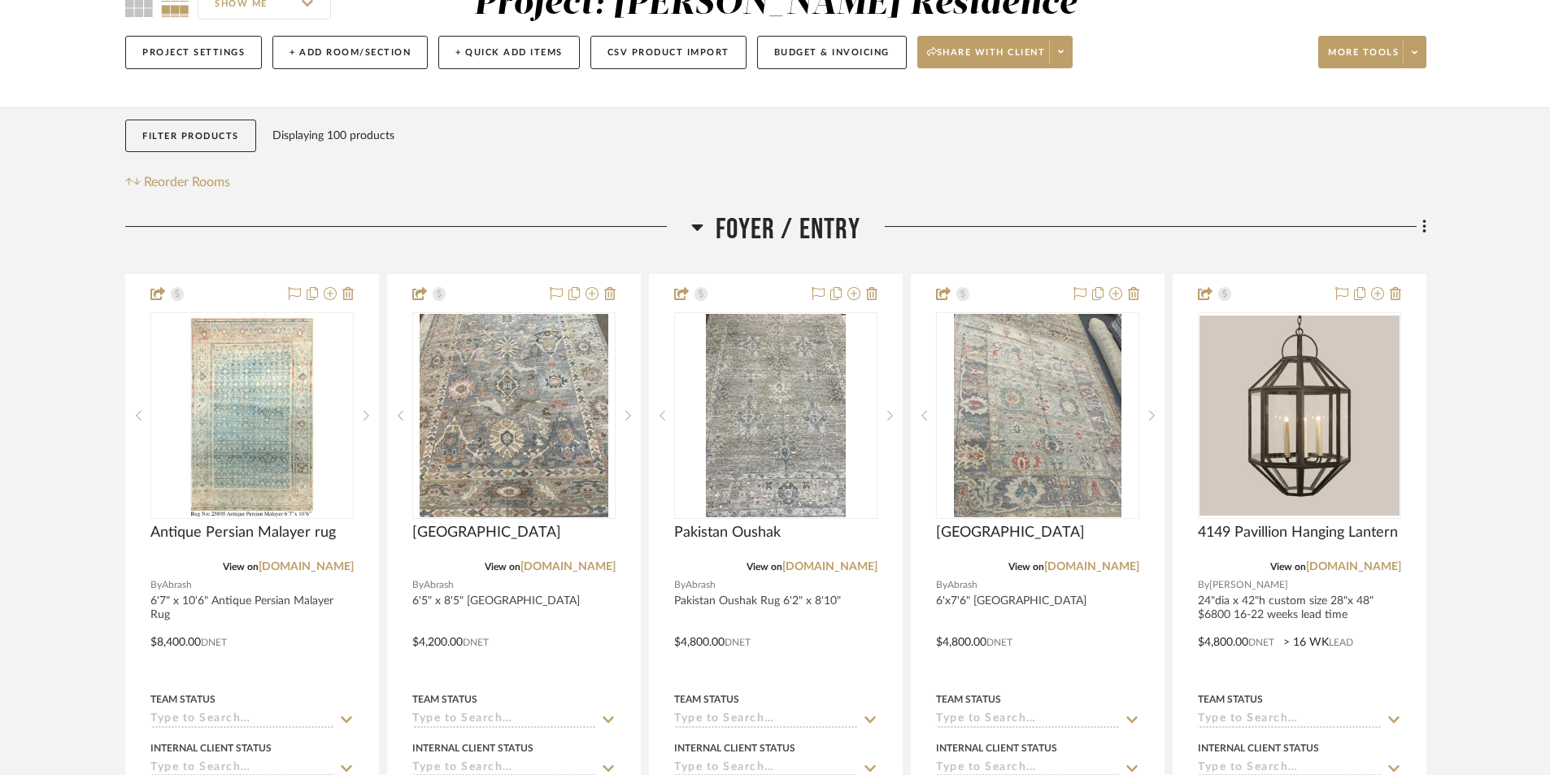
scroll to position [182, 0]
